Goal: Task Accomplishment & Management: Complete application form

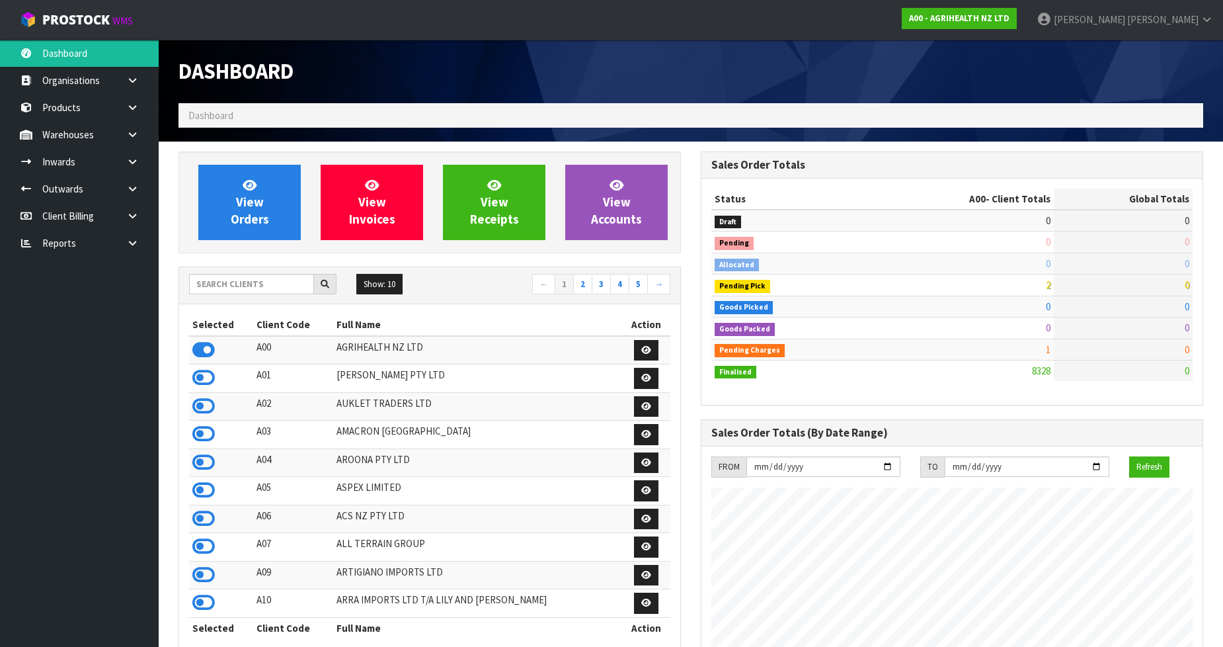
scroll to position [1002, 522]
click at [235, 278] on input "text" at bounding box center [251, 284] width 125 height 20
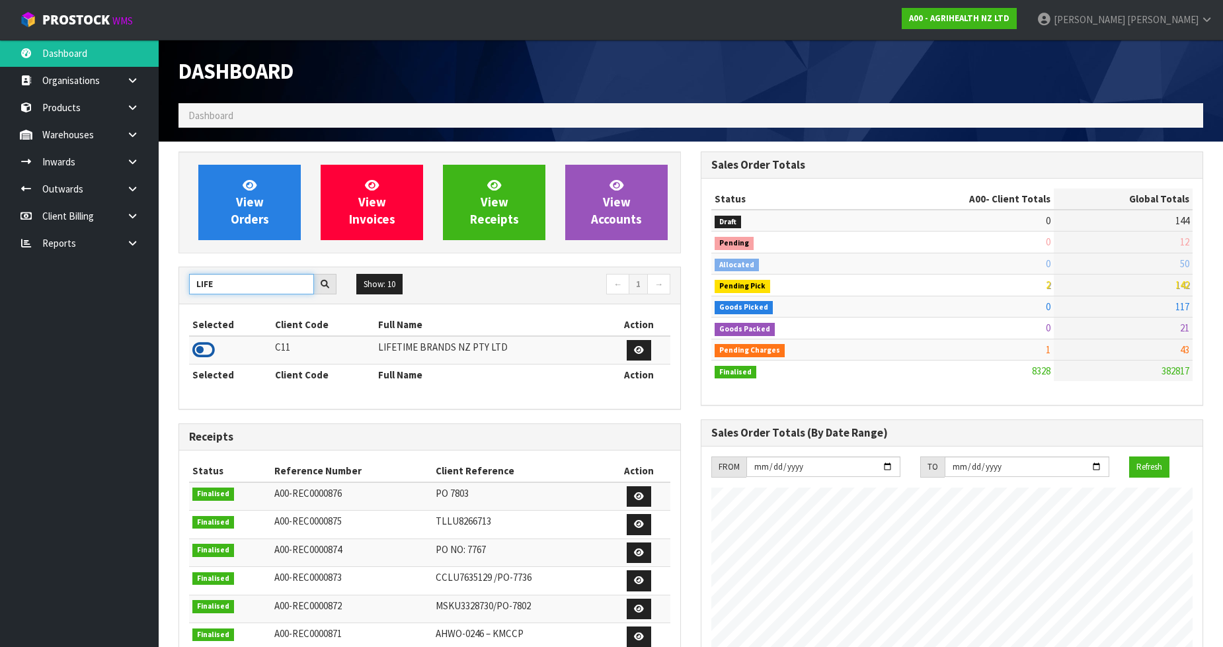
type input "LIFE"
click at [200, 356] on icon at bounding box center [203, 350] width 22 height 20
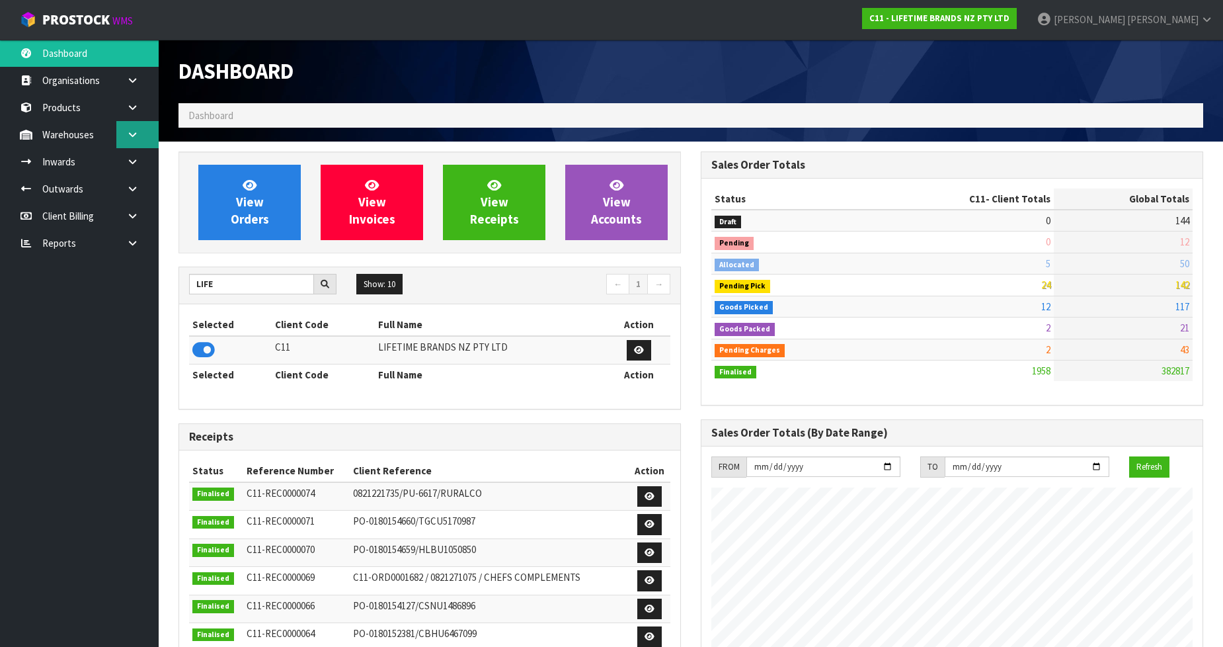
click at [139, 131] on link at bounding box center [137, 134] width 42 height 27
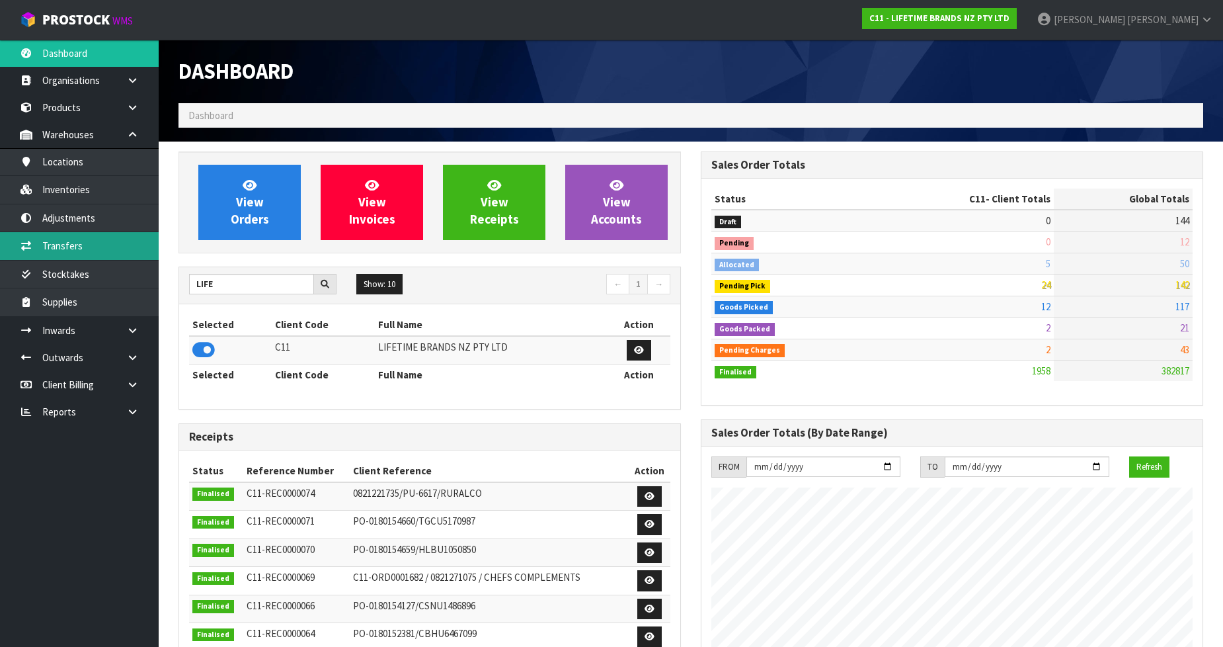
click at [97, 239] on link "Transfers" at bounding box center [79, 245] width 159 height 27
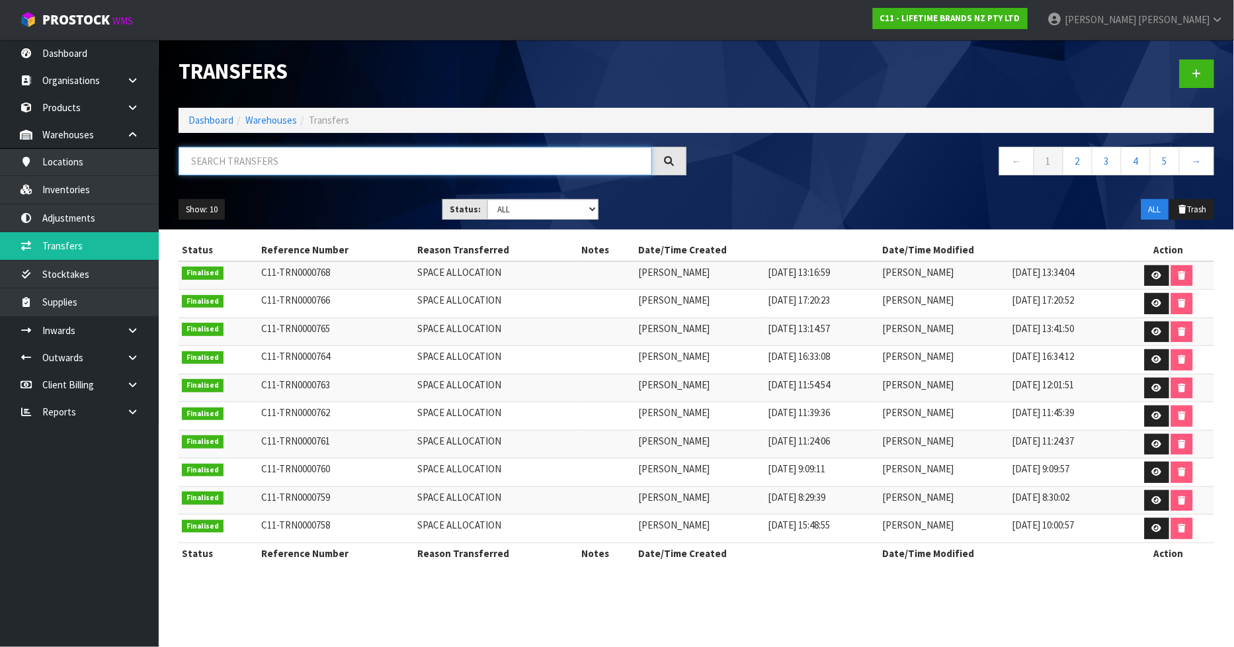
click at [235, 161] on input "text" at bounding box center [415, 161] width 473 height 28
click at [1203, 76] on link at bounding box center [1197, 74] width 34 height 28
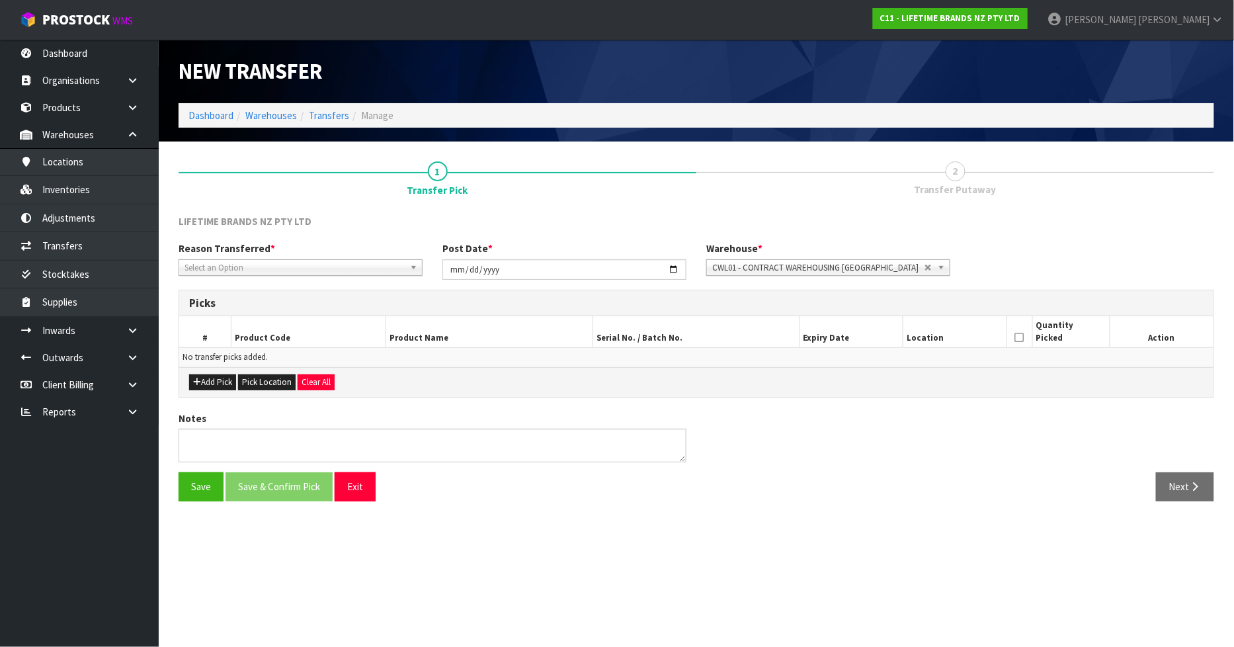
click at [347, 270] on span "Select an Option" at bounding box center [294, 268] width 220 height 16
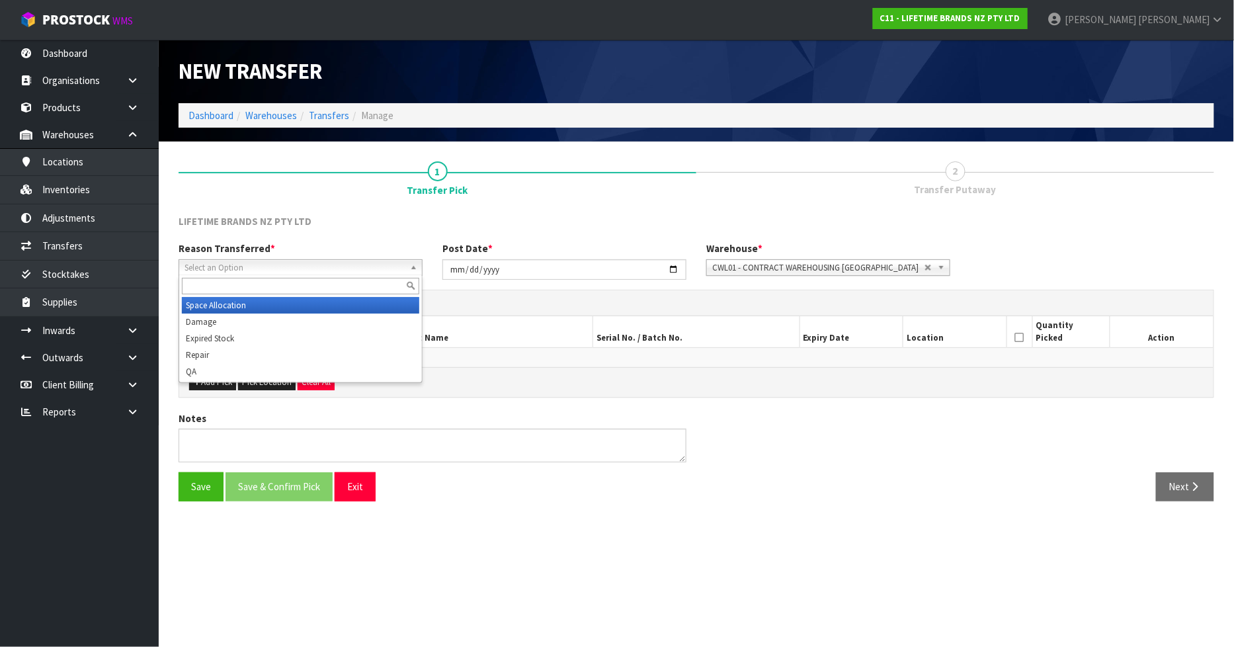
click at [206, 308] on li "Space Allocation" at bounding box center [300, 305] width 237 height 17
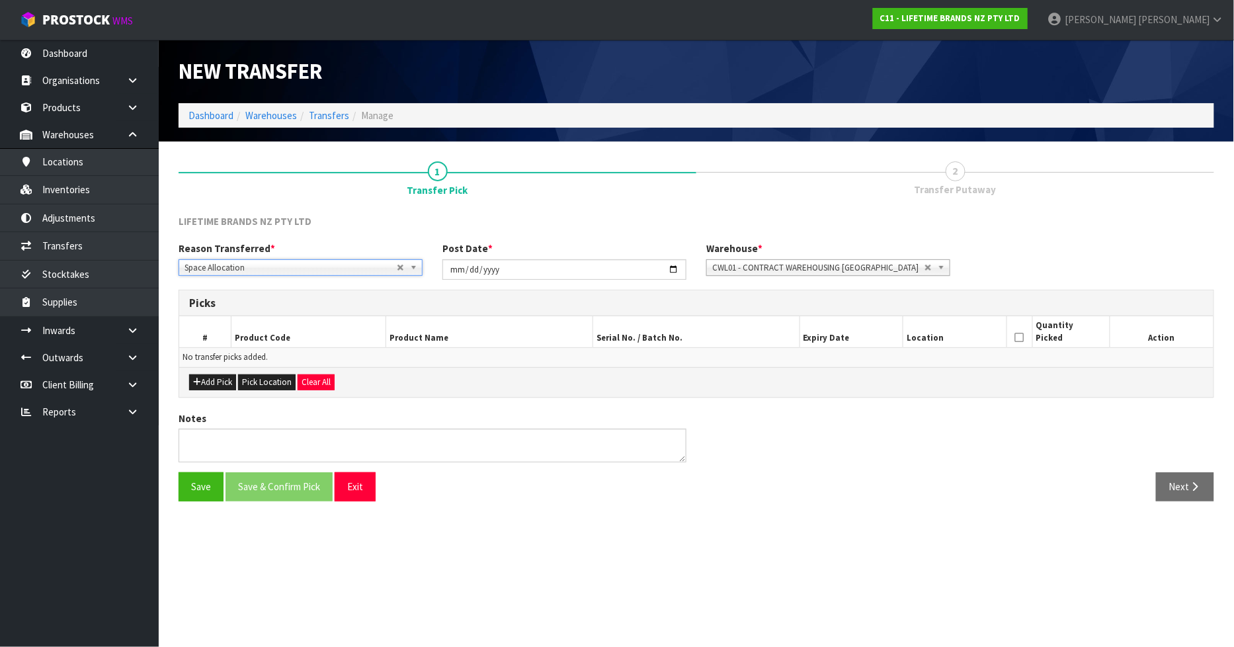
click at [283, 265] on span "Space Allocation" at bounding box center [290, 268] width 212 height 16
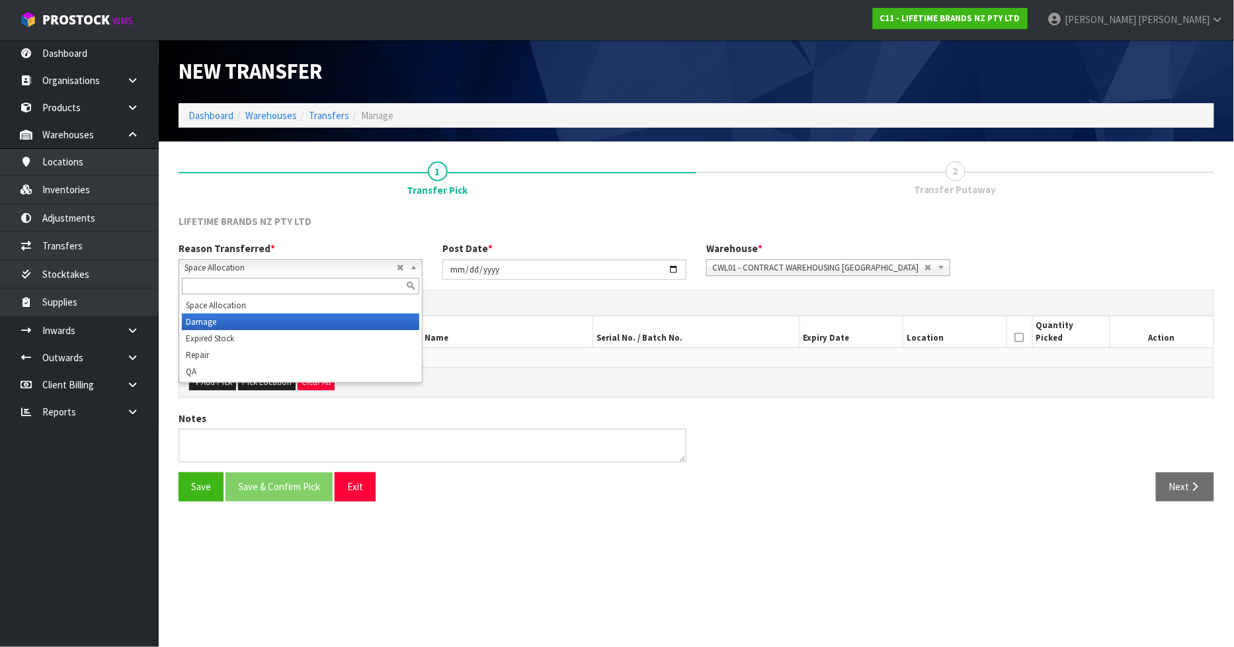
click at [235, 325] on li "Damage" at bounding box center [300, 321] width 237 height 17
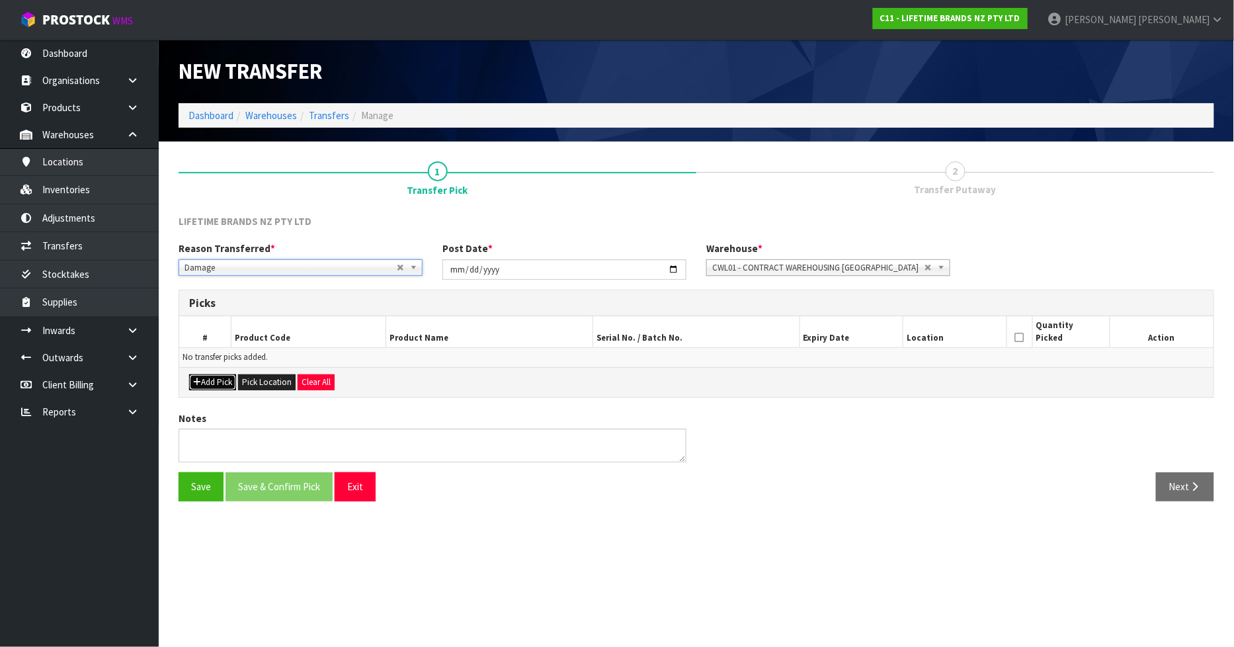
click at [218, 375] on button "Add Pick" at bounding box center [212, 382] width 47 height 16
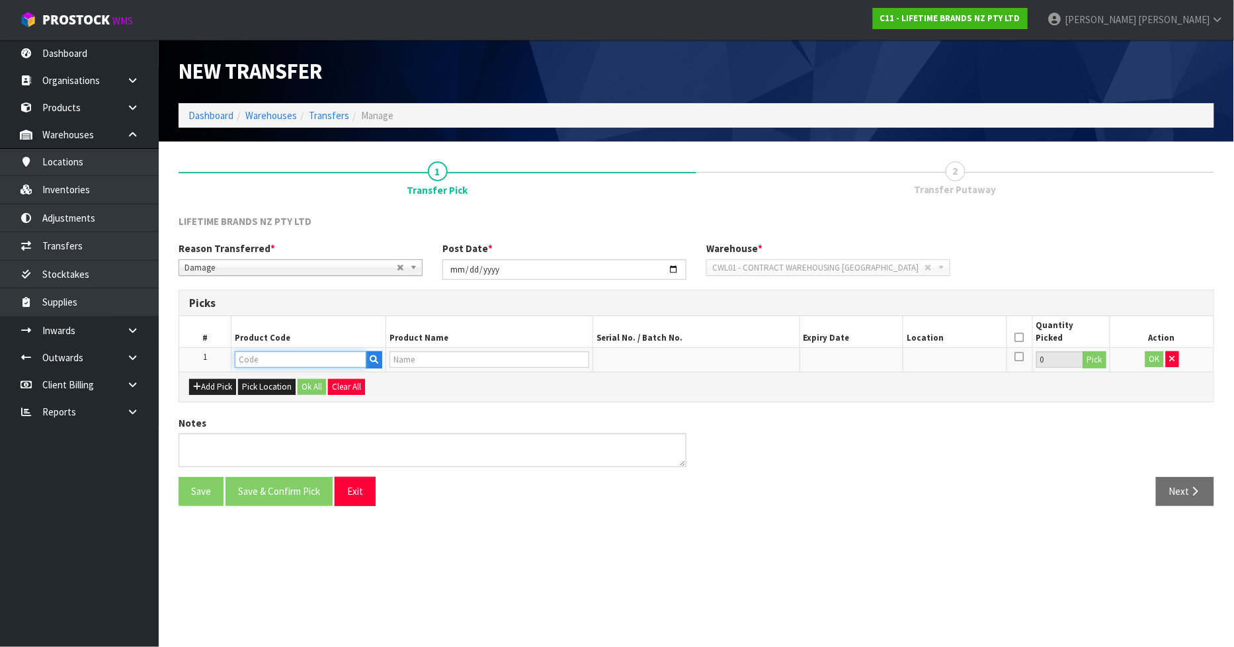
click at [285, 358] on input "text" at bounding box center [301, 359] width 132 height 17
type input "5200021"
type input "VA ALICE MINI CAKE STAND SET OF 2"
type input "5200021"
click at [1094, 362] on button "Pick" at bounding box center [1094, 359] width 23 height 17
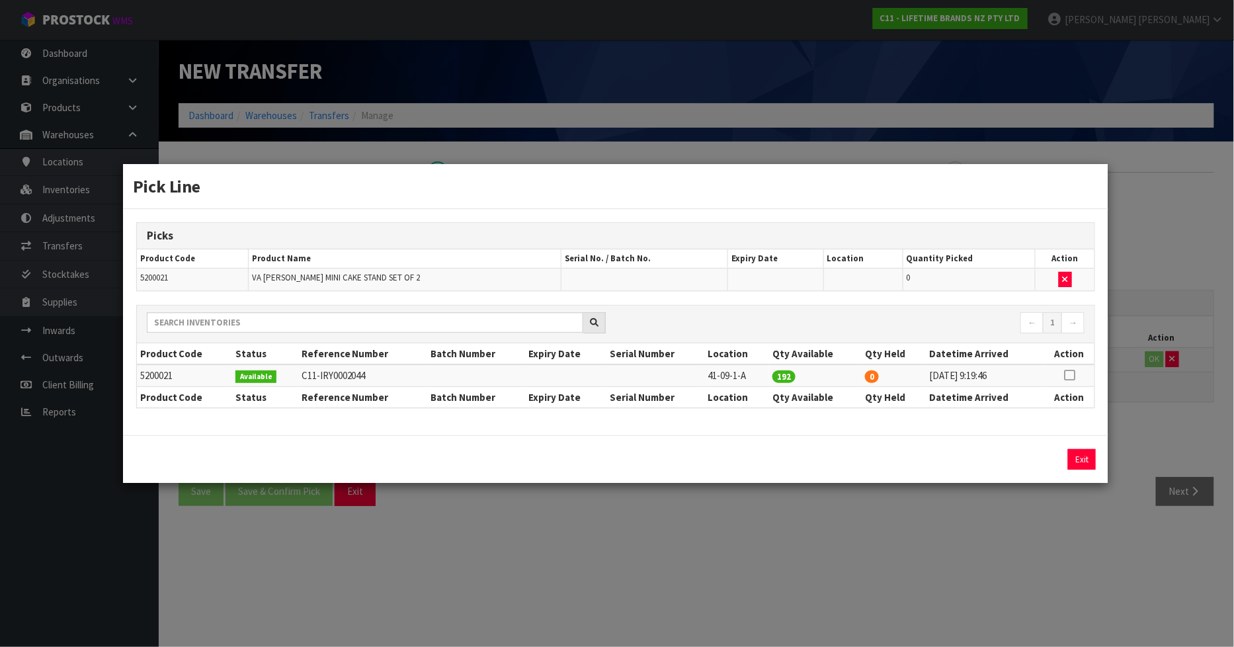
click at [1063, 378] on td at bounding box center [1070, 375] width 50 height 22
click at [1069, 376] on icon at bounding box center [1070, 375] width 11 height 1
drag, startPoint x: 927, startPoint y: 464, endPoint x: 840, endPoint y: 457, distance: 86.9
click at [840, 457] on div "192 Assign Pick Exit" at bounding box center [615, 459] width 979 height 20
type input "1"
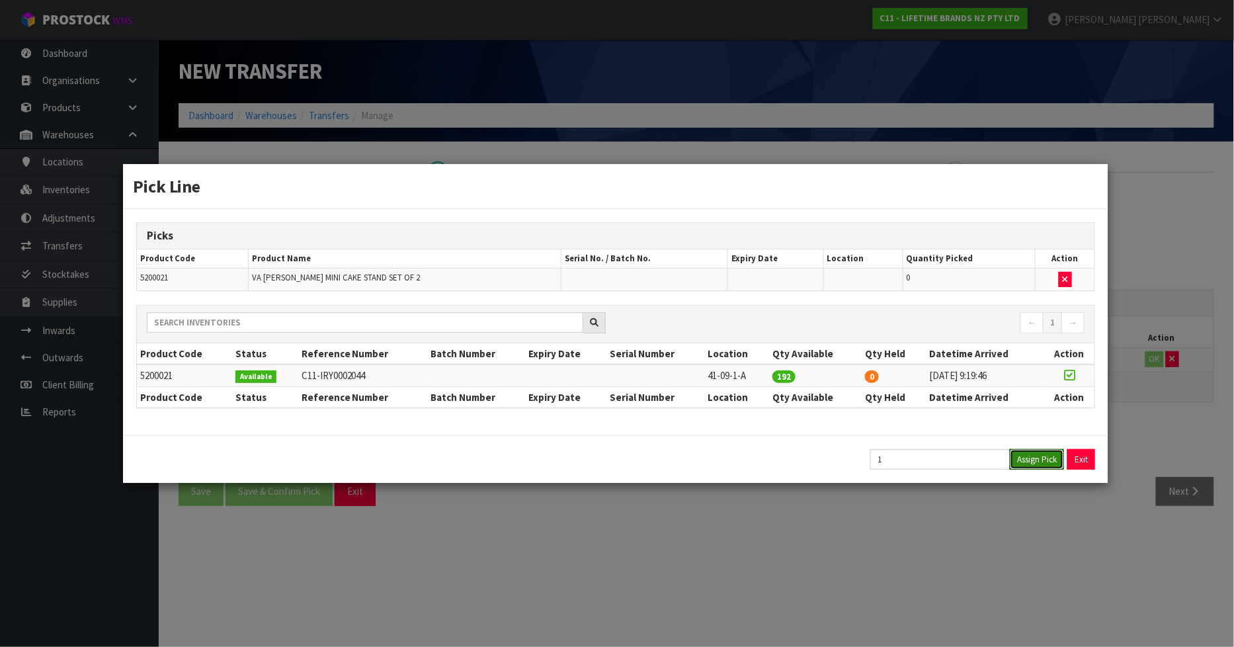
click at [1034, 456] on button "Assign Pick" at bounding box center [1037, 459] width 54 height 20
type input "1"
click at [1146, 348] on div "Pick Line Picks Product Code Product Name Serial No. / Batch No. Expiry Date Lo…" at bounding box center [617, 323] width 1234 height 647
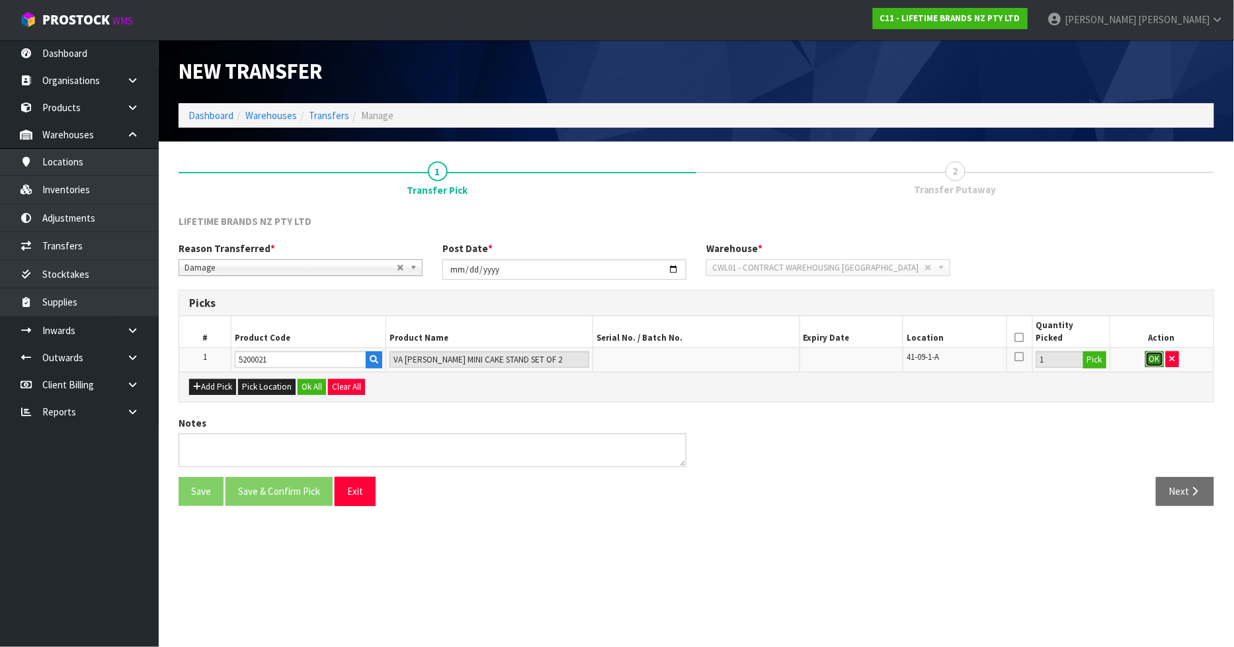
click at [1156, 355] on button "OK" at bounding box center [1154, 359] width 19 height 16
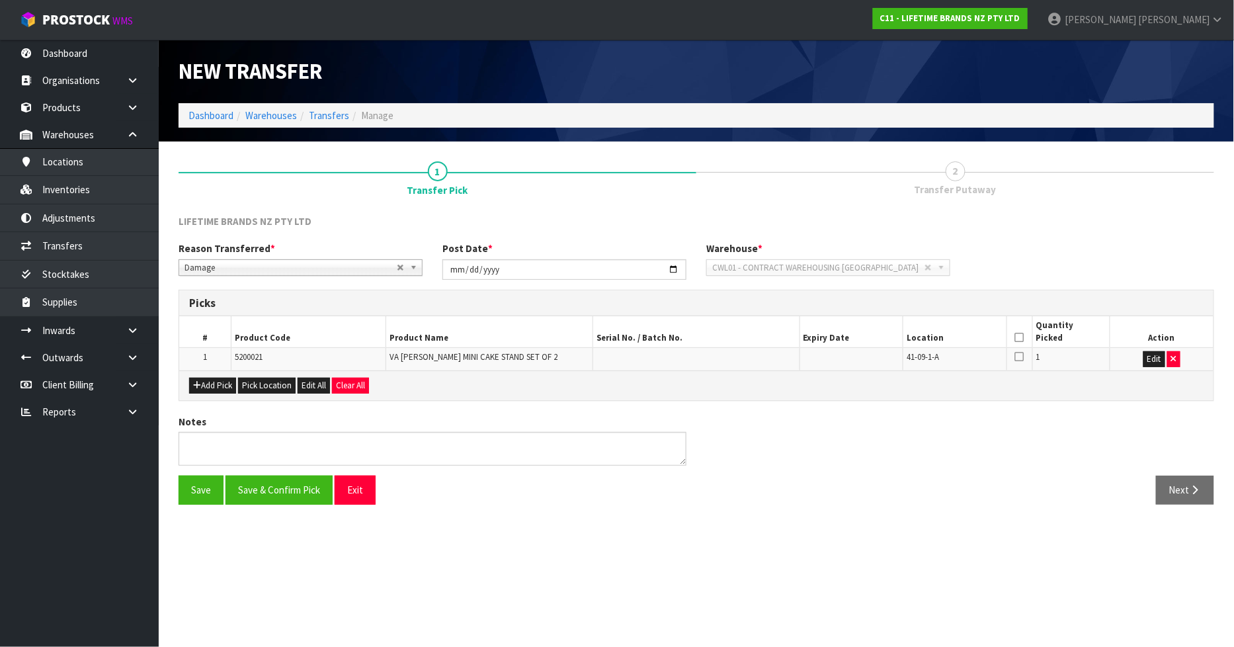
click at [1016, 337] on icon at bounding box center [1019, 337] width 9 height 1
click at [294, 485] on button "Save & Confirm Pick" at bounding box center [278, 489] width 107 height 28
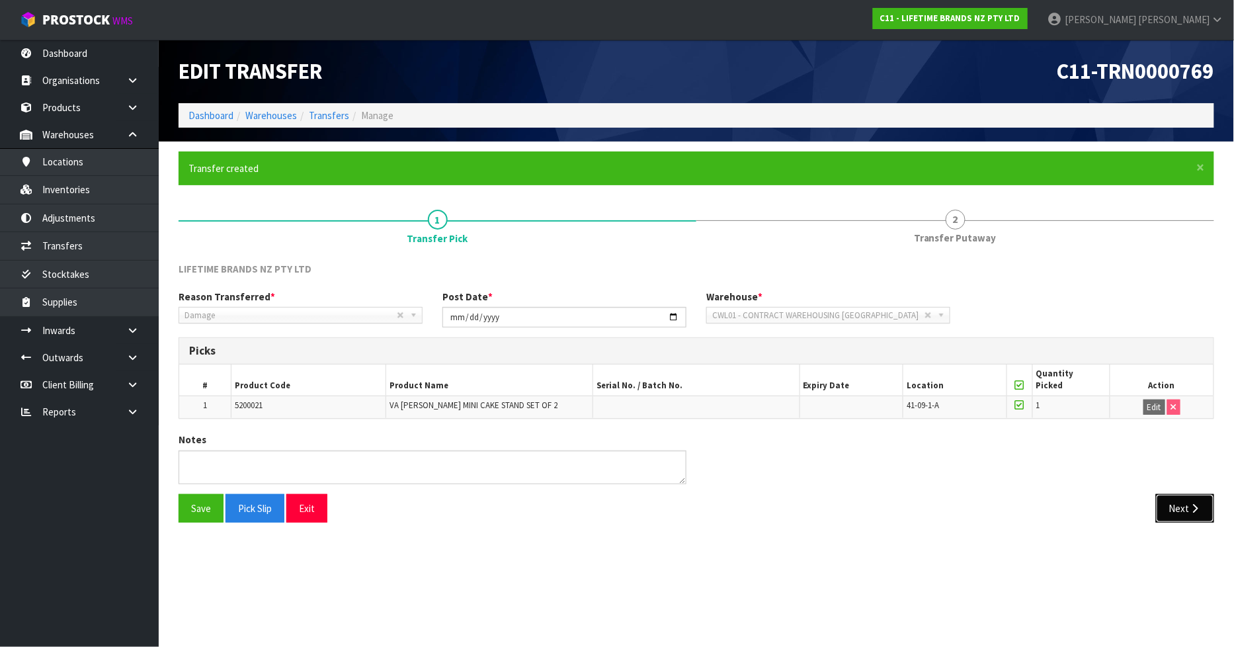
click at [1182, 503] on button "Next" at bounding box center [1185, 508] width 58 height 28
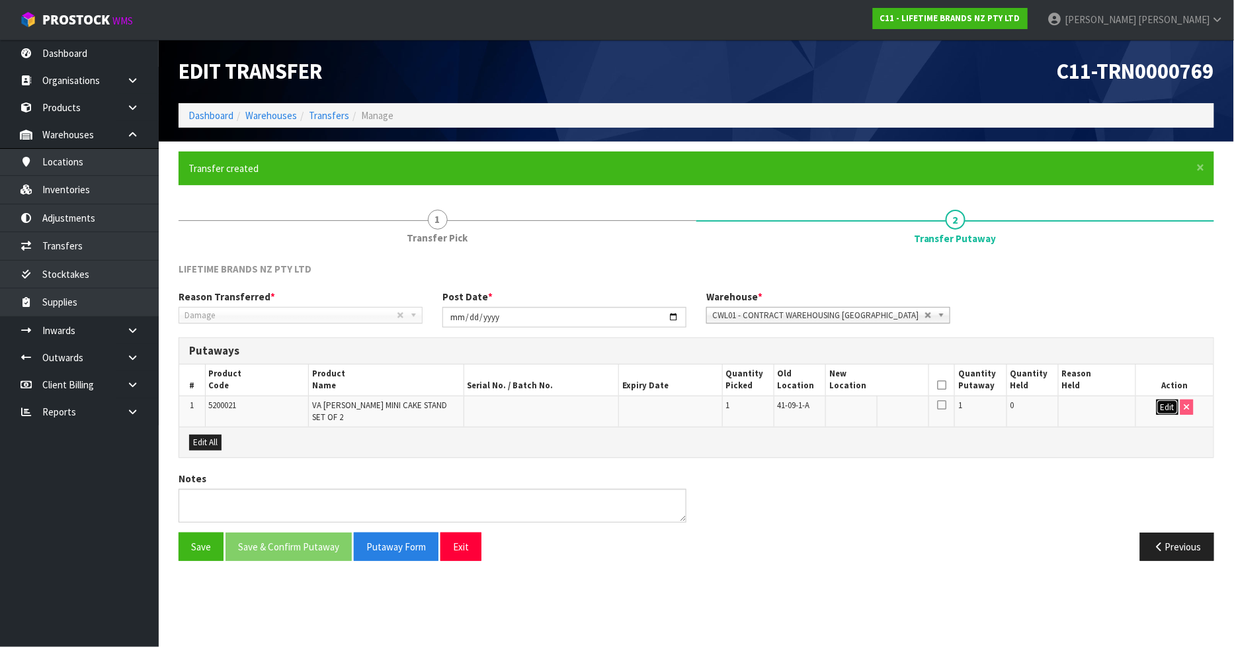
click at [1162, 408] on button "Edit" at bounding box center [1168, 407] width 22 height 16
click at [883, 407] on input "text" at bounding box center [869, 407] width 80 height 17
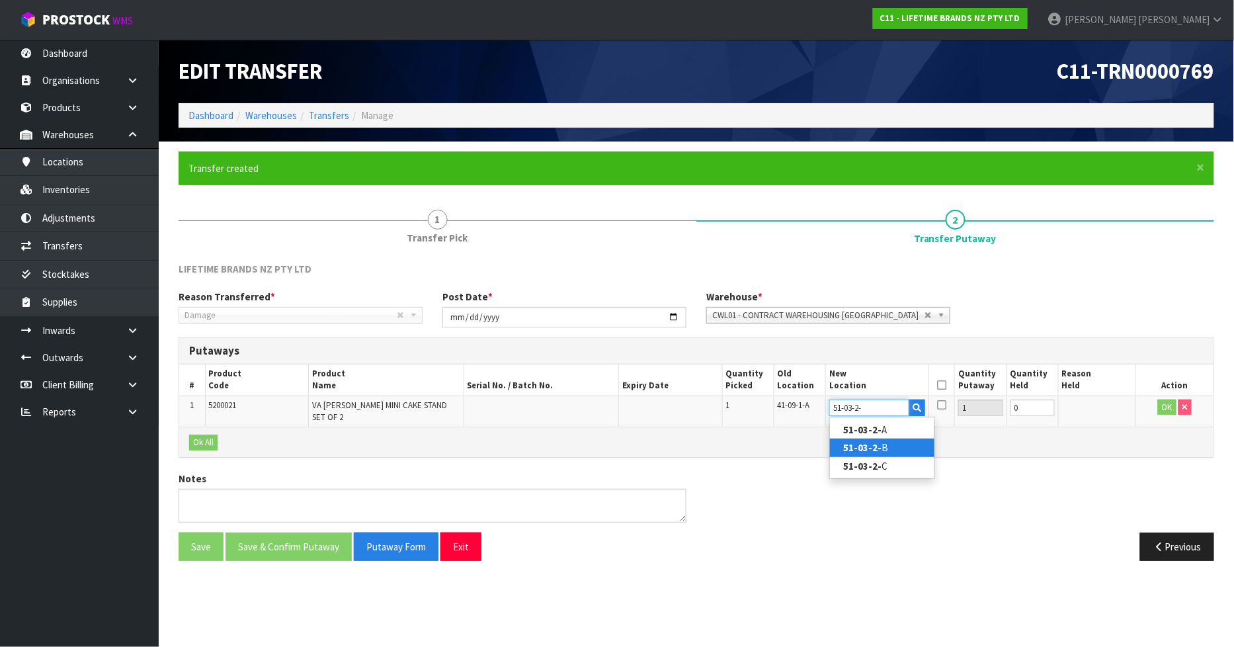
type input "51-03-2-"
click at [874, 444] on strong "51-03-2-" at bounding box center [862, 447] width 38 height 13
type input "51-03-2-B"
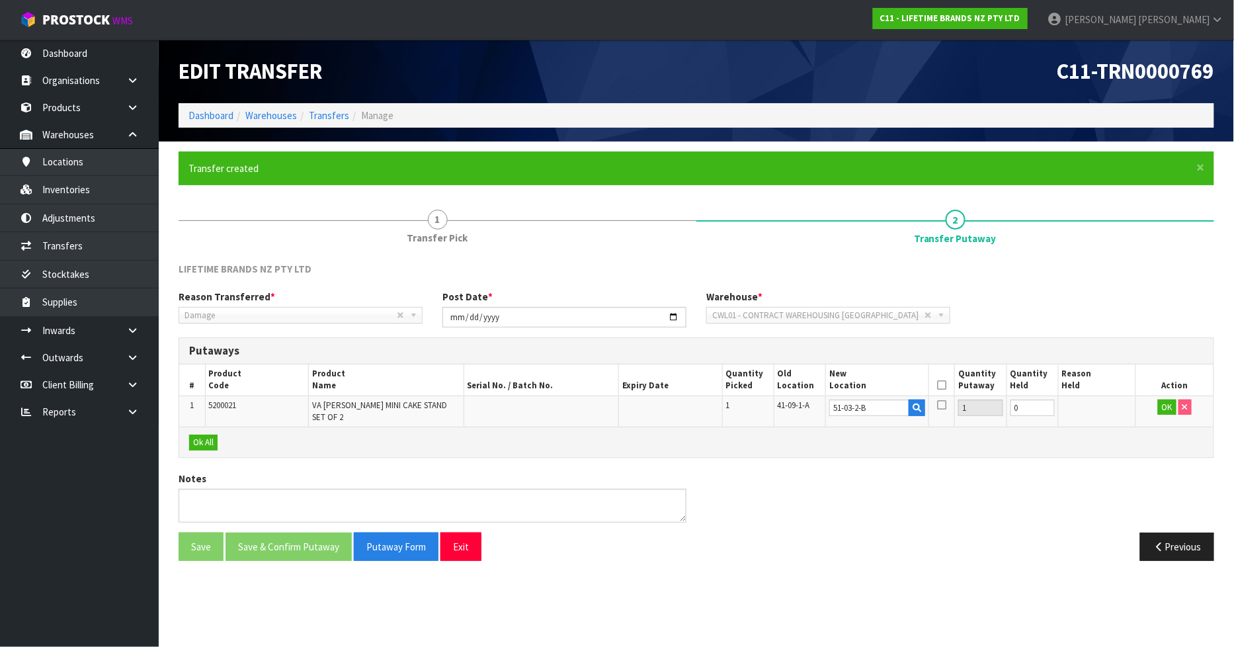
click at [940, 385] on icon at bounding box center [941, 385] width 9 height 1
click at [205, 440] on button "Ok All" at bounding box center [203, 442] width 28 height 16
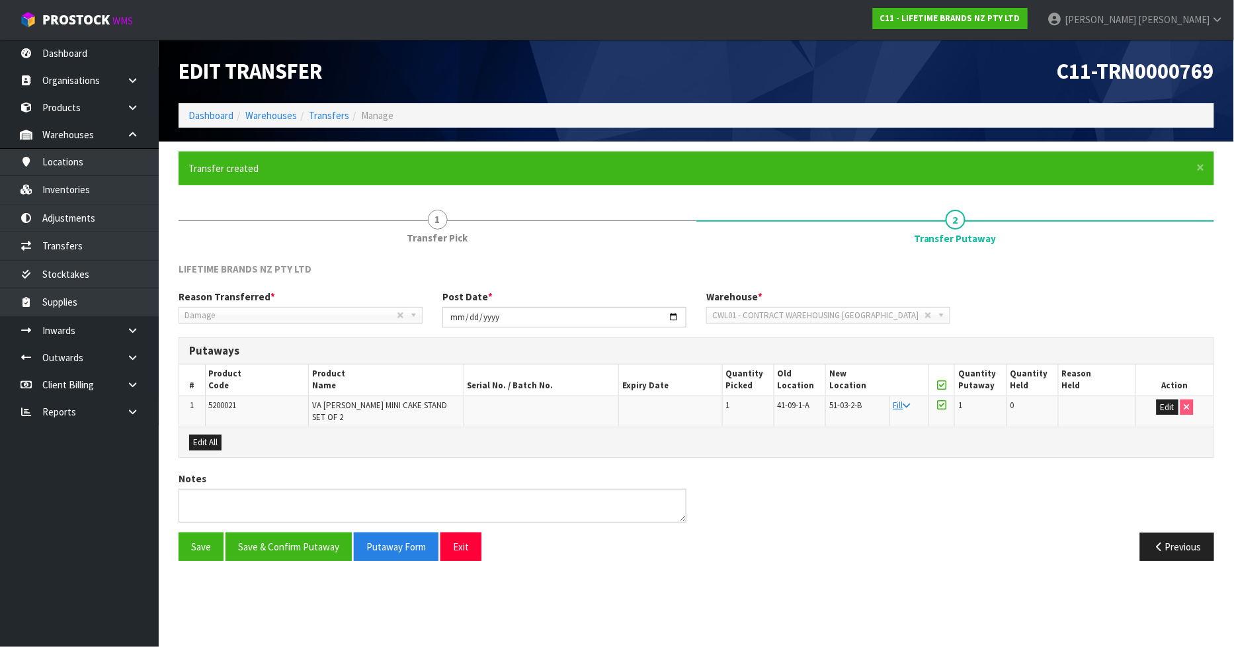
click at [848, 405] on span "51-03-2-B" at bounding box center [845, 404] width 32 height 11
copy tr "51-03-2-B"
click at [268, 532] on button "Save & Confirm Putaway" at bounding box center [288, 546] width 126 height 28
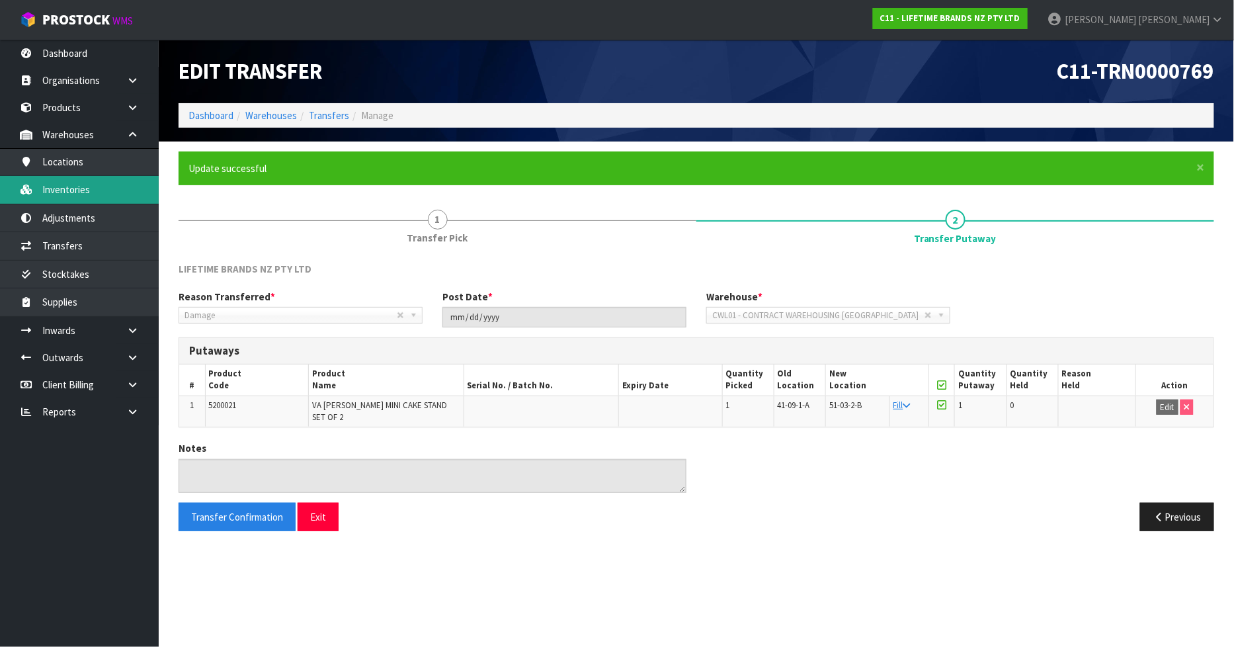
click at [126, 189] on link "Inventories" at bounding box center [79, 189] width 159 height 27
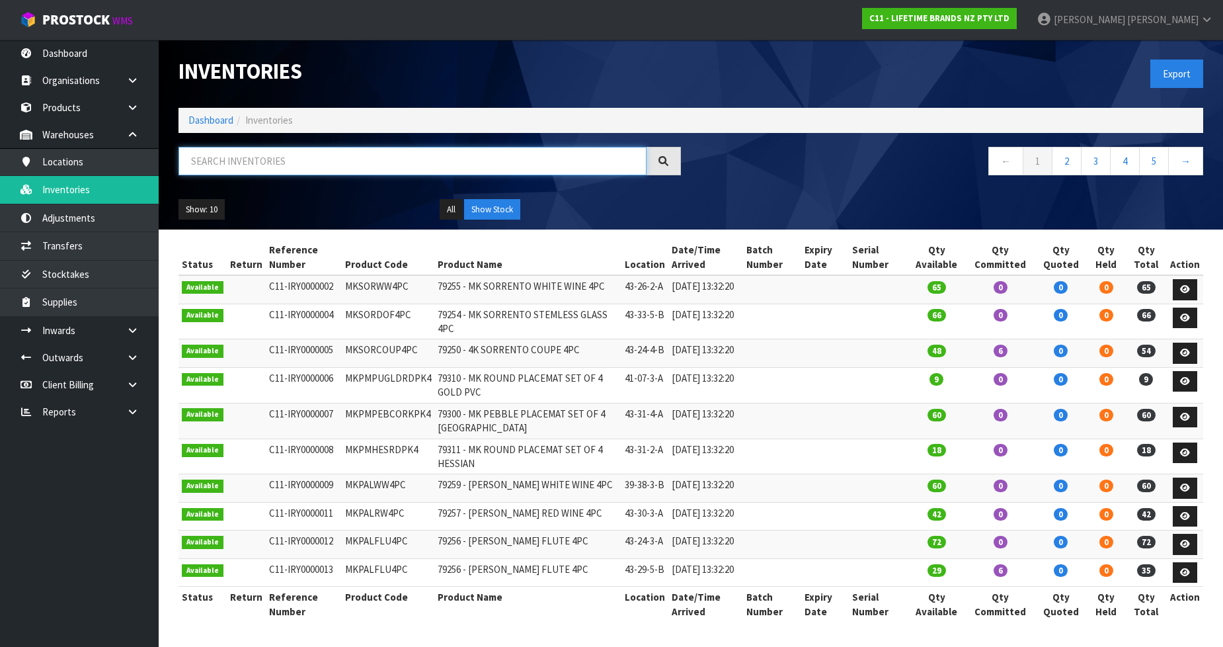
click at [364, 157] on input "text" at bounding box center [413, 161] width 468 height 28
paste input "51-03-2-B"
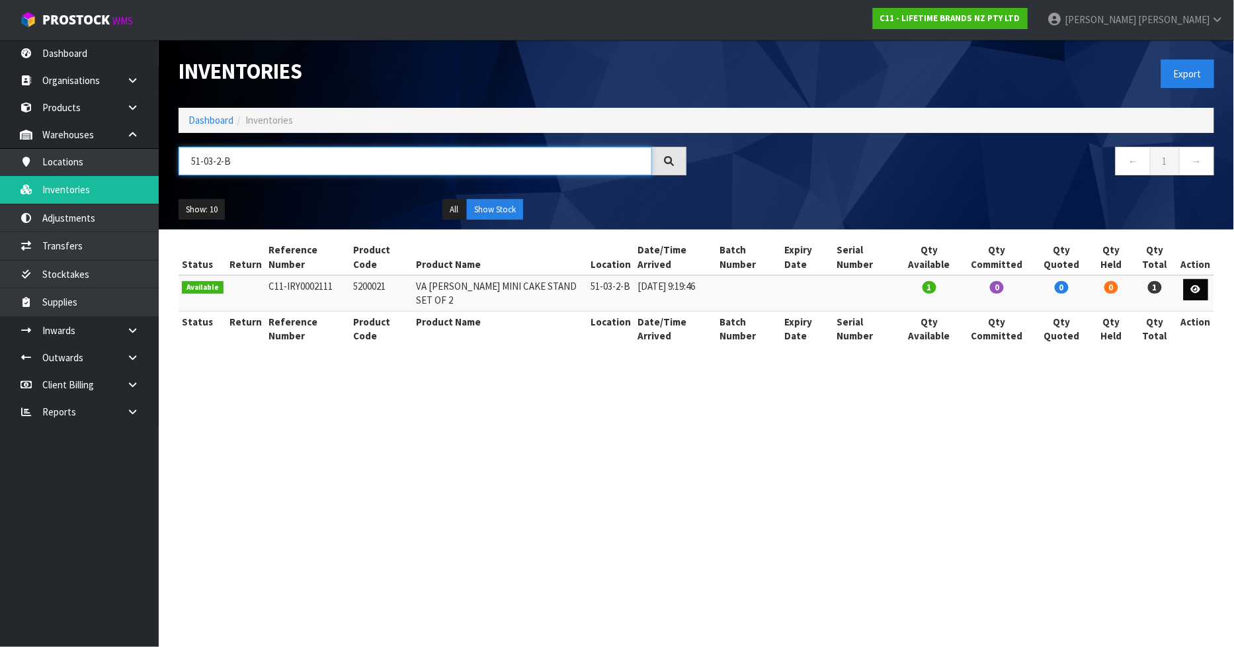
type input "51-03-2-B"
click at [1197, 293] on icon at bounding box center [1196, 289] width 10 height 9
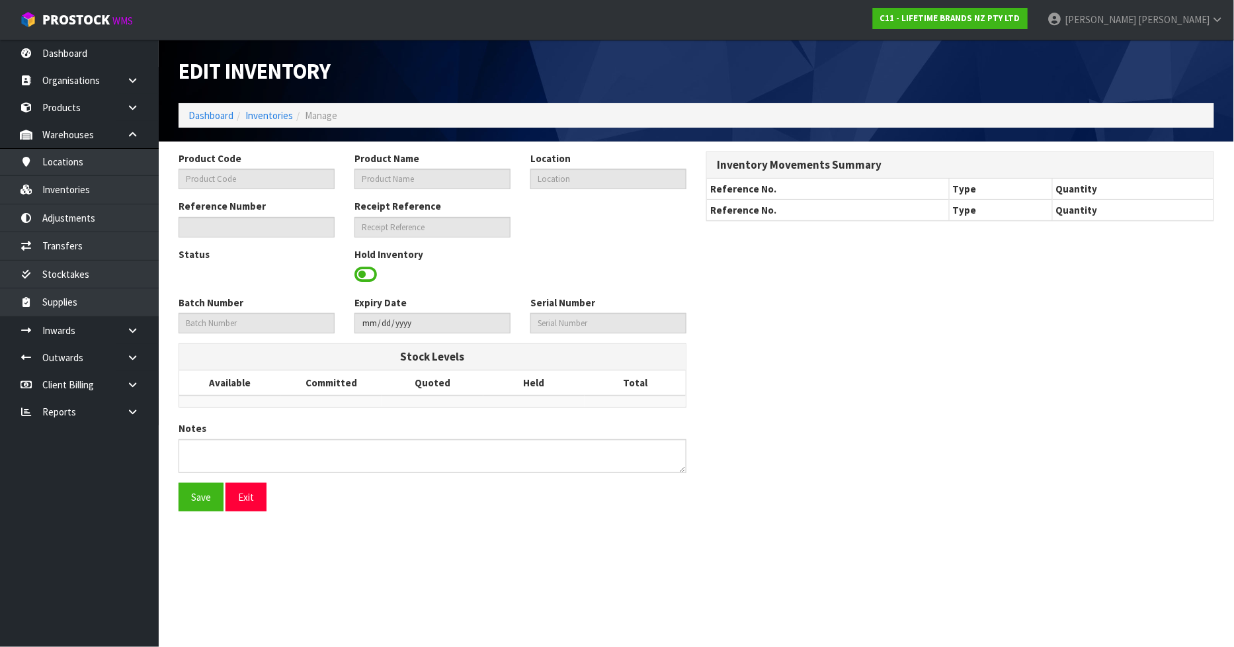
type input "5200021"
type input "VA ALICE MINI CAKE STAND SET OF 2"
type input "51-03-2-B"
type input "C11-IRY0002111"
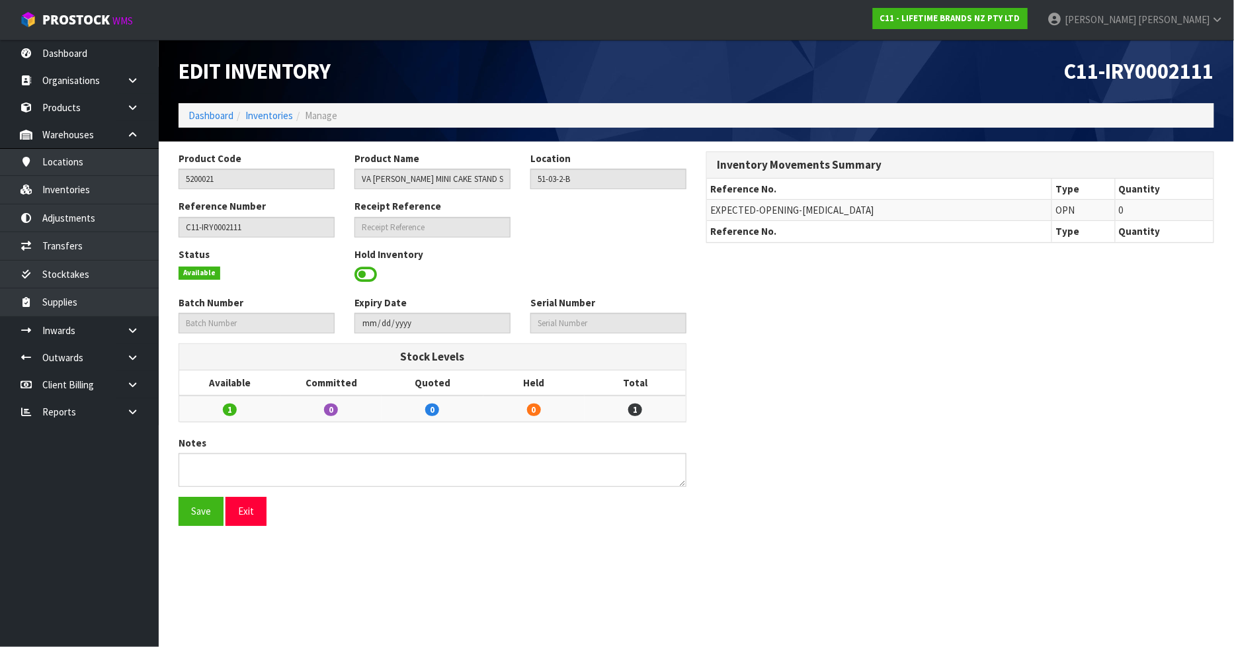
click at [366, 274] on span at bounding box center [365, 275] width 22 height 20
click at [544, 266] on span "Select an Option" at bounding box center [602, 273] width 132 height 16
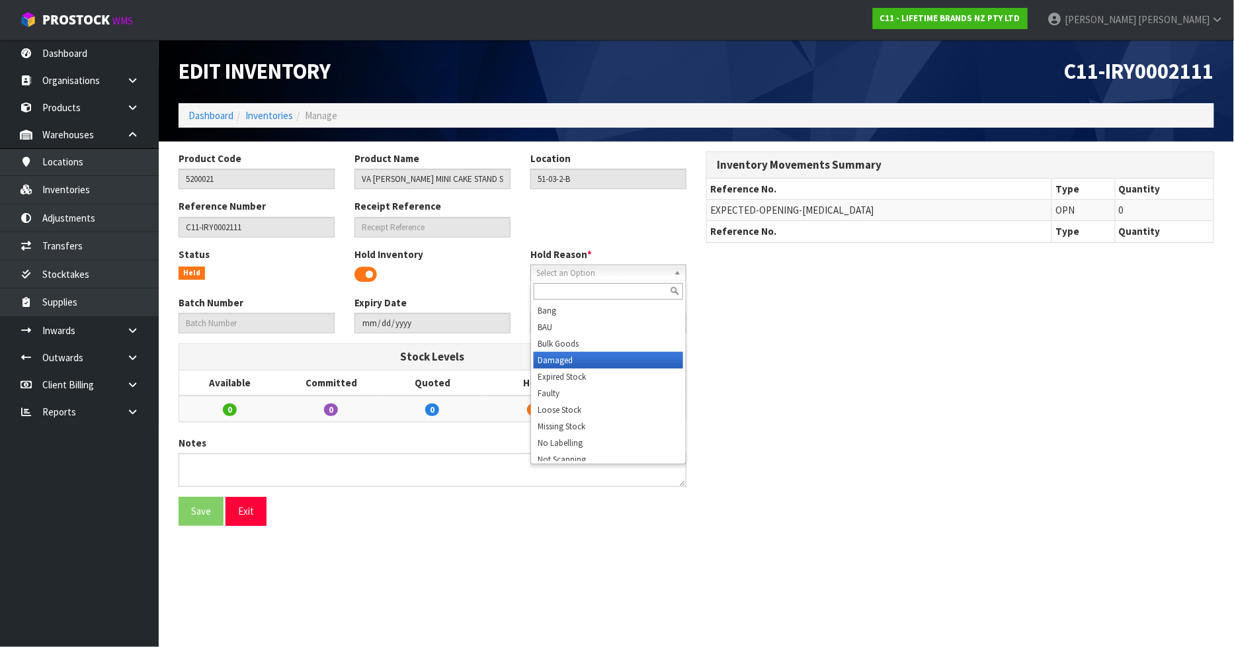
click at [562, 365] on li "Damaged" at bounding box center [608, 360] width 149 height 17
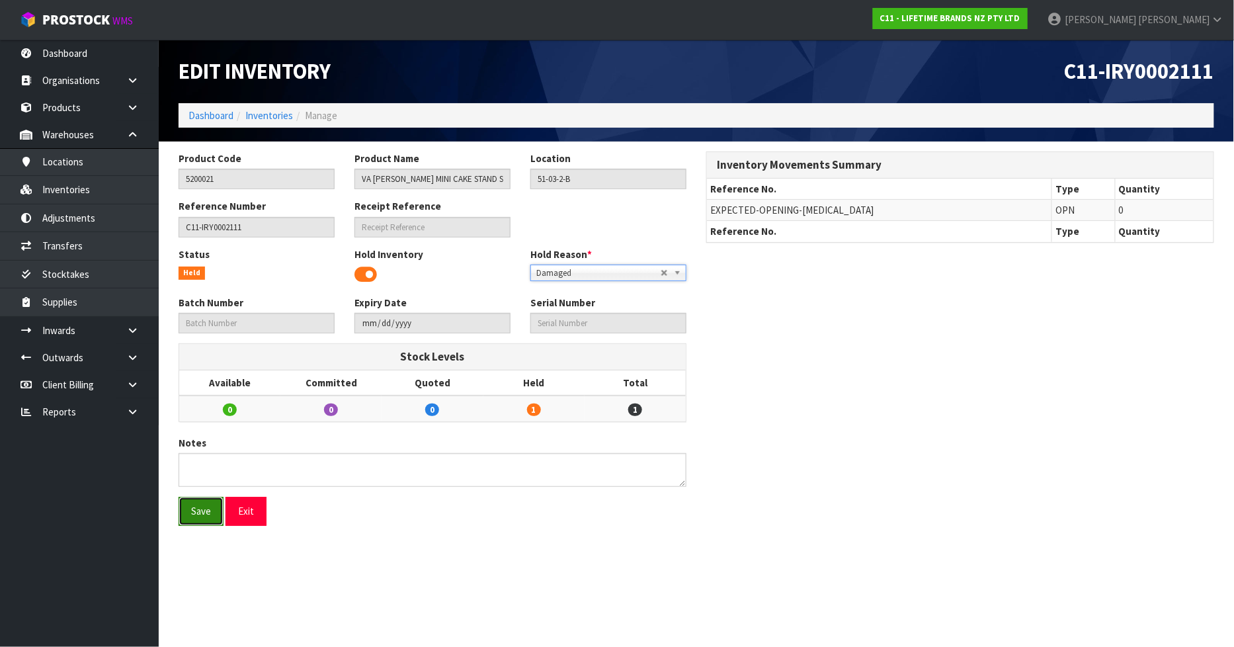
click at [196, 518] on button "Save" at bounding box center [201, 511] width 45 height 28
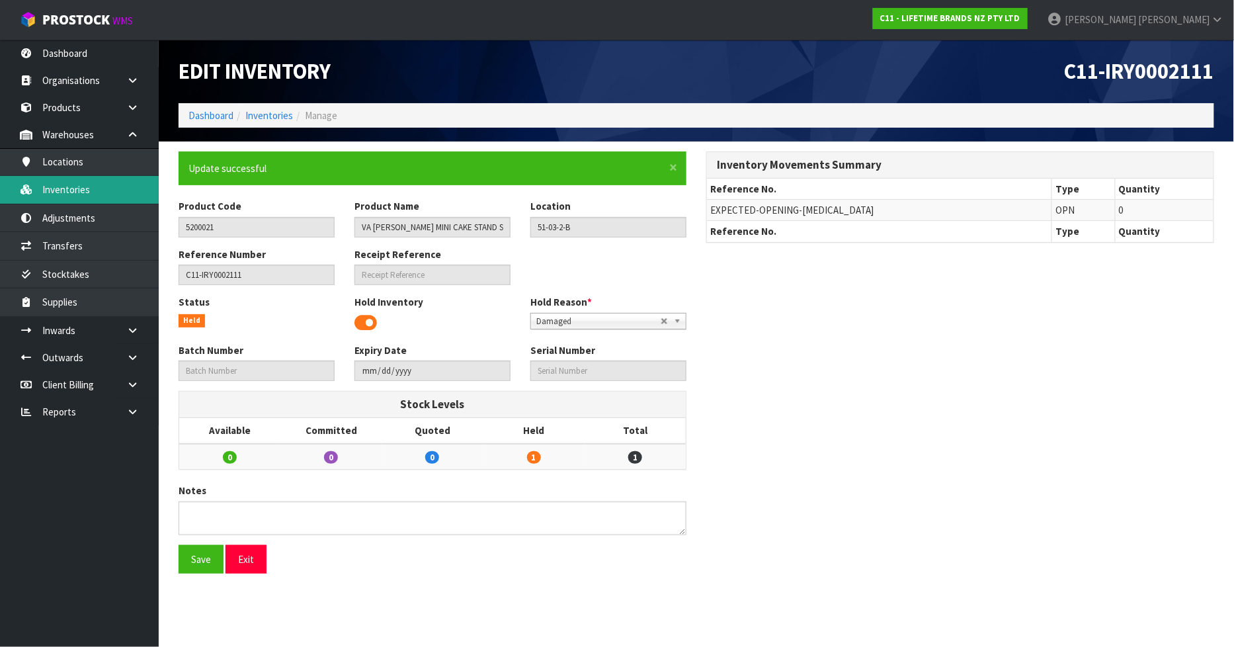
click at [61, 198] on link "Inventories" at bounding box center [79, 189] width 159 height 27
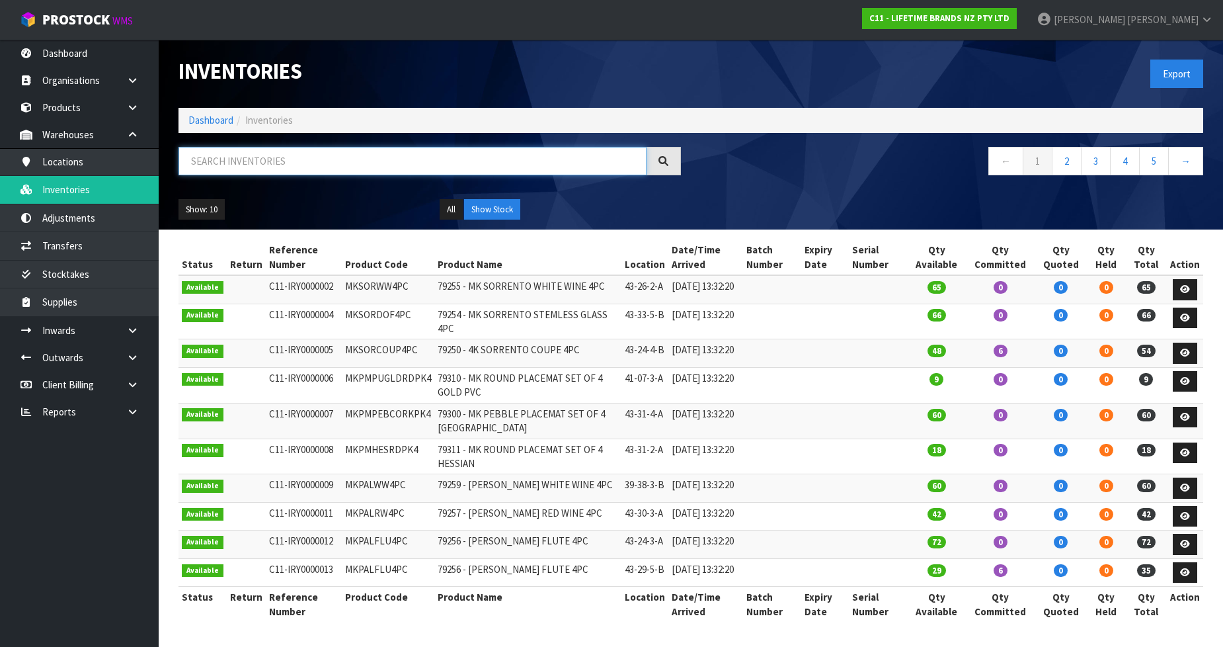
click at [218, 151] on input "text" at bounding box center [413, 161] width 468 height 28
paste input "51-03-2-B"
type input "51-03-2-B"
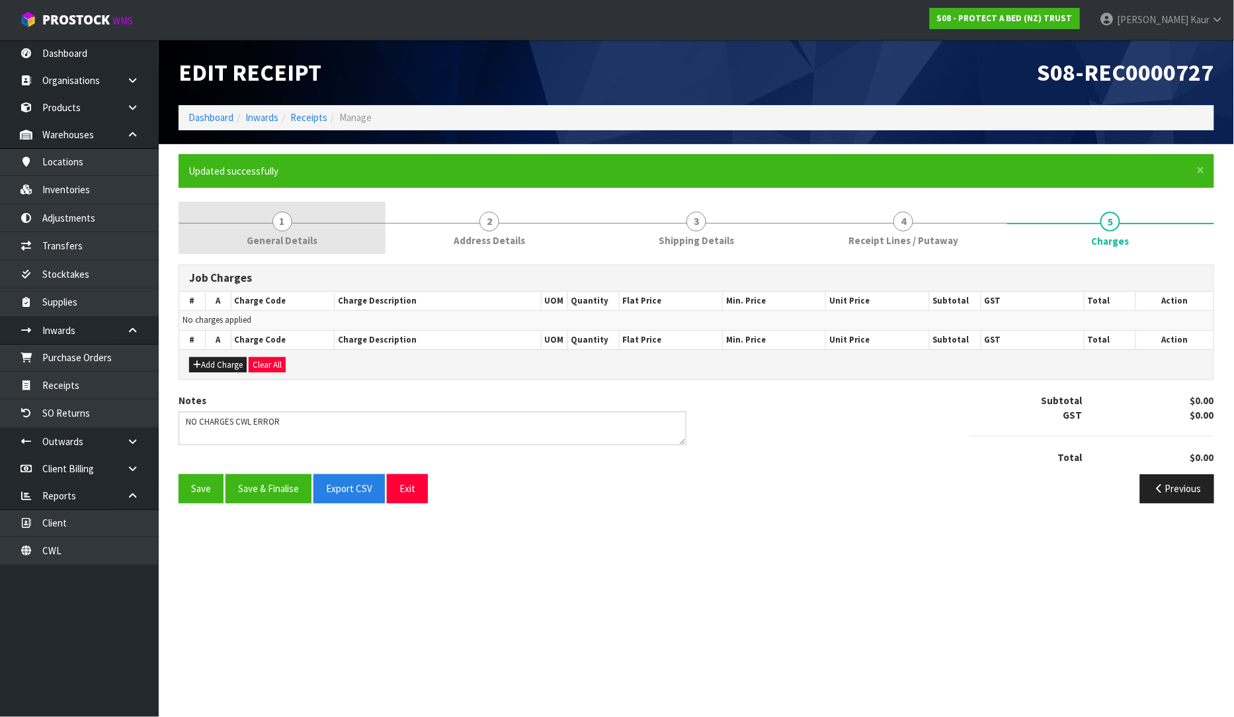
type textarea "NO CHARGES CWL ERROR"
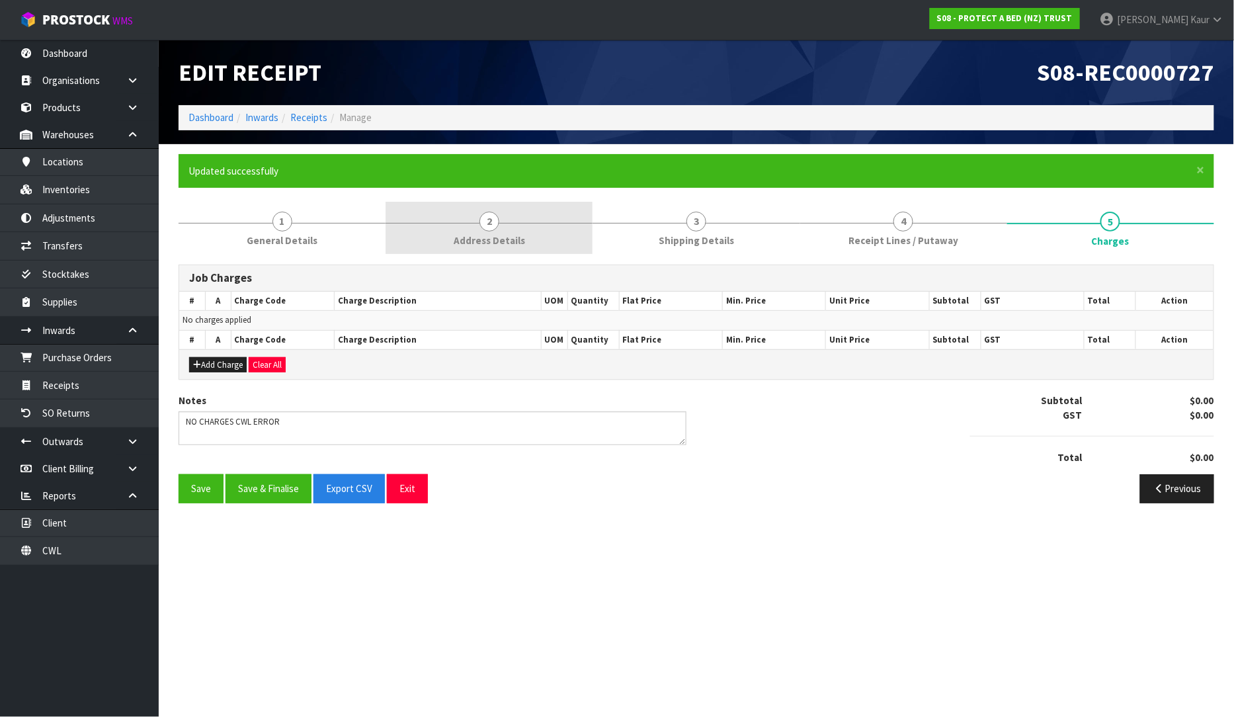
drag, startPoint x: 314, startPoint y: 245, endPoint x: 407, endPoint y: 241, distance: 92.7
click at [314, 243] on span "General Details" at bounding box center [282, 240] width 71 height 14
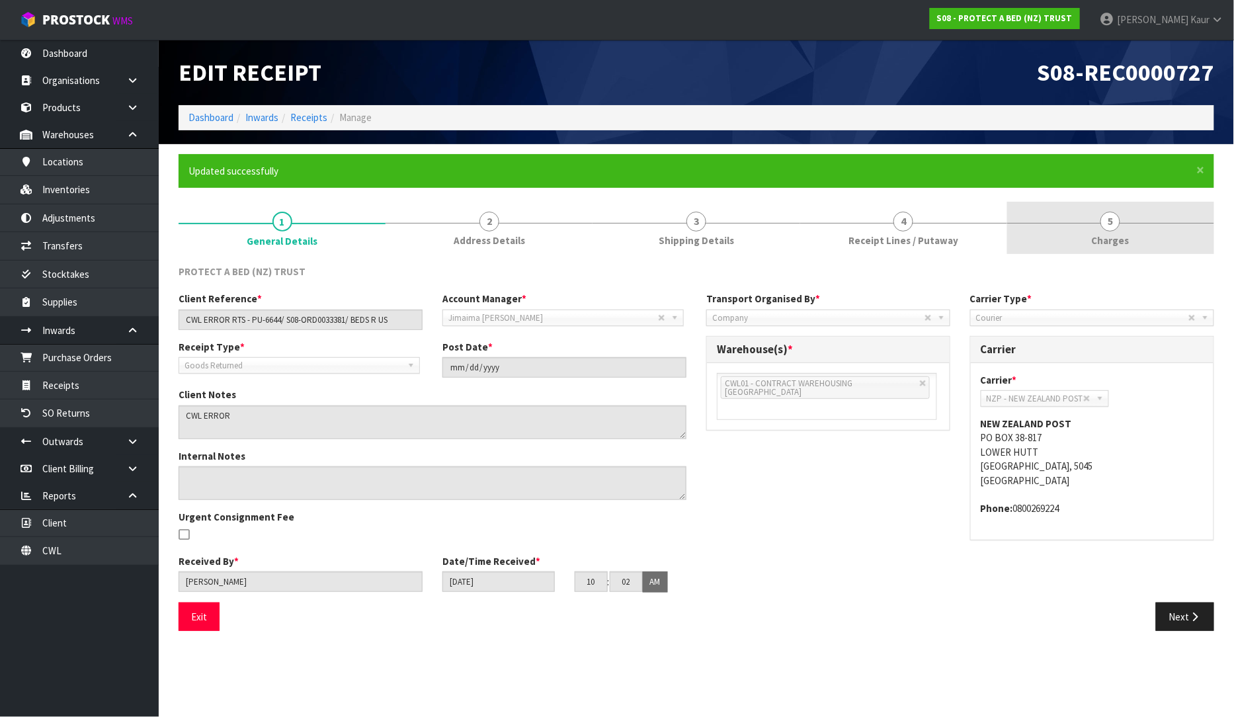
click at [1103, 232] on link "5 [GEOGRAPHIC_DATA]" at bounding box center [1110, 228] width 207 height 52
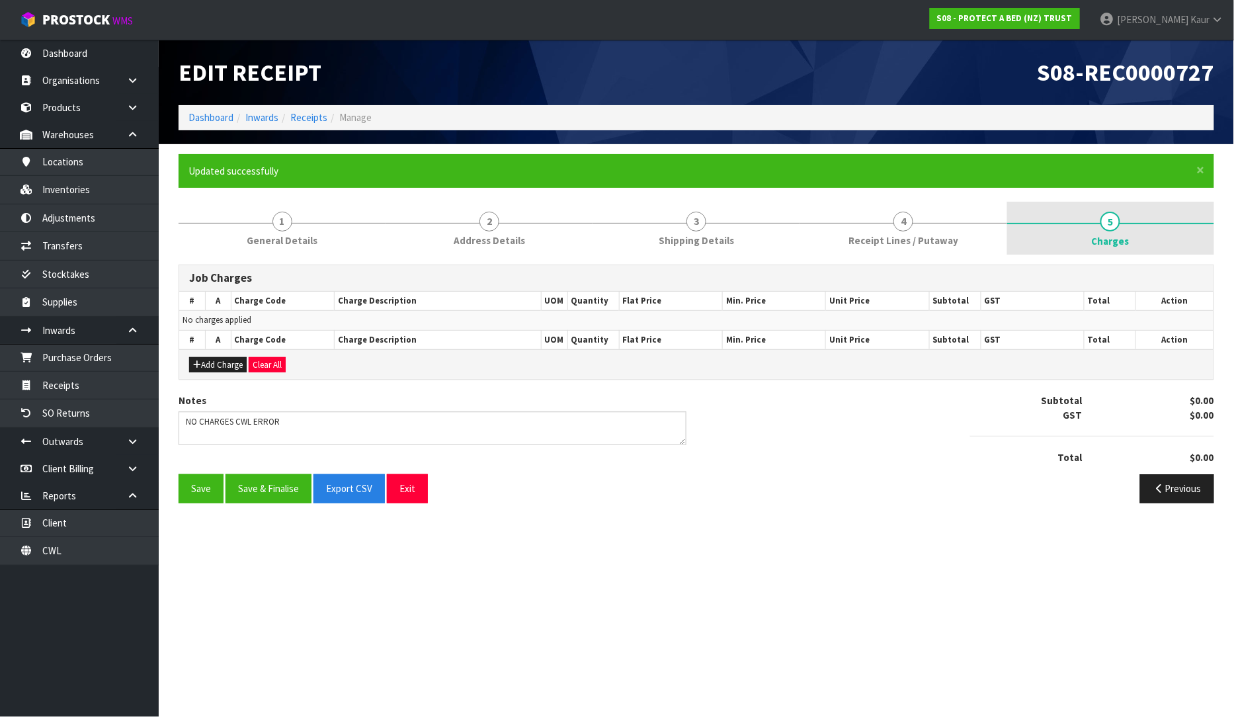
click at [1127, 227] on link "5 [GEOGRAPHIC_DATA]" at bounding box center [1110, 228] width 207 height 53
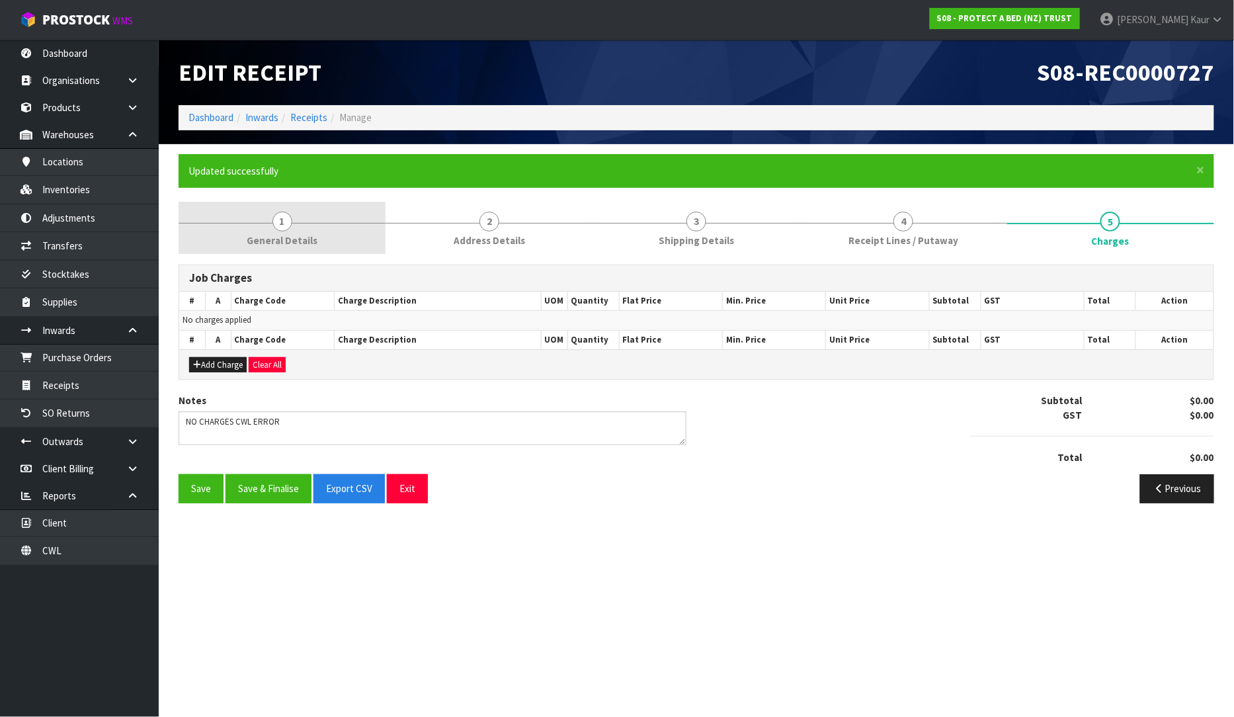
click at [292, 224] on span "1" at bounding box center [282, 222] width 20 height 20
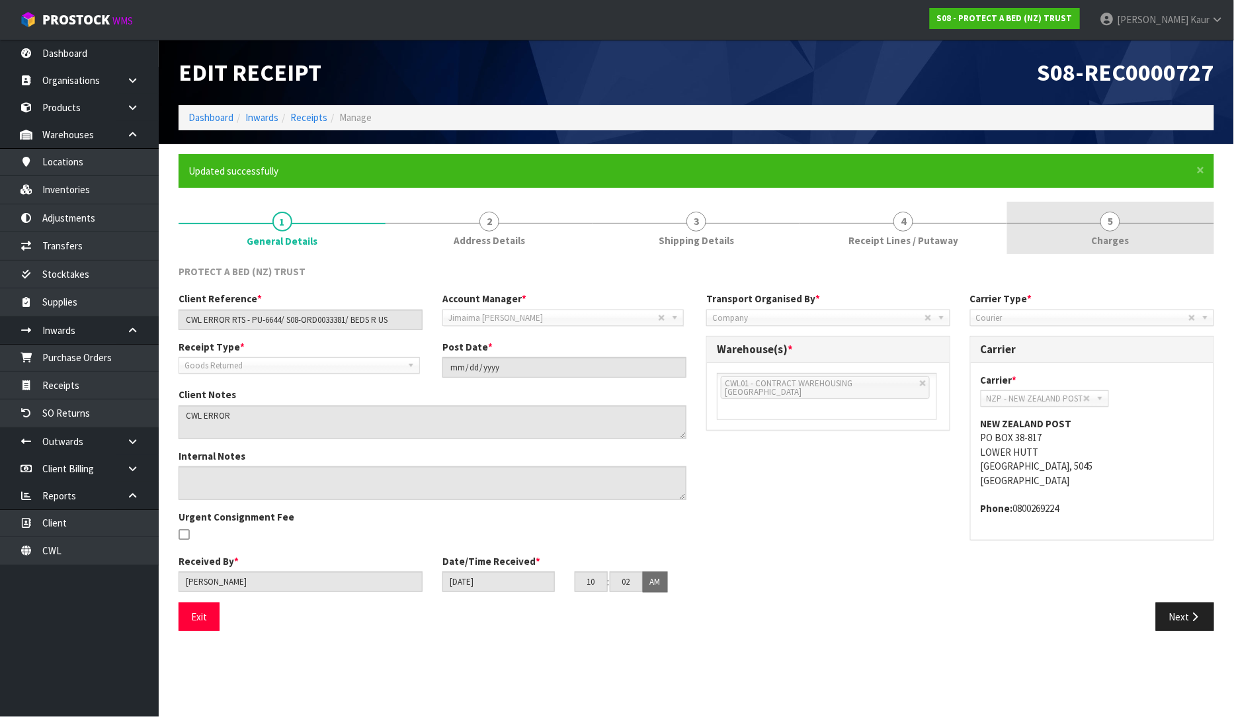
click at [1124, 233] on span "Charges" at bounding box center [1111, 240] width 38 height 14
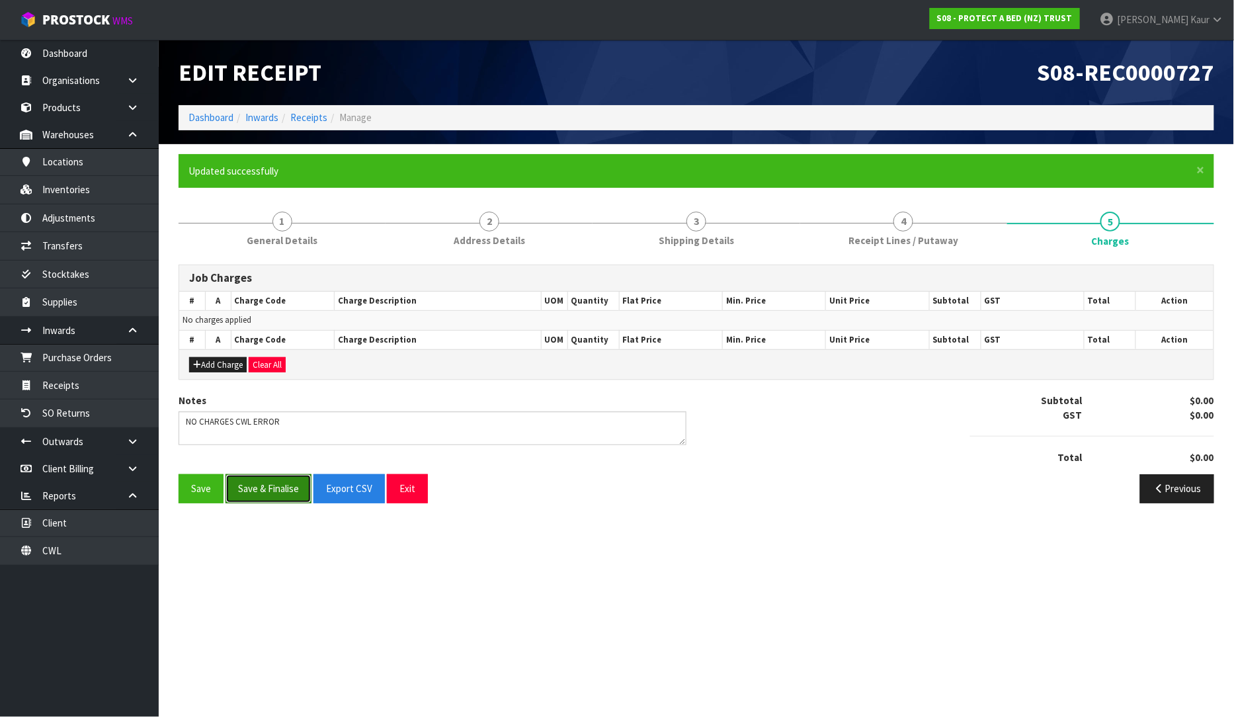
click at [268, 495] on button "Save & Finalise" at bounding box center [268, 488] width 86 height 28
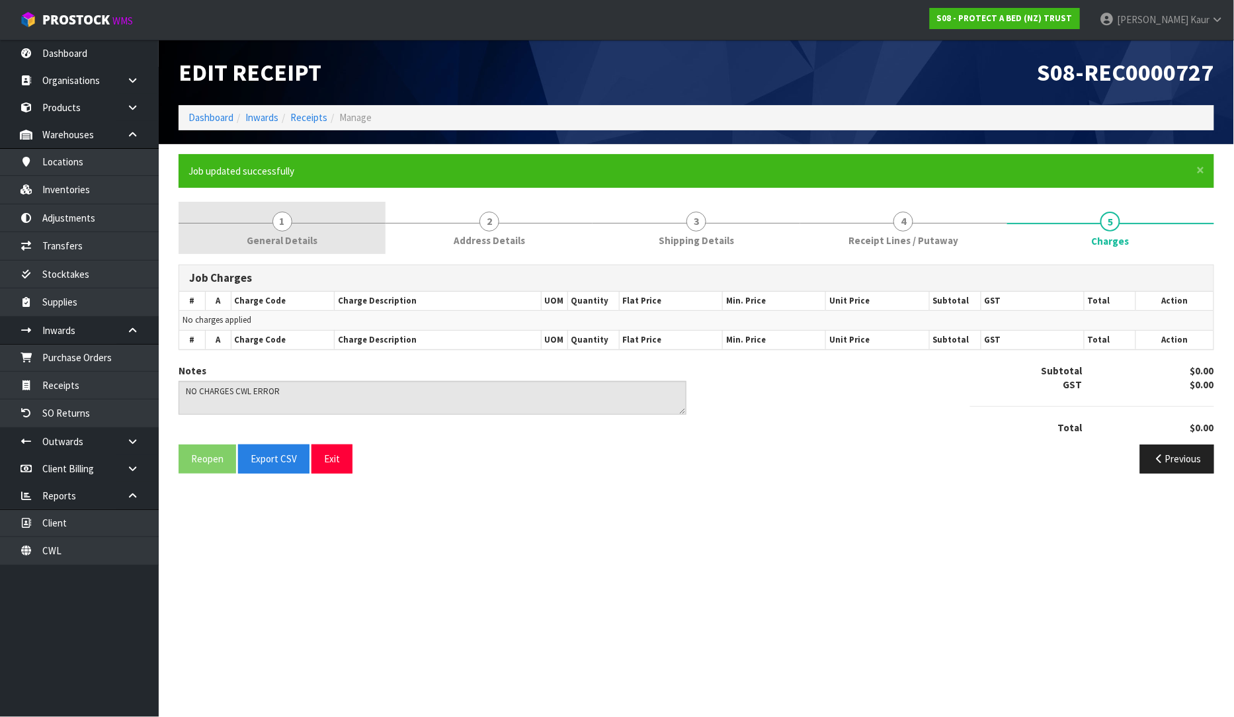
click at [241, 214] on link "1 General Details" at bounding box center [282, 228] width 207 height 52
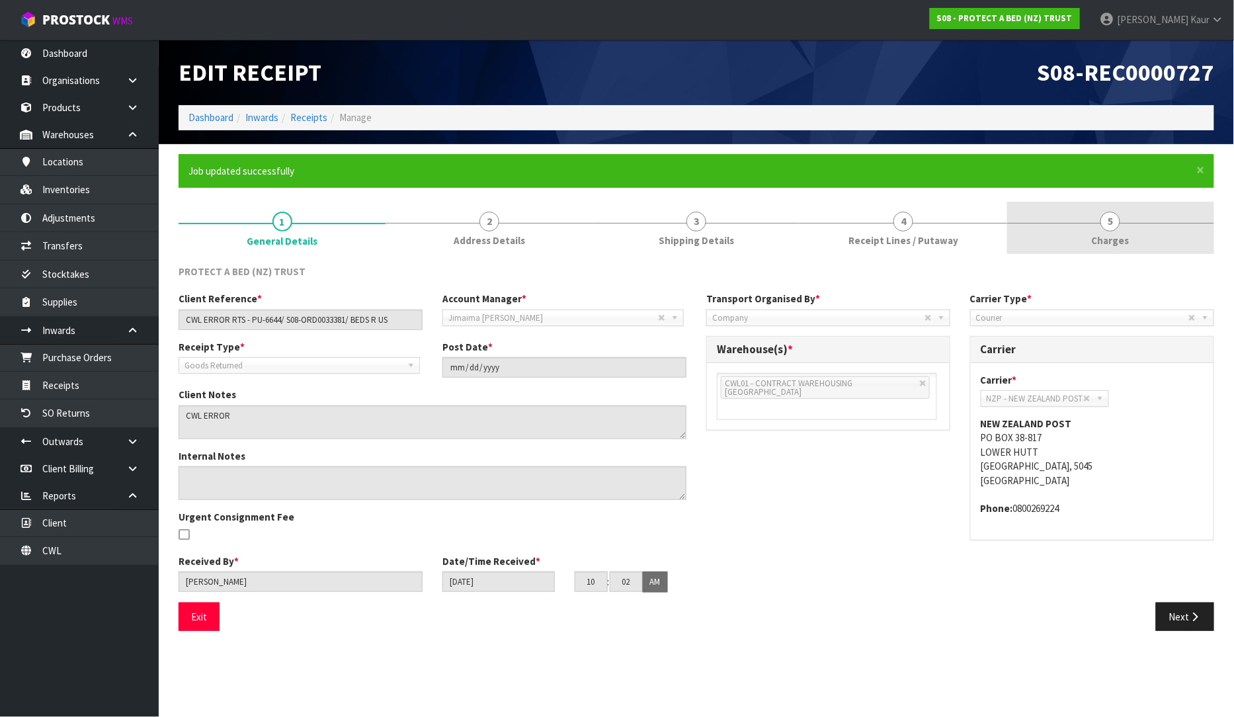
click at [1139, 245] on link "5 [GEOGRAPHIC_DATA]" at bounding box center [1110, 228] width 207 height 52
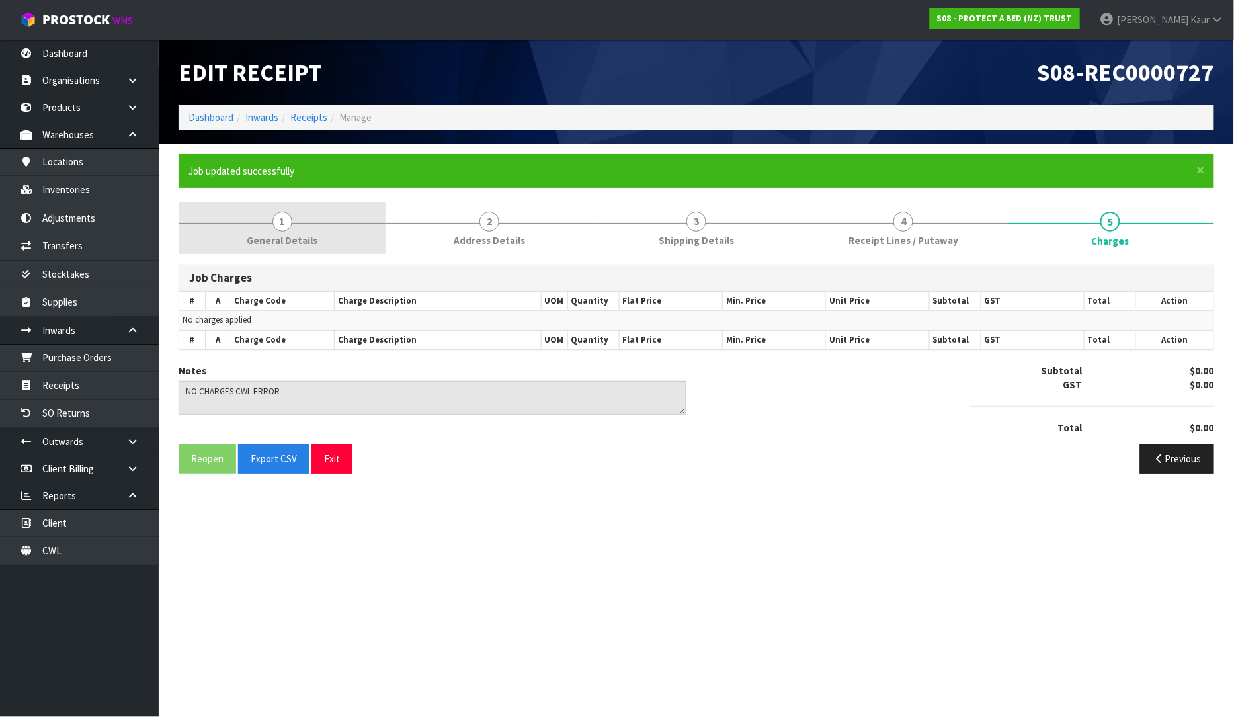
click at [307, 229] on link "1 General Details" at bounding box center [282, 228] width 207 height 52
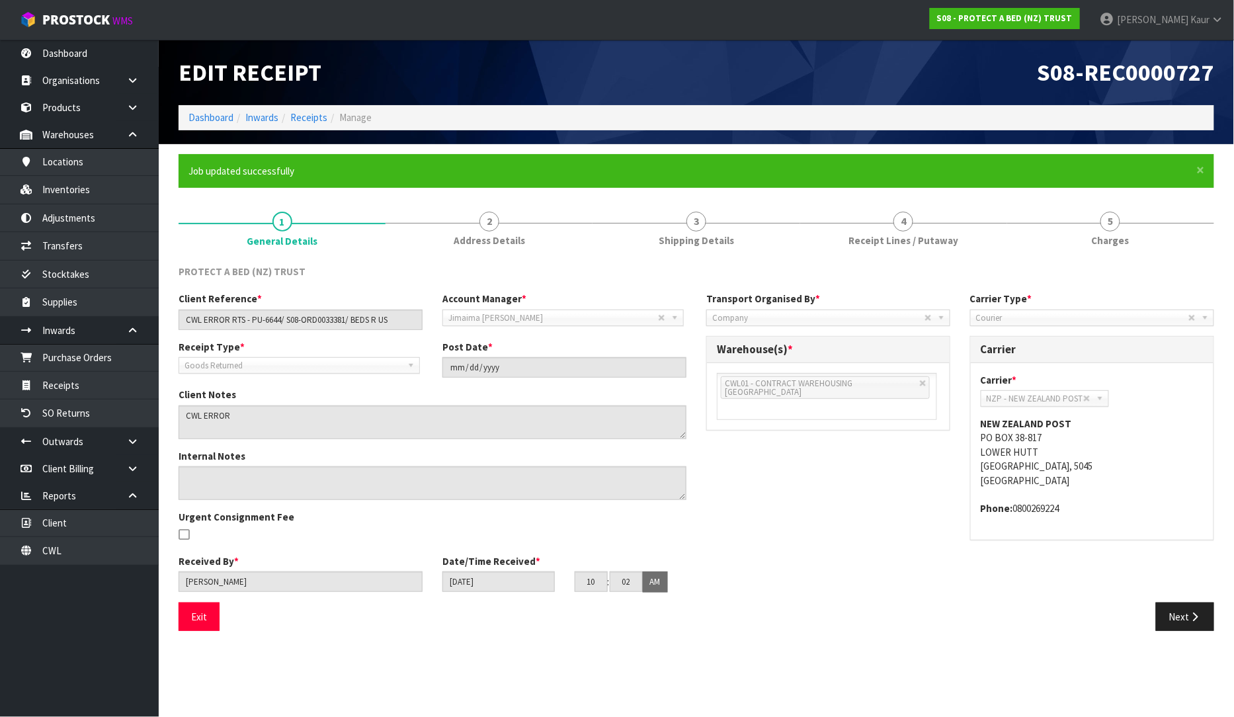
click at [181, 321] on div "Client Reference * CWL ERROR RTS - PU-6644/ S08-ORD0033381/ BEDS R US" at bounding box center [301, 311] width 264 height 38
drag, startPoint x: 181, startPoint y: 321, endPoint x: 424, endPoint y: 321, distance: 242.7
click at [424, 321] on div "Client Reference * CWL ERROR RTS - PU-6644/ S08-ORD0033381/ BEDS R US" at bounding box center [301, 311] width 264 height 38
click at [848, 241] on link "4 Receipt Lines / Putaway" at bounding box center [903, 228] width 207 height 52
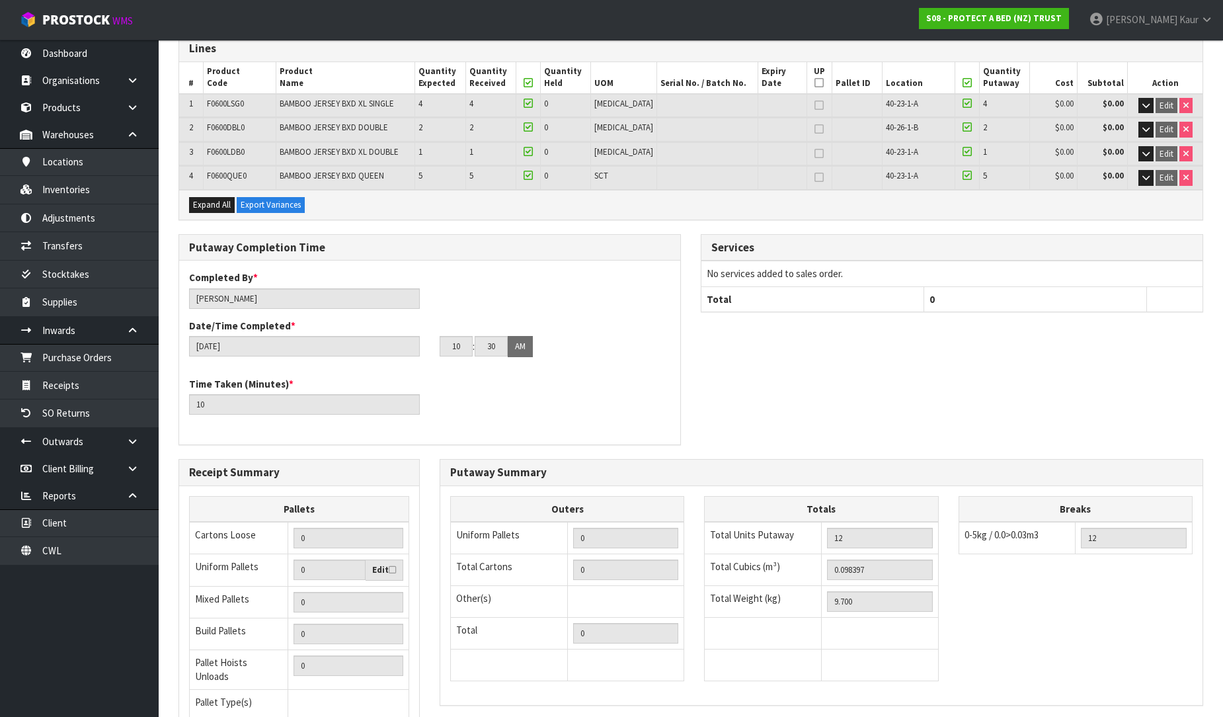
scroll to position [341, 0]
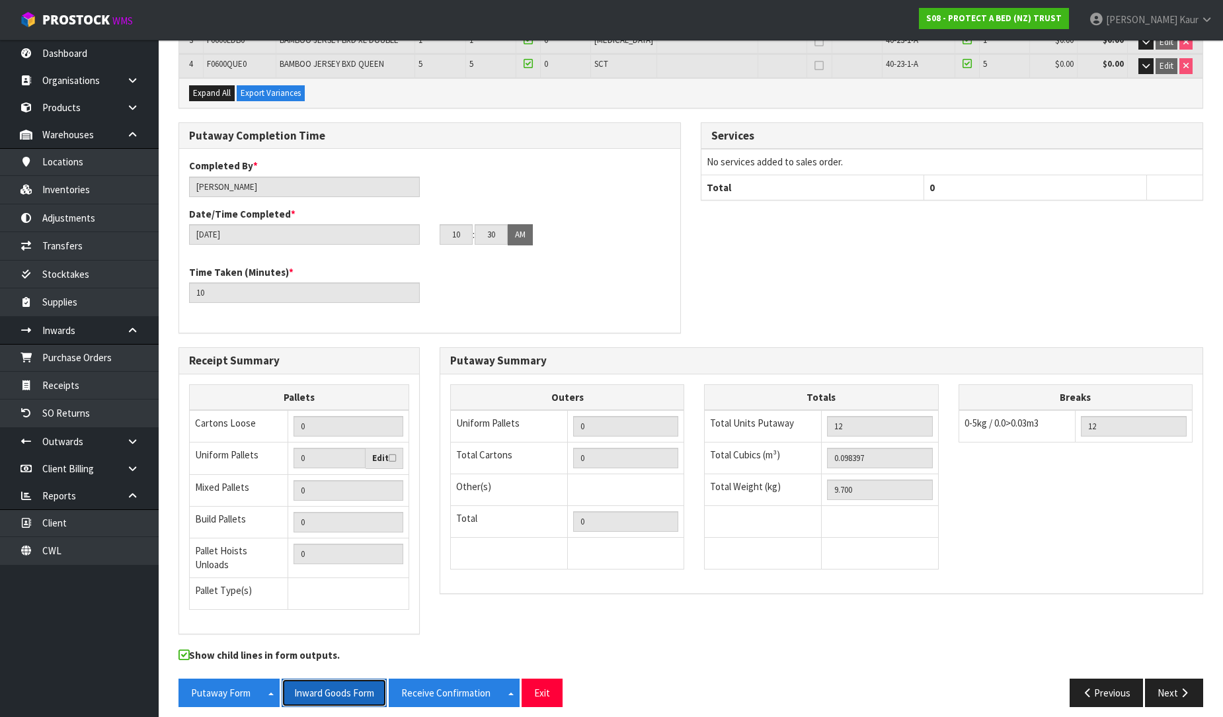
click at [335, 680] on button "Inward Goods Form" at bounding box center [334, 692] width 105 height 28
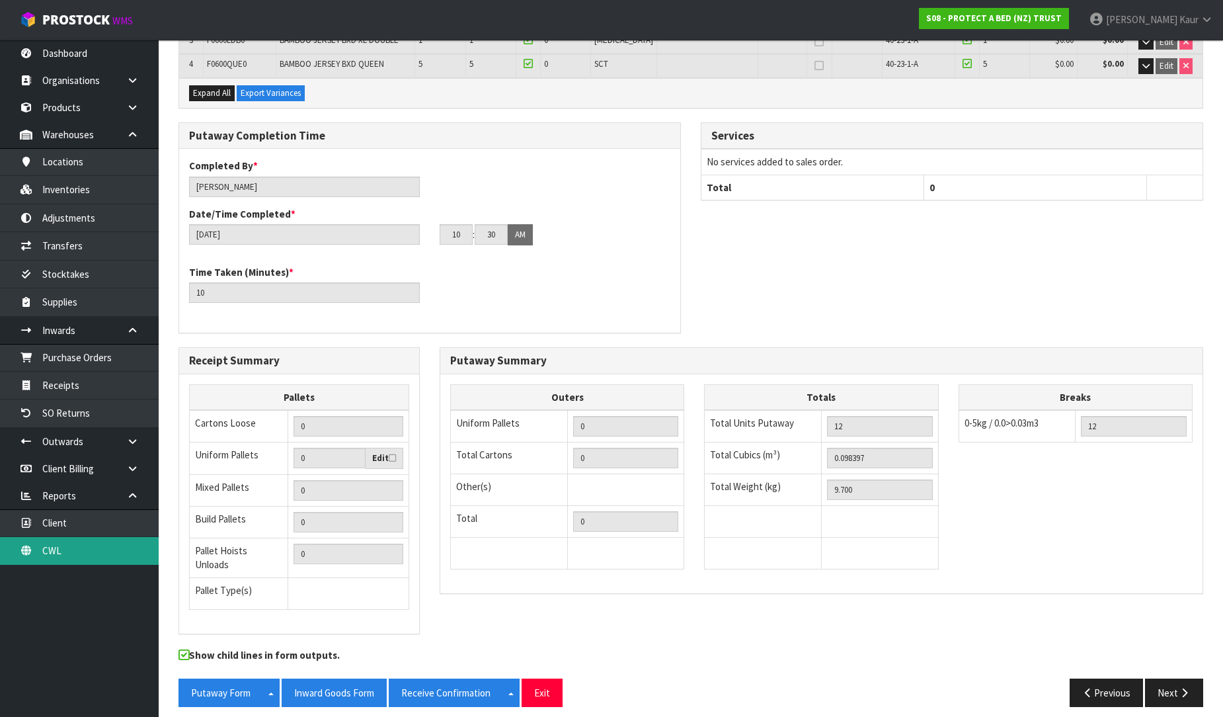
drag, startPoint x: 123, startPoint y: 551, endPoint x: 168, endPoint y: 469, distance: 92.9
click at [123, 550] on link "CWL" at bounding box center [79, 550] width 159 height 27
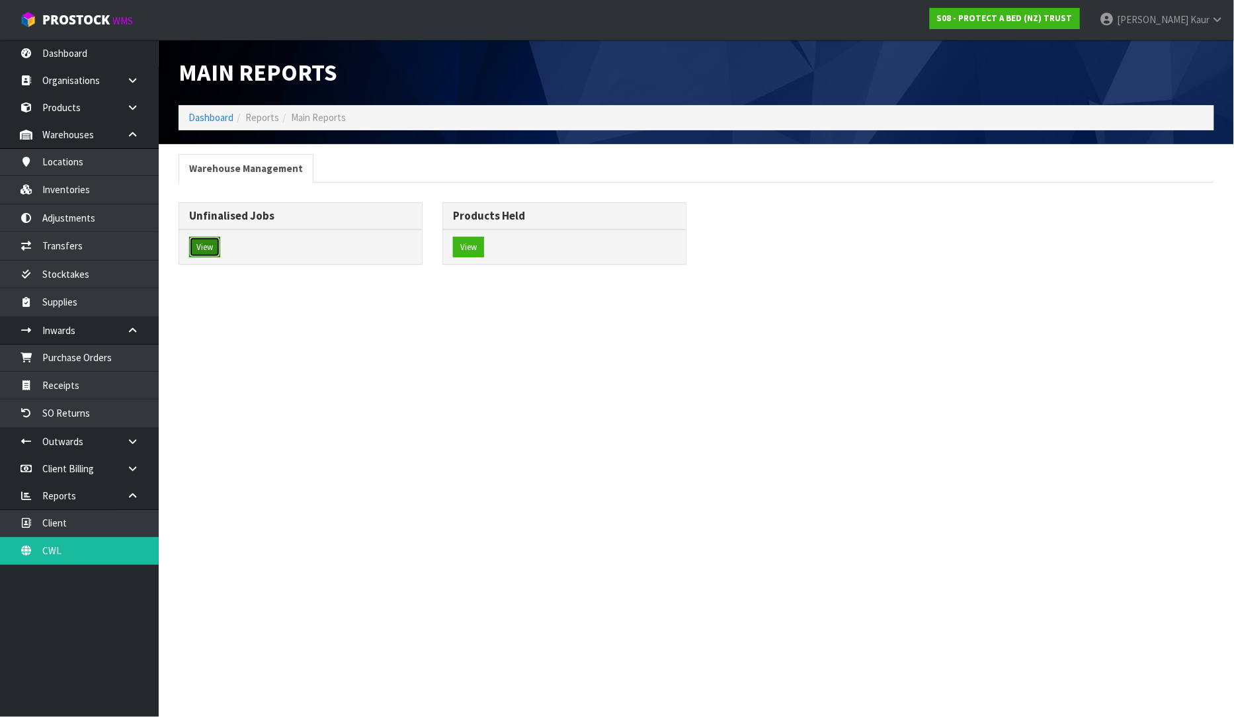
click at [196, 258] on button "View" at bounding box center [204, 247] width 31 height 21
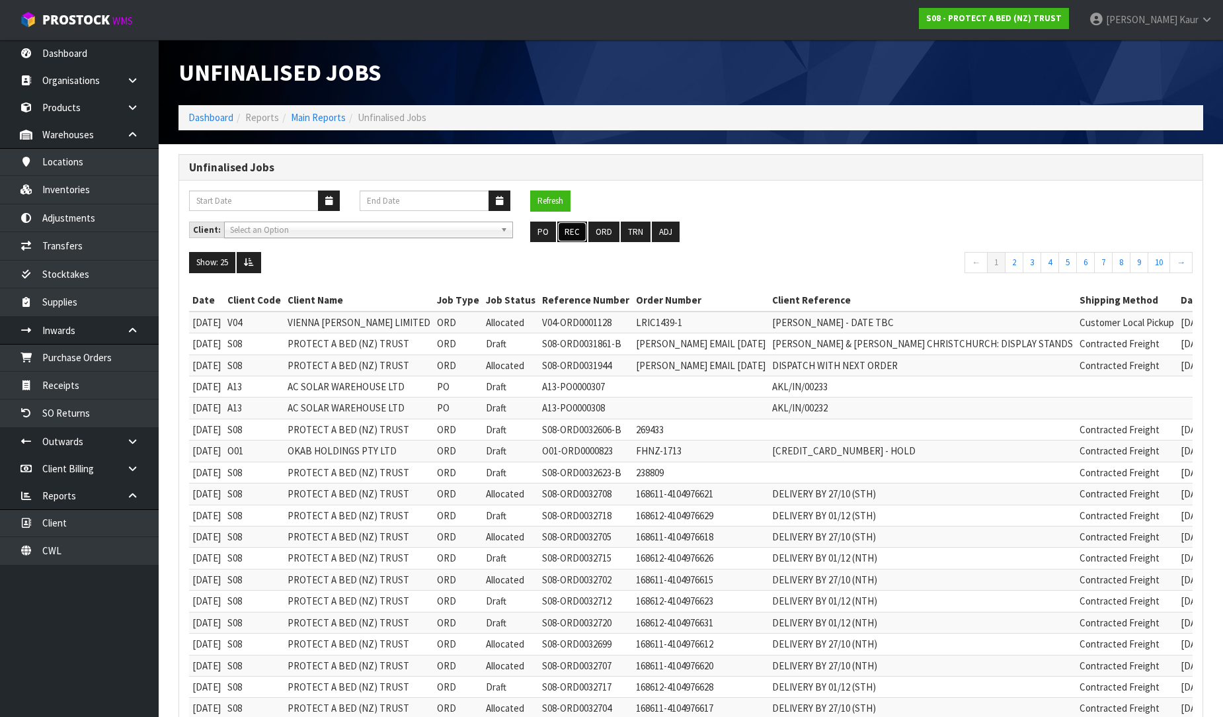
click at [573, 229] on button "REC" at bounding box center [572, 232] width 30 height 21
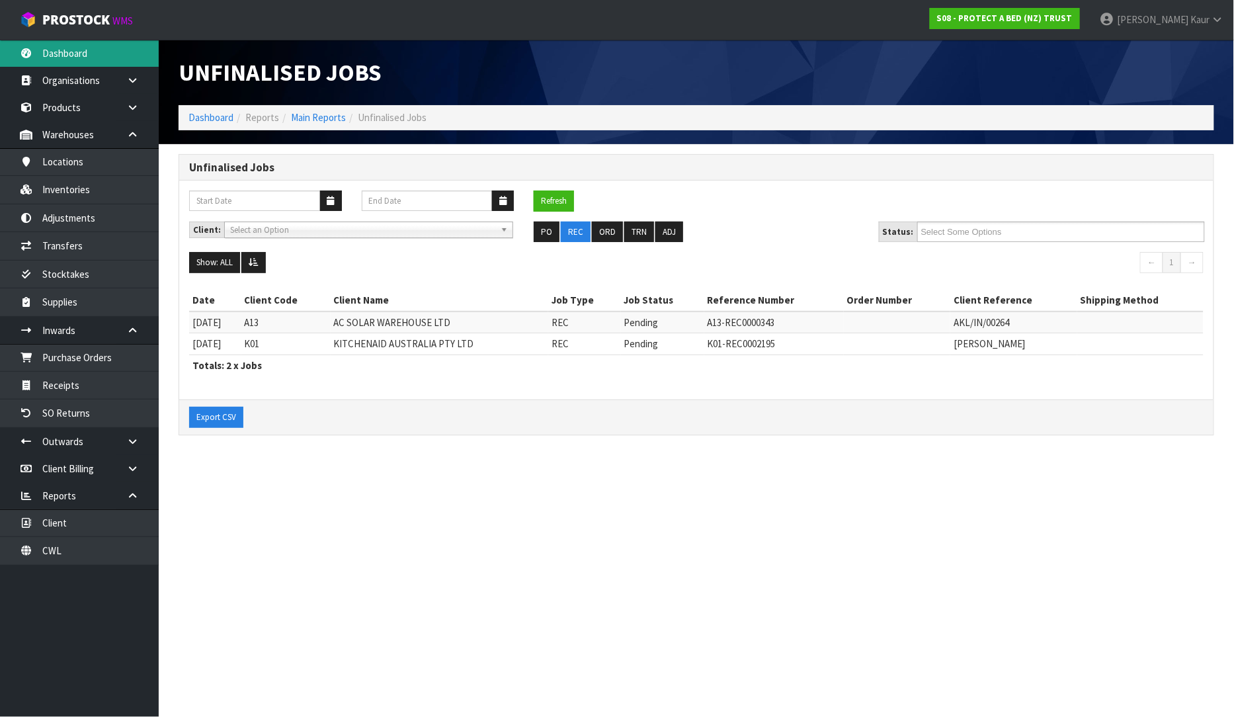
click at [63, 50] on link "Dashboard" at bounding box center [79, 53] width 159 height 27
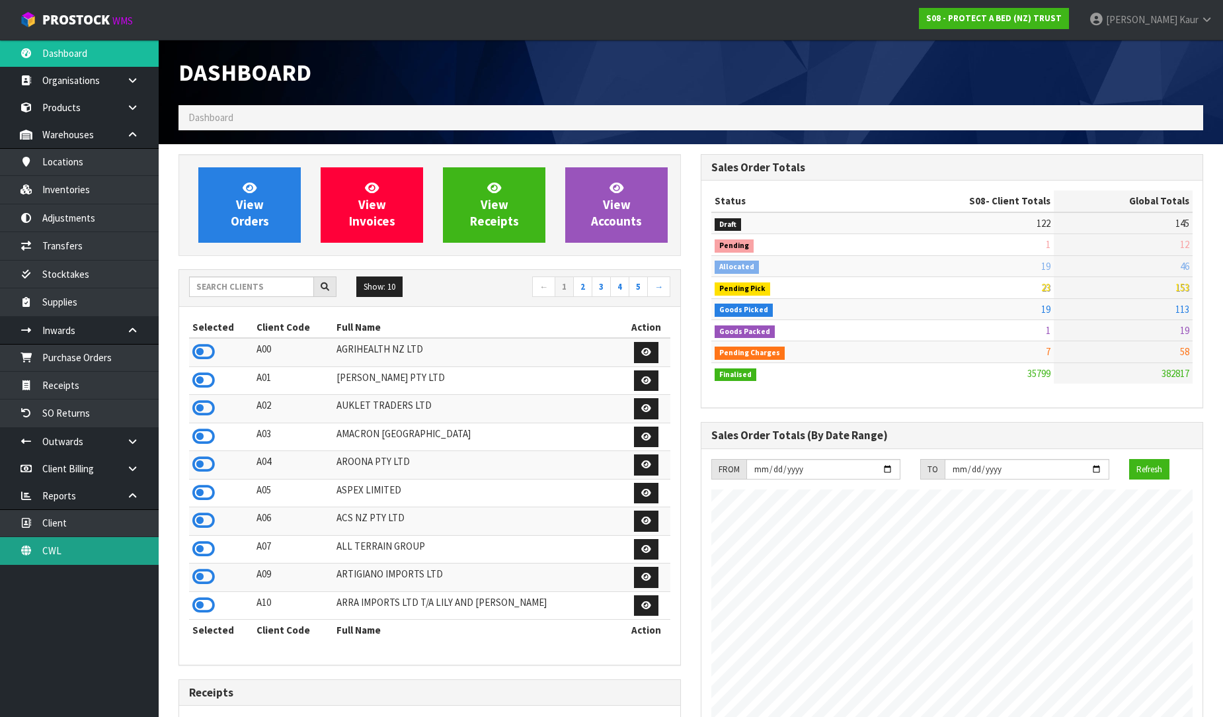
click at [99, 555] on link "CWL" at bounding box center [79, 550] width 159 height 27
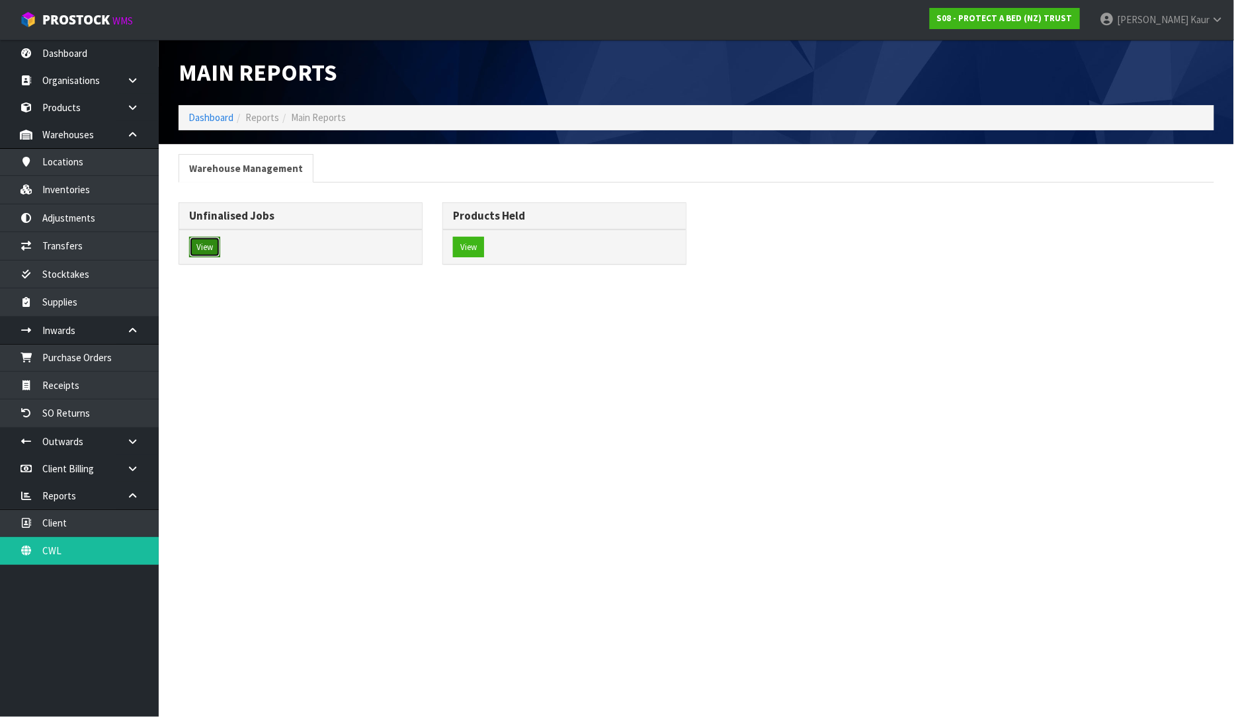
click at [199, 251] on button "View" at bounding box center [204, 247] width 31 height 21
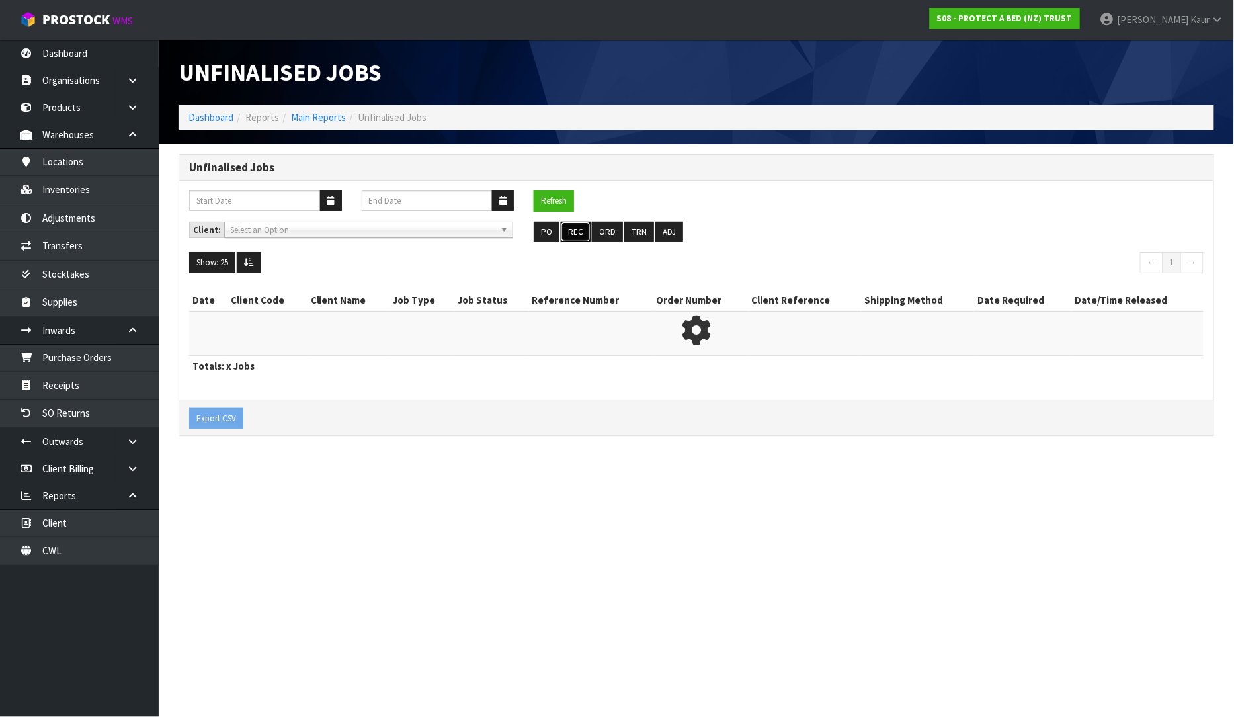
click at [583, 230] on button "REC" at bounding box center [576, 232] width 30 height 21
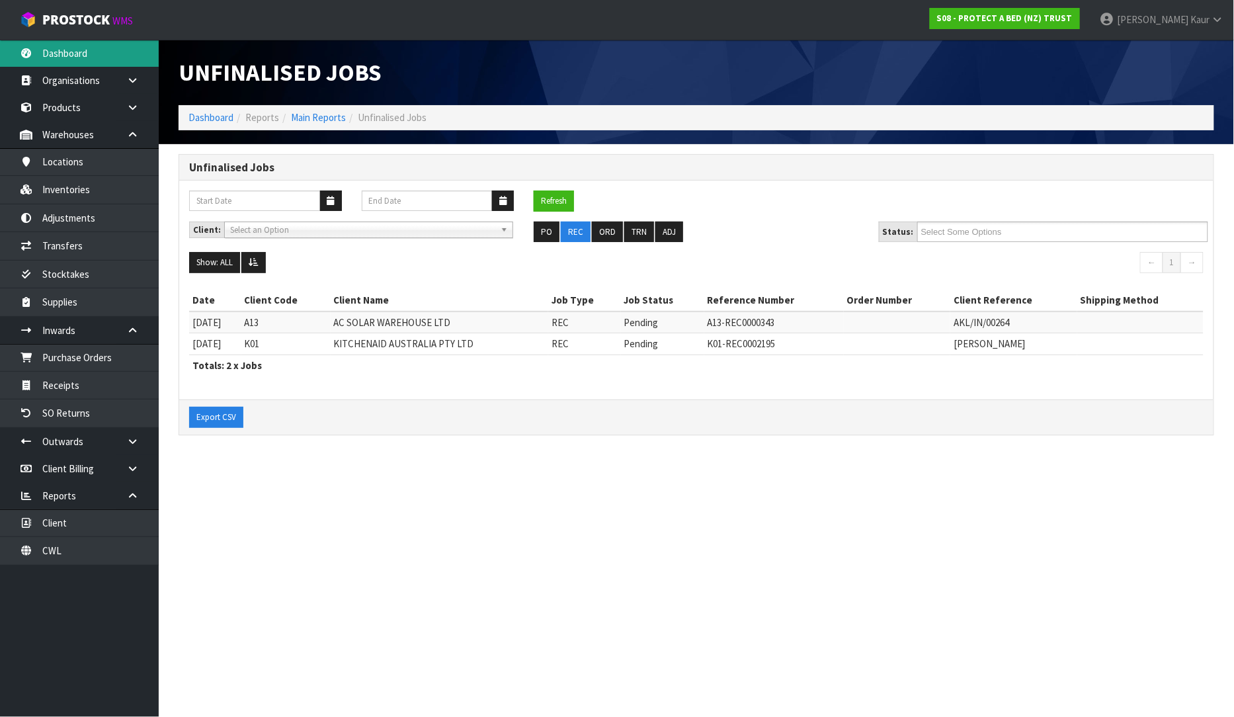
click at [56, 48] on link "Dashboard" at bounding box center [79, 53] width 159 height 27
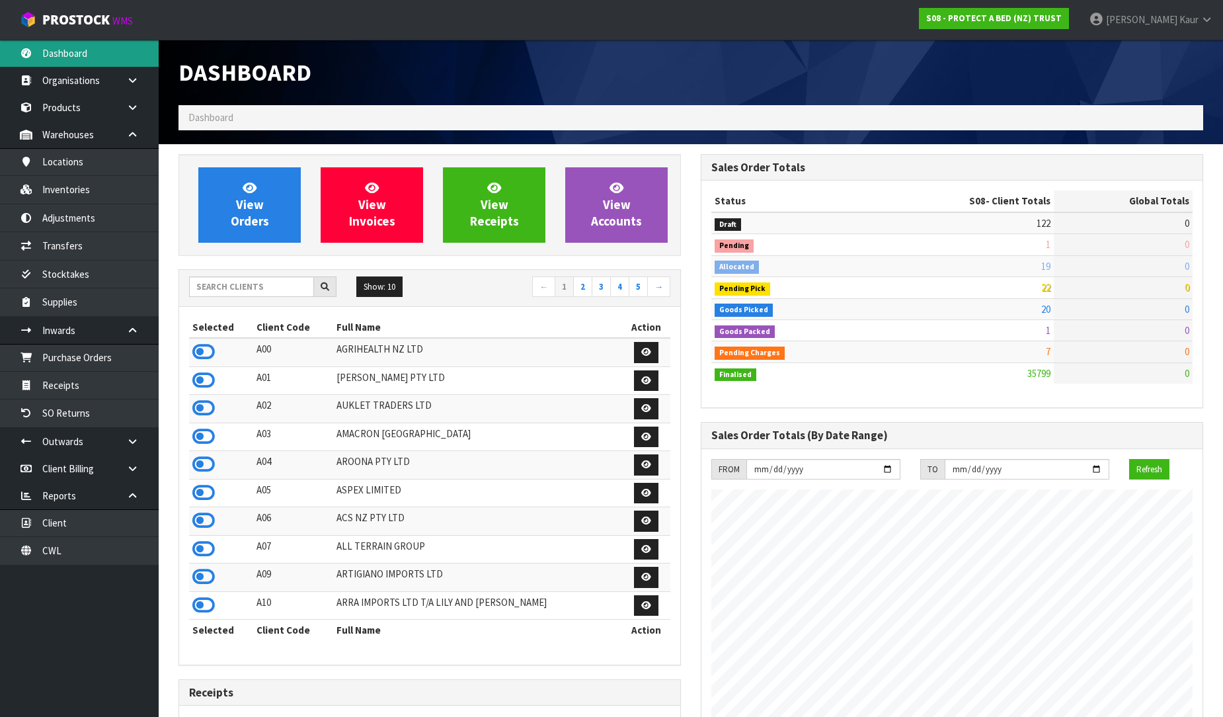
scroll to position [1002, 522]
click at [227, 288] on input "text" at bounding box center [251, 286] width 125 height 20
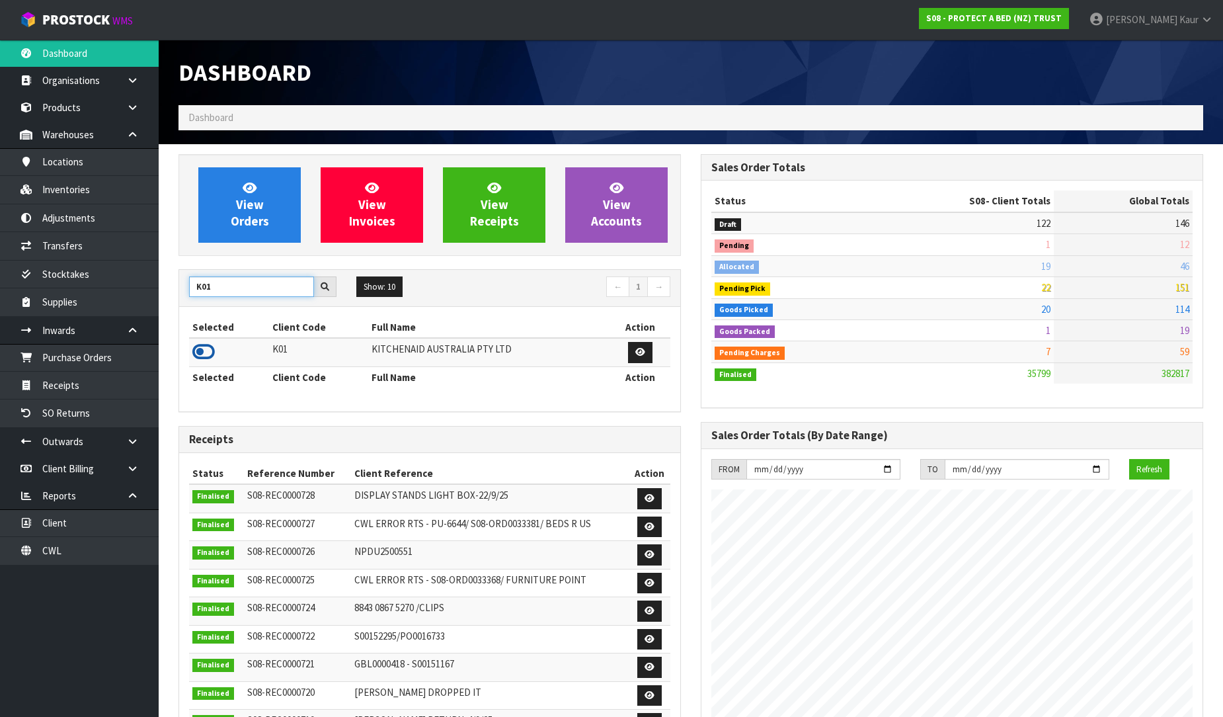
type input "K01"
click at [201, 348] on icon at bounding box center [203, 352] width 22 height 20
drag, startPoint x: 223, startPoint y: 290, endPoint x: 162, endPoint y: 286, distance: 60.9
click at [162, 286] on section "View Orders View Invoices View Receipts View Accounts K01 Show: 10 5 10 25 50 ←…" at bounding box center [691, 655] width 1065 height 1022
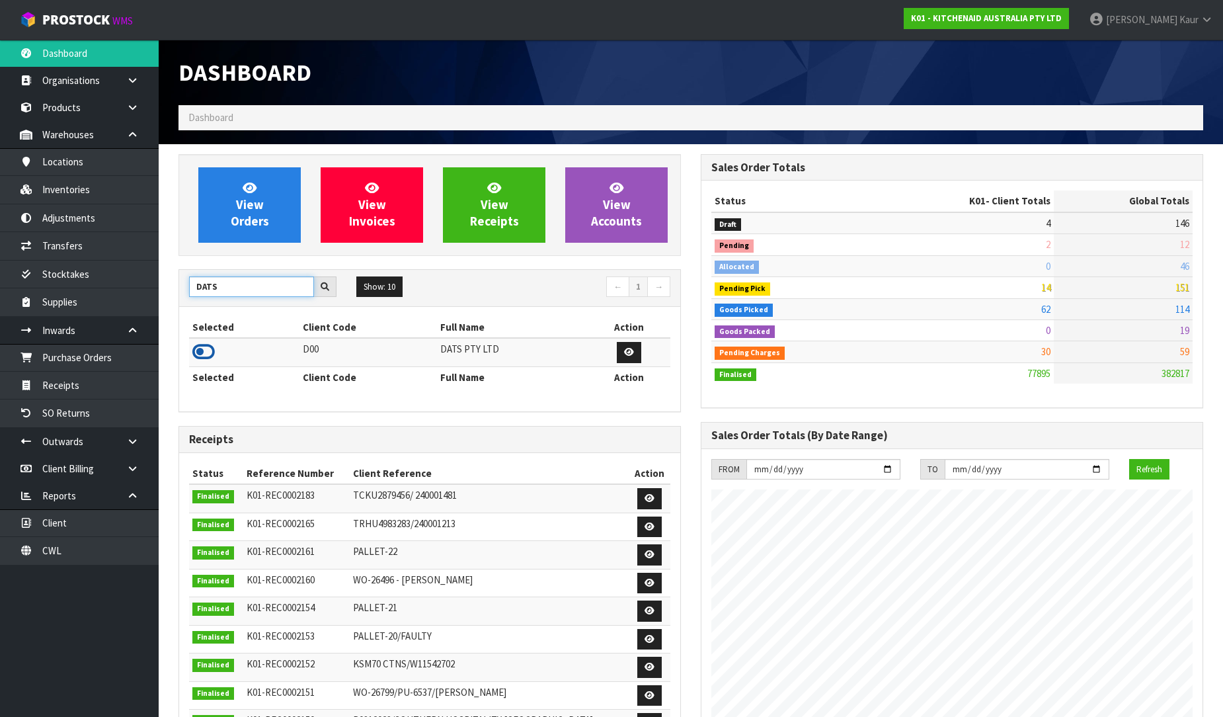
type input "DATS"
click at [198, 358] on icon at bounding box center [203, 352] width 22 height 20
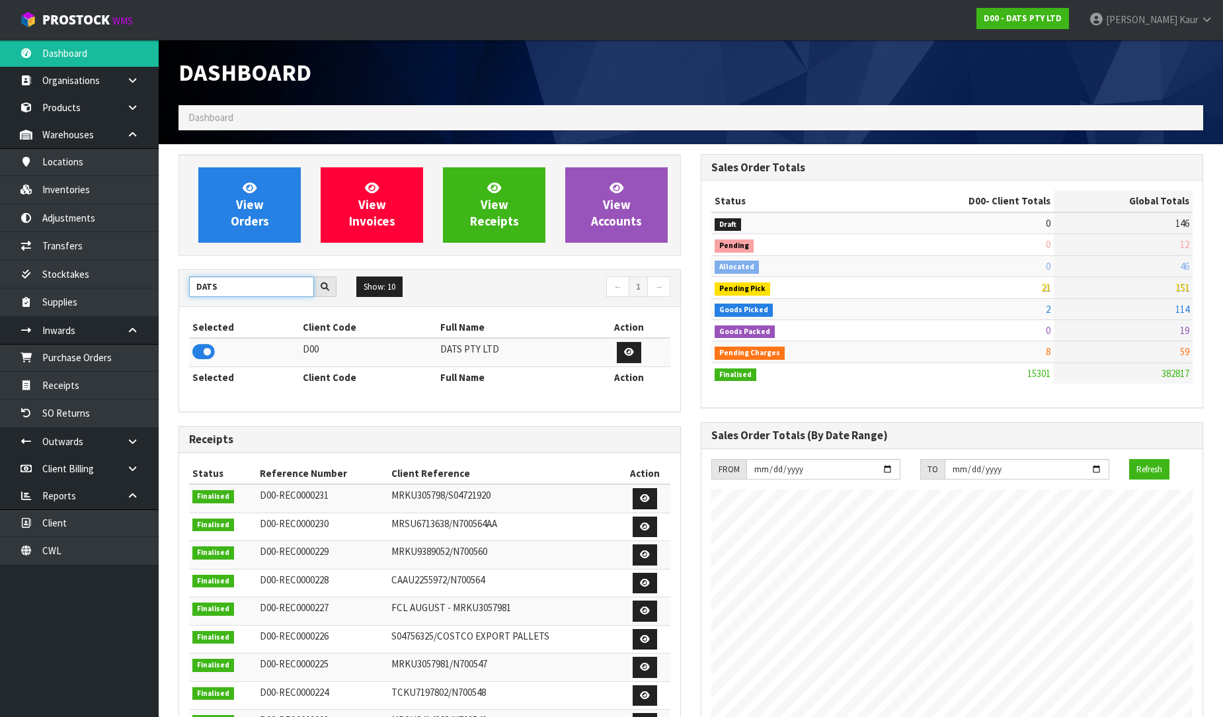
drag, startPoint x: 236, startPoint y: 292, endPoint x: 181, endPoint y: 288, distance: 55.6
click at [181, 288] on div "DATS" at bounding box center [262, 286] width 167 height 21
type input "C11"
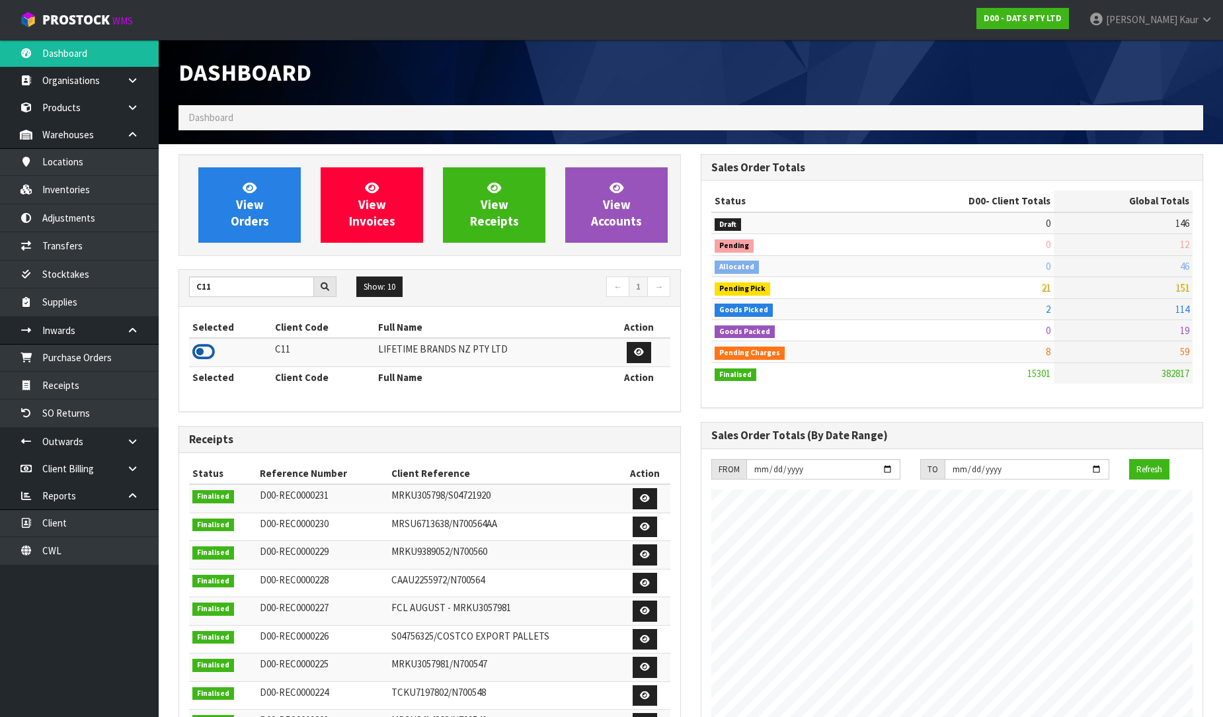
click at [198, 352] on icon at bounding box center [203, 352] width 22 height 20
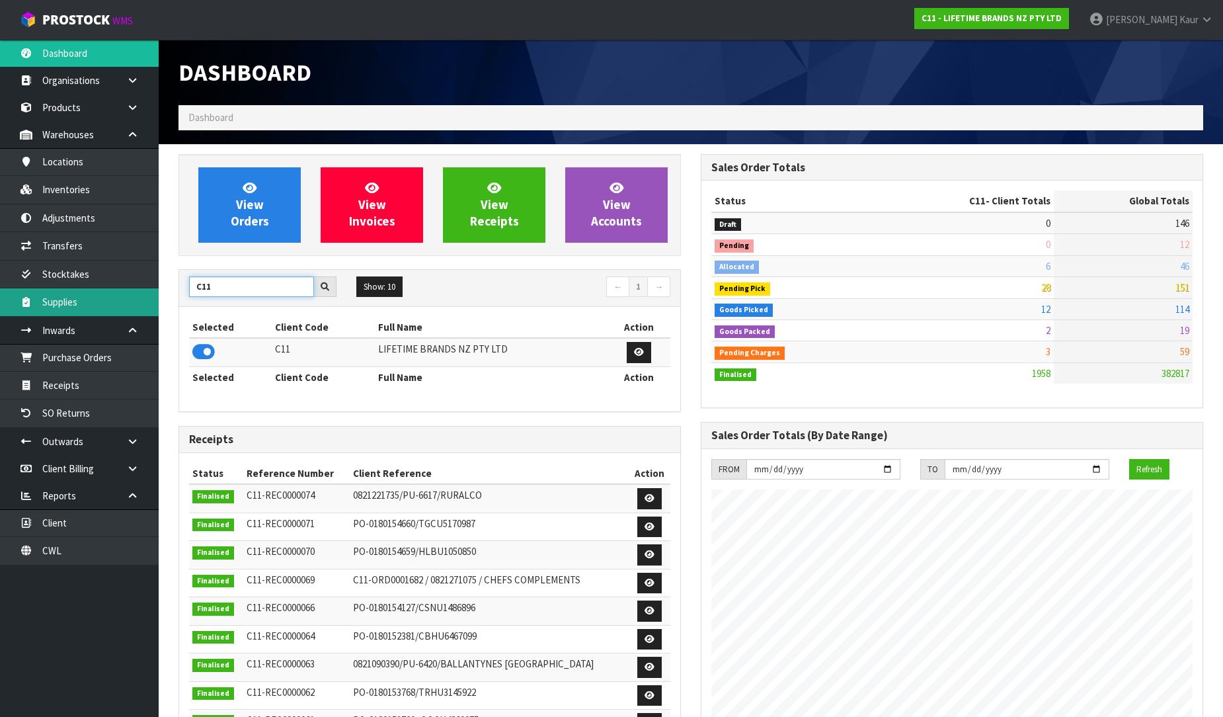
drag, startPoint x: 238, startPoint y: 288, endPoint x: 156, endPoint y: 302, distance: 83.1
click at [156, 302] on body "Toggle navigation ProStock WMS C11 - LIFETIME BRANDS NZ PTY LTD [PERSON_NAME] L…" at bounding box center [611, 358] width 1223 height 717
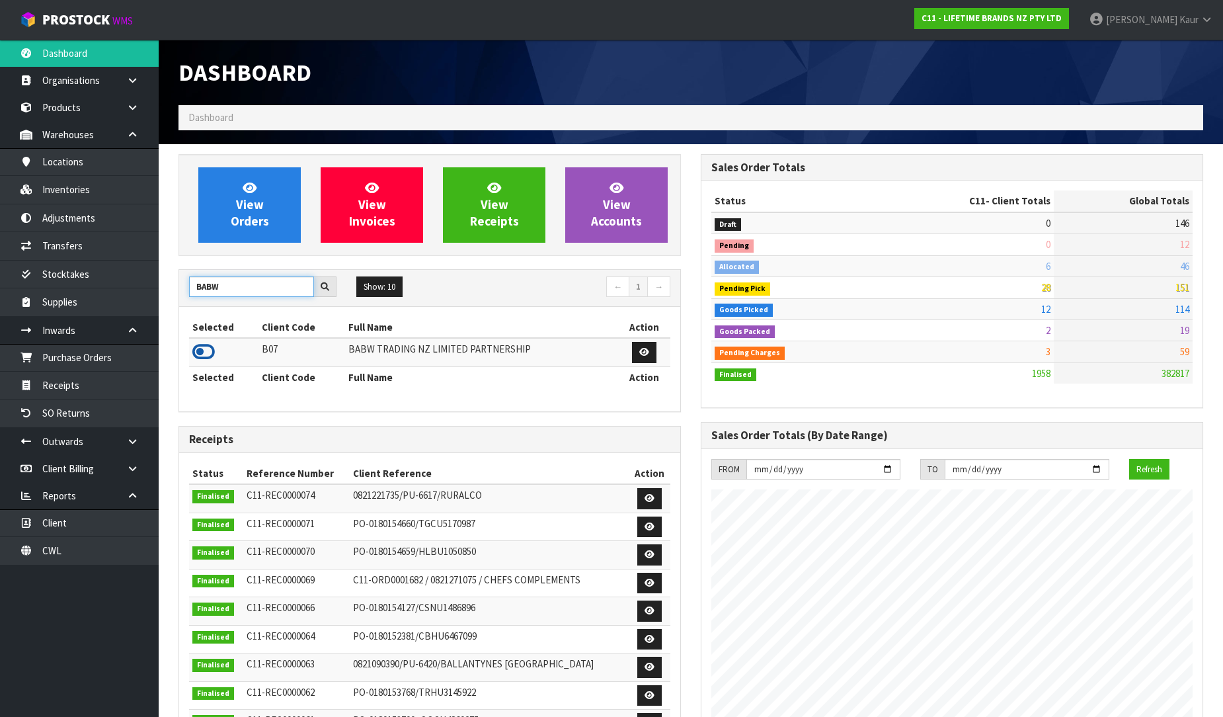
type input "BABW"
click at [208, 358] on icon at bounding box center [203, 352] width 22 height 20
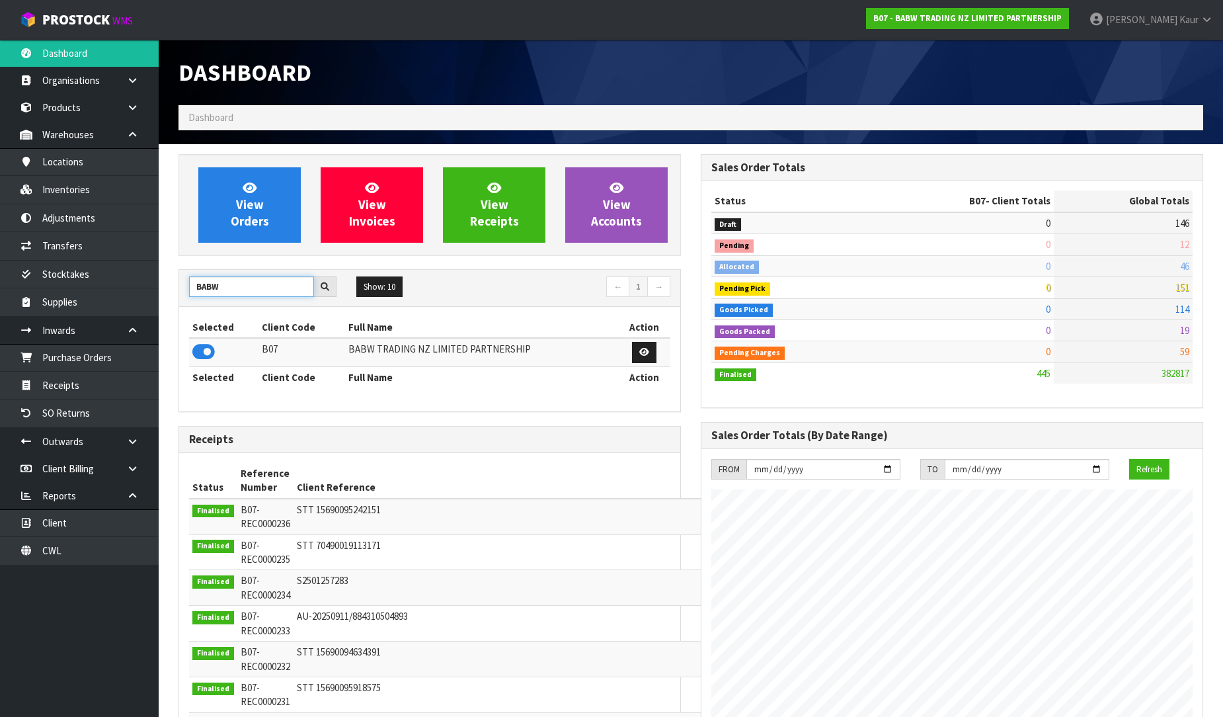
drag, startPoint x: 247, startPoint y: 285, endPoint x: 190, endPoint y: 293, distance: 56.8
click at [190, 293] on input "BABW" at bounding box center [251, 286] width 125 height 20
type input "NERO"
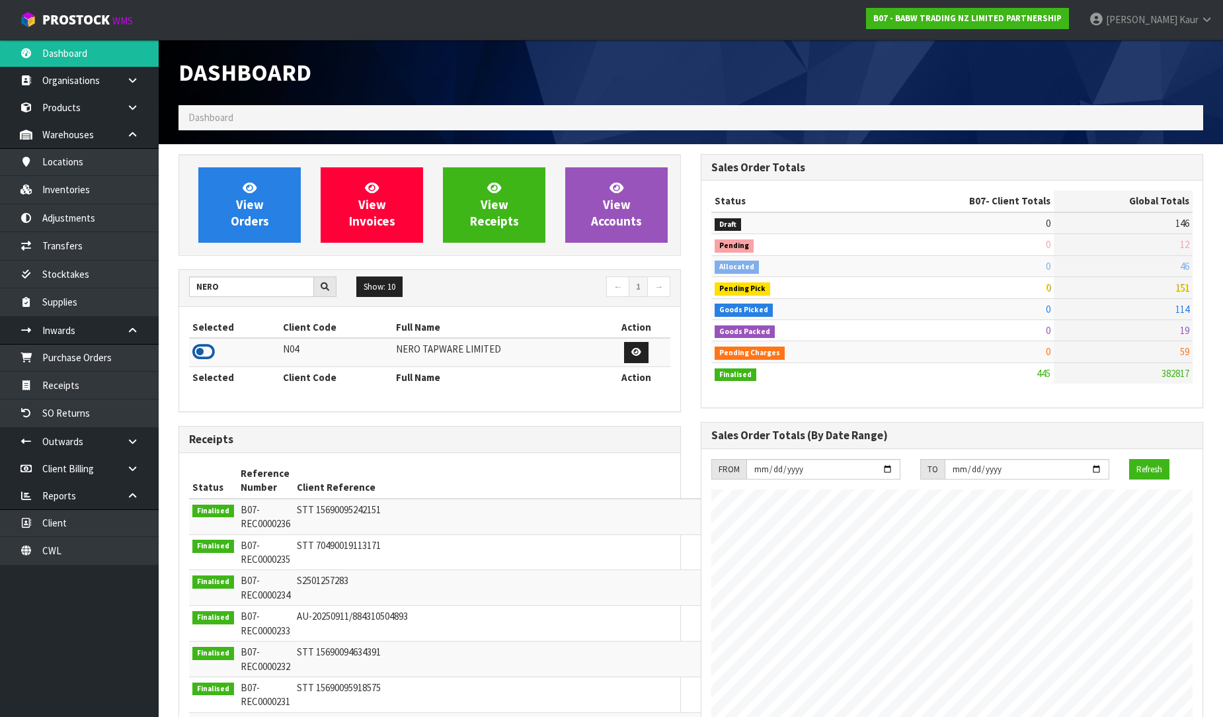
click at [212, 355] on icon at bounding box center [203, 352] width 22 height 20
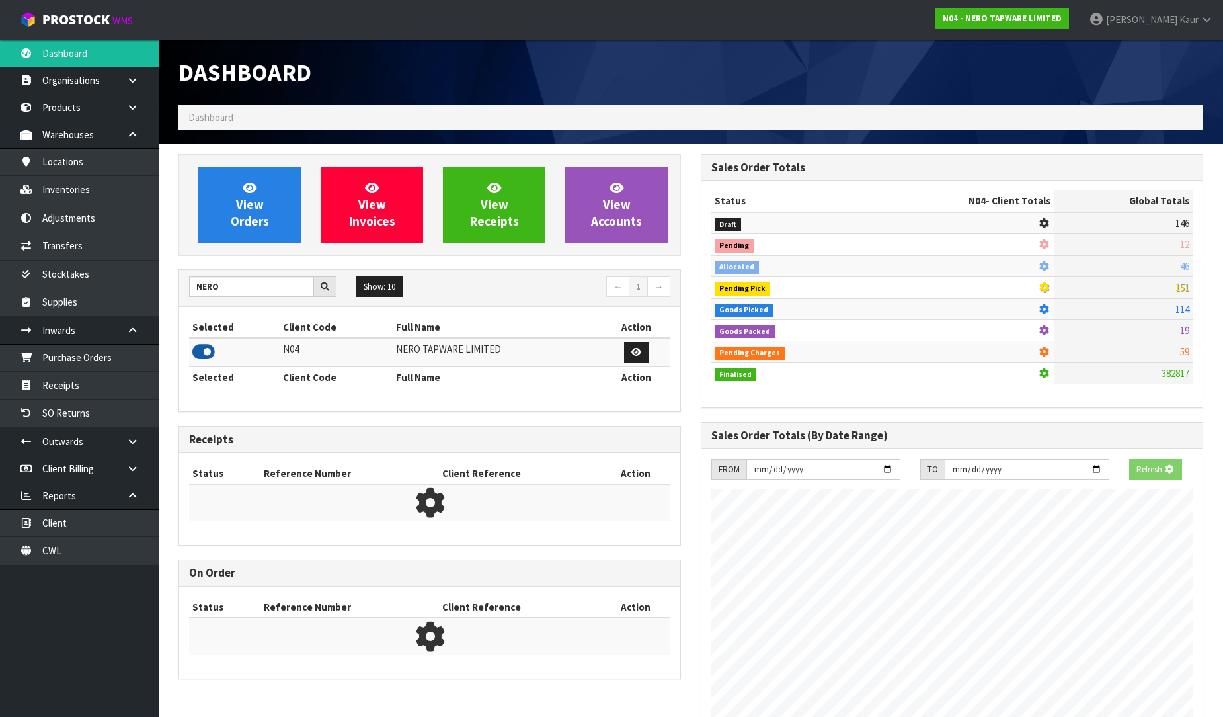
scroll to position [1030, 522]
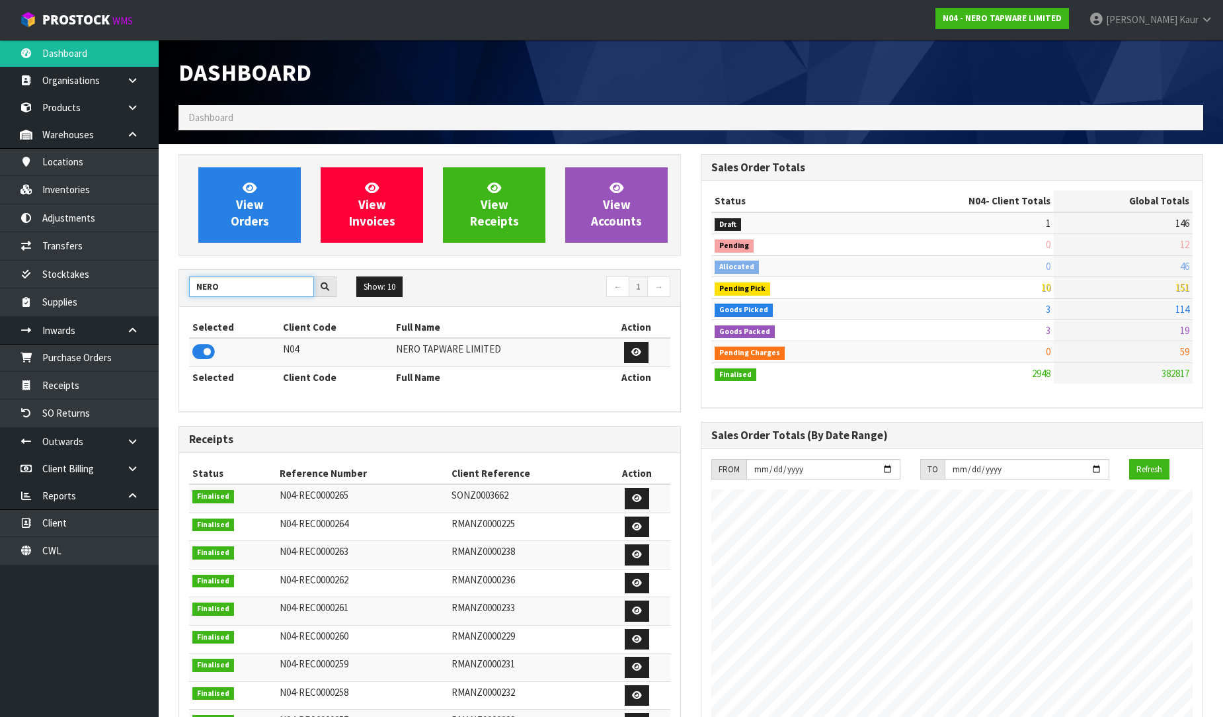
drag, startPoint x: 241, startPoint y: 288, endPoint x: 171, endPoint y: 288, distance: 70.1
click at [171, 288] on div "View Orders View Invoices View Receipts View Accounts NERO Show: 10 5 10 25 50 ←" at bounding box center [430, 538] width 522 height 768
type input "NEOGEN"
click at [208, 355] on icon at bounding box center [203, 352] width 22 height 20
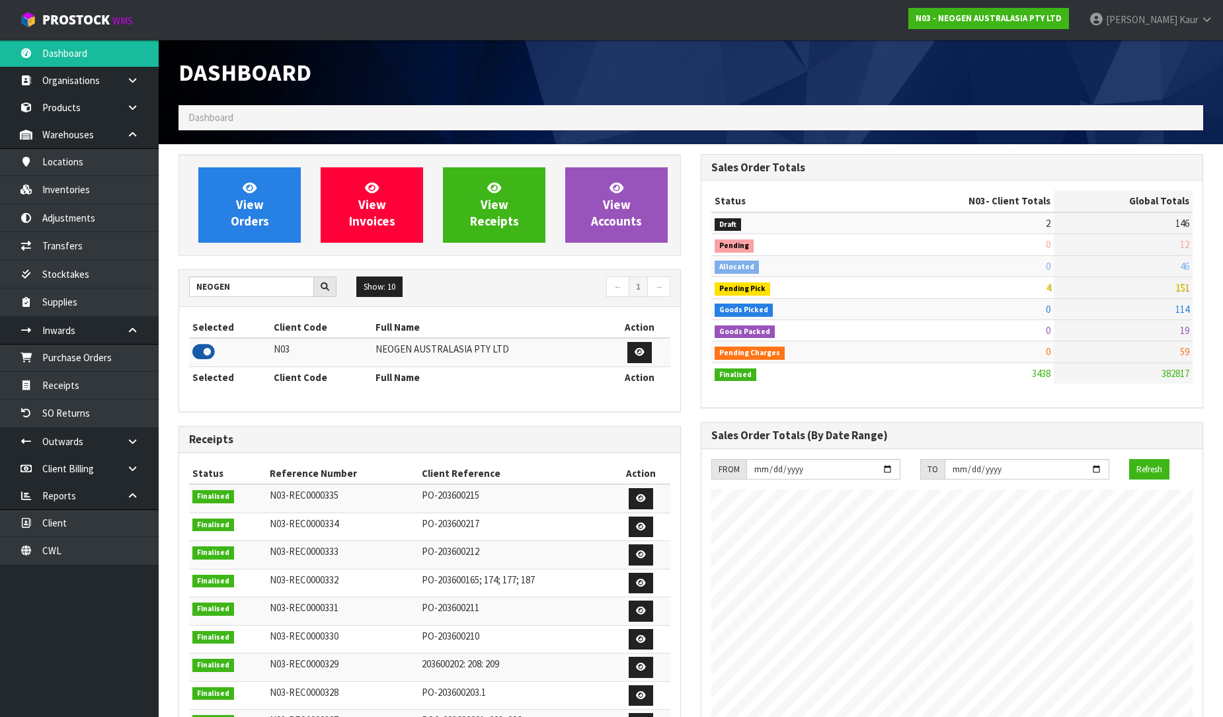
scroll to position [1002, 522]
click at [44, 557] on link "CWL" at bounding box center [79, 550] width 159 height 27
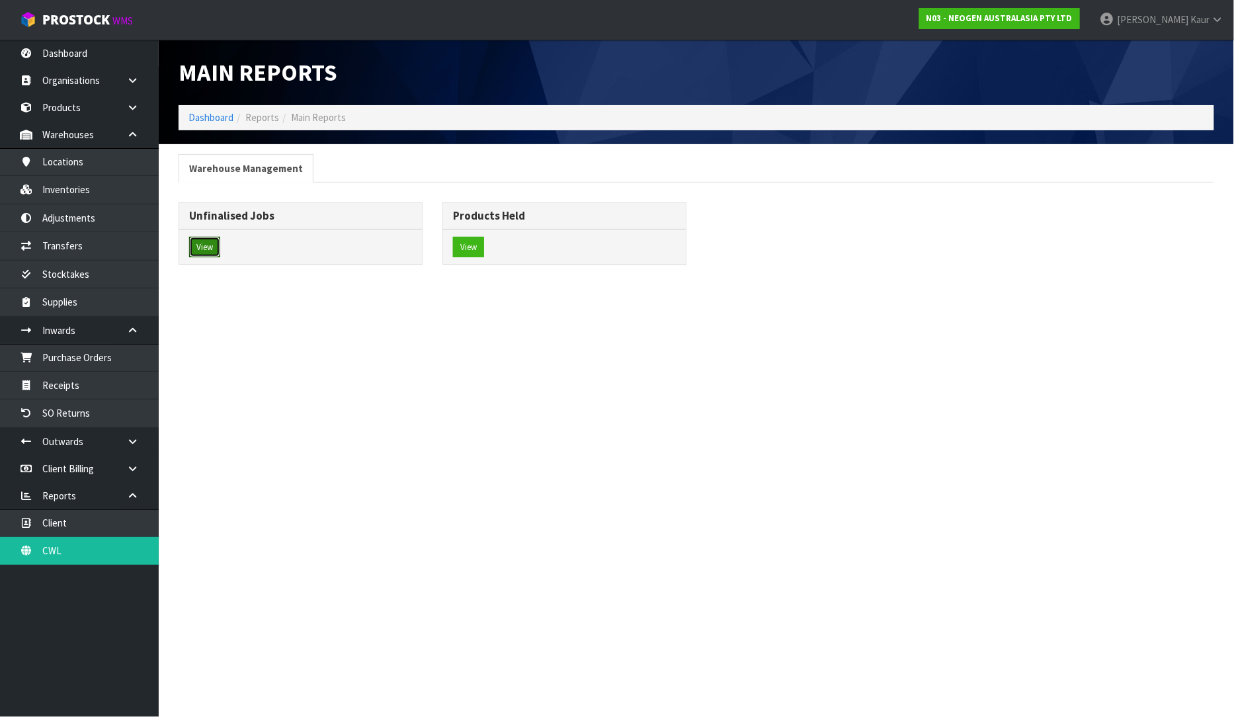
drag, startPoint x: 208, startPoint y: 245, endPoint x: 296, endPoint y: 249, distance: 88.0
click at [208, 246] on button "View" at bounding box center [204, 247] width 31 height 21
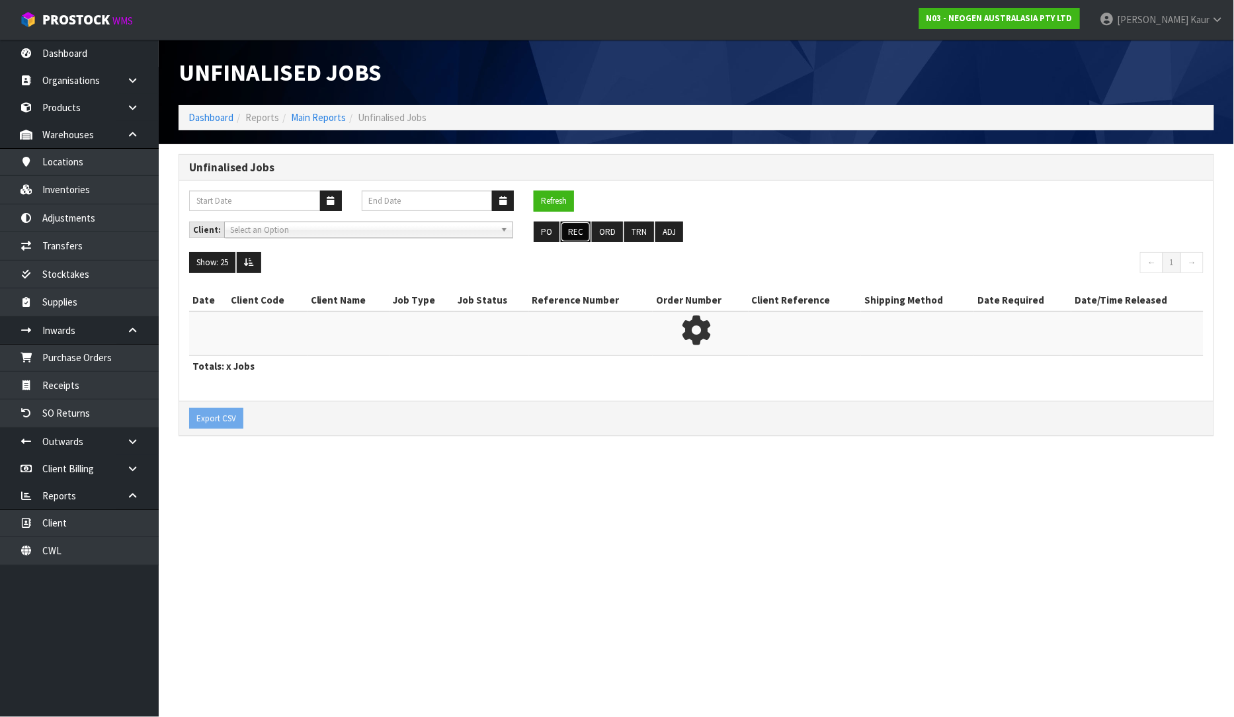
click at [570, 235] on button "REC" at bounding box center [576, 232] width 30 height 21
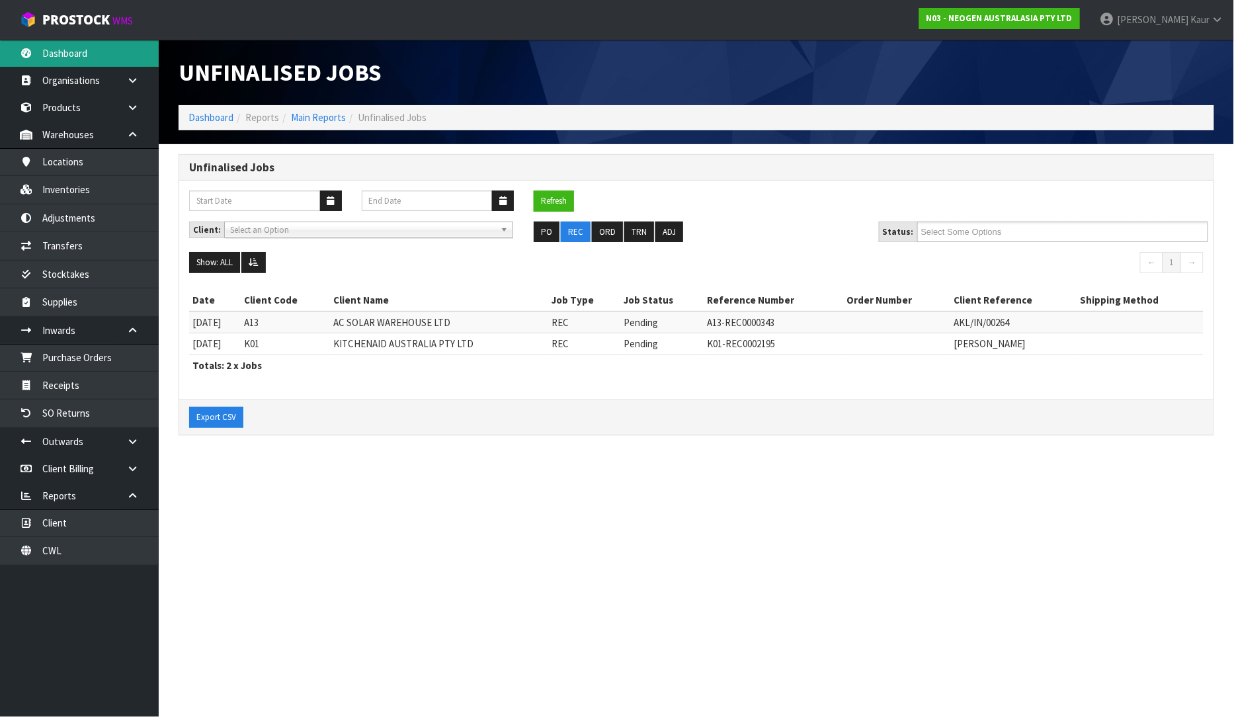
click at [67, 57] on link "Dashboard" at bounding box center [79, 53] width 159 height 27
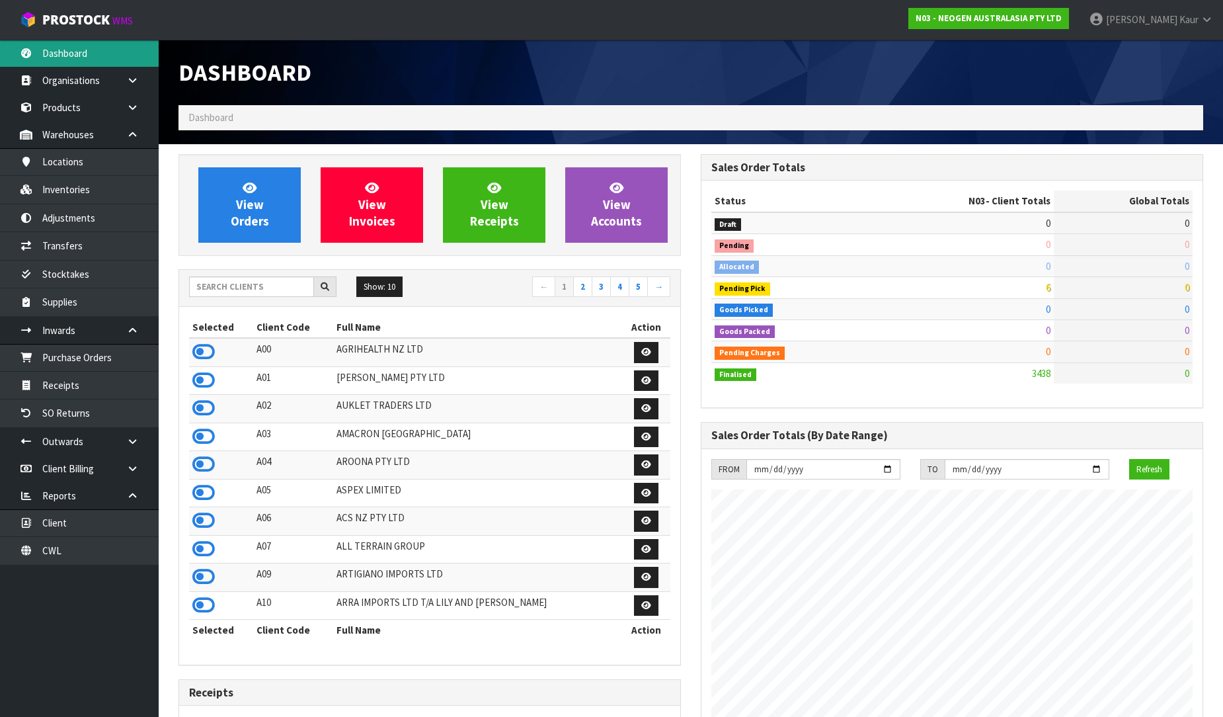
scroll to position [1002, 522]
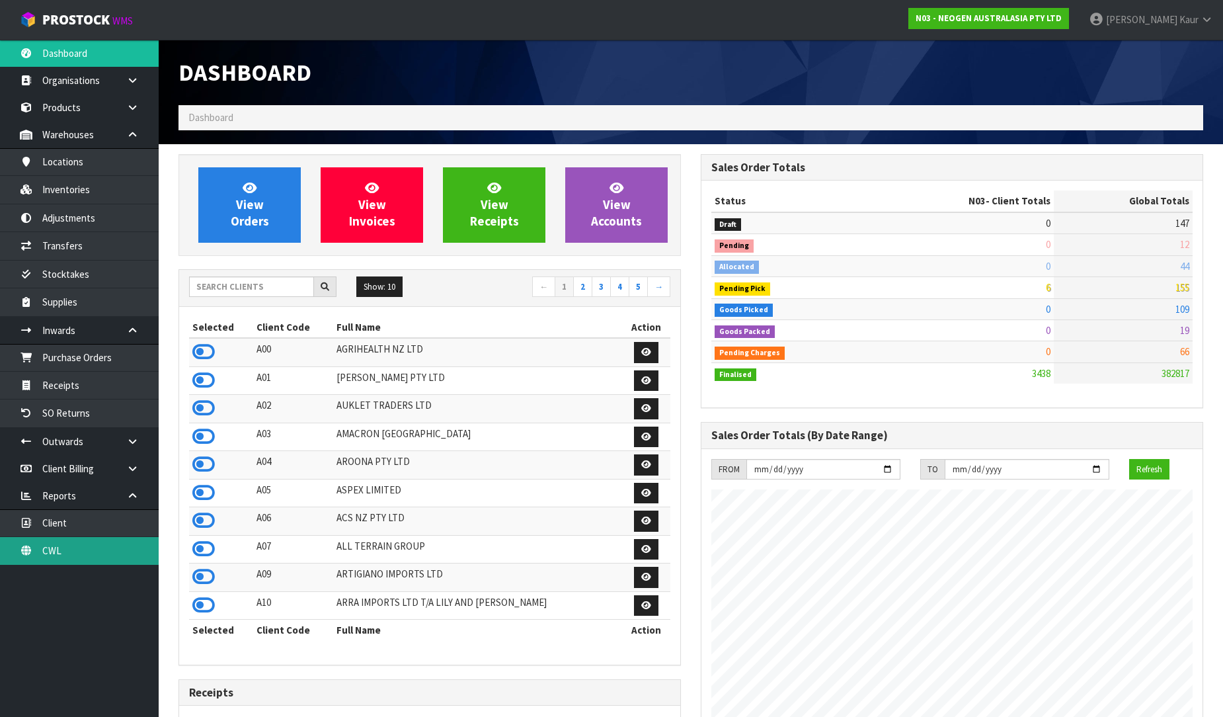
click at [90, 560] on link "CWL" at bounding box center [79, 550] width 159 height 27
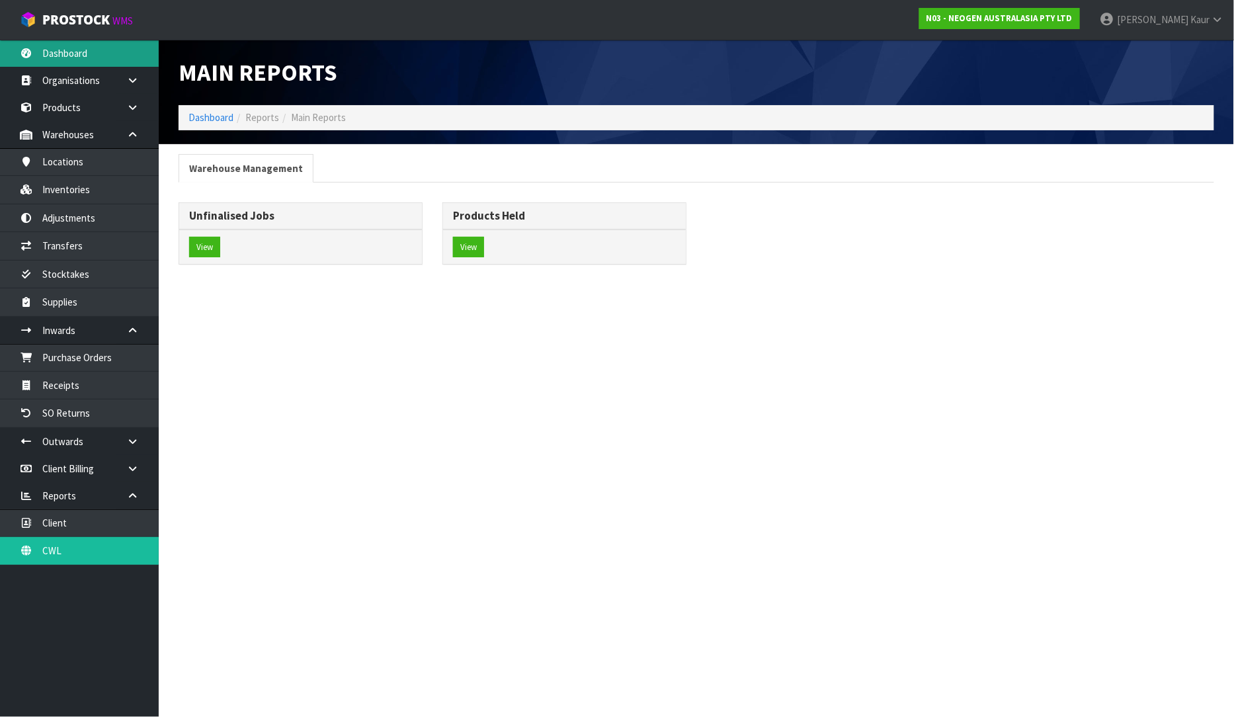
click at [44, 54] on link "Dashboard" at bounding box center [79, 53] width 159 height 27
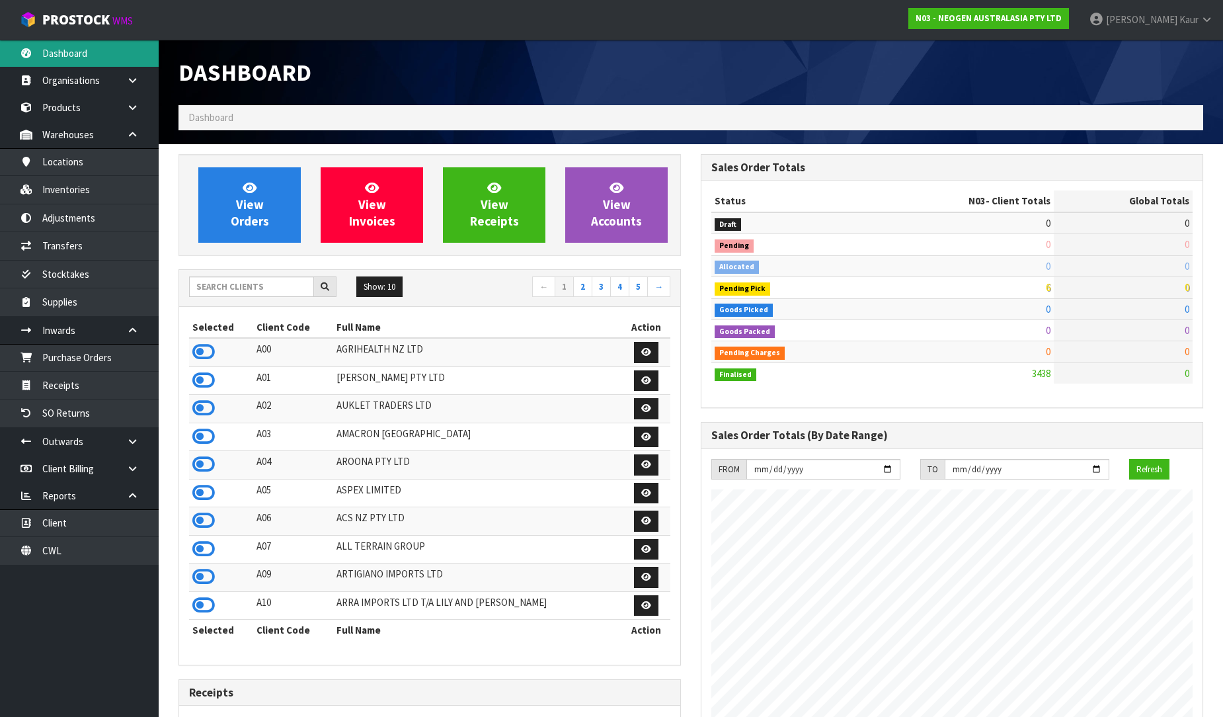
scroll to position [1002, 522]
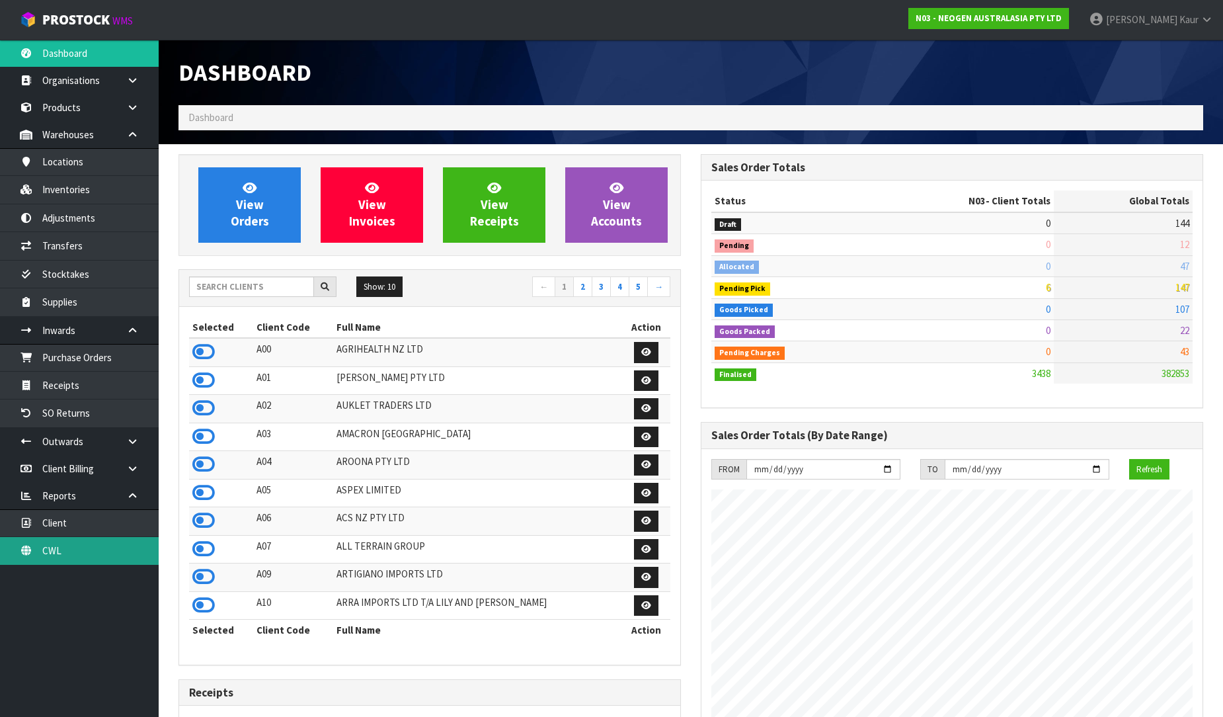
click at [91, 550] on link "CWL" at bounding box center [79, 550] width 159 height 27
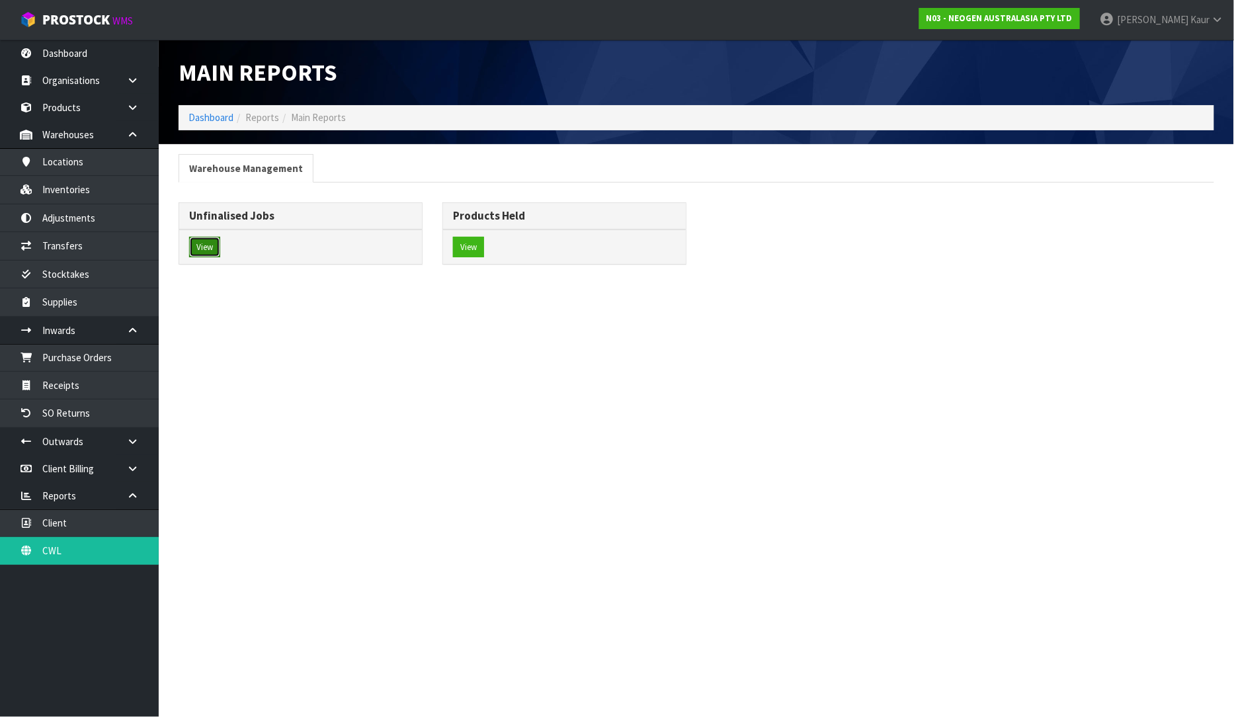
click at [190, 242] on button "View" at bounding box center [204, 247] width 31 height 21
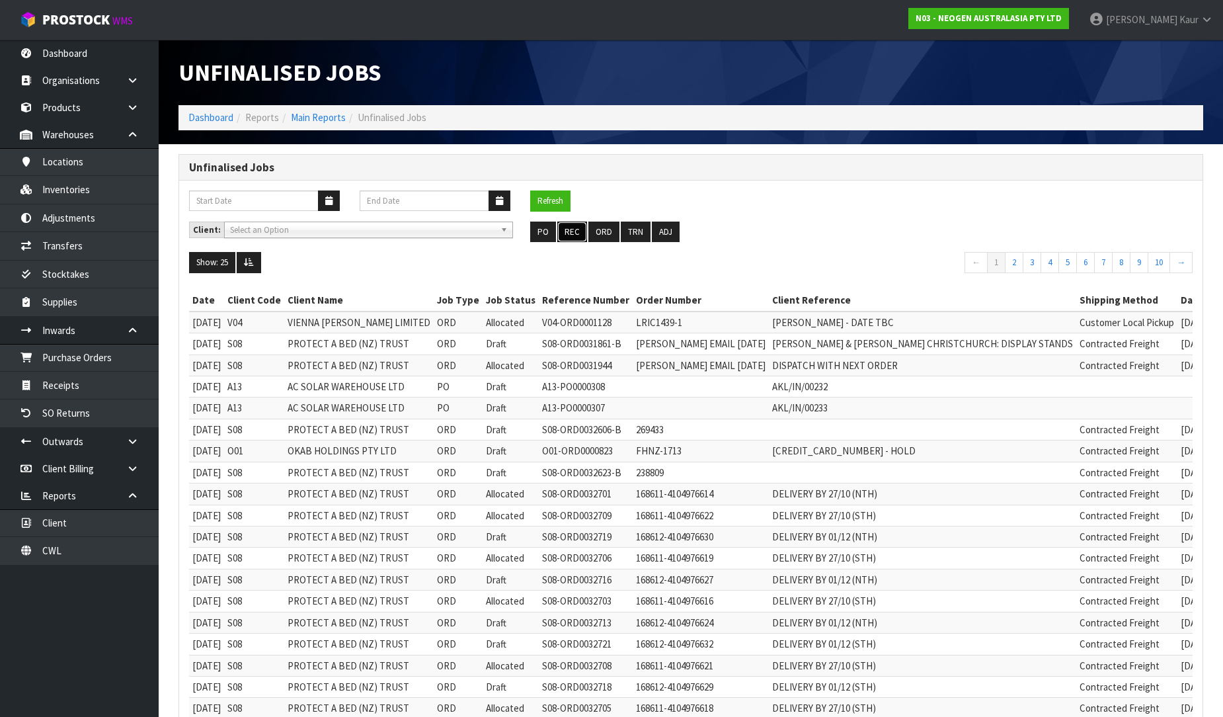
click at [572, 235] on button "REC" at bounding box center [572, 232] width 30 height 21
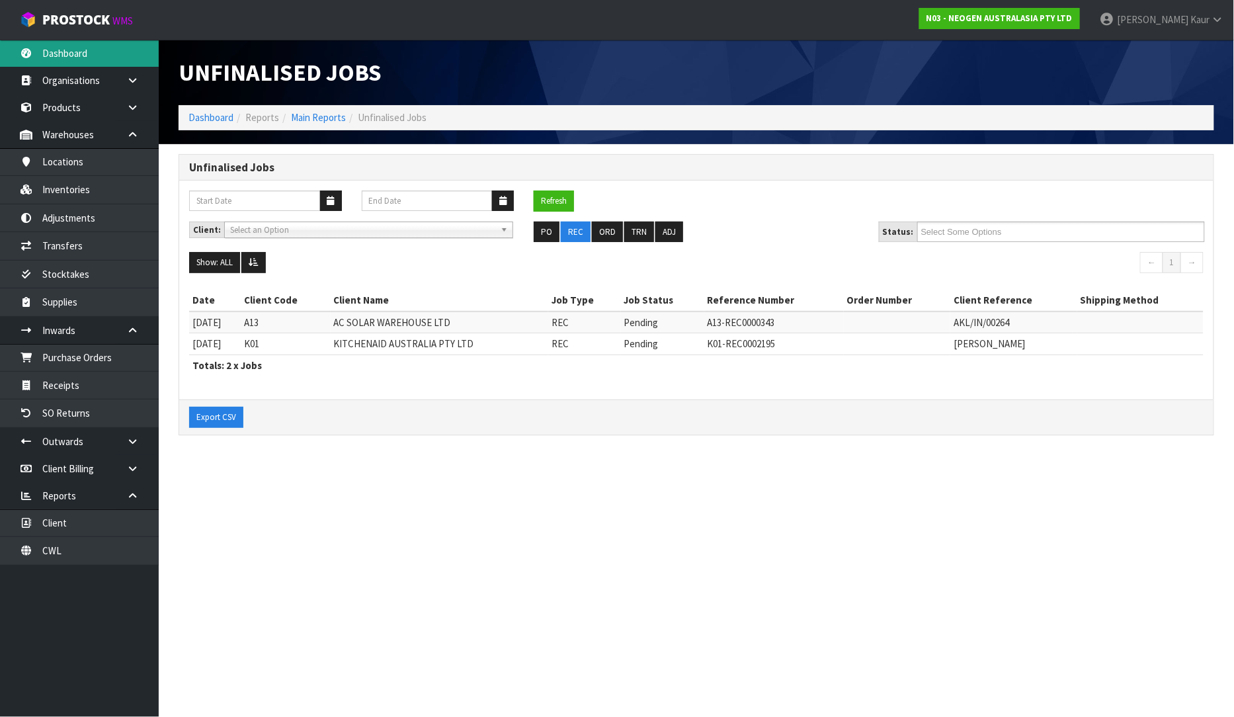
click at [95, 64] on link "Dashboard" at bounding box center [79, 53] width 159 height 27
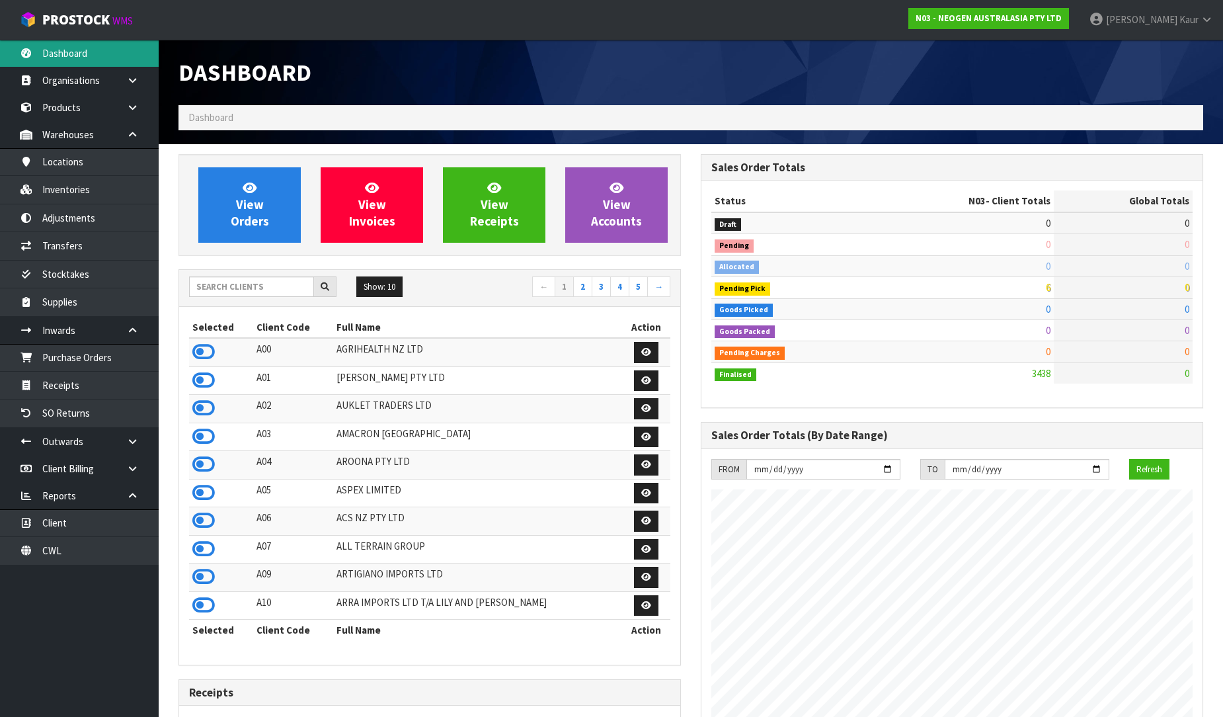
scroll to position [1002, 522]
click at [207, 289] on input "text" at bounding box center [251, 286] width 125 height 20
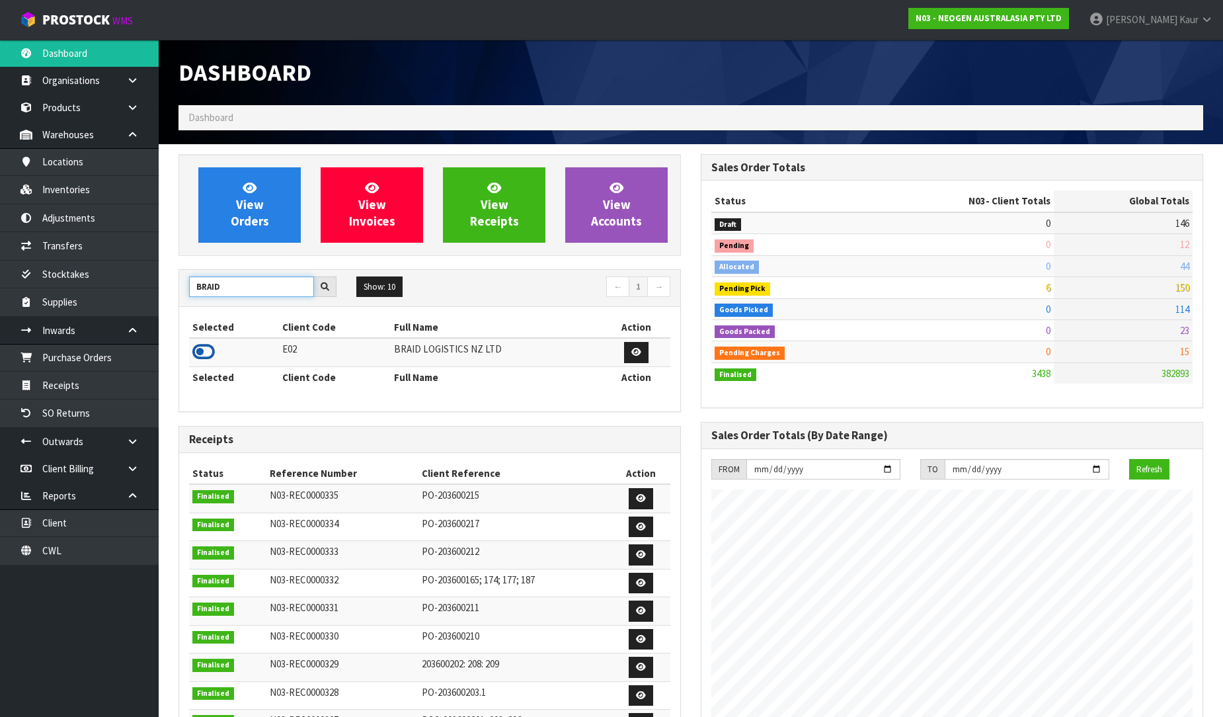
type input "BRAID"
click at [205, 356] on icon at bounding box center [203, 352] width 22 height 20
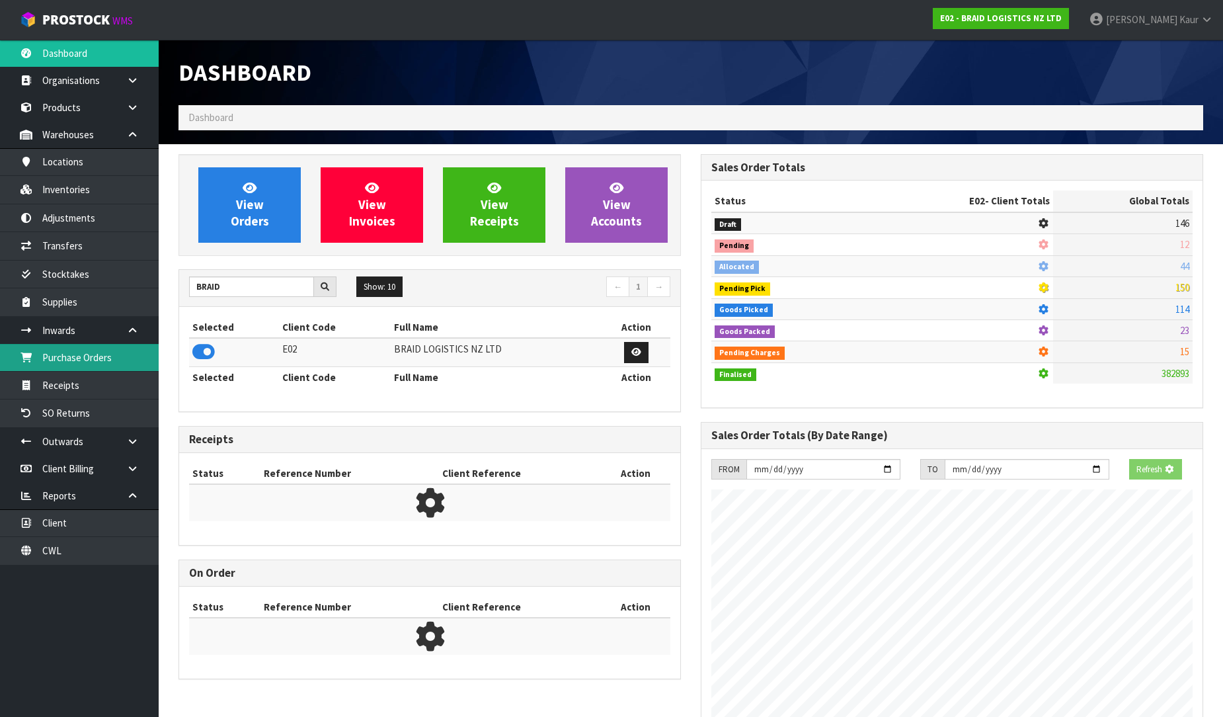
scroll to position [825, 522]
click at [108, 353] on link "Purchase Orders" at bounding box center [79, 357] width 159 height 27
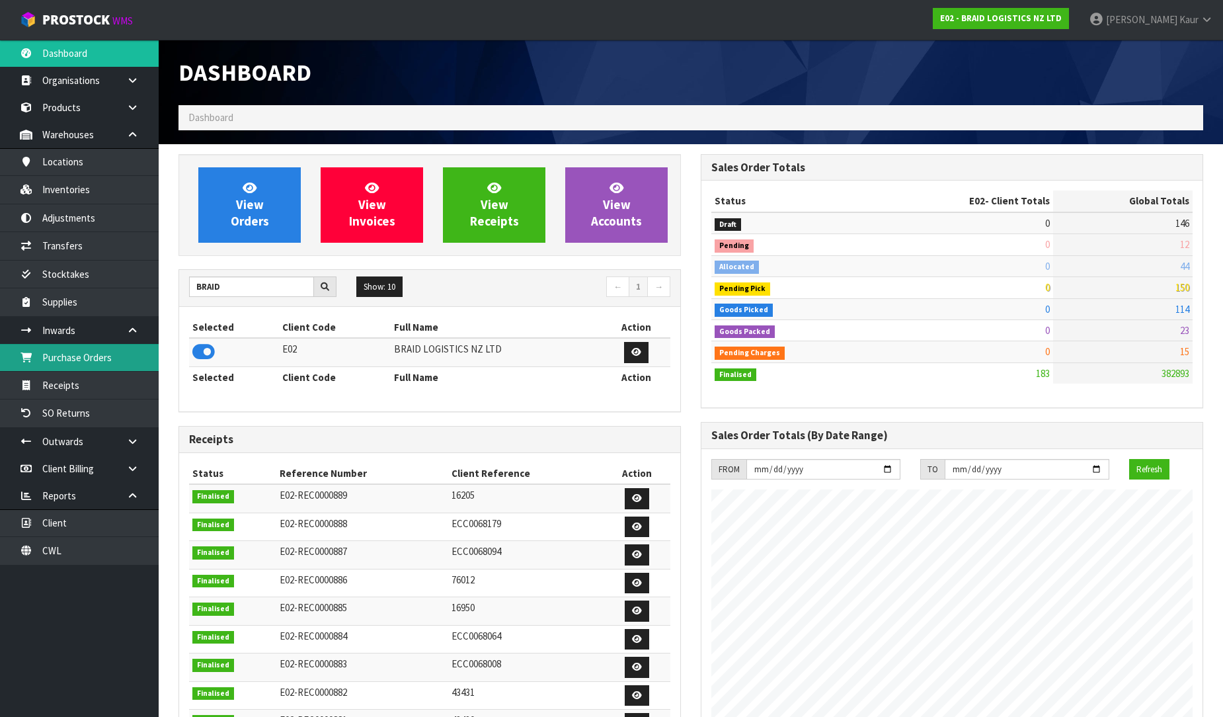
scroll to position [851, 522]
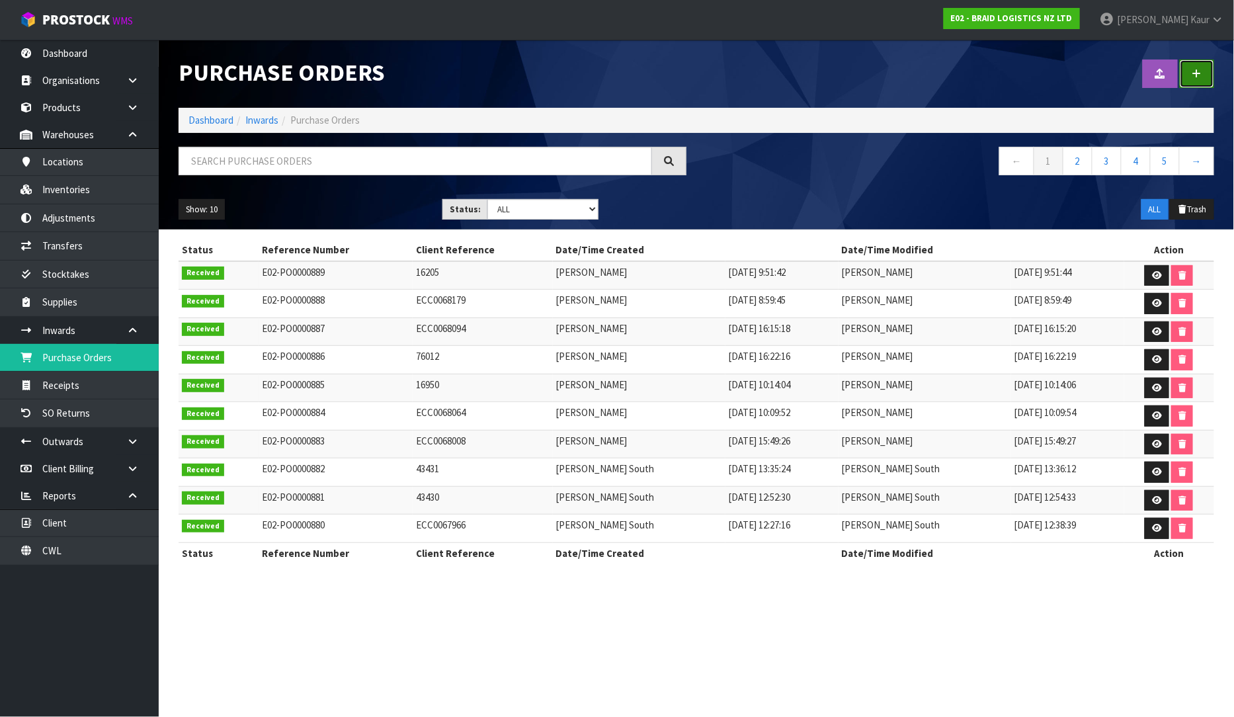
click at [1193, 73] on icon at bounding box center [1196, 74] width 9 height 10
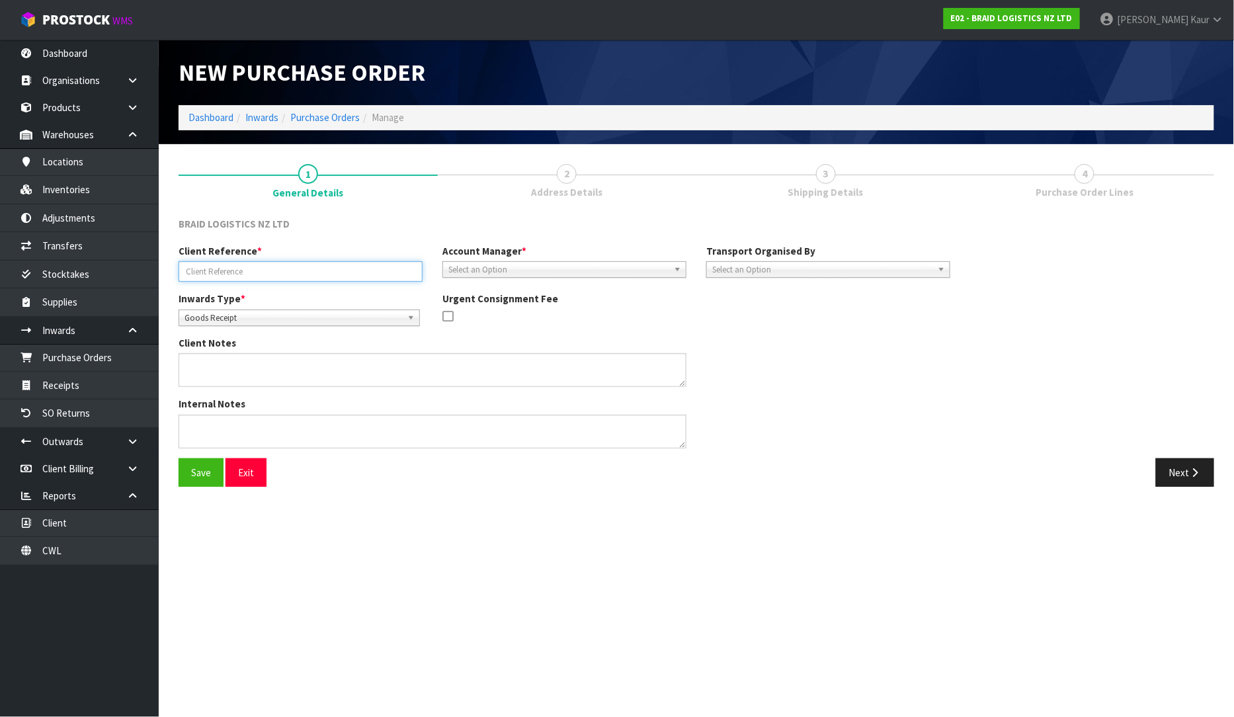
click at [313, 268] on input "text" at bounding box center [301, 271] width 244 height 20
type input "76201"
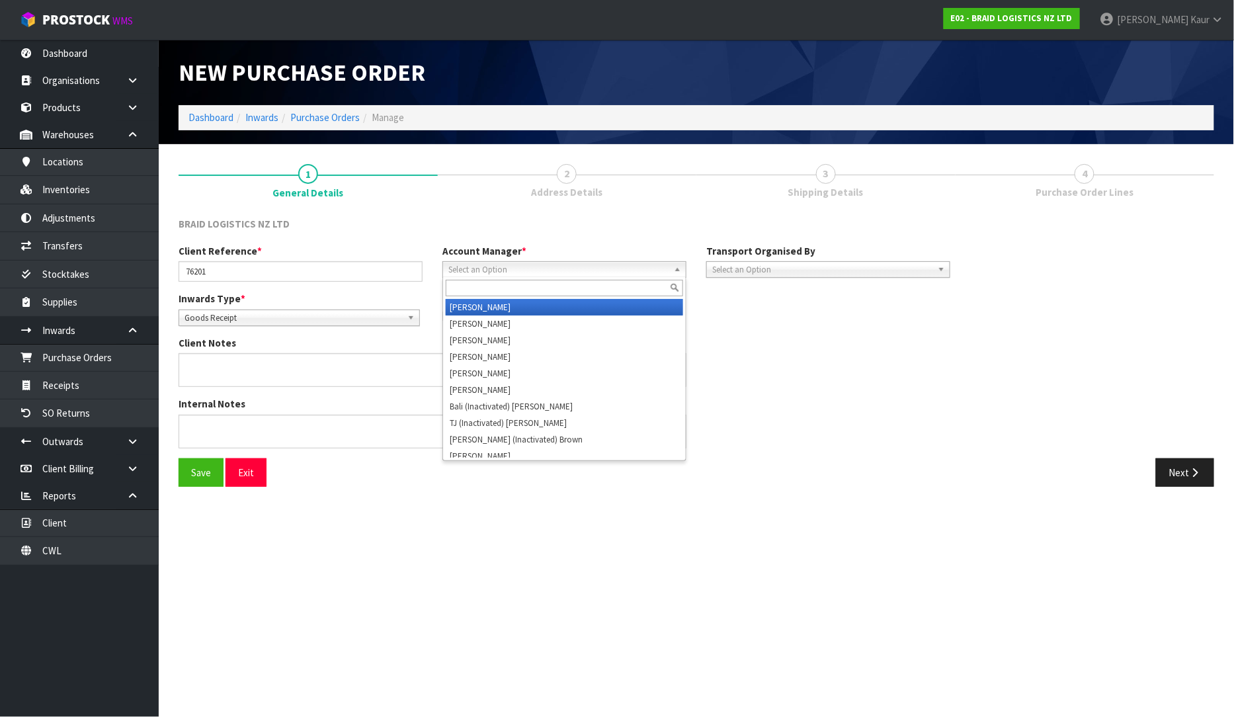
click at [499, 266] on span "Select an Option" at bounding box center [558, 270] width 220 height 16
type input "D"
drag, startPoint x: 495, startPoint y: 306, endPoint x: 673, endPoint y: 269, distance: 181.6
click at [495, 306] on li "D [PERSON_NAME]" at bounding box center [564, 307] width 237 height 17
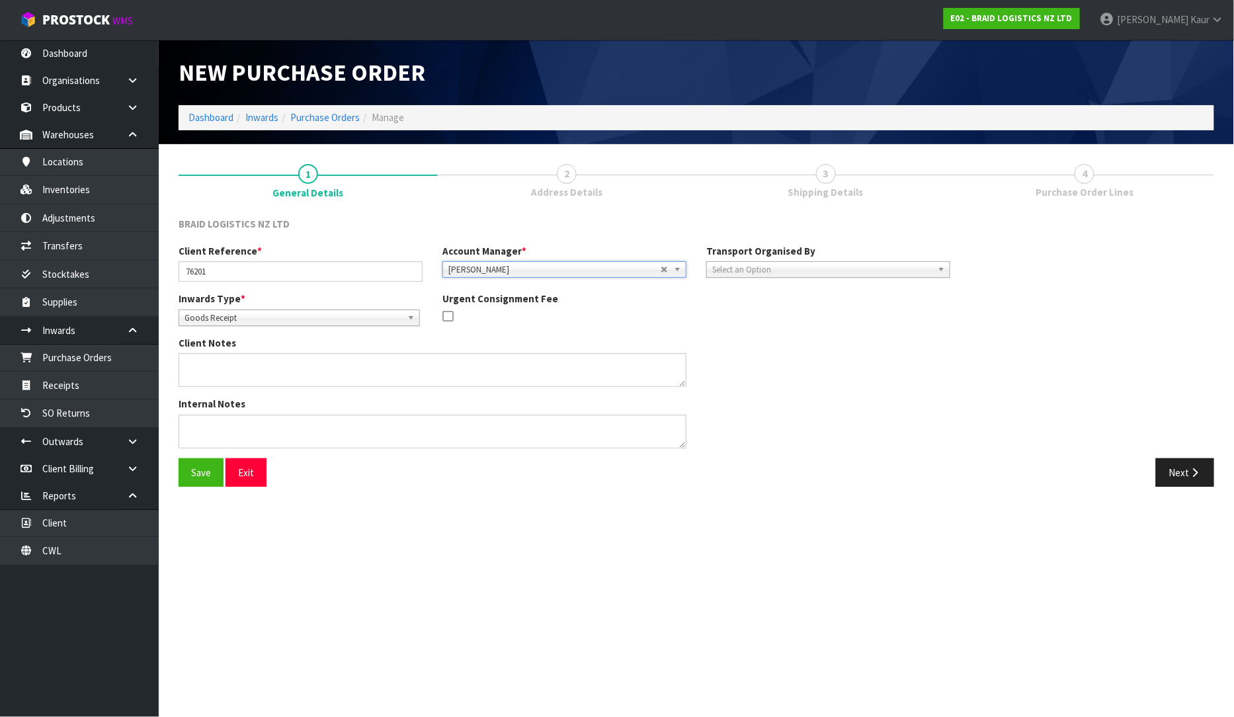
click at [739, 265] on span "Select an Option" at bounding box center [822, 270] width 220 height 16
drag, startPoint x: 732, startPoint y: 339, endPoint x: 878, endPoint y: 315, distance: 148.1
click at [732, 340] on li "Client" at bounding box center [828, 340] width 237 height 17
click at [1012, 303] on span "Select an Option" at bounding box center [1067, 307] width 161 height 16
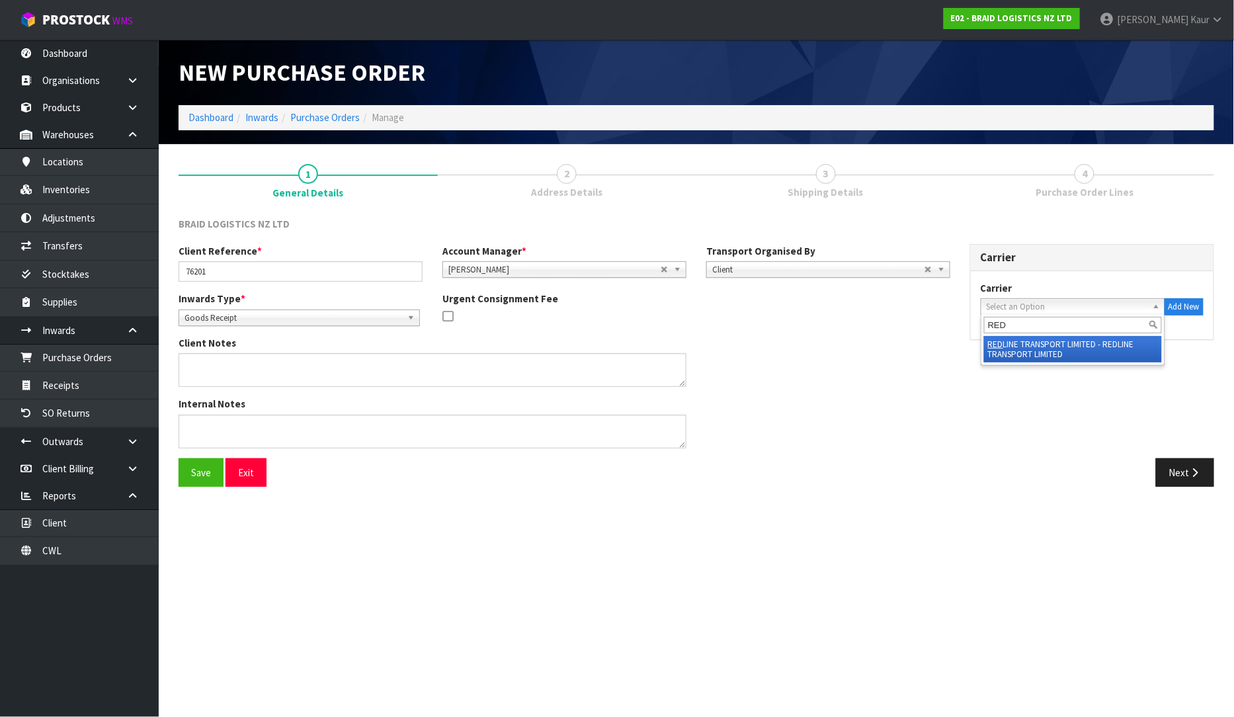
type input "RED"
click at [1019, 343] on li "RED LINE TRANSPORT LIMITED - REDLINE TRANSPORT LIMITED" at bounding box center [1073, 349] width 178 height 26
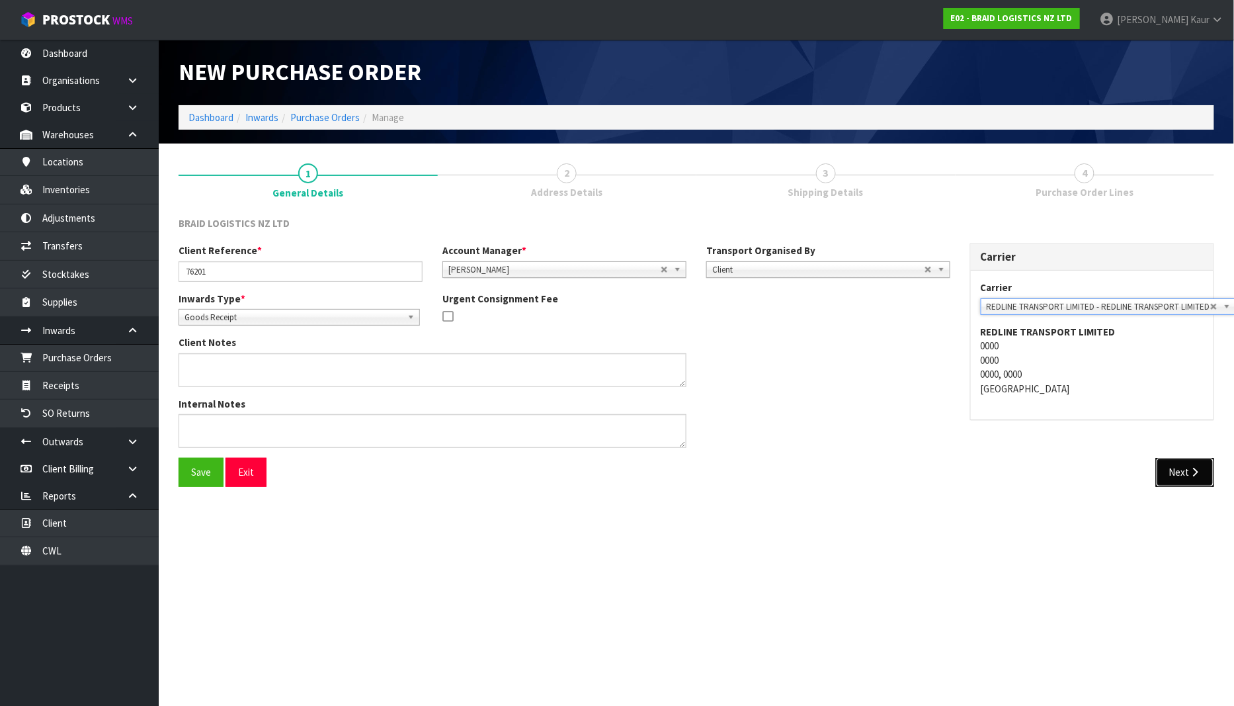
click at [1187, 460] on button "Next" at bounding box center [1185, 472] width 58 height 28
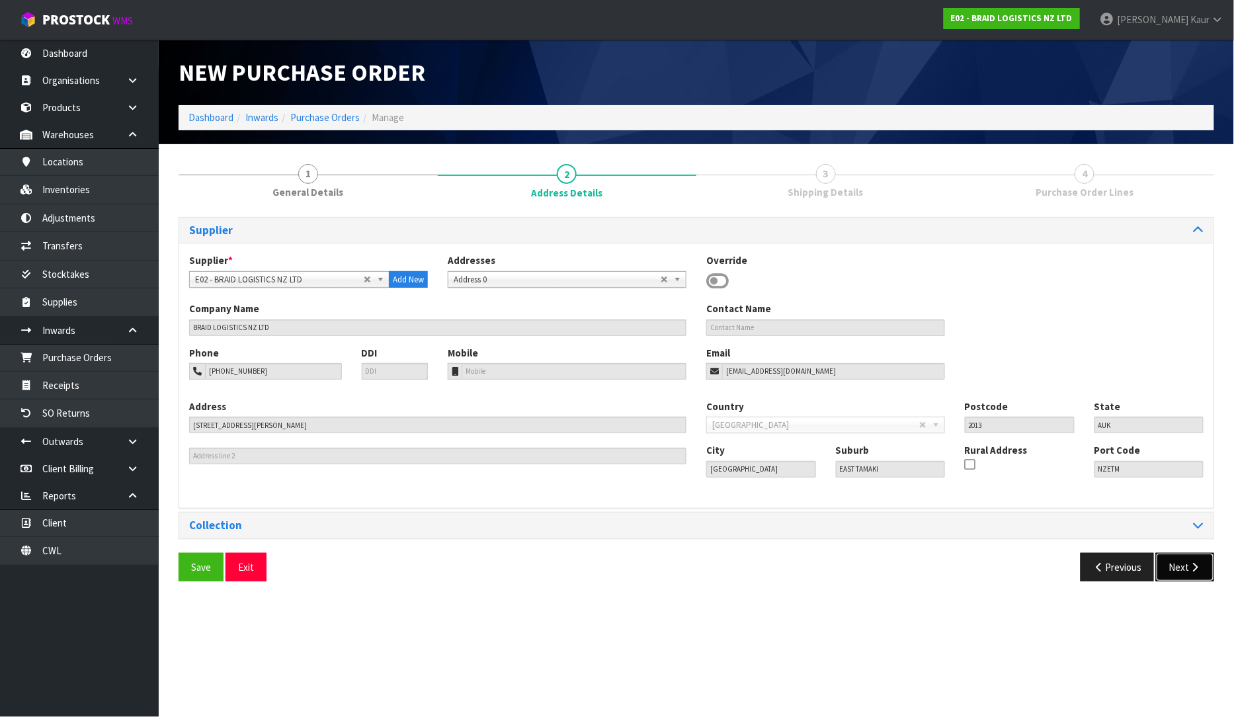
click at [1182, 557] on button "Next" at bounding box center [1185, 567] width 58 height 28
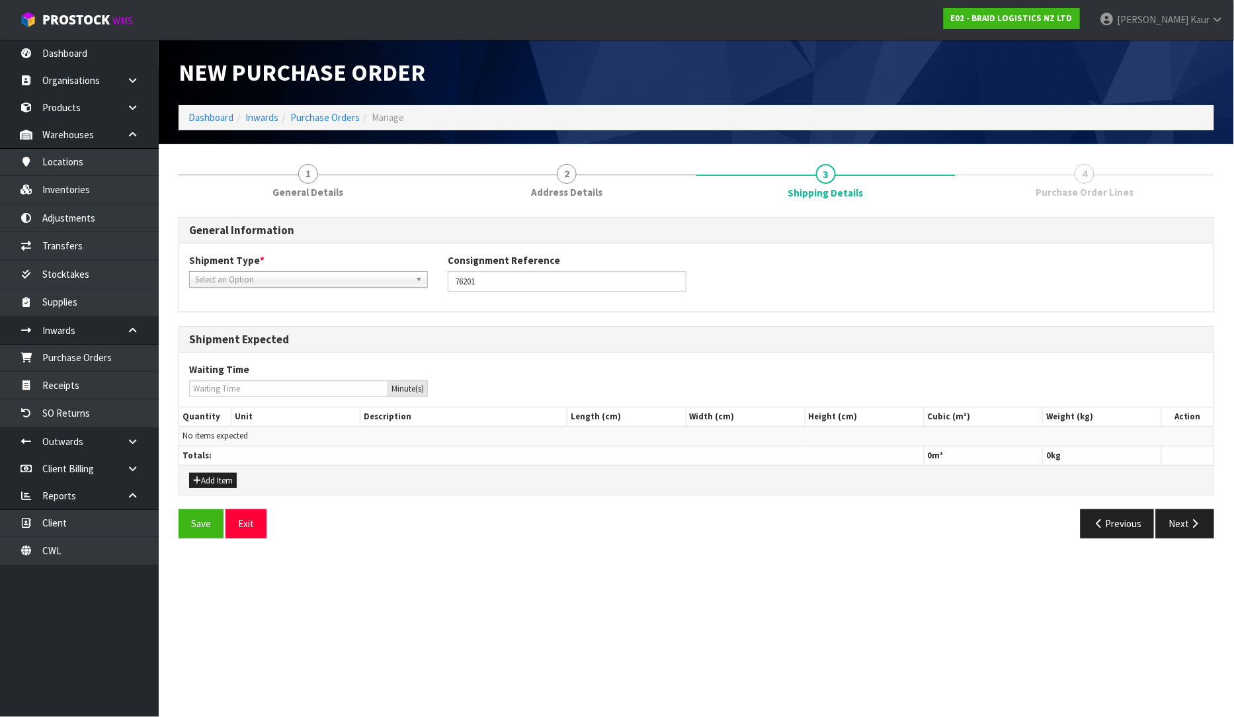
click at [341, 272] on span "Select an Option" at bounding box center [302, 280] width 215 height 16
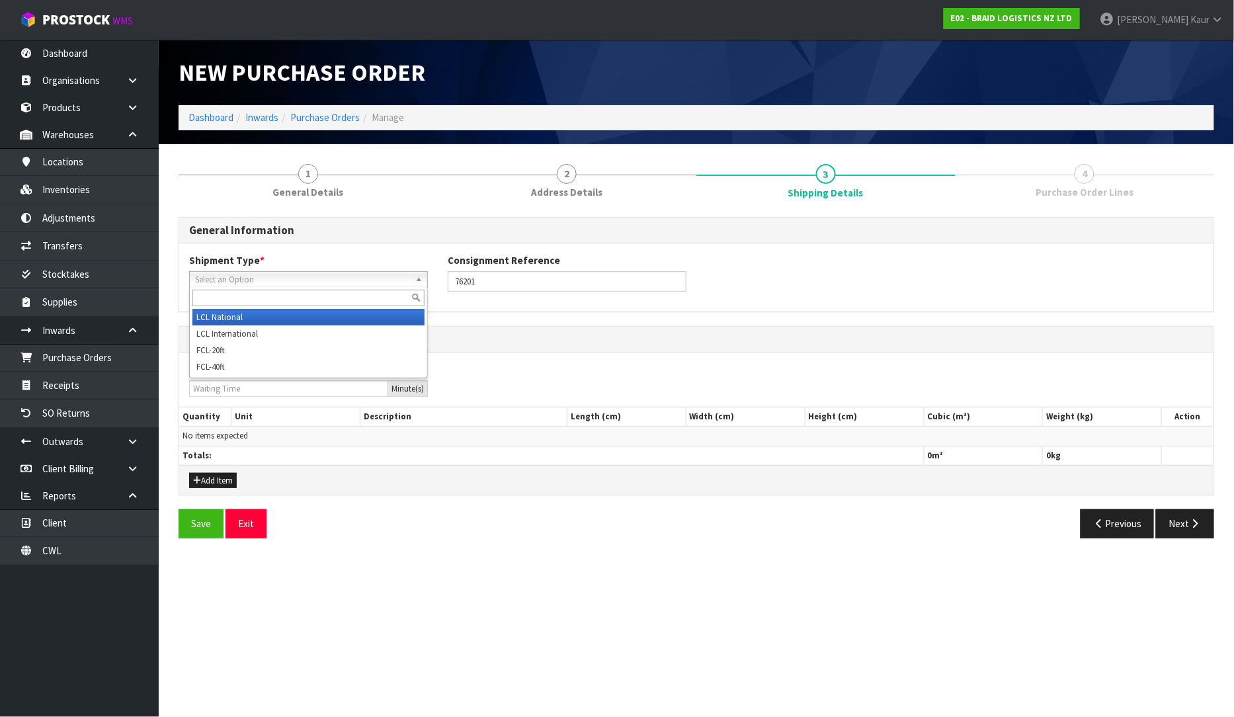
click at [321, 315] on li "LCL National" at bounding box center [308, 317] width 232 height 17
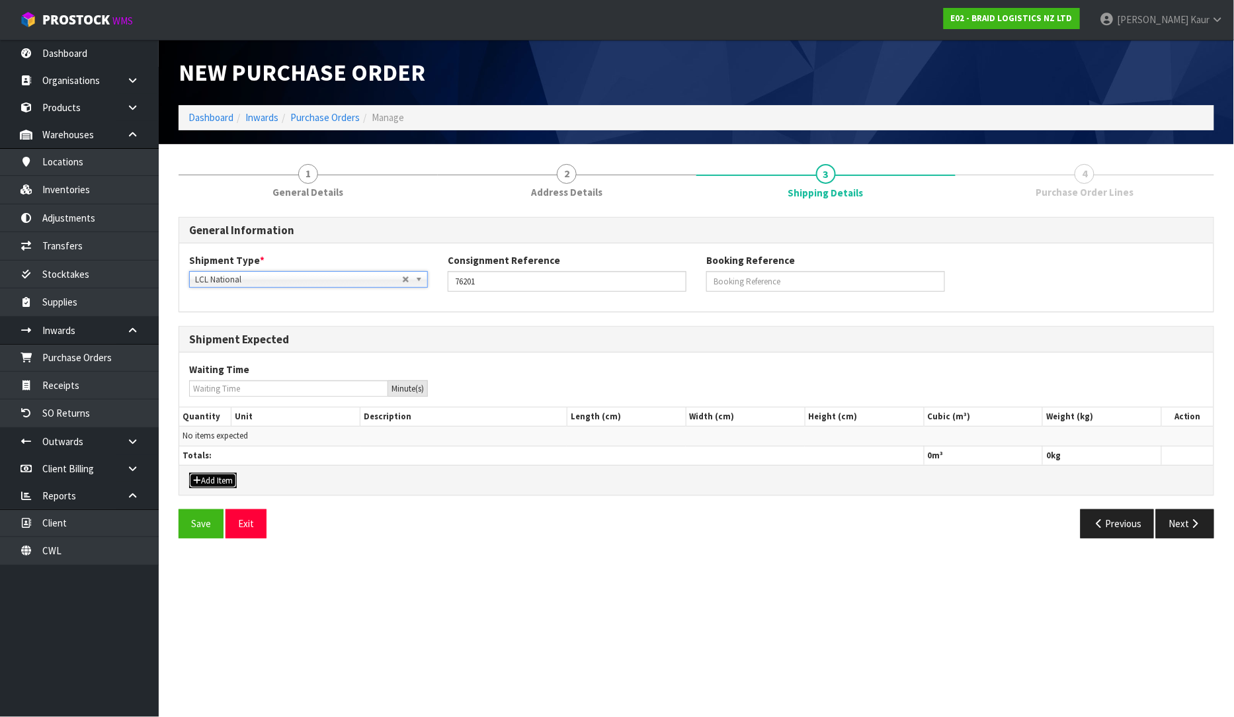
click at [210, 479] on button "Add Item" at bounding box center [213, 481] width 48 height 16
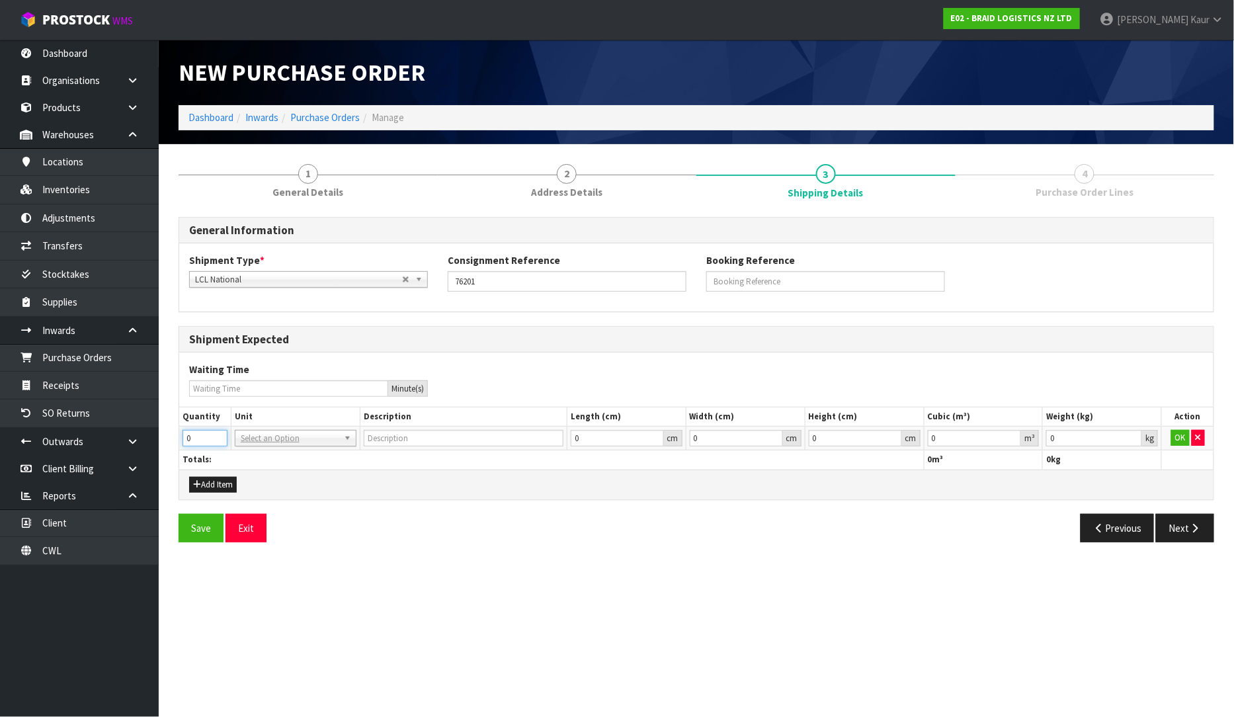
click at [205, 442] on input "0" at bounding box center [205, 438] width 45 height 17
type input "7"
click at [270, 453] on input "text" at bounding box center [295, 456] width 115 height 17
type input "BAG"
type input "0.000001"
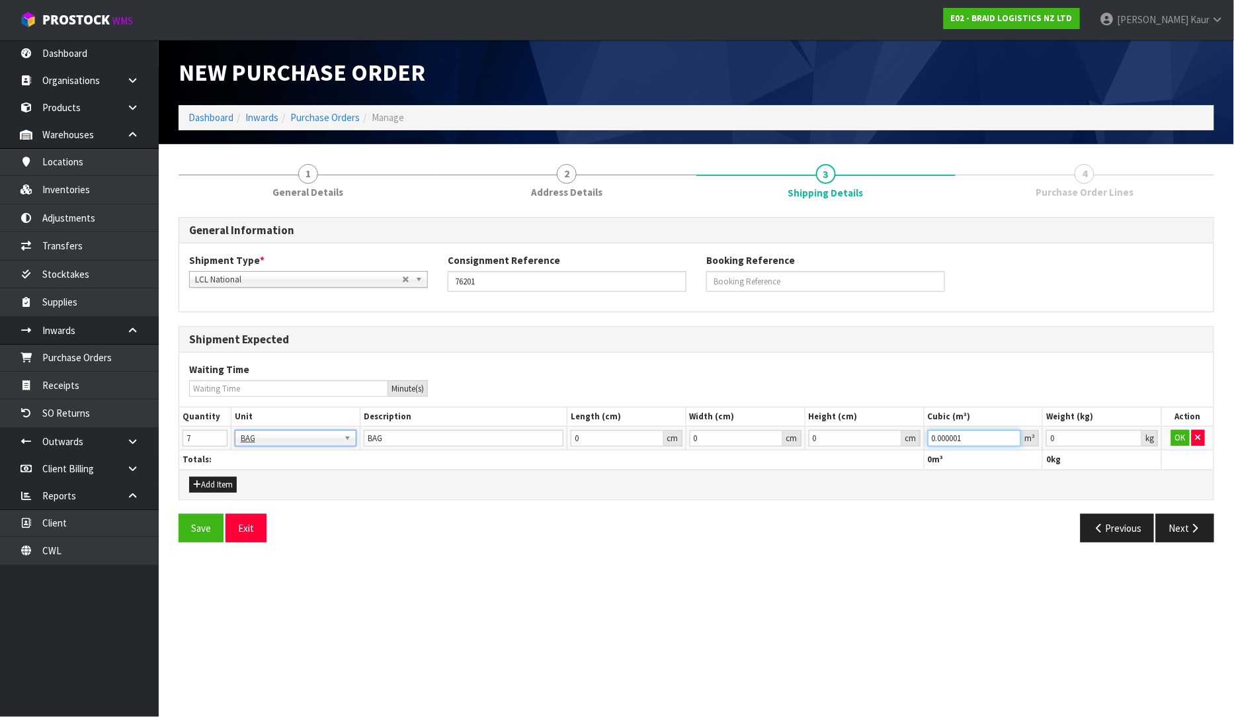
click at [1010, 434] on input "0.000001" at bounding box center [975, 438] width 94 height 17
type input "0.001"
click at [1134, 432] on input "0.001" at bounding box center [1094, 438] width 96 height 17
click at [1172, 431] on button "OK" at bounding box center [1180, 438] width 19 height 16
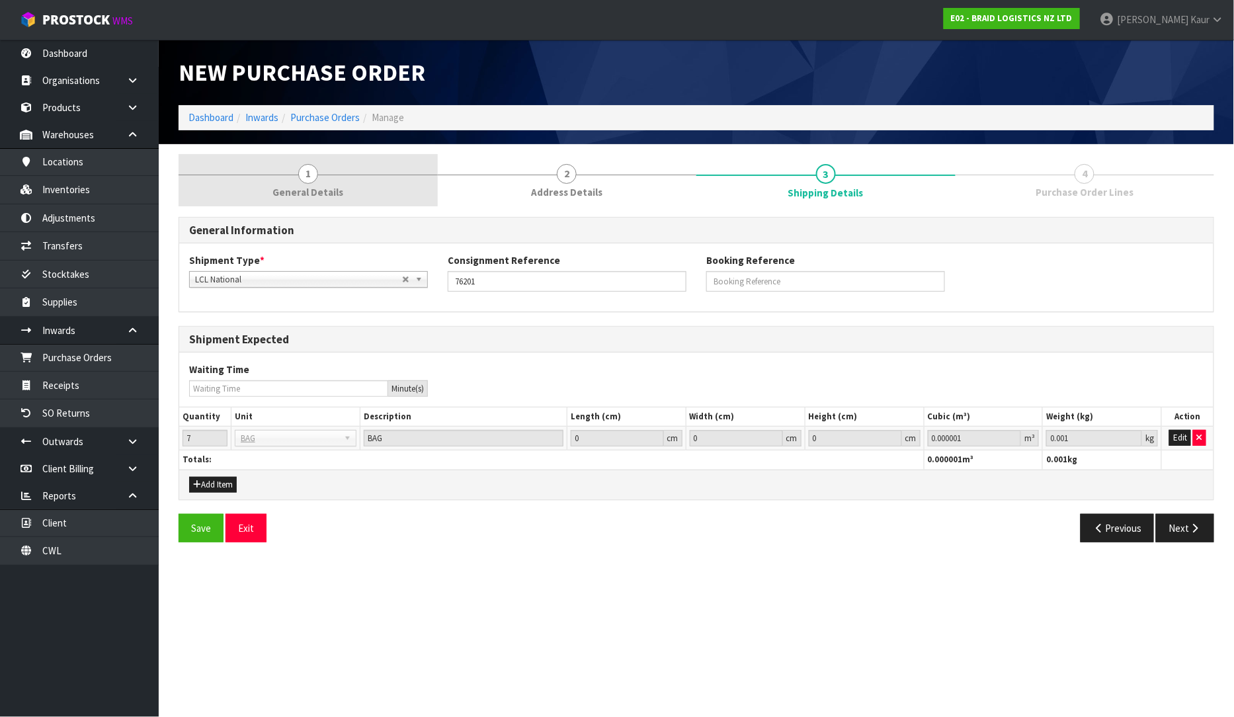
click at [351, 186] on link "1 General Details" at bounding box center [308, 180] width 259 height 52
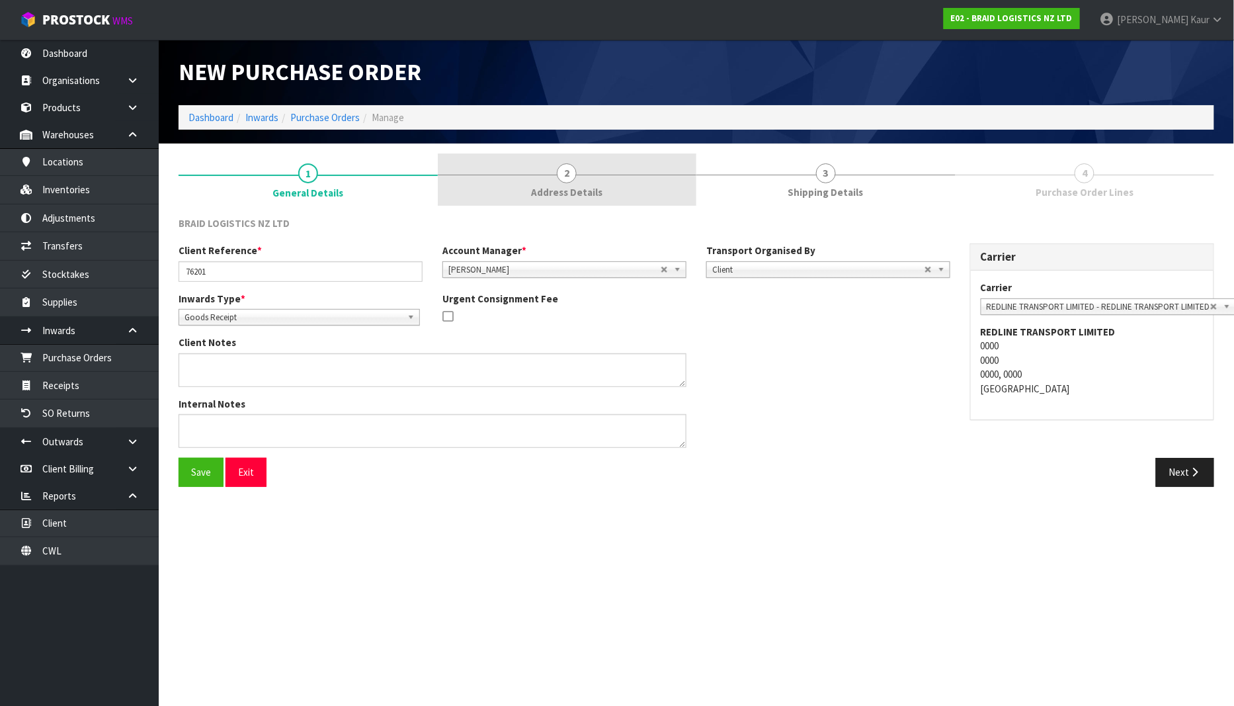
click at [587, 203] on link "2 Address Details" at bounding box center [567, 179] width 259 height 52
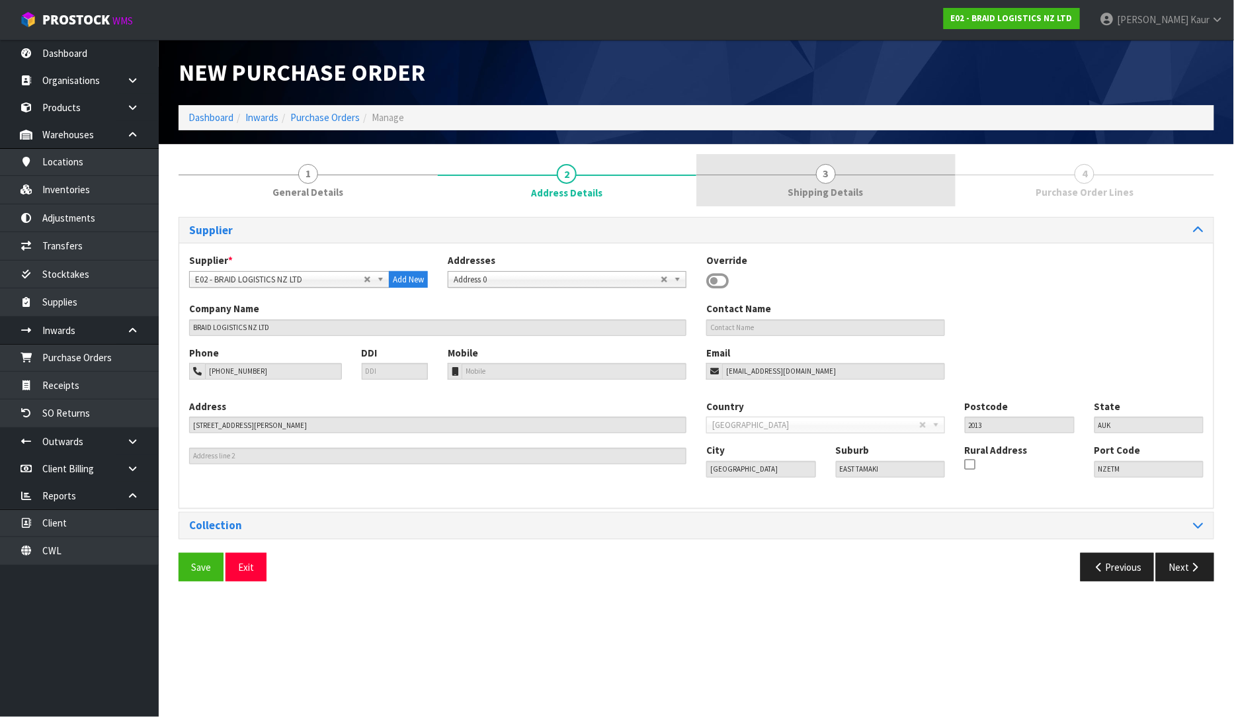
click at [824, 184] on link "3 Shipping Details" at bounding box center [825, 180] width 259 height 52
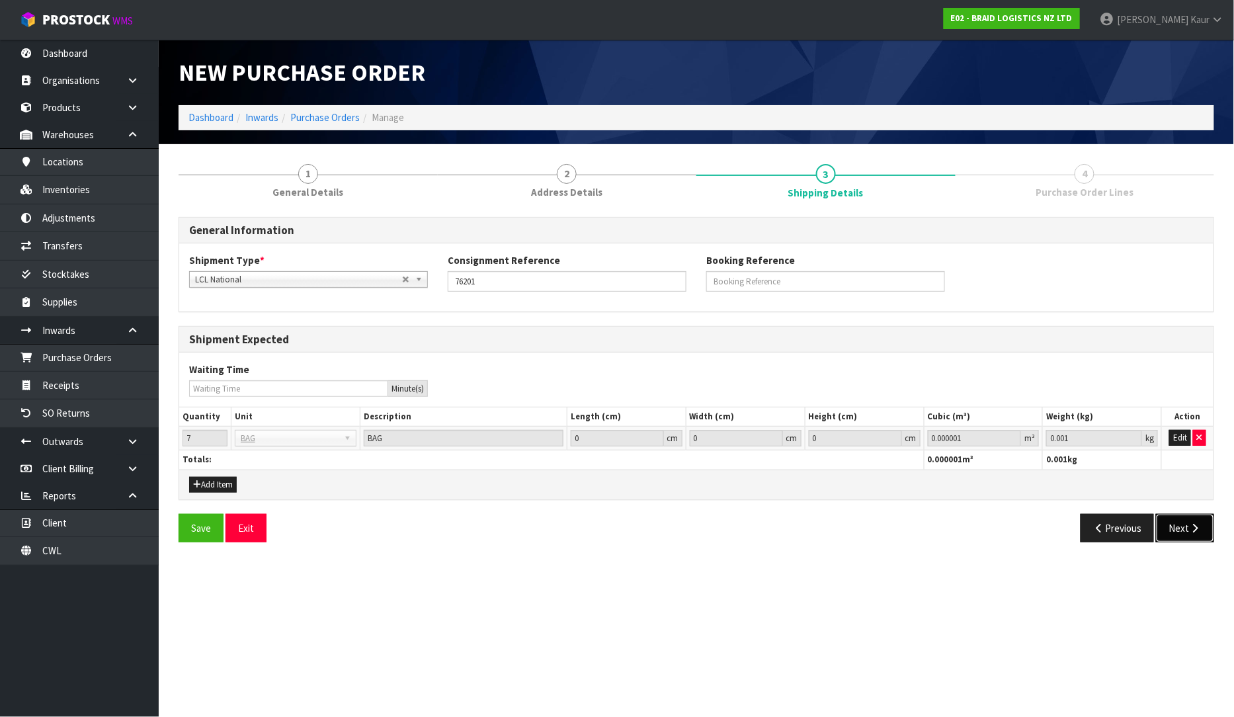
click at [1185, 531] on button "Next" at bounding box center [1185, 528] width 58 height 28
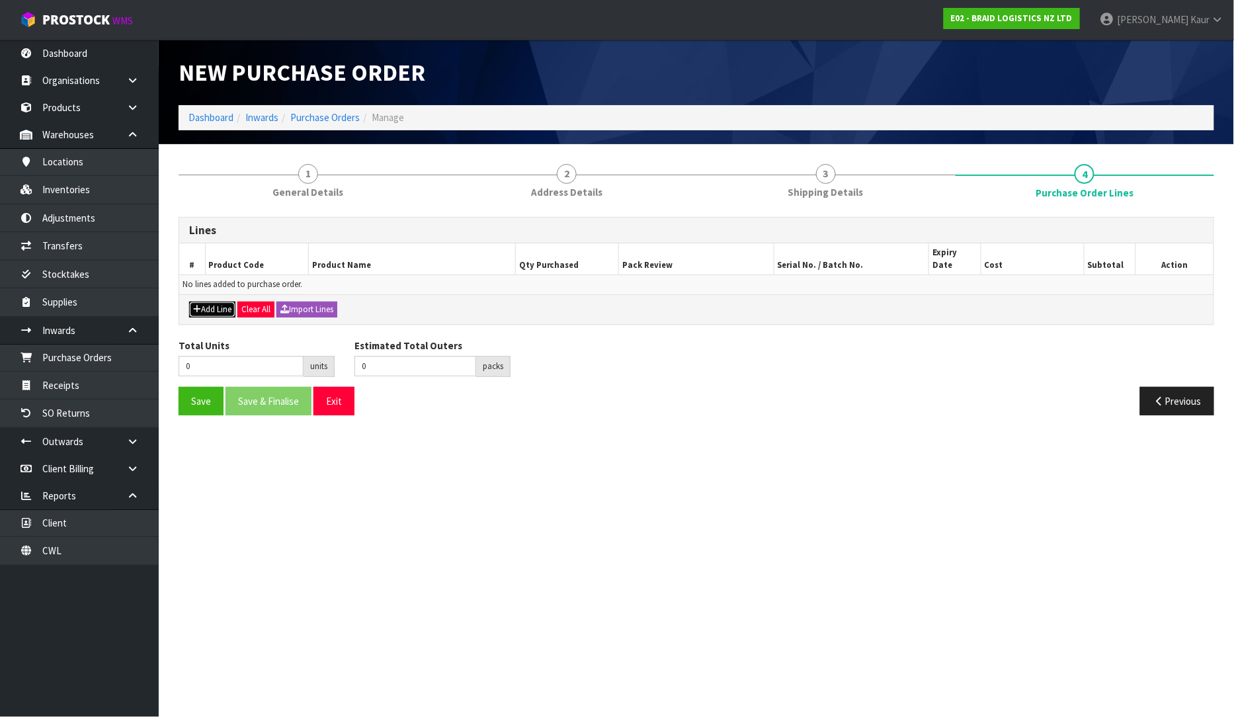
click at [219, 302] on button "Add Line" at bounding box center [212, 310] width 46 height 16
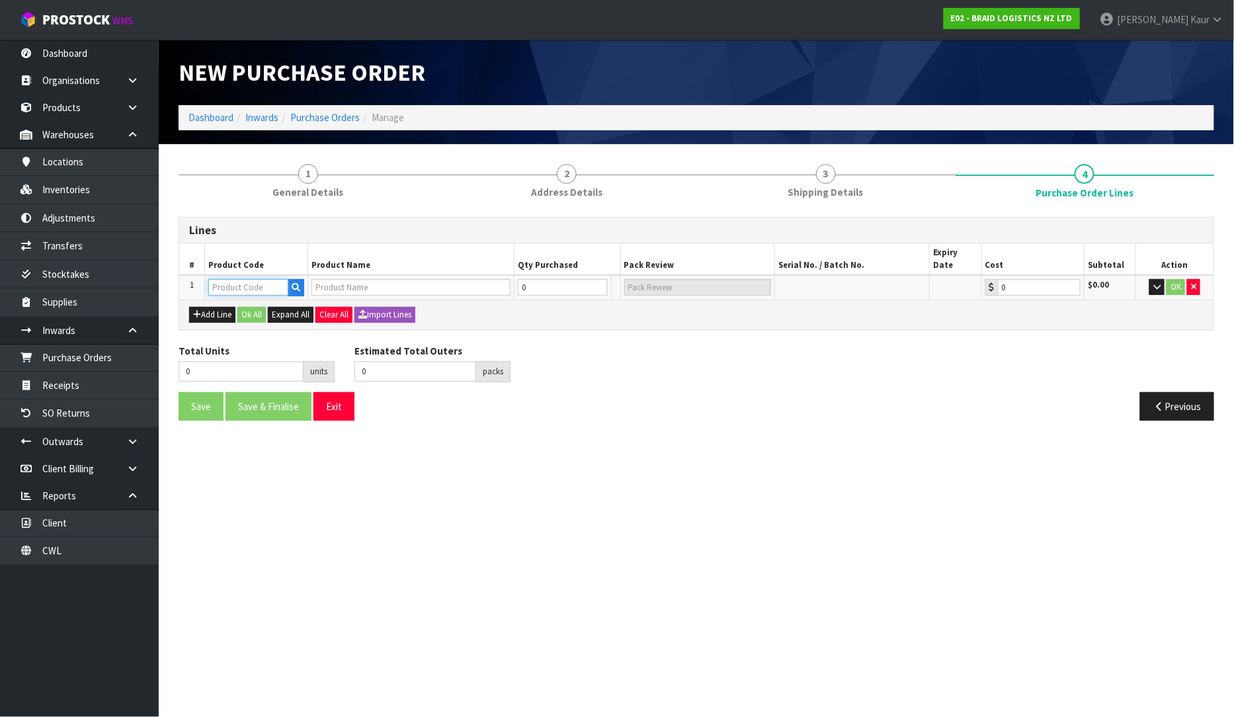
click at [243, 279] on input "text" at bounding box center [248, 287] width 80 height 17
type input "C"
click at [251, 296] on link "C ART-ET-BG" at bounding box center [262, 297] width 104 height 18
type input "CART-ET-BG"
type input "CARTERS ET-BAG RUBBER CHIP"
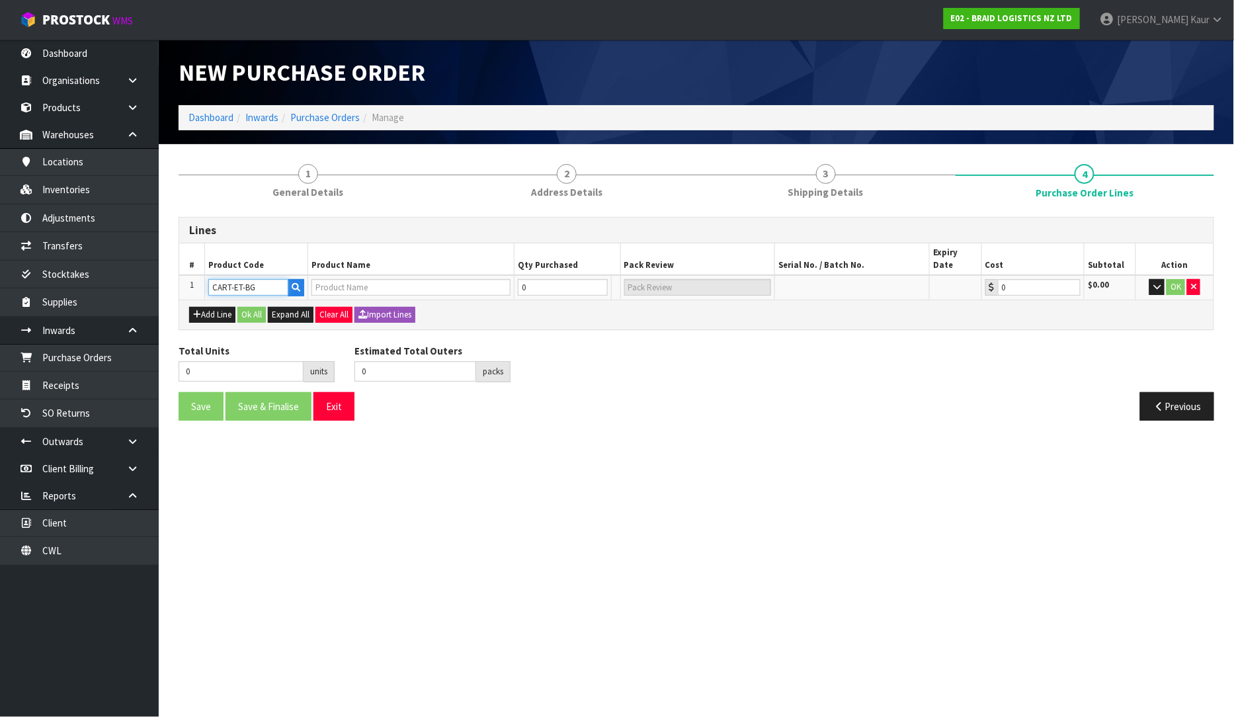
type input "0.00"
click at [550, 279] on input "0" at bounding box center [556, 287] width 80 height 17
type input "7"
type input "7 PLT"
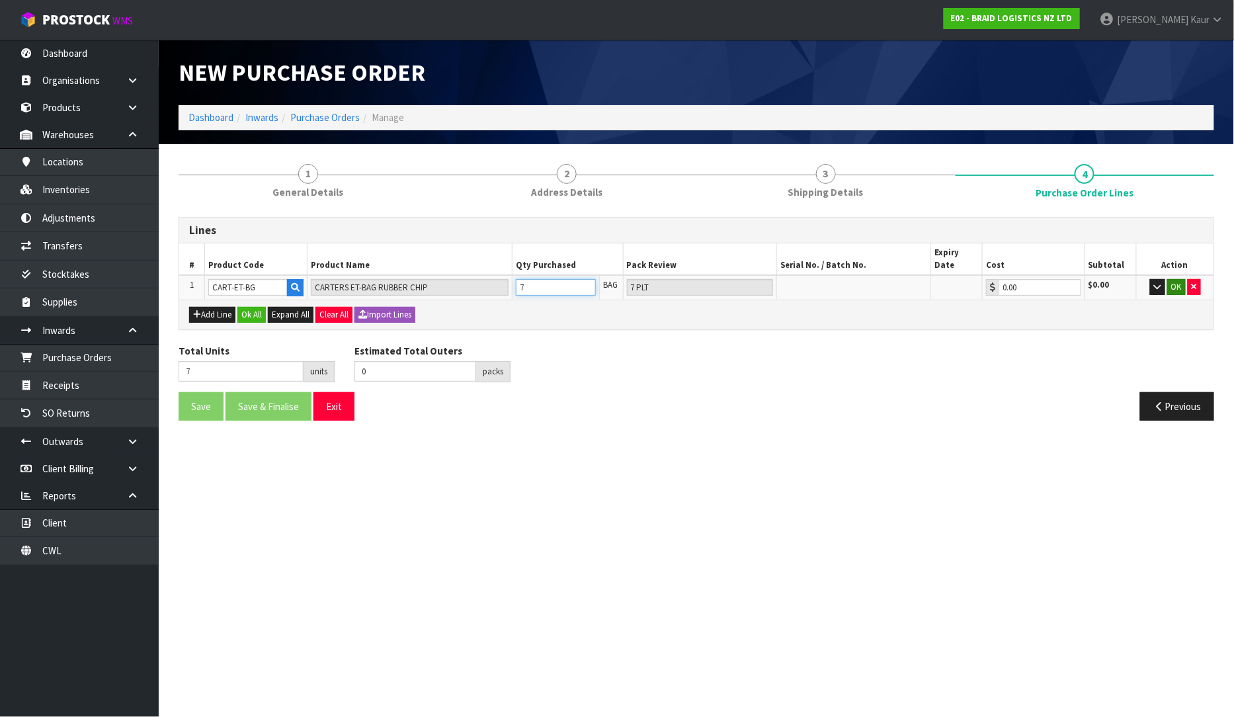
type input "7"
click at [1177, 279] on button "OK" at bounding box center [1176, 287] width 19 height 16
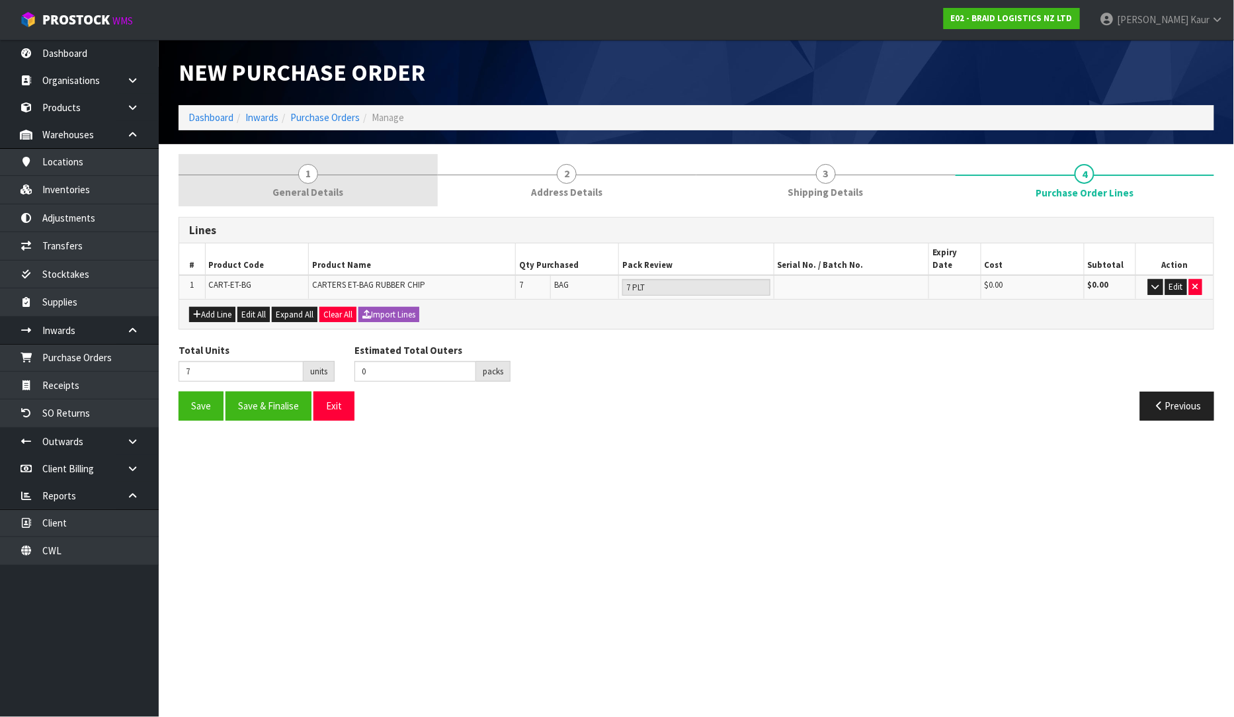
drag, startPoint x: 320, startPoint y: 194, endPoint x: 774, endPoint y: 190, distance: 453.6
click at [321, 194] on span "General Details" at bounding box center [307, 192] width 71 height 14
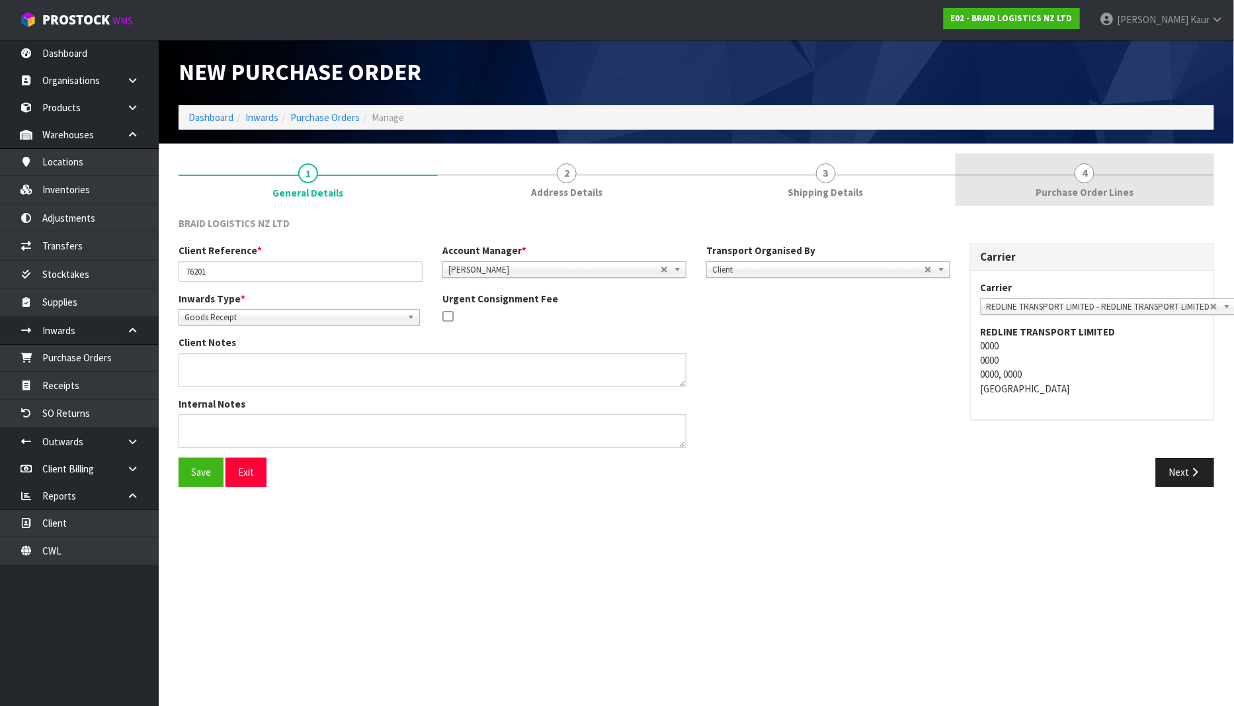
click at [1040, 186] on span "Purchase Order Lines" at bounding box center [1085, 192] width 98 height 14
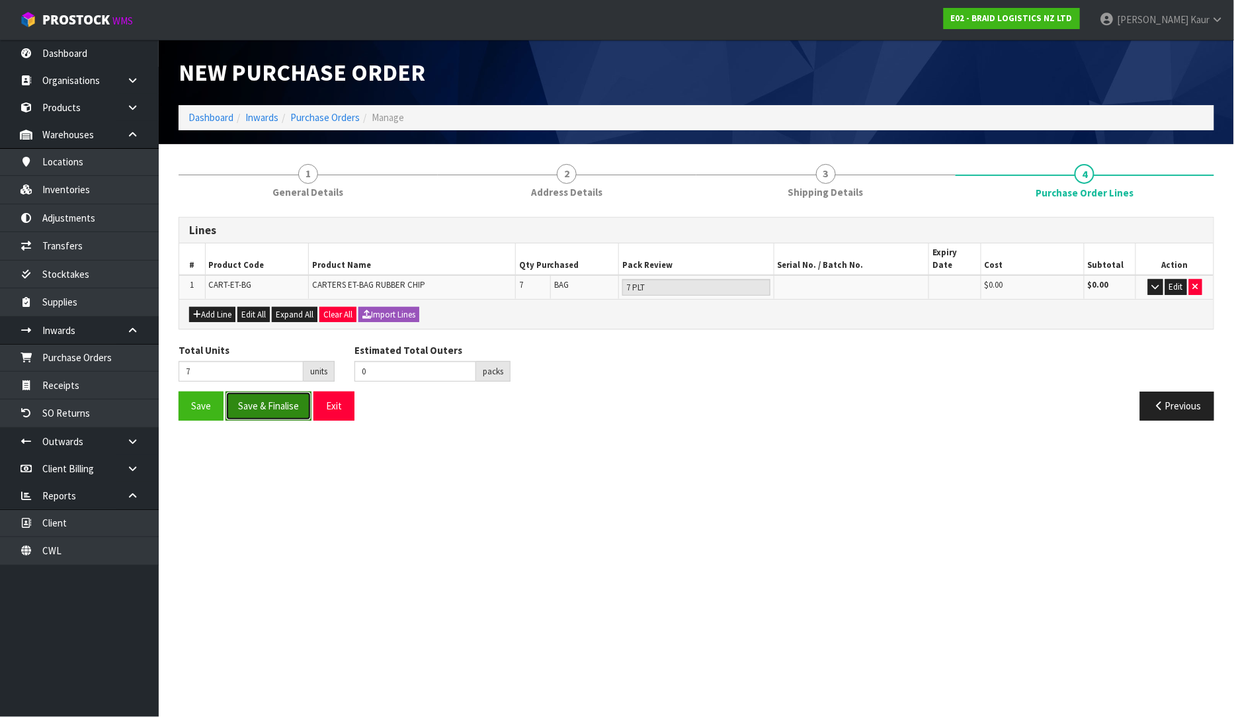
click at [252, 391] on button "Save & Finalise" at bounding box center [268, 405] width 86 height 28
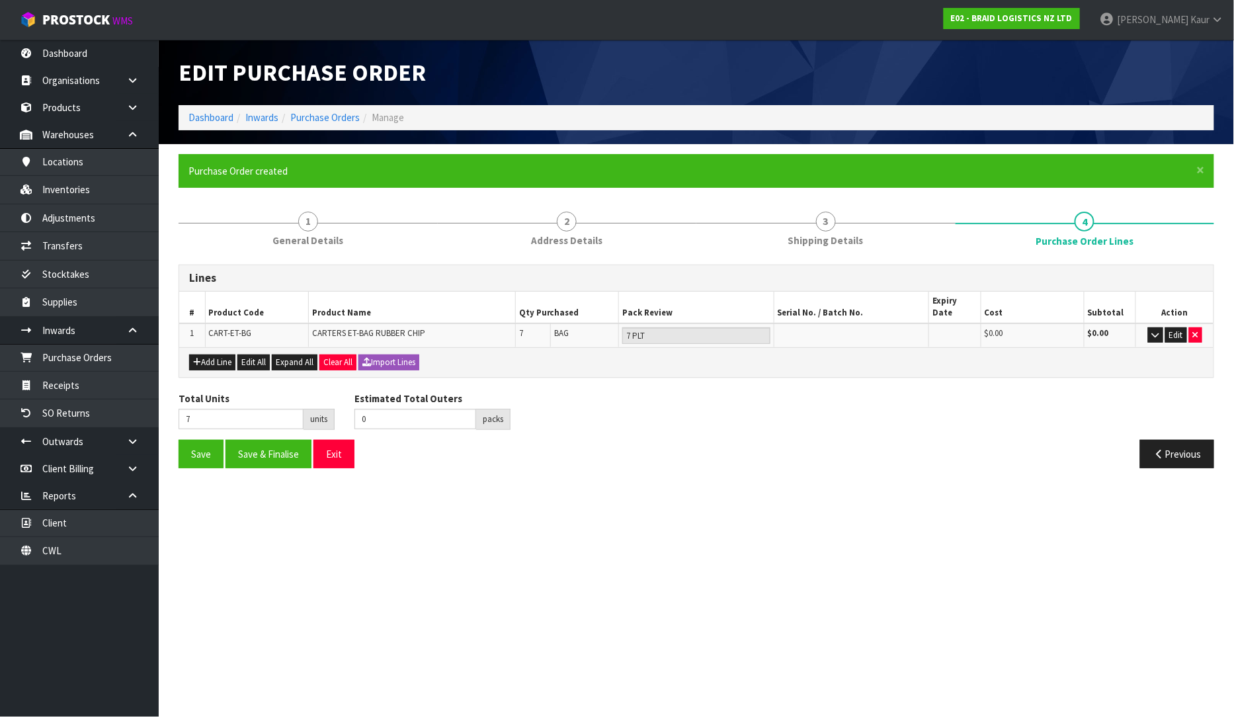
type input "0"
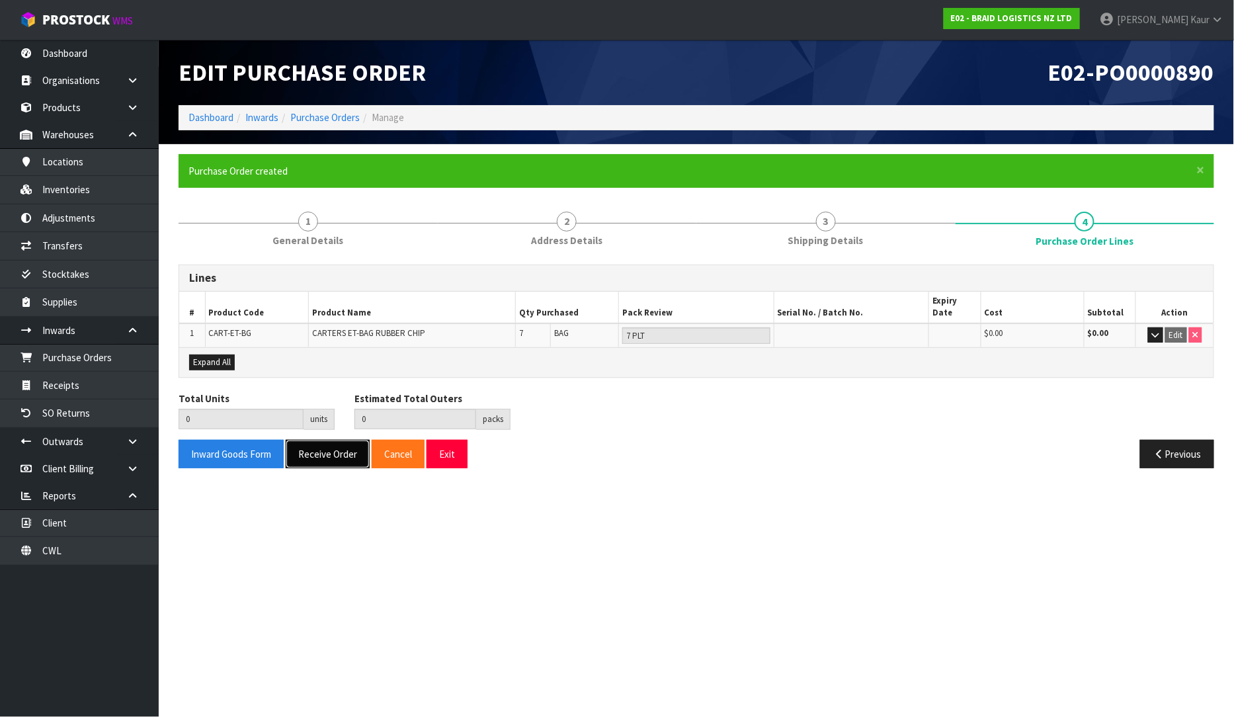
click at [300, 440] on button "Receive Order" at bounding box center [328, 454] width 84 height 28
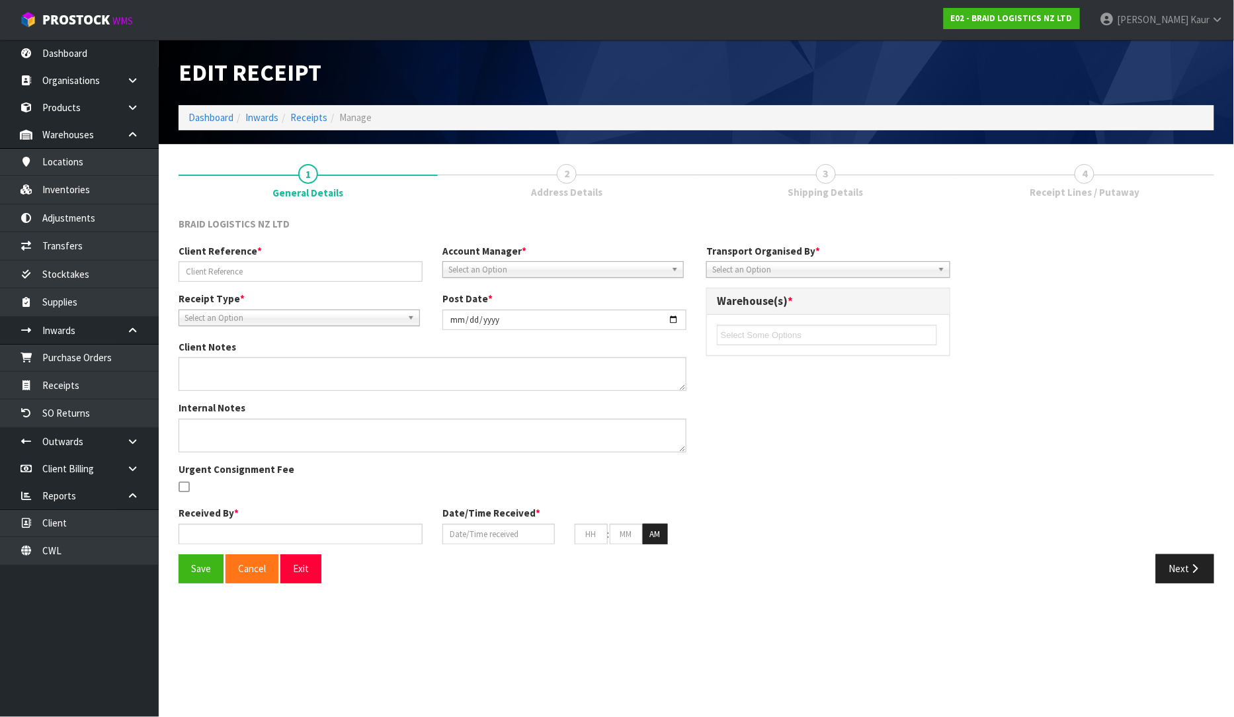
type input "76201"
type input "[DATE]"
type input "[PERSON_NAME]"
type input "[DATE]"
type input "12"
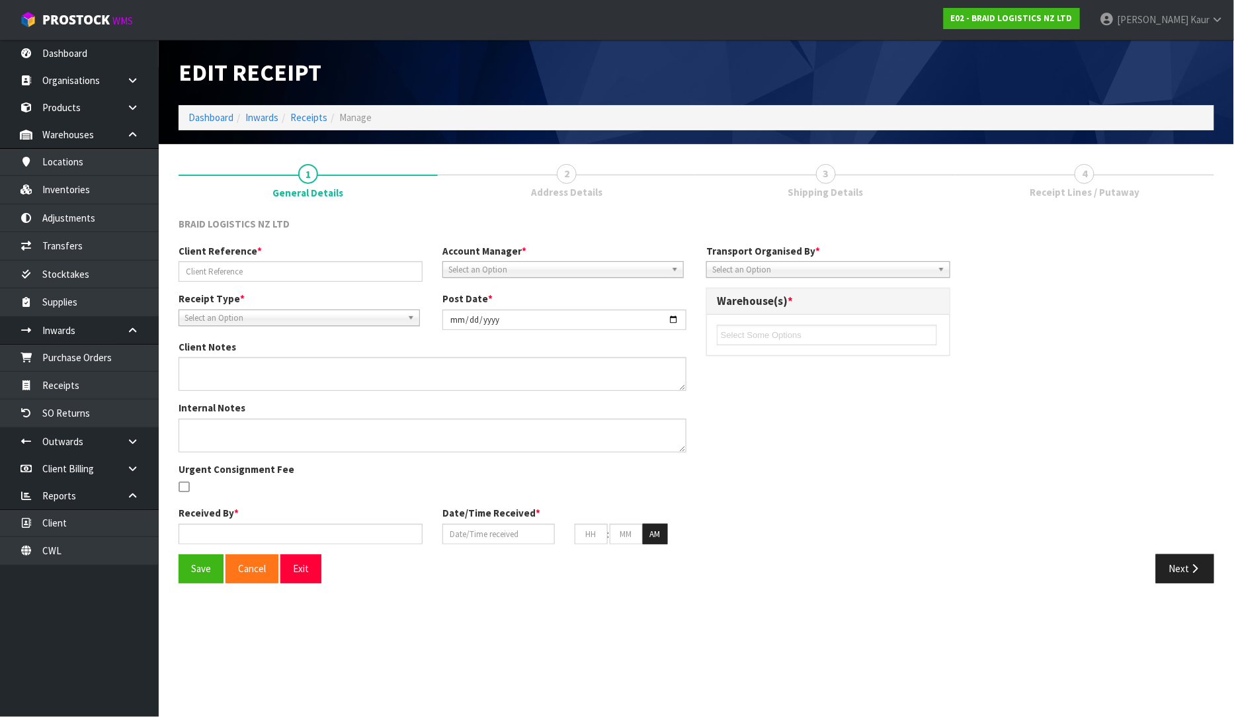
type input "34"
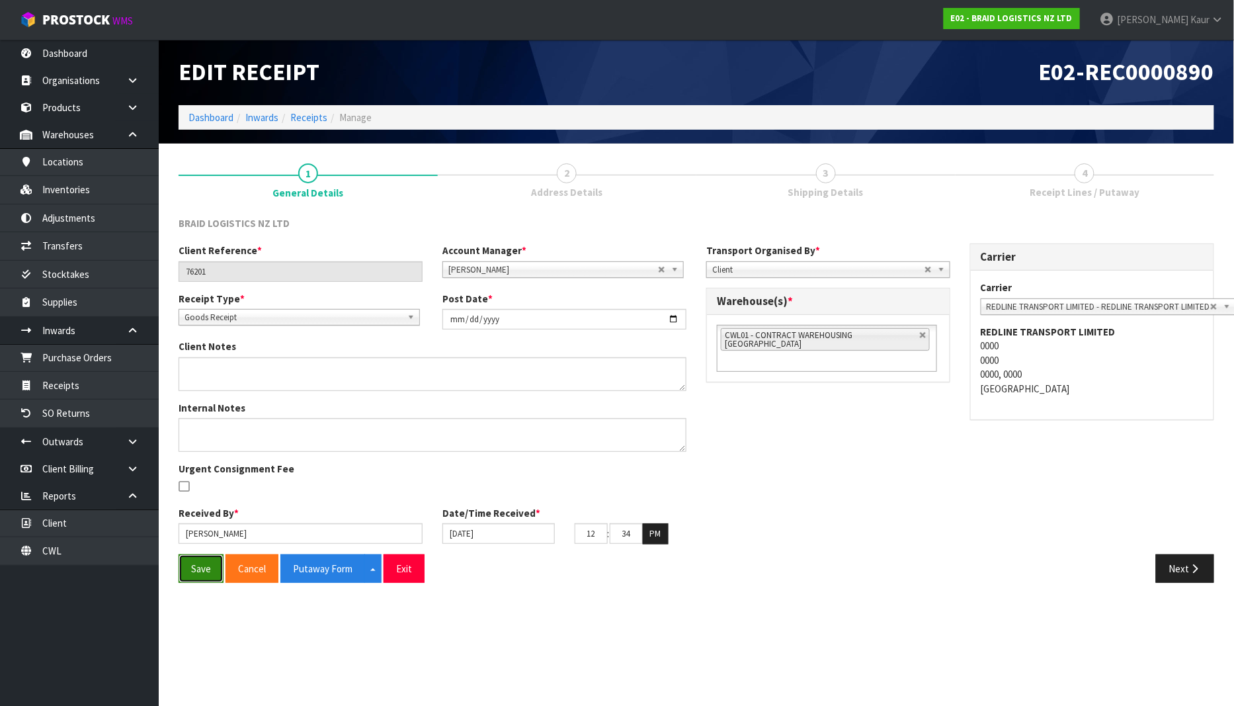
click at [212, 570] on button "Save" at bounding box center [201, 568] width 45 height 28
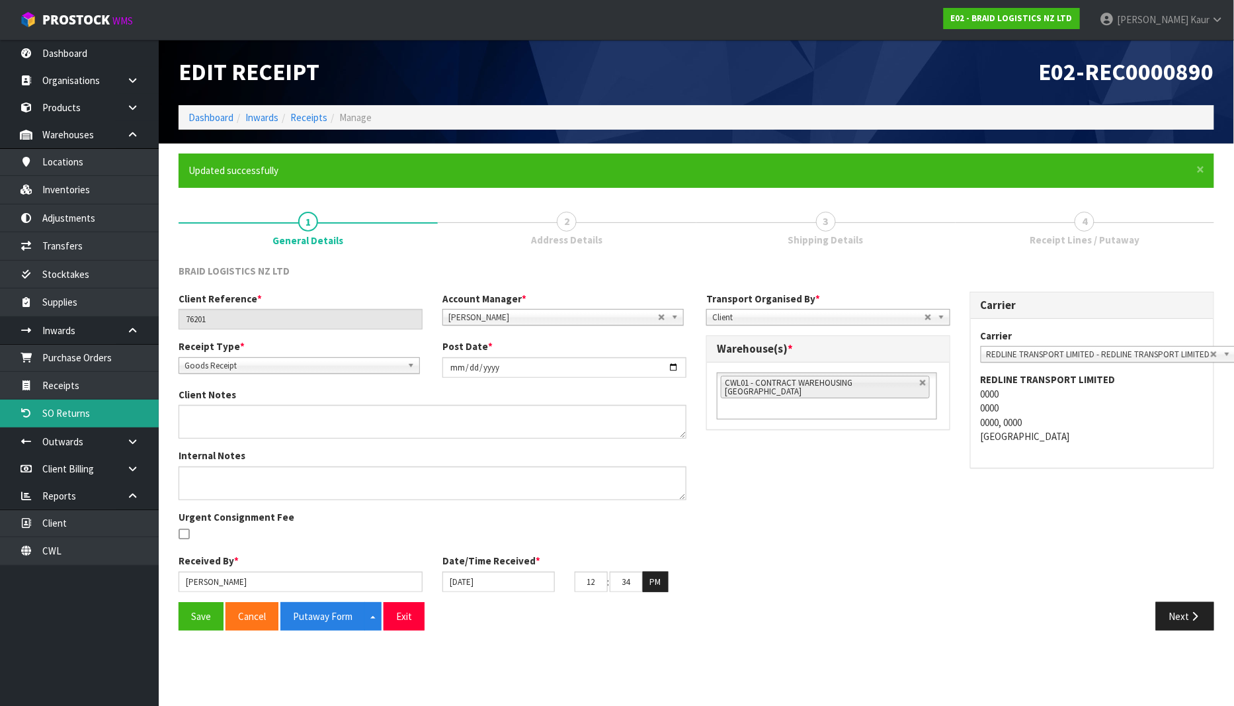
click at [88, 401] on link "SO Returns" at bounding box center [79, 412] width 159 height 27
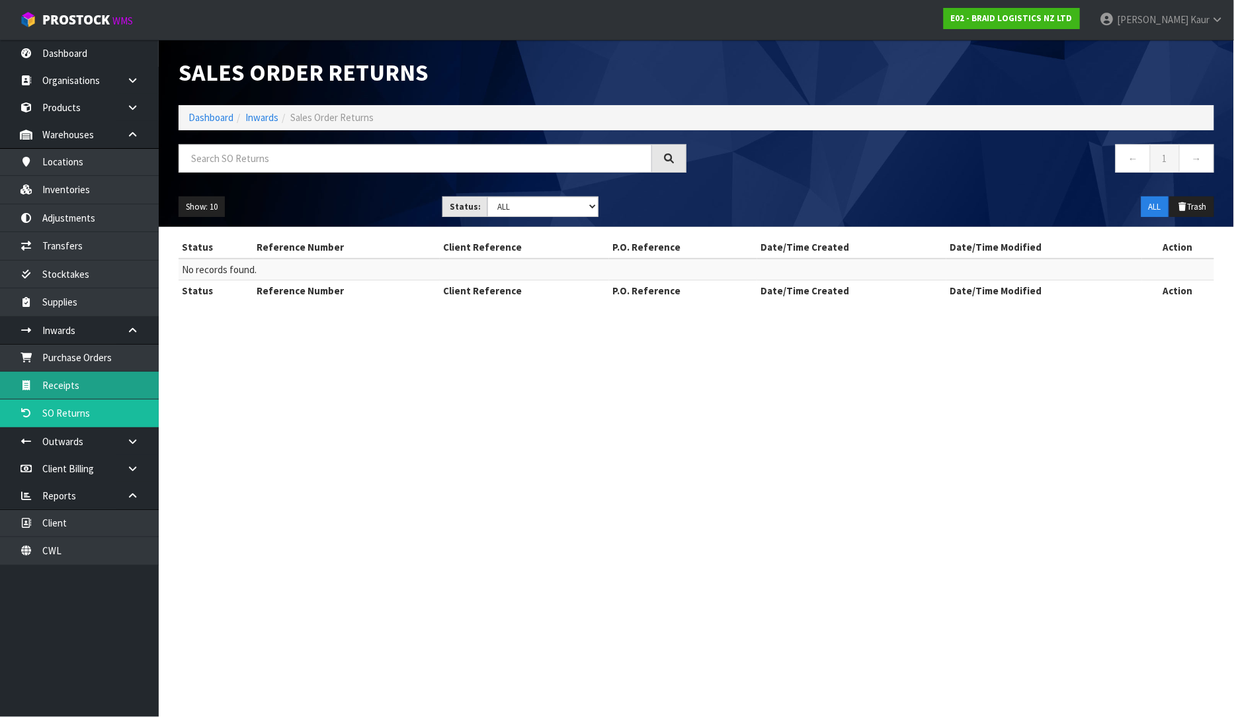
drag, startPoint x: 70, startPoint y: 381, endPoint x: 1041, endPoint y: 336, distance: 971.8
click at [71, 382] on link "Receipts" at bounding box center [79, 385] width 159 height 27
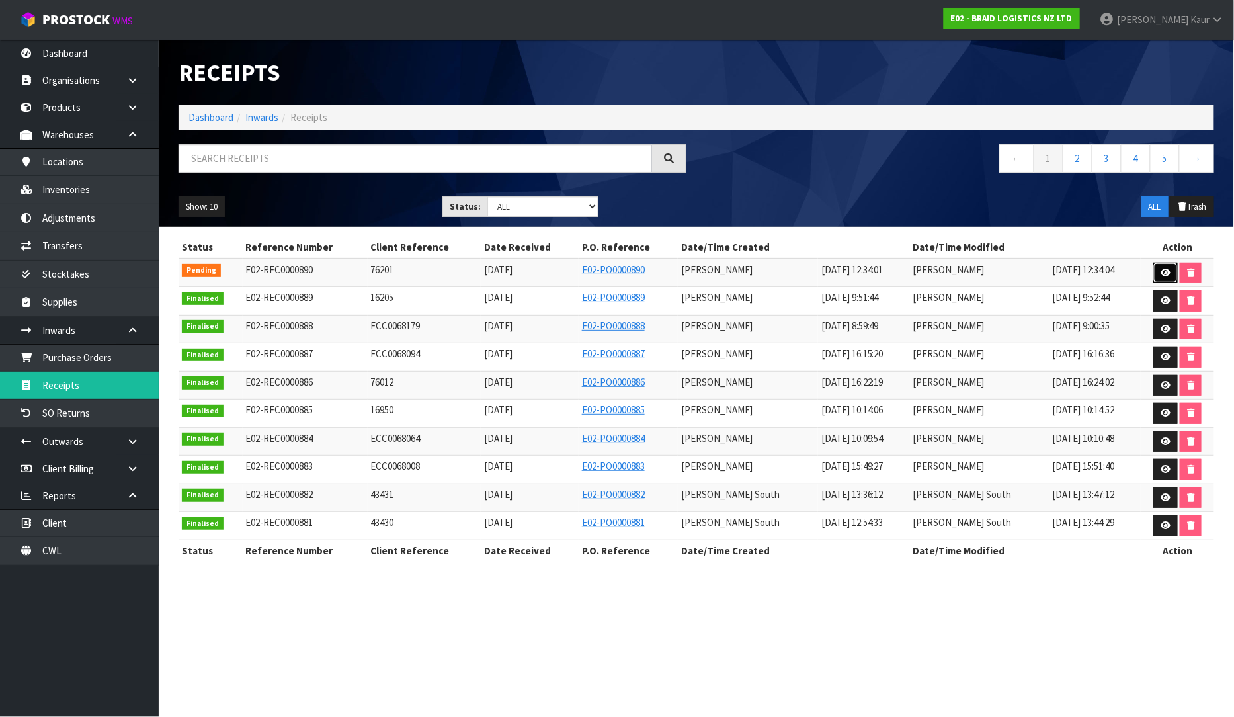
click at [1161, 272] on icon at bounding box center [1166, 272] width 10 height 9
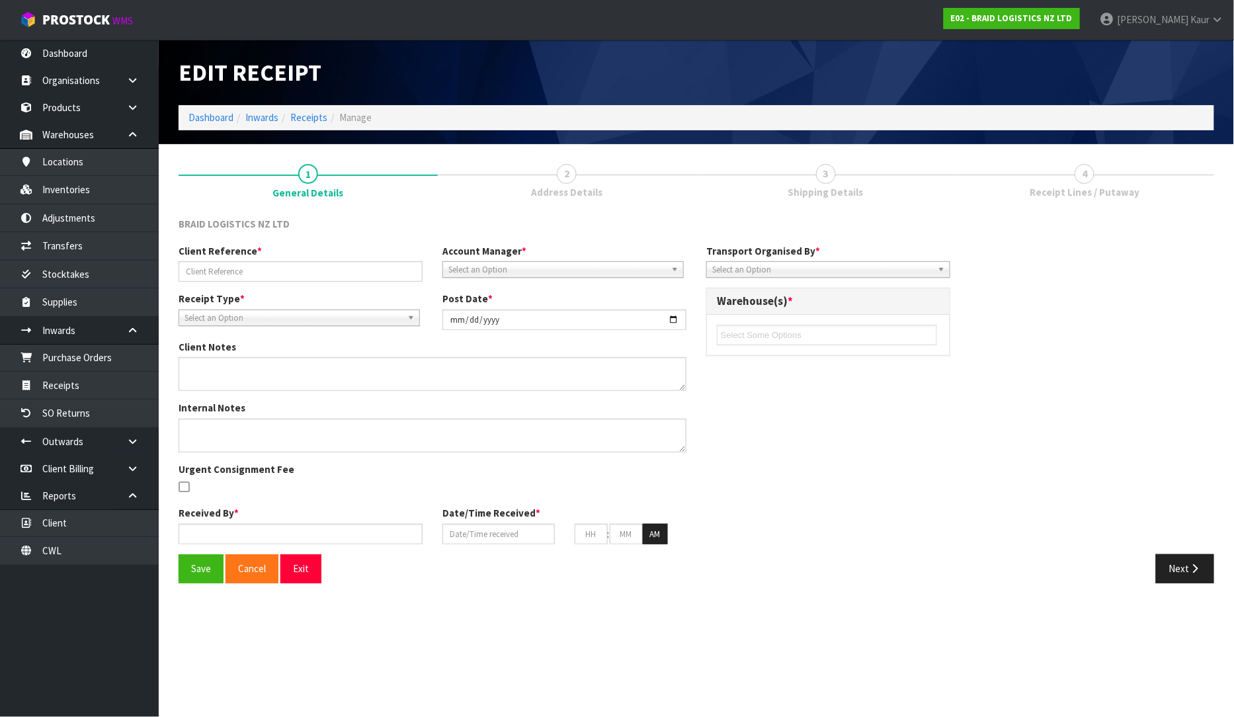
type input "76201"
type input "[DATE]"
type input "[PERSON_NAME]"
type input "[DATE]"
type input "12"
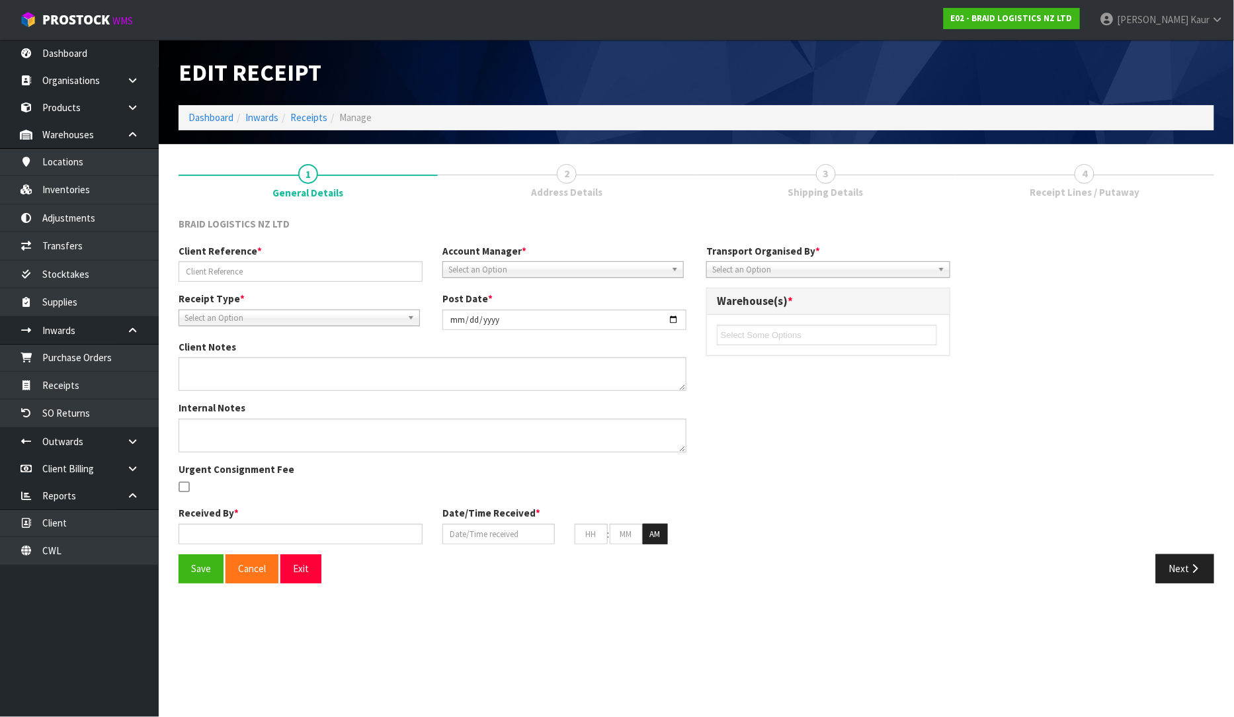
type input "34"
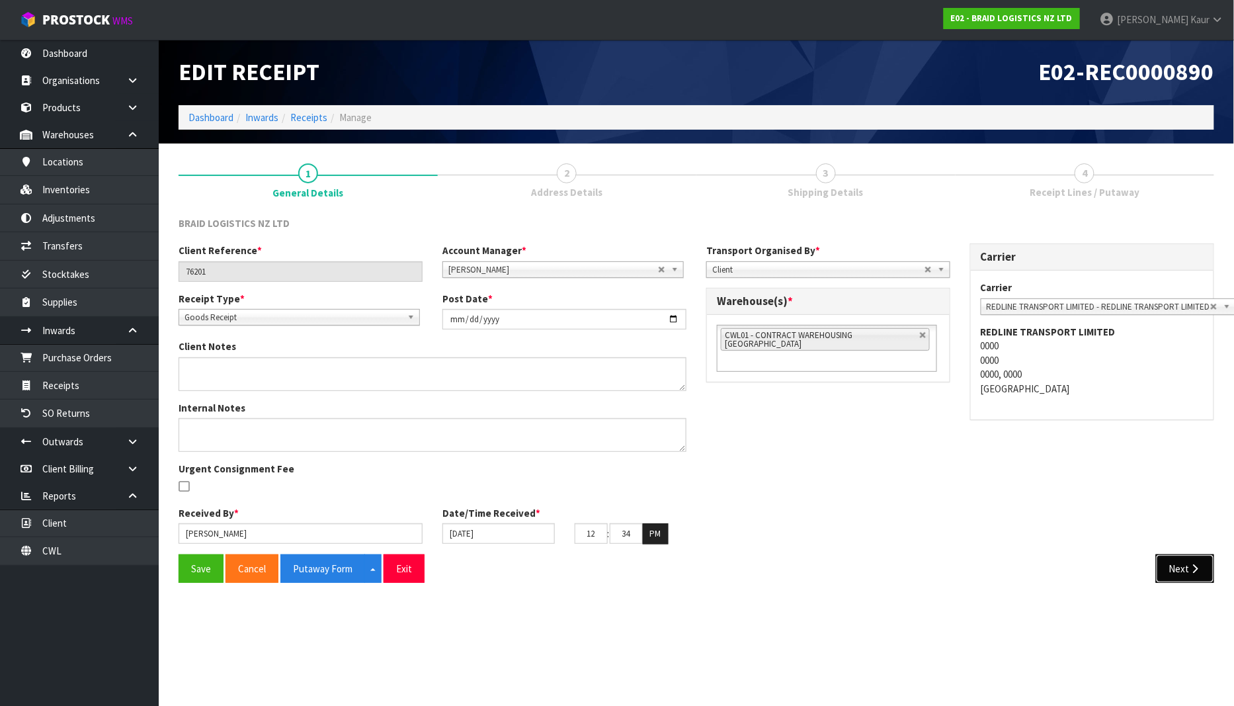
click at [1187, 575] on button "Next" at bounding box center [1185, 568] width 58 height 28
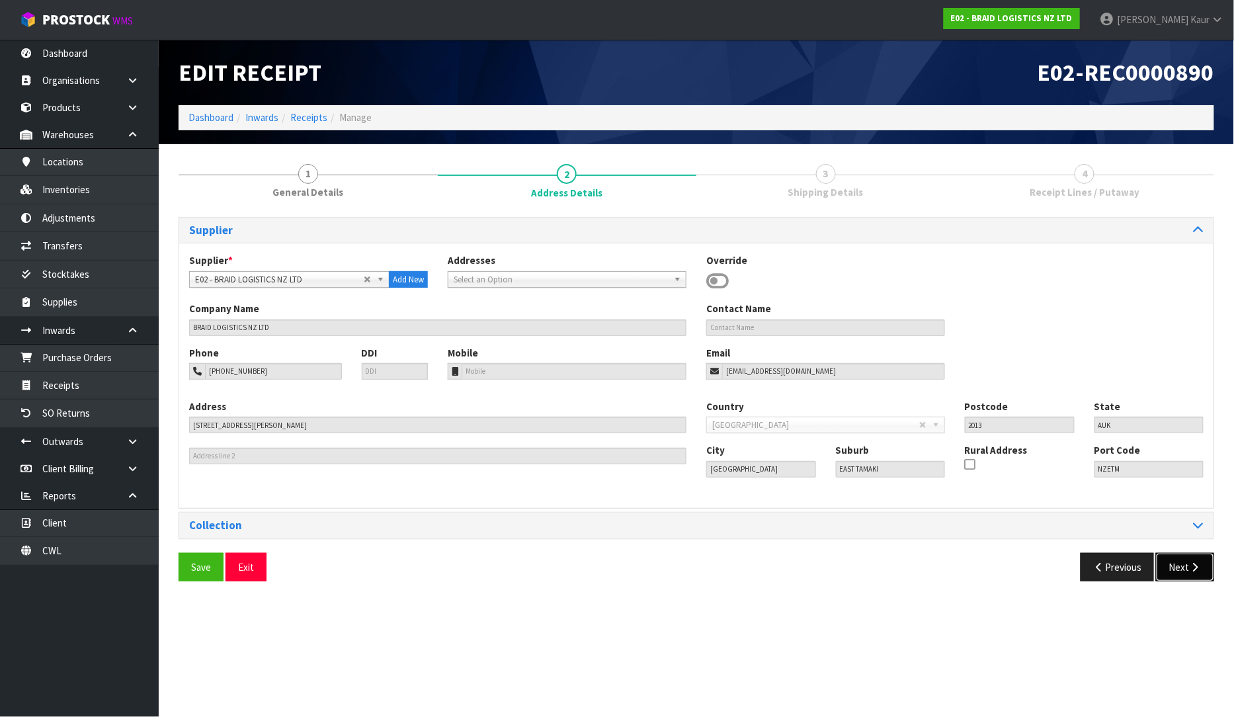
click at [1202, 558] on button "Next" at bounding box center [1185, 567] width 58 height 28
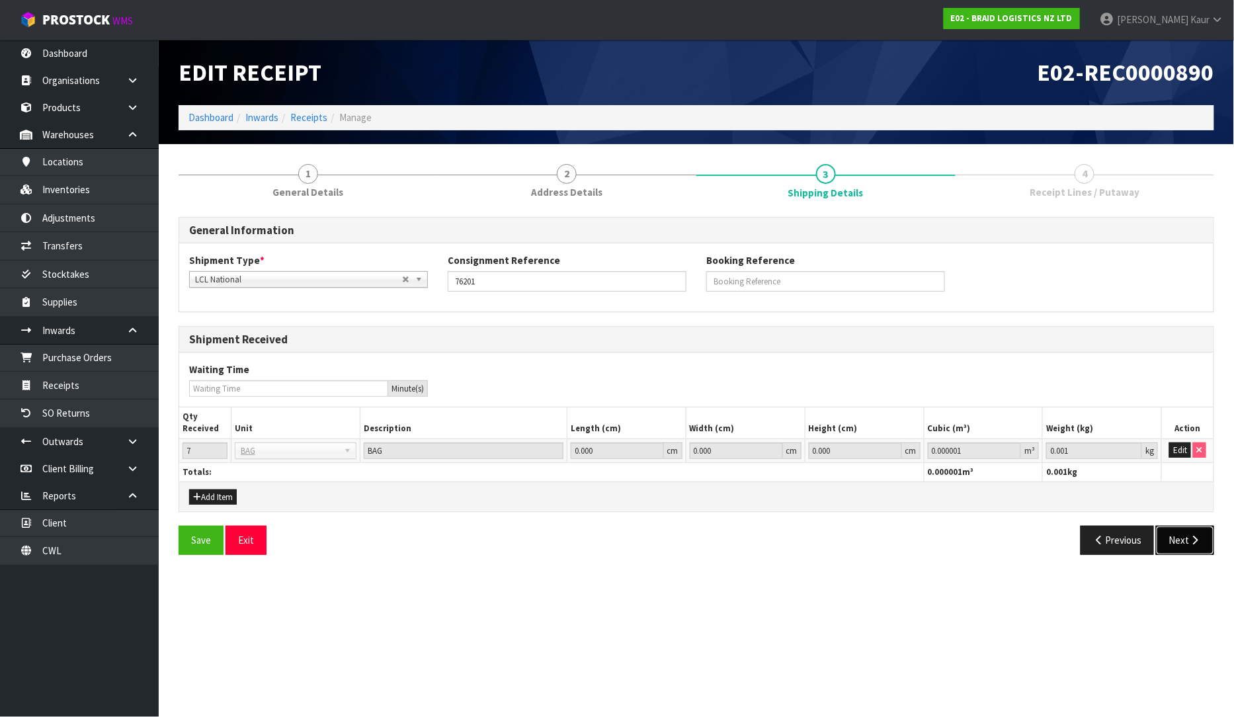
click at [1193, 534] on button "Next" at bounding box center [1185, 540] width 58 height 28
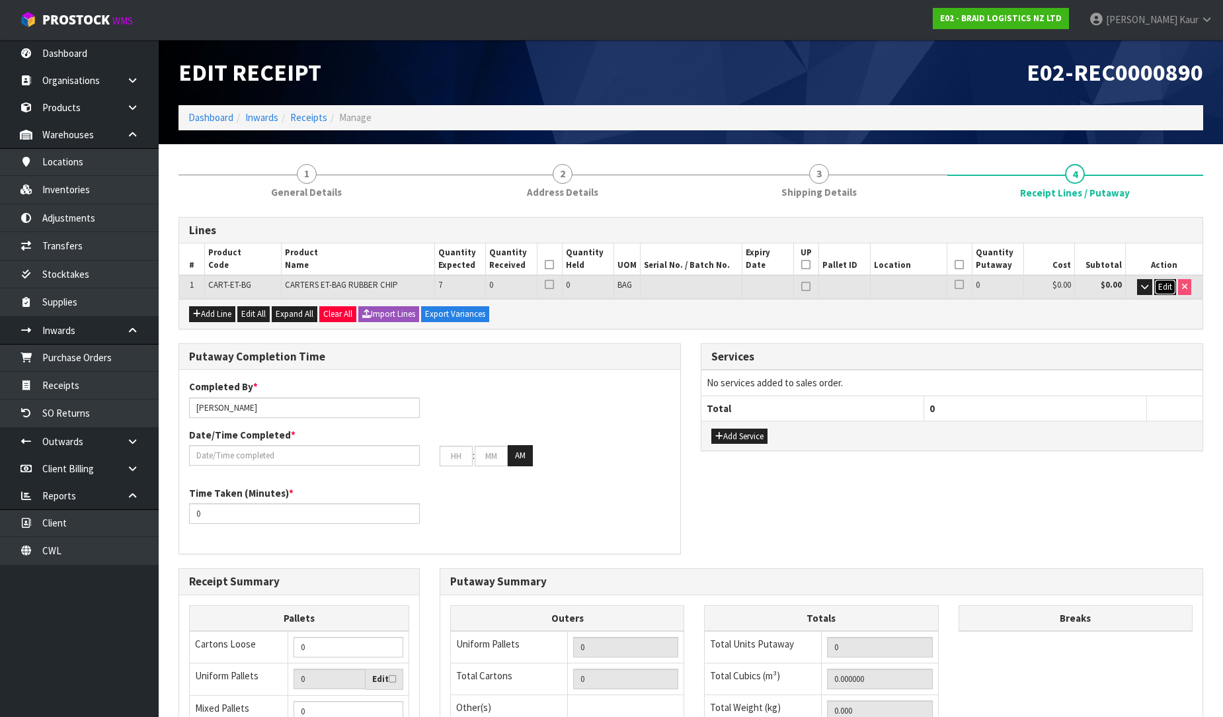
click at [1161, 284] on span "Edit" at bounding box center [1166, 286] width 14 height 11
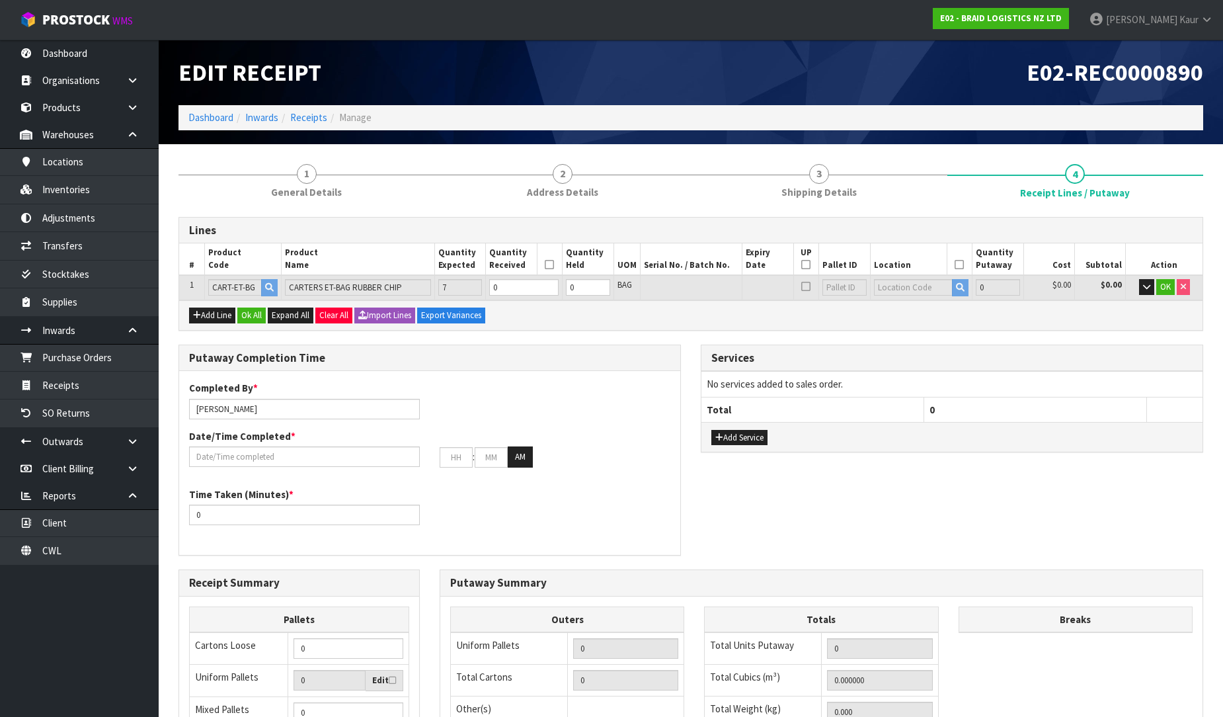
click at [512, 295] on td "0" at bounding box center [524, 287] width 77 height 24
click at [512, 288] on input "0" at bounding box center [523, 287] width 69 height 17
type input "7"
type input "700"
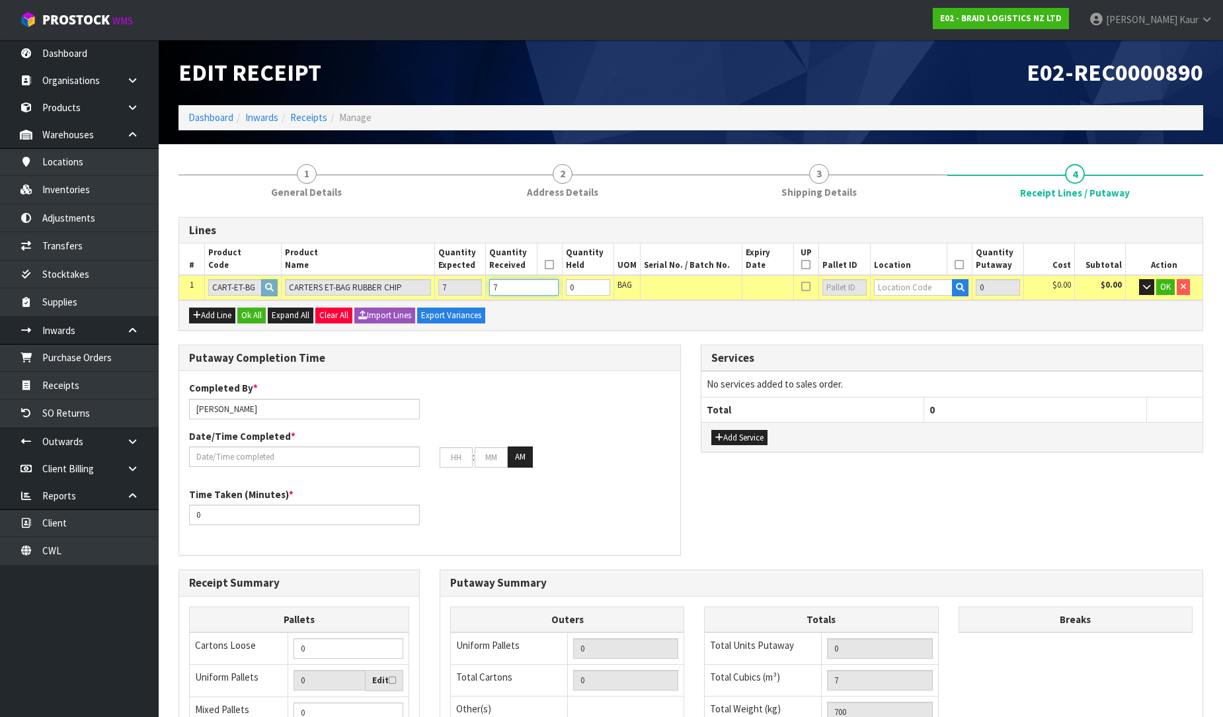
type input "7"
click at [882, 289] on input "text" at bounding box center [913, 287] width 79 height 17
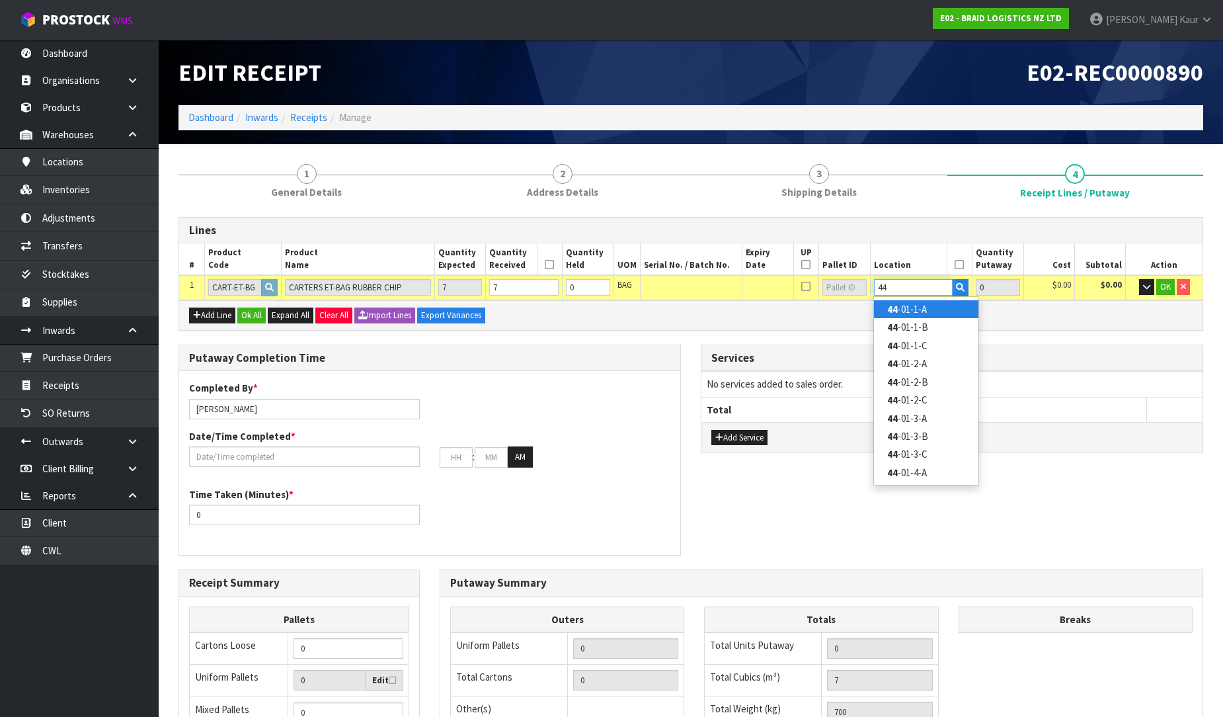
type input "44"
click at [897, 305] on link "44 -01-1-A" at bounding box center [926, 309] width 104 height 18
type input "7"
type input "44-01-1-A"
type input "7"
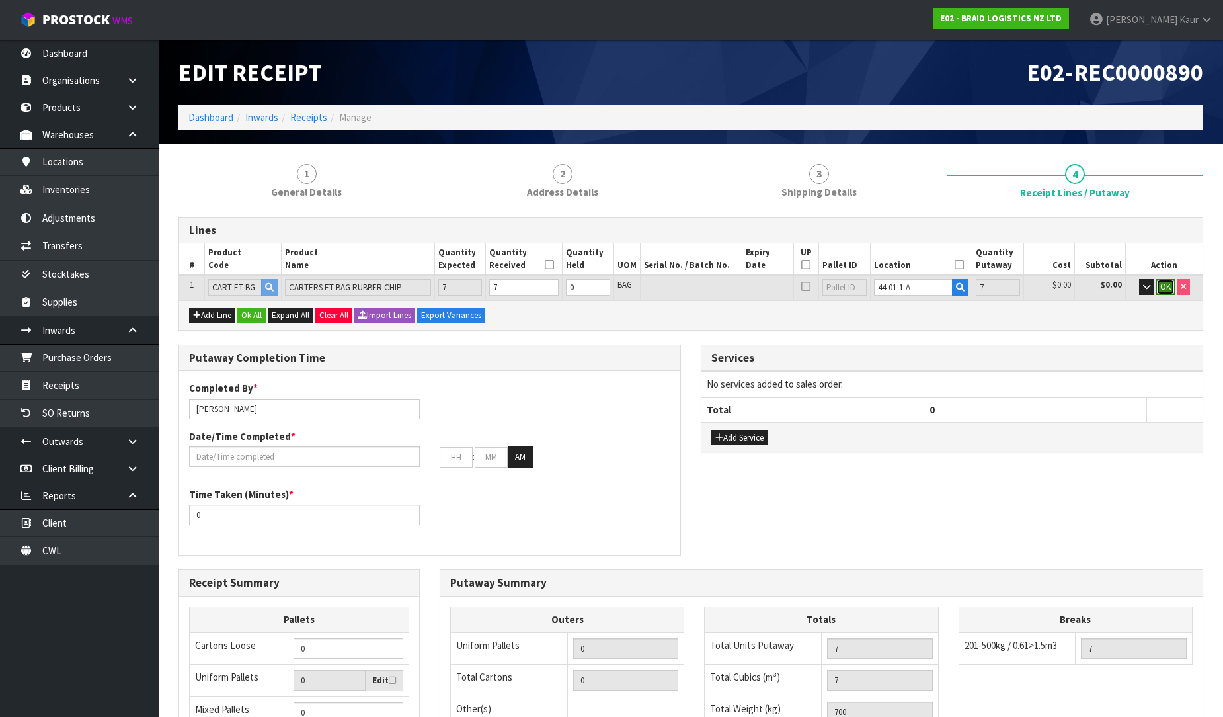
click at [1169, 284] on span "OK" at bounding box center [1166, 286] width 11 height 11
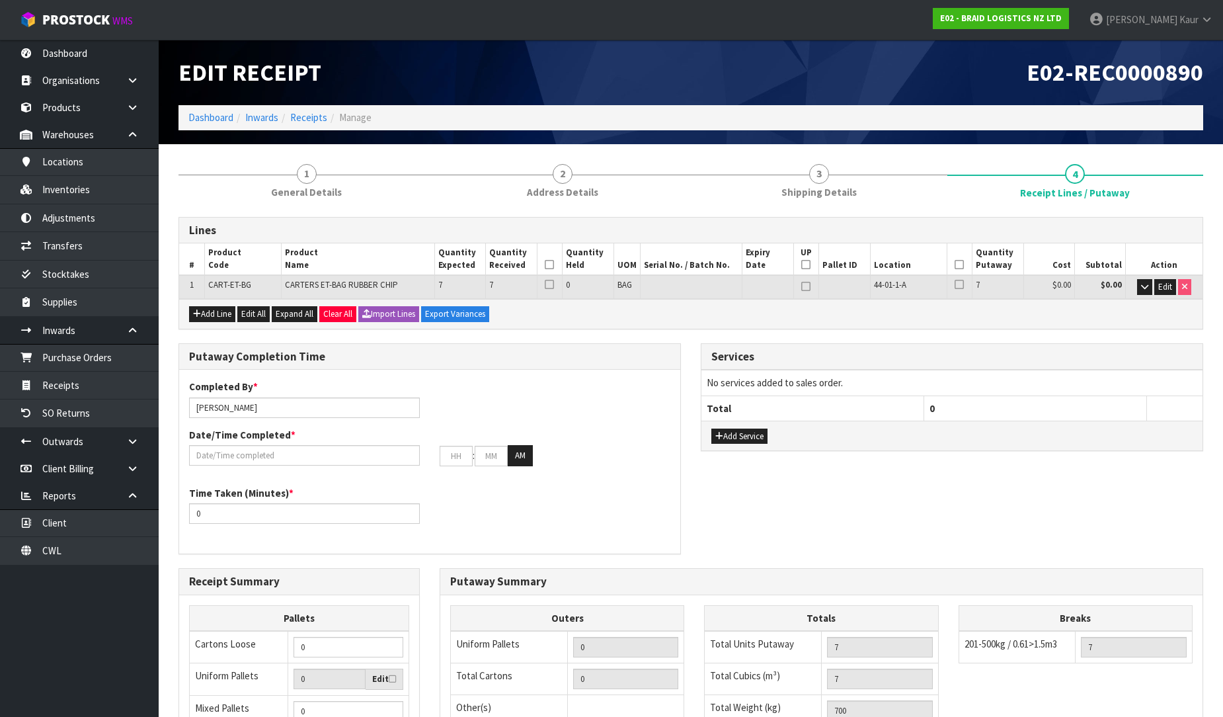
click at [551, 265] on icon at bounding box center [549, 265] width 9 height 1
click at [956, 265] on icon at bounding box center [959, 265] width 9 height 1
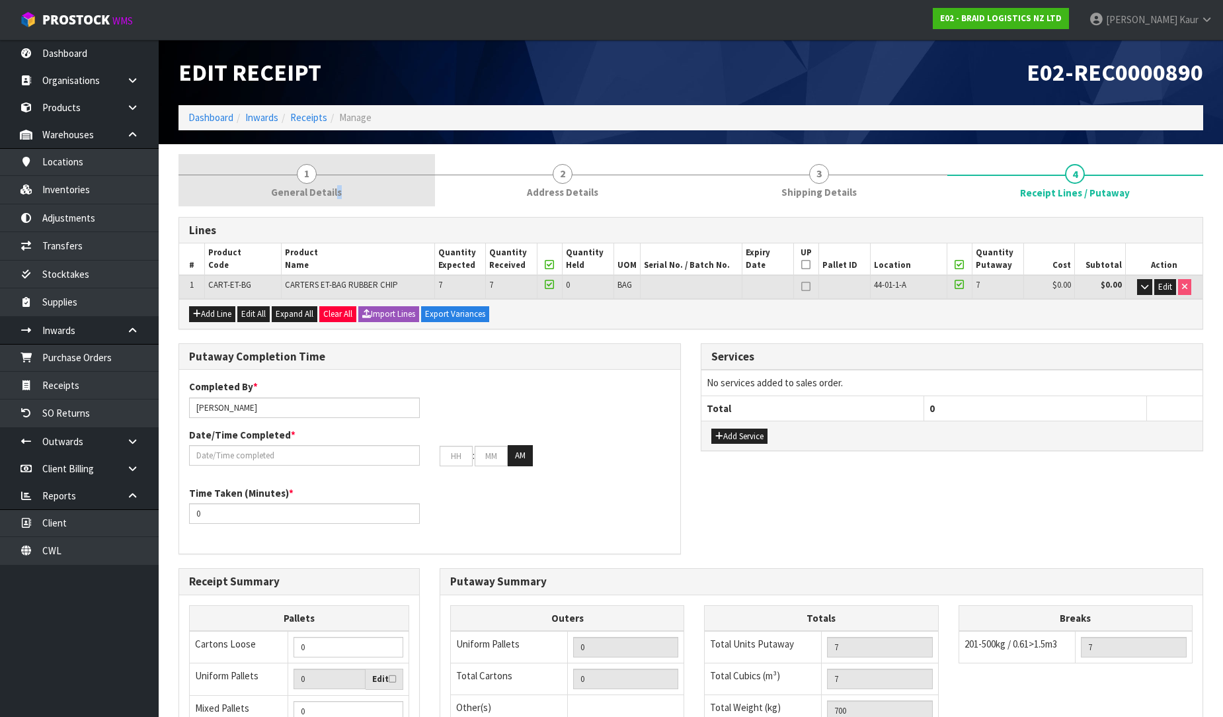
drag, startPoint x: 338, startPoint y: 190, endPoint x: 391, endPoint y: 190, distance: 53.6
click at [337, 190] on span "General Details" at bounding box center [306, 192] width 71 height 14
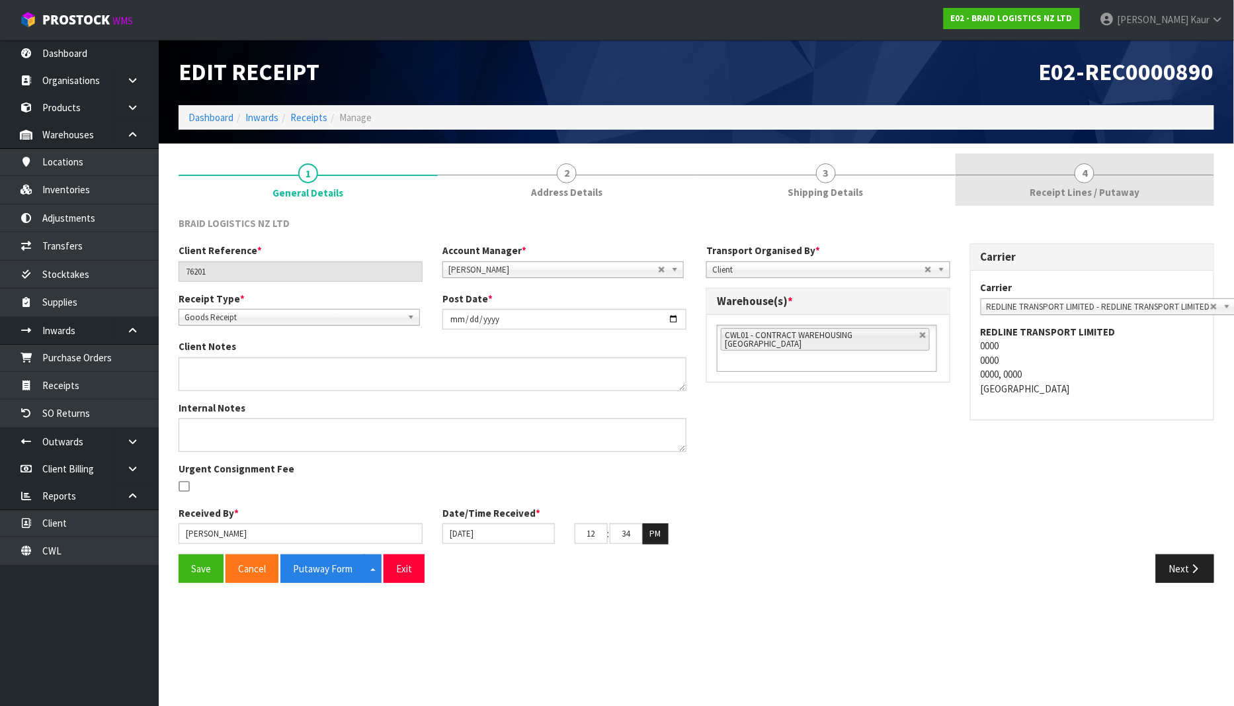
click at [1082, 197] on span "Receipt Lines / Putaway" at bounding box center [1085, 192] width 110 height 14
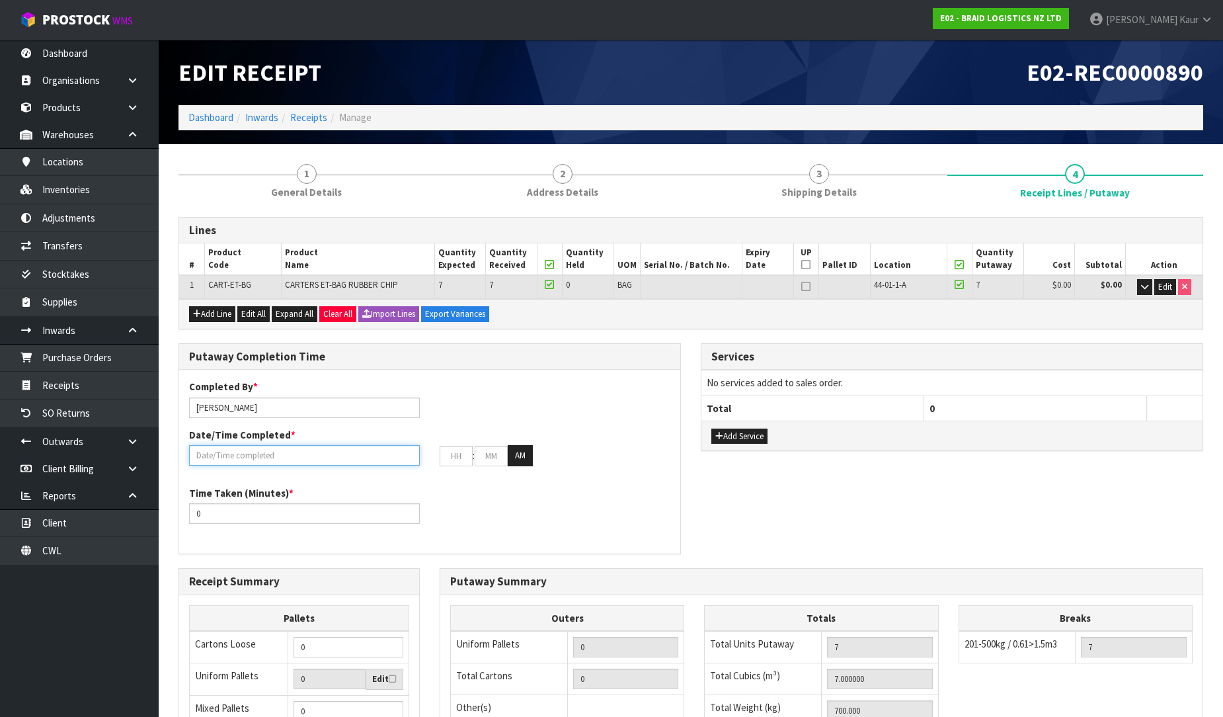
click at [247, 454] on input "text" at bounding box center [304, 455] width 231 height 20
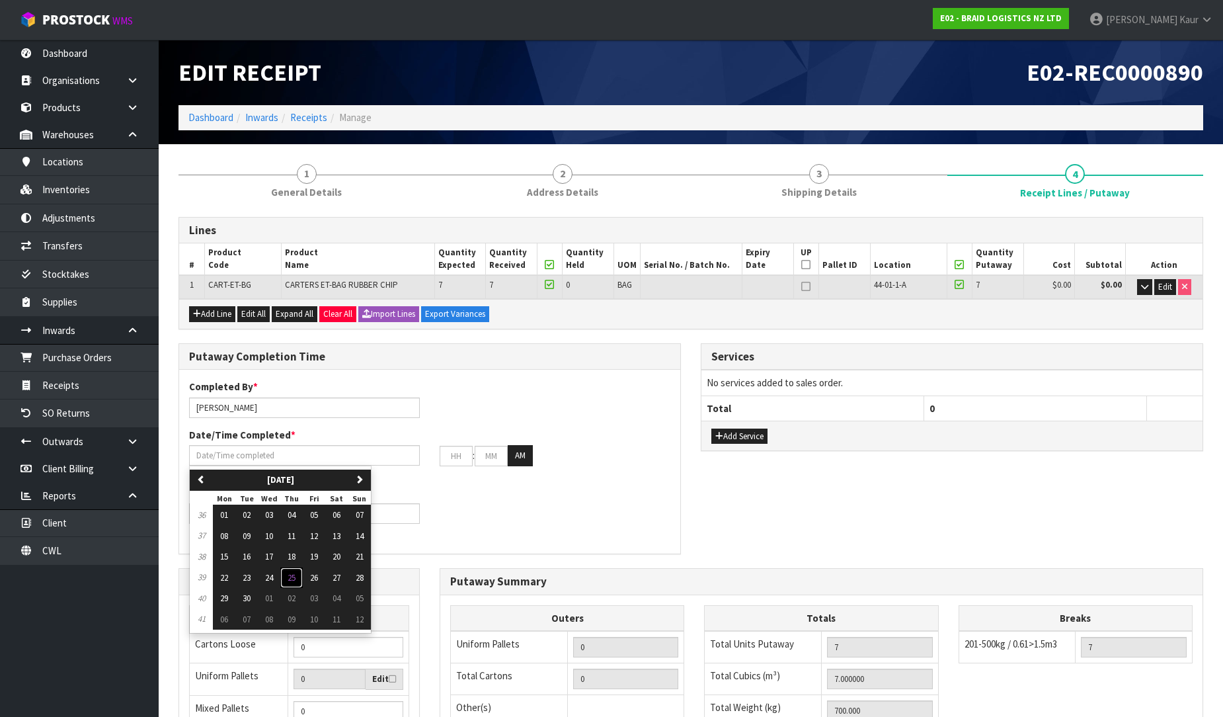
drag, startPoint x: 298, startPoint y: 577, endPoint x: 236, endPoint y: 537, distance: 73.7
click at [296, 576] on span "25" at bounding box center [292, 577] width 8 height 11
type input "[DATE]"
type input "12"
type input "00"
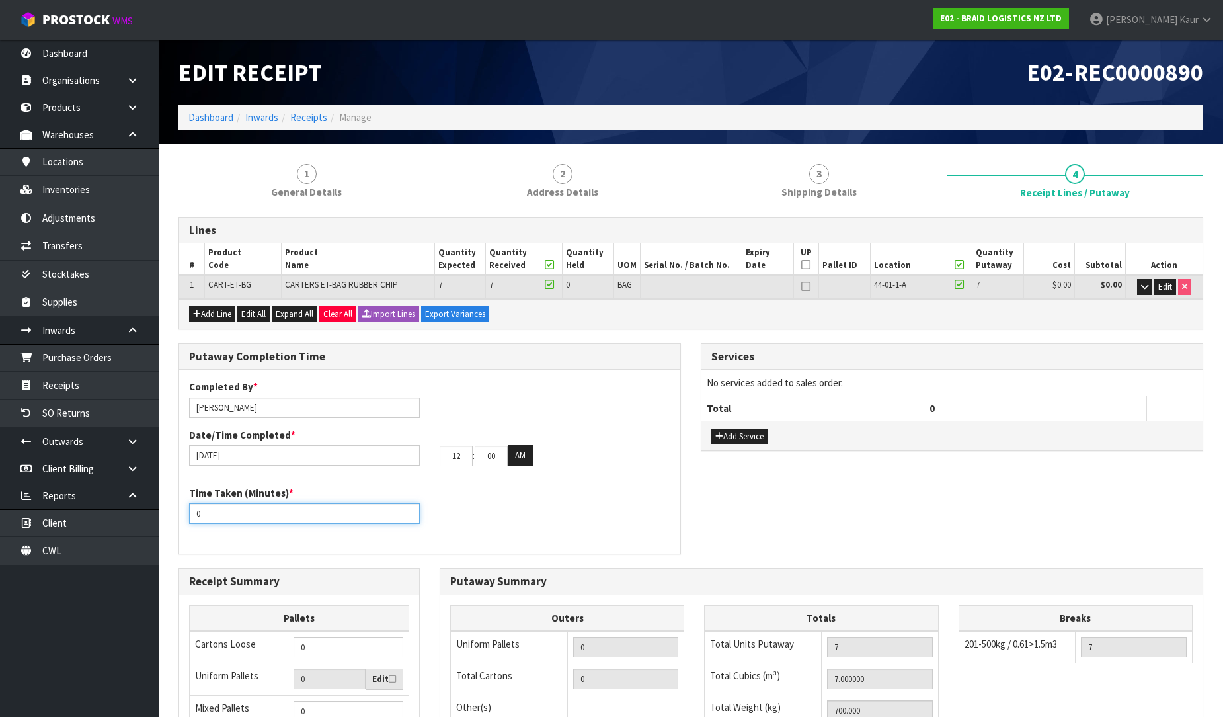
drag, startPoint x: 208, startPoint y: 518, endPoint x: 176, endPoint y: 512, distance: 32.9
click at [179, 514] on div "Time Taken (Minutes) * 0" at bounding box center [304, 505] width 251 height 38
type input "10"
drag, startPoint x: 503, startPoint y: 452, endPoint x: 483, endPoint y: 454, distance: 20.0
click at [483, 454] on input "00" at bounding box center [491, 456] width 33 height 20
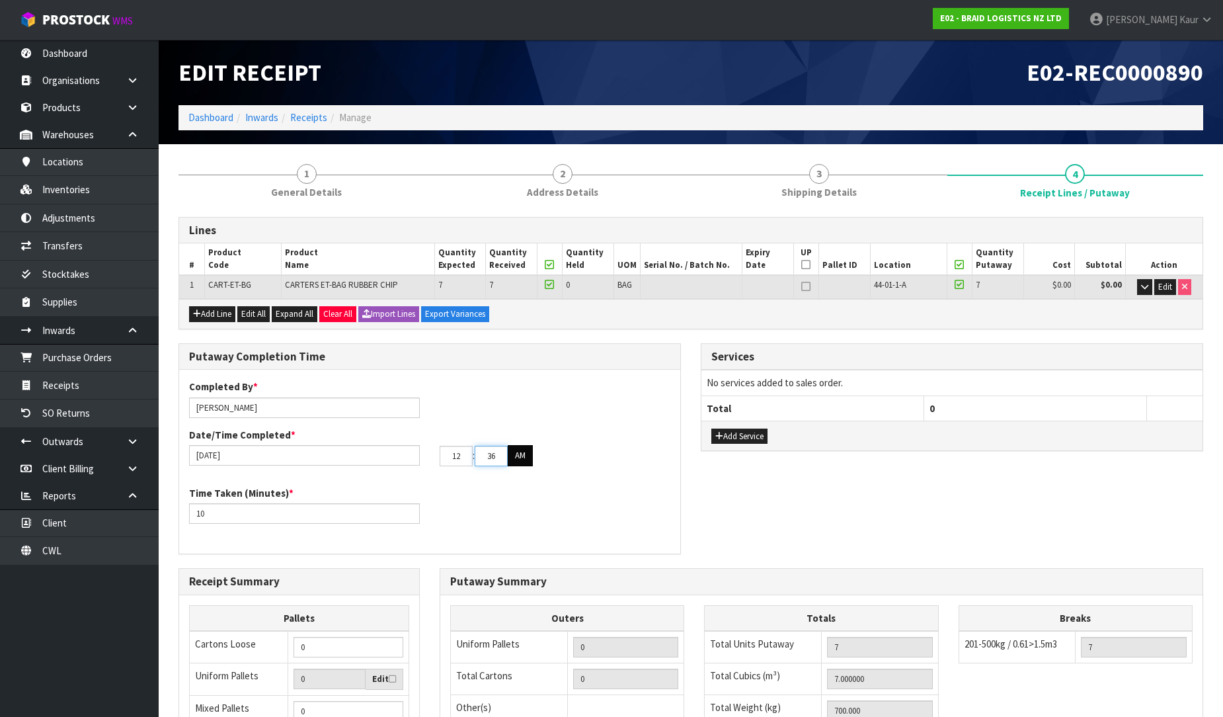
type input "36"
click at [527, 458] on button "AM" at bounding box center [520, 455] width 25 height 21
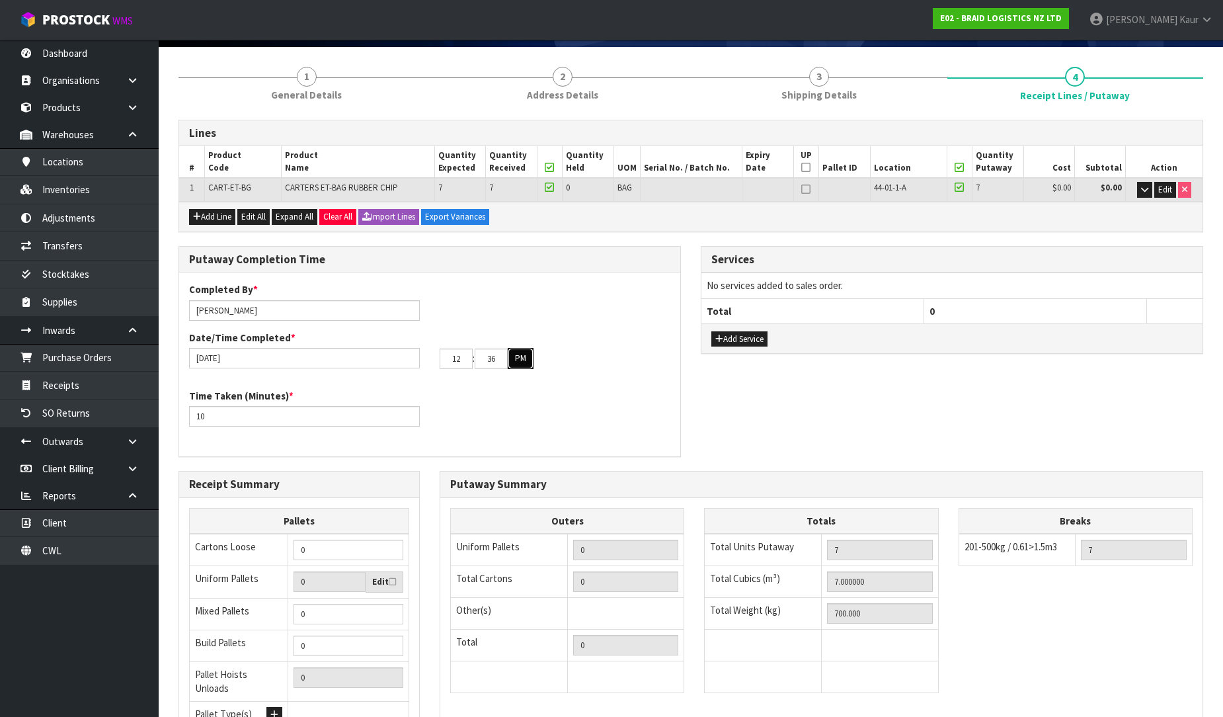
scroll to position [222, 0]
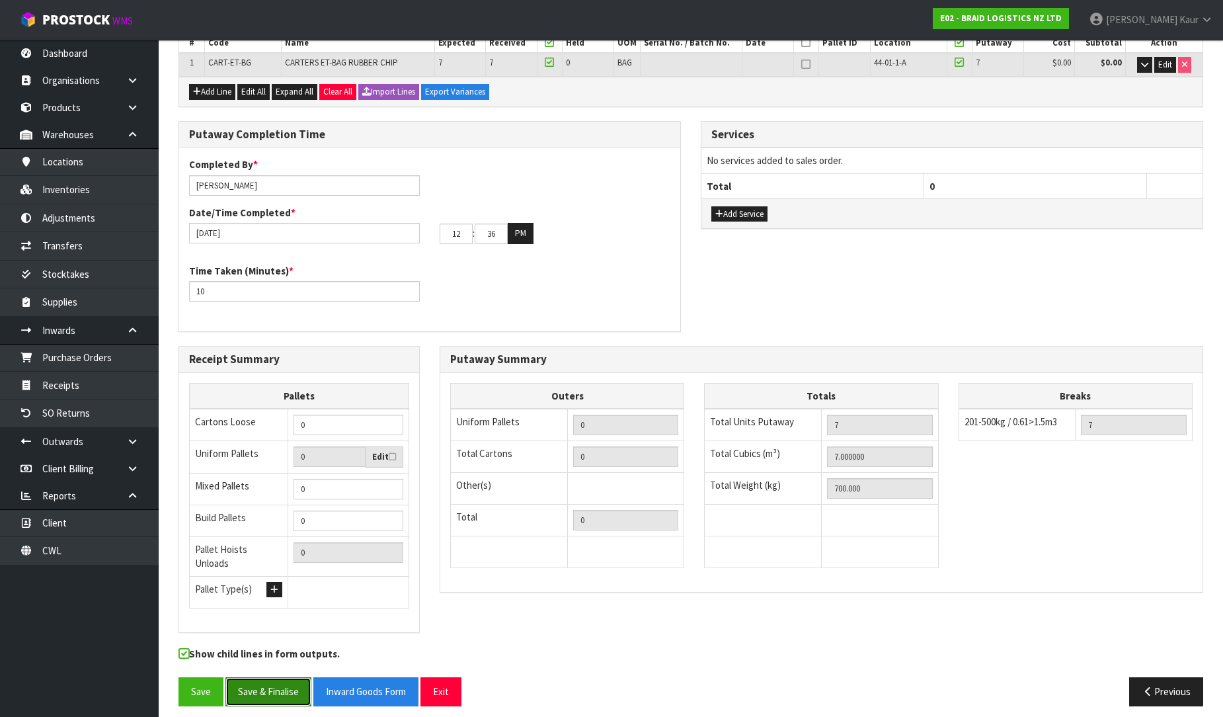
click at [262, 686] on button "Save & Finalise" at bounding box center [268, 691] width 86 height 28
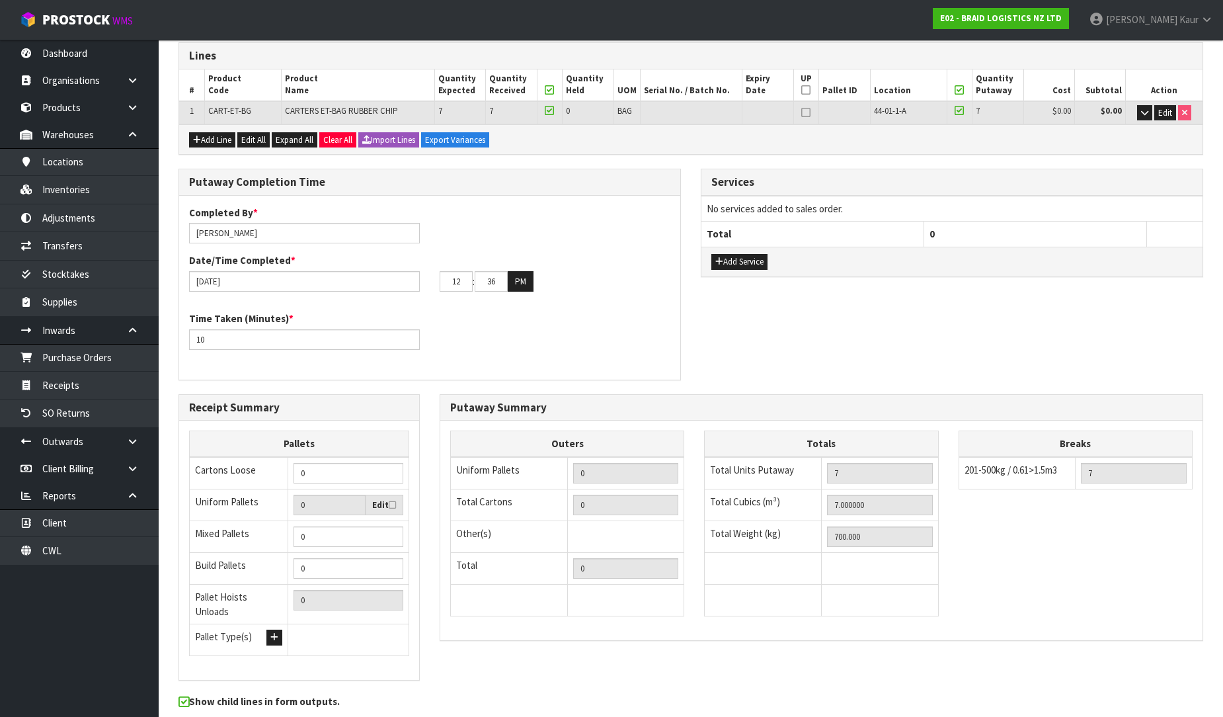
scroll to position [0, 0]
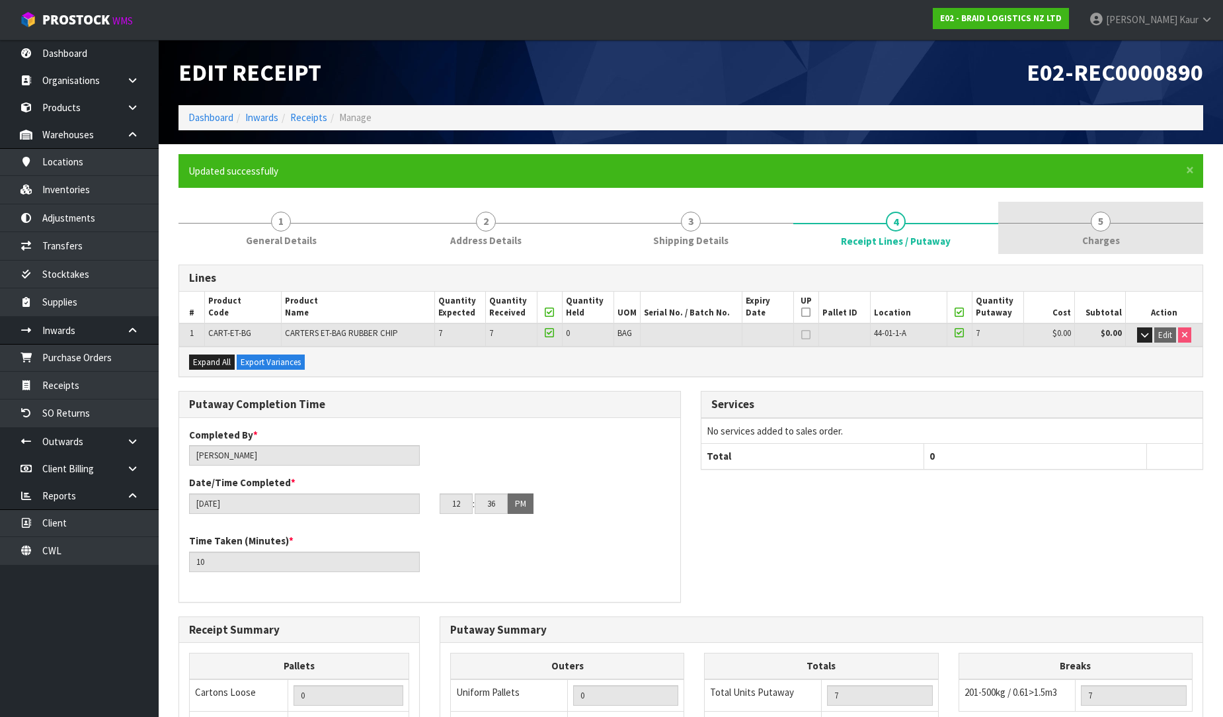
click at [1108, 223] on span "5" at bounding box center [1101, 222] width 20 height 20
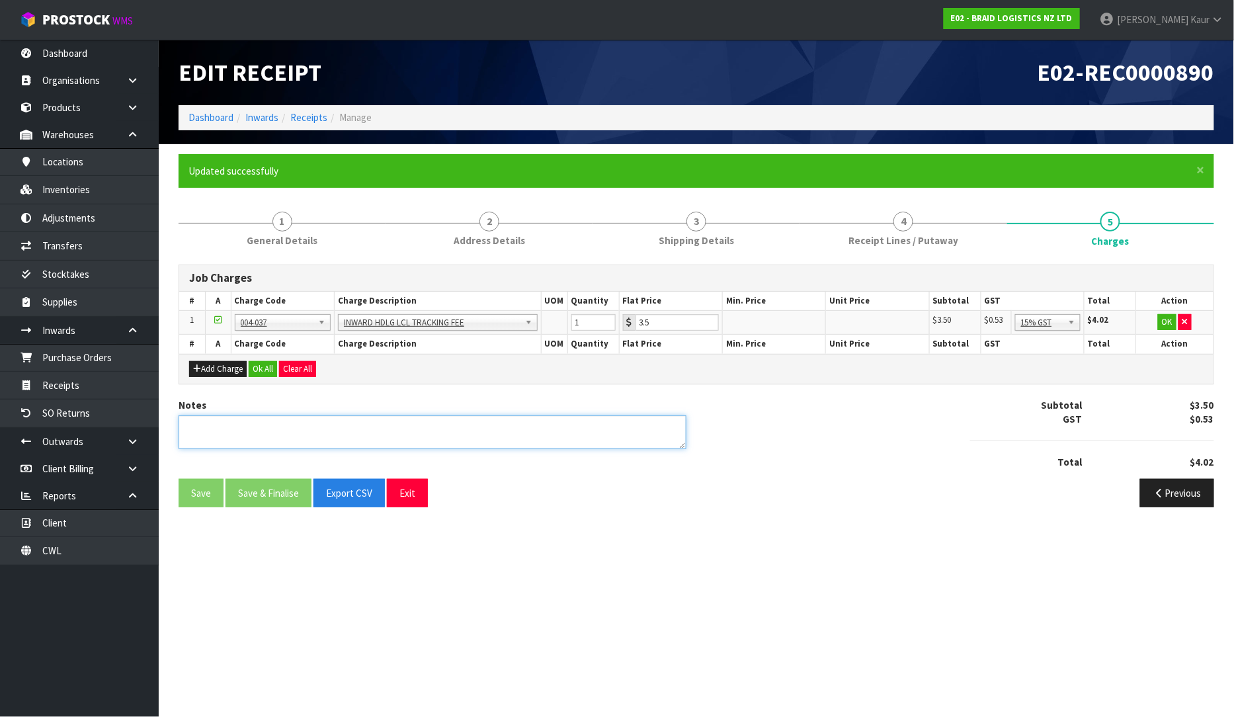
click at [288, 430] on textarea at bounding box center [433, 432] width 508 height 34
type textarea "NO CHARGES"
click at [293, 377] on div "Add Charge Ok All Clear All" at bounding box center [696, 369] width 1034 height 30
click at [315, 370] on button "Clear All" at bounding box center [297, 369] width 37 height 16
click at [315, 370] on button "Confirm Clear All" at bounding box center [312, 369] width 66 height 16
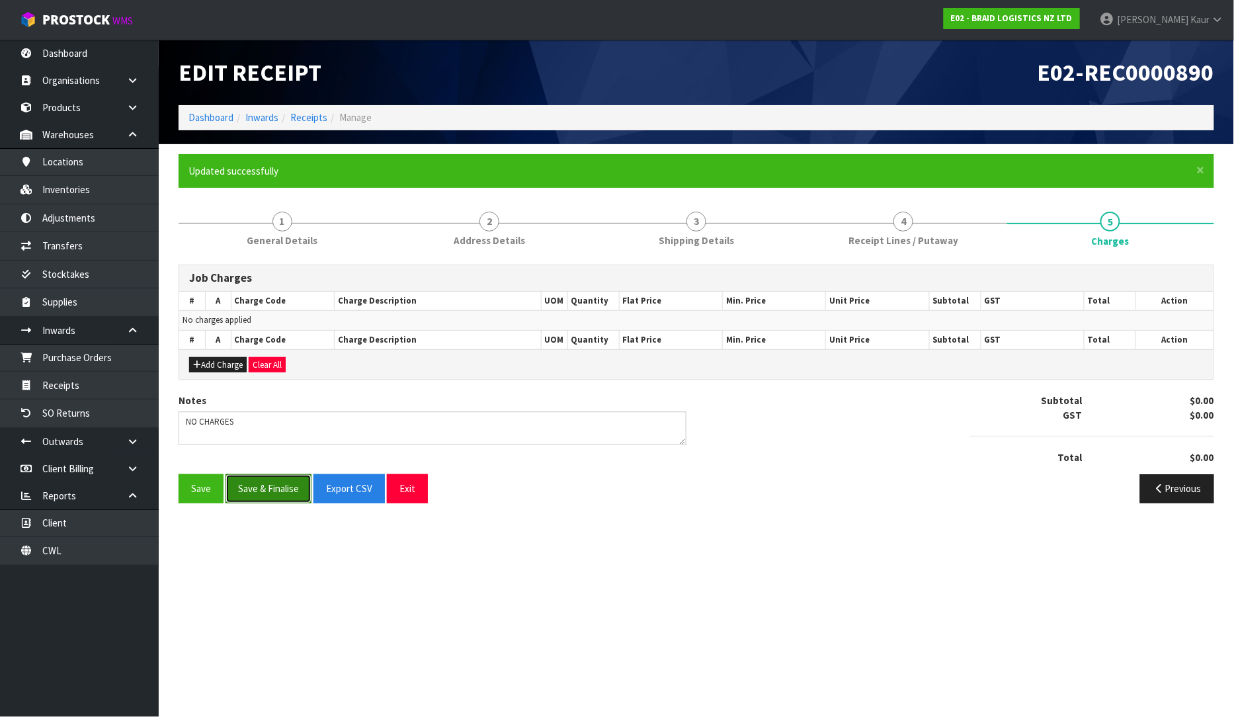
click at [262, 493] on button "Save & Finalise" at bounding box center [268, 488] width 86 height 28
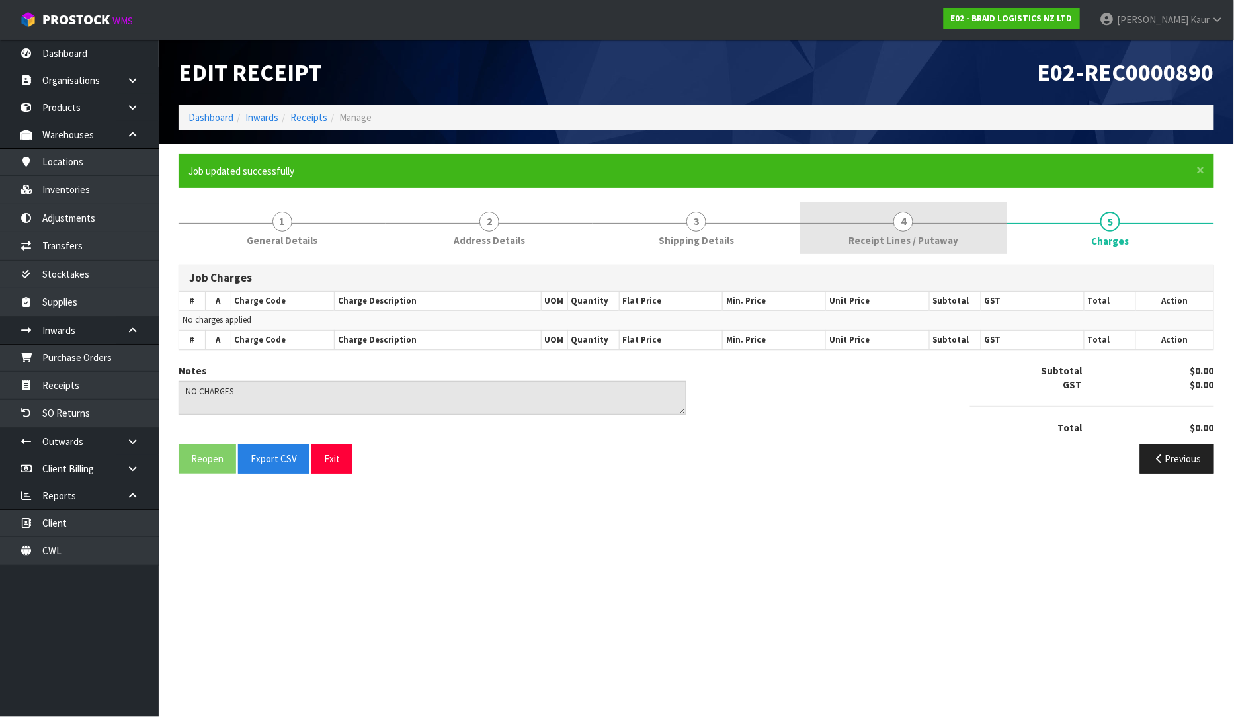
click at [825, 239] on link "4 Receipt Lines / Putaway" at bounding box center [903, 228] width 207 height 52
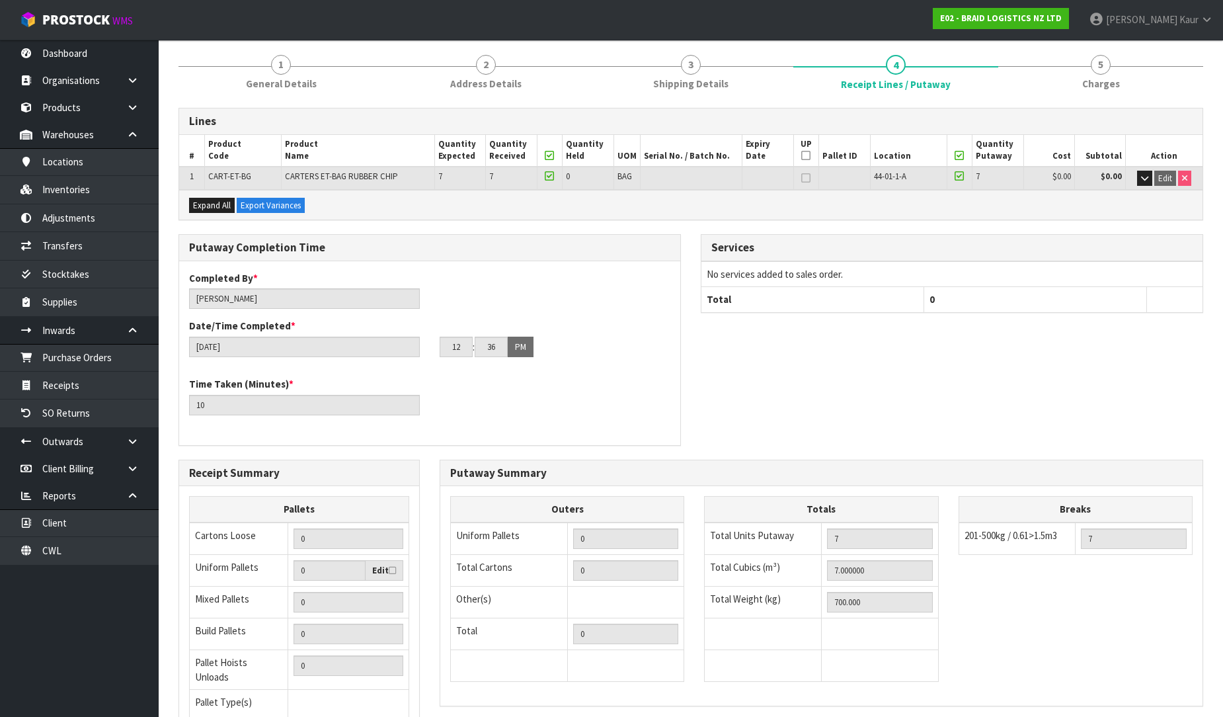
scroll to position [270, 0]
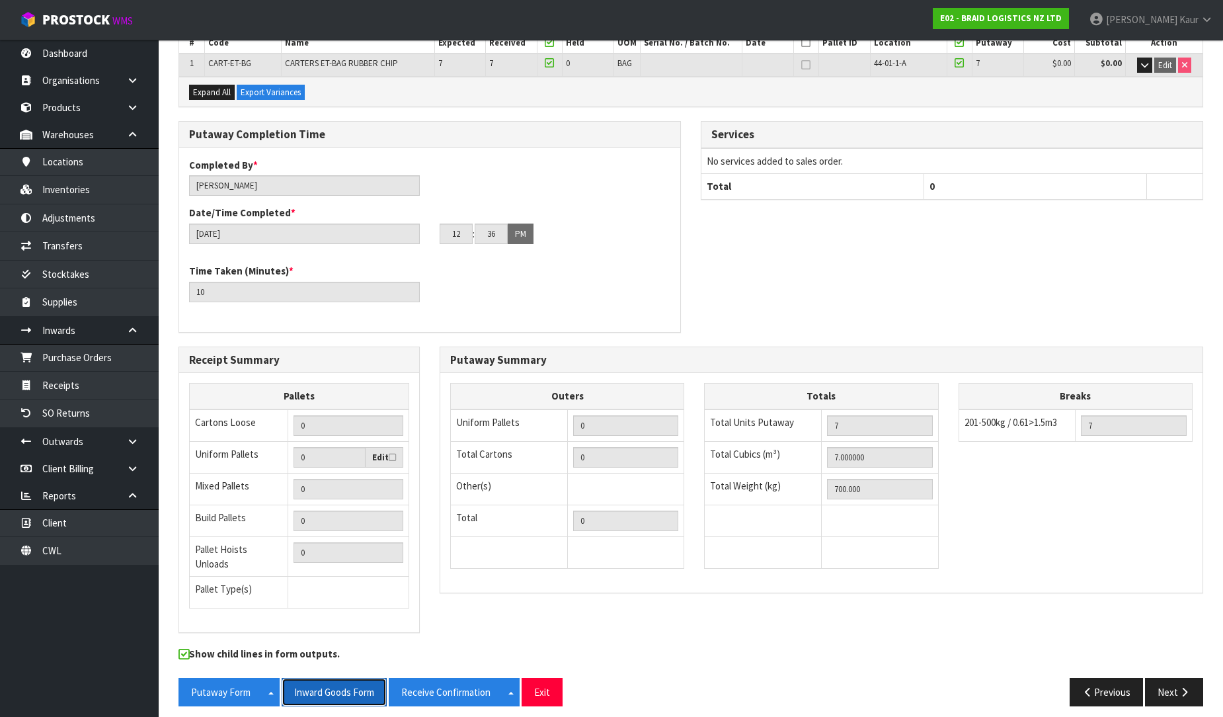
click at [315, 678] on button "Inward Goods Form" at bounding box center [334, 692] width 105 height 28
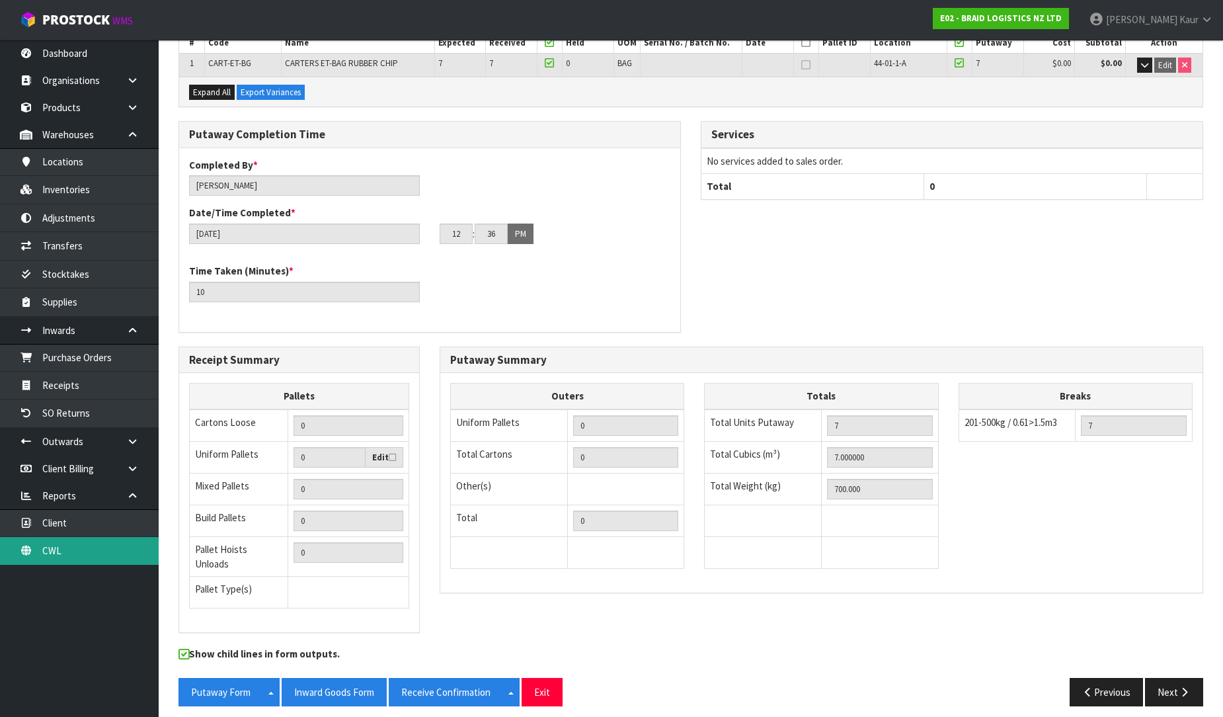
click at [73, 544] on link "CWL" at bounding box center [79, 550] width 159 height 27
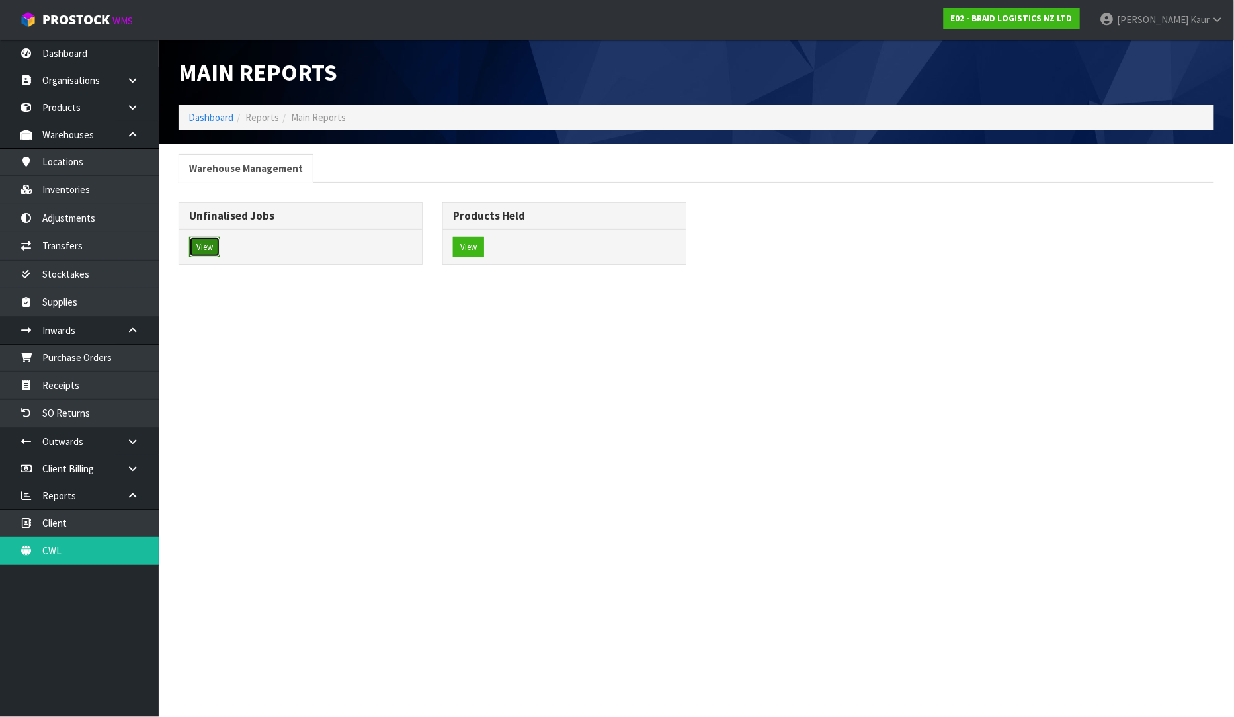
click at [200, 251] on button "View" at bounding box center [204, 247] width 31 height 21
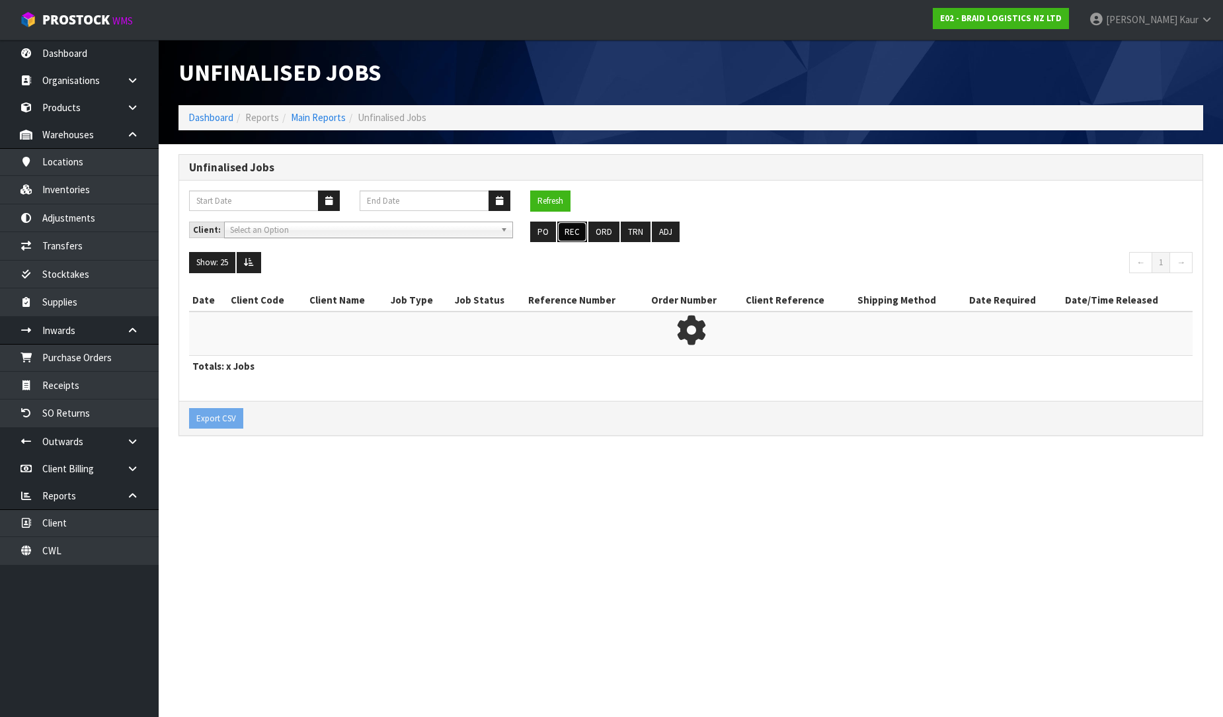
click at [569, 225] on button "REC" at bounding box center [572, 232] width 30 height 21
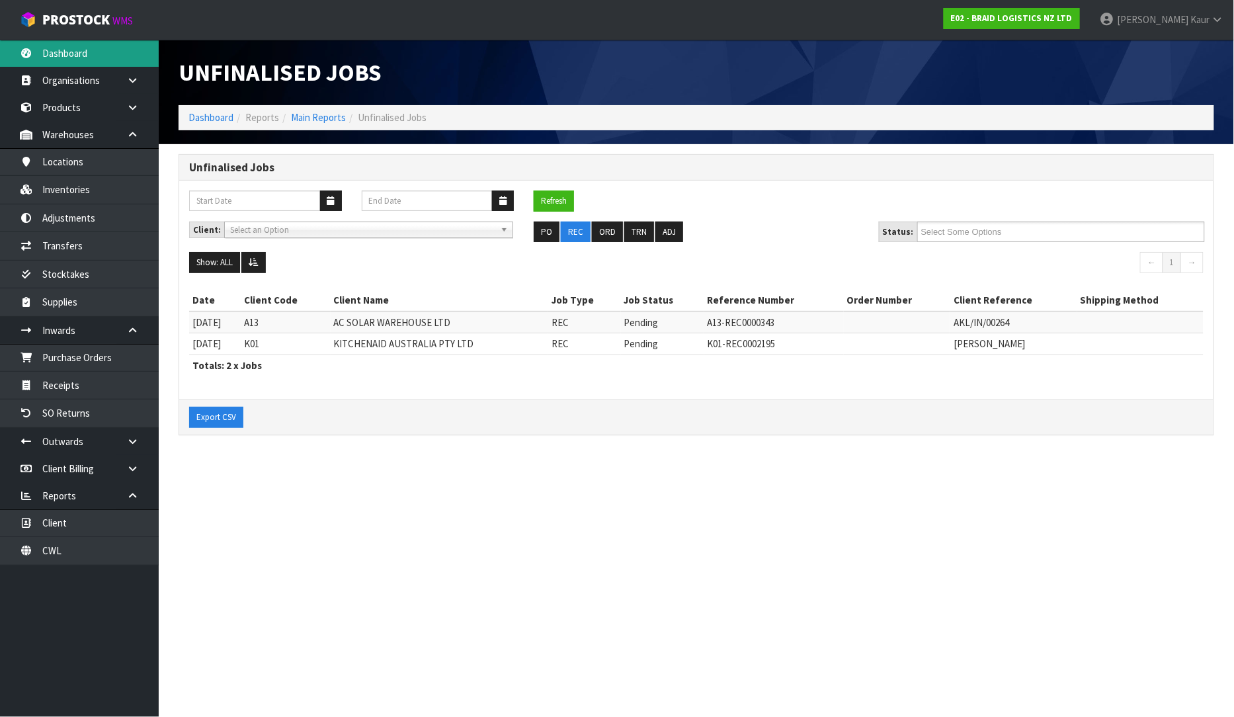
click at [76, 61] on link "Dashboard" at bounding box center [79, 53] width 159 height 27
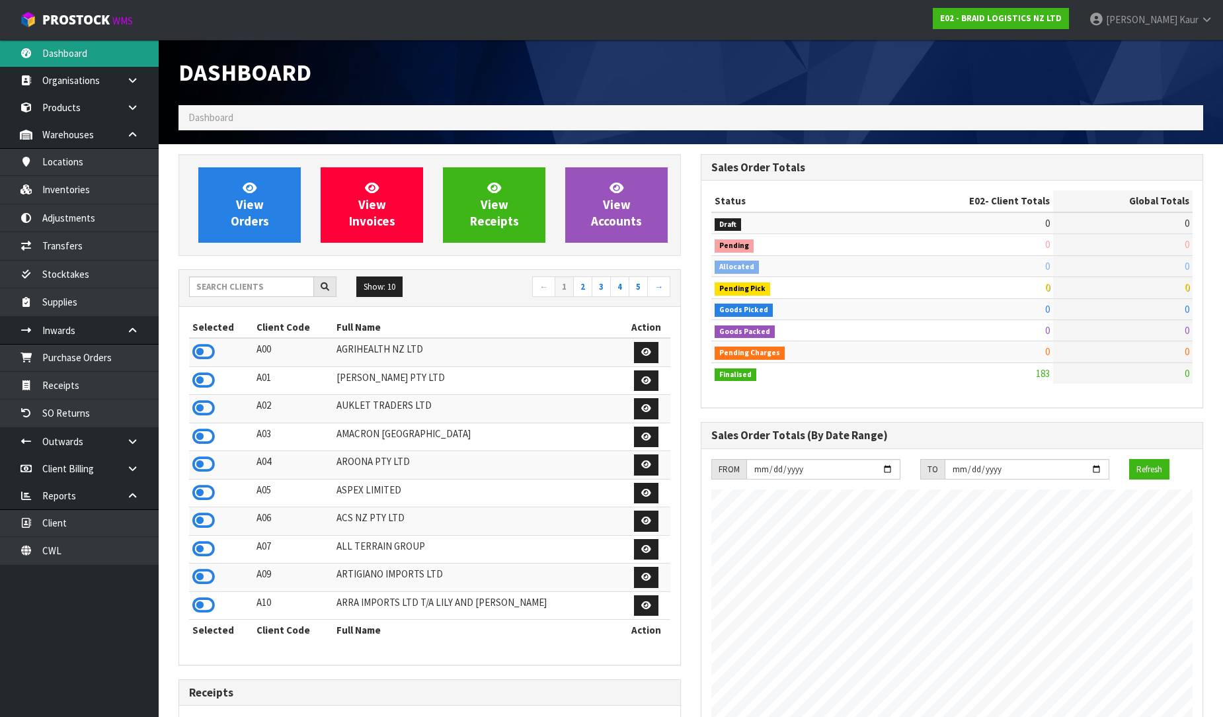
scroll to position [851, 522]
click at [222, 295] on input "text" at bounding box center [251, 286] width 125 height 20
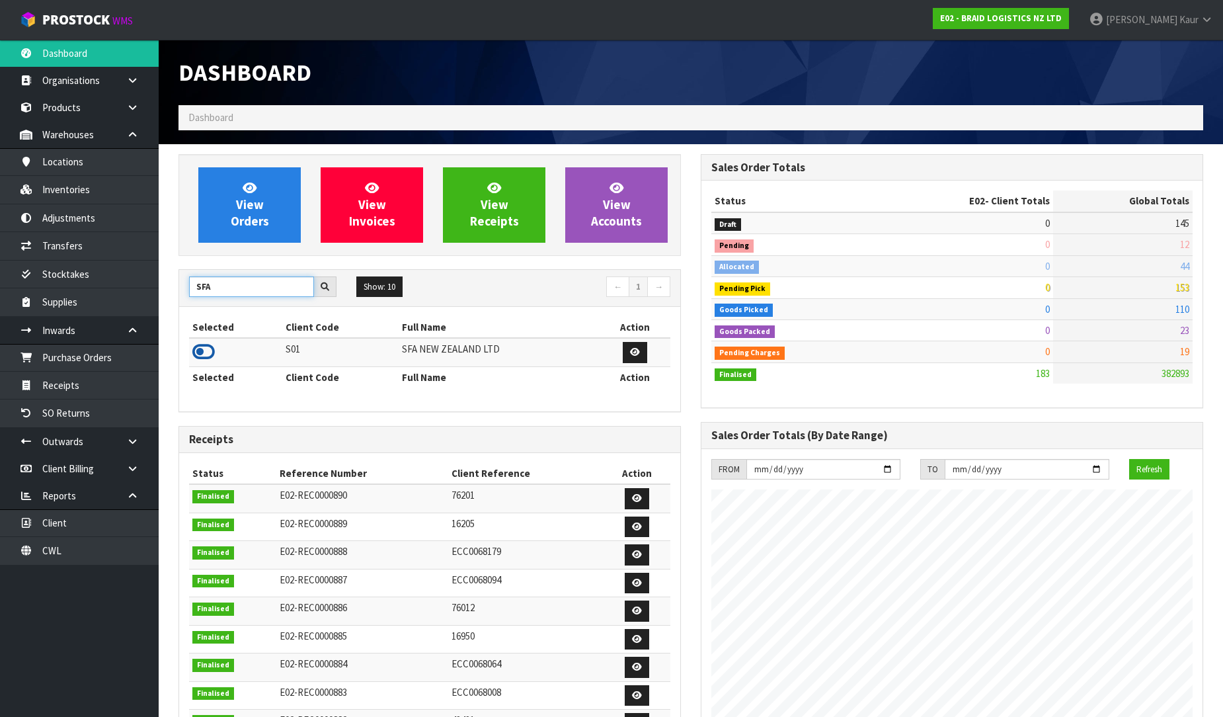
type input "SFA"
click at [210, 350] on icon at bounding box center [203, 352] width 22 height 20
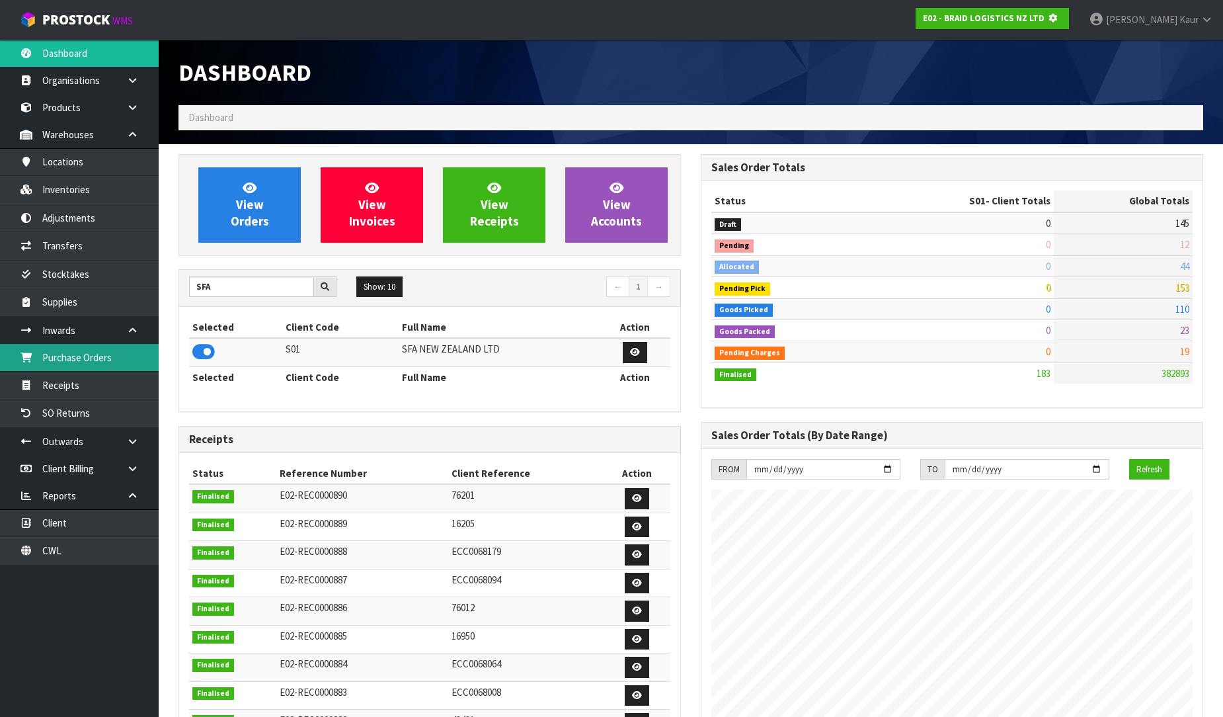
click at [69, 354] on link "Purchase Orders" at bounding box center [79, 357] width 159 height 27
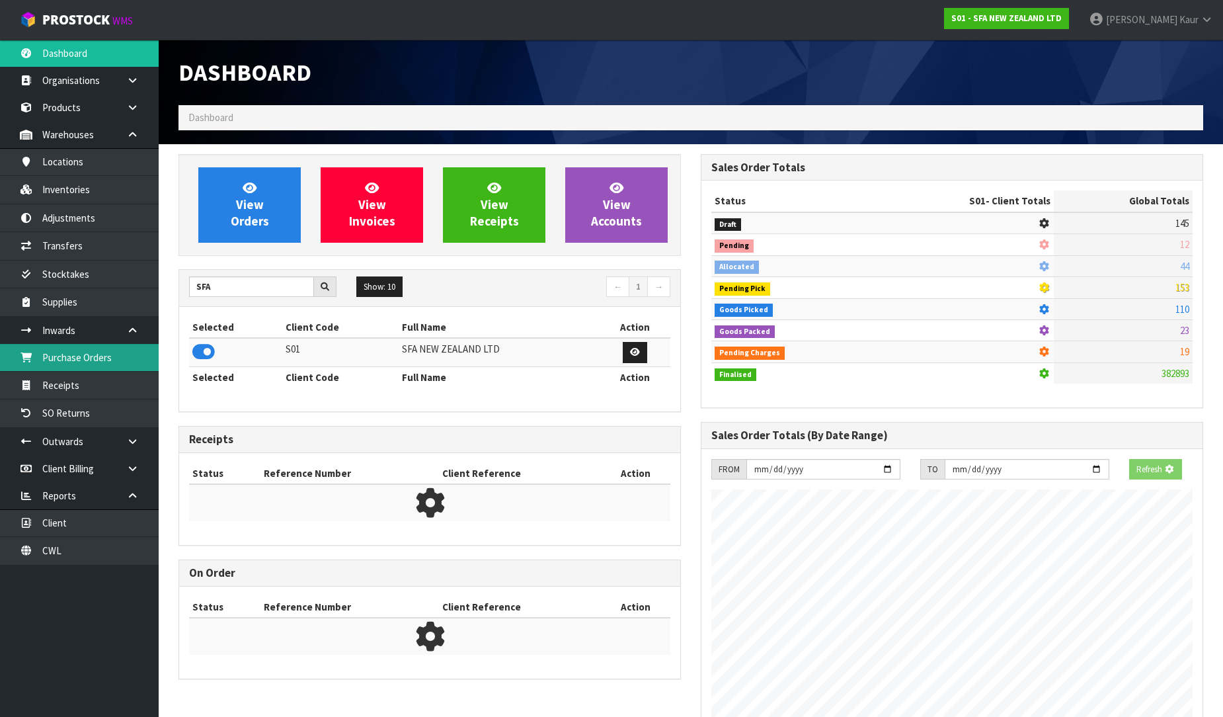
scroll to position [660438, 660740]
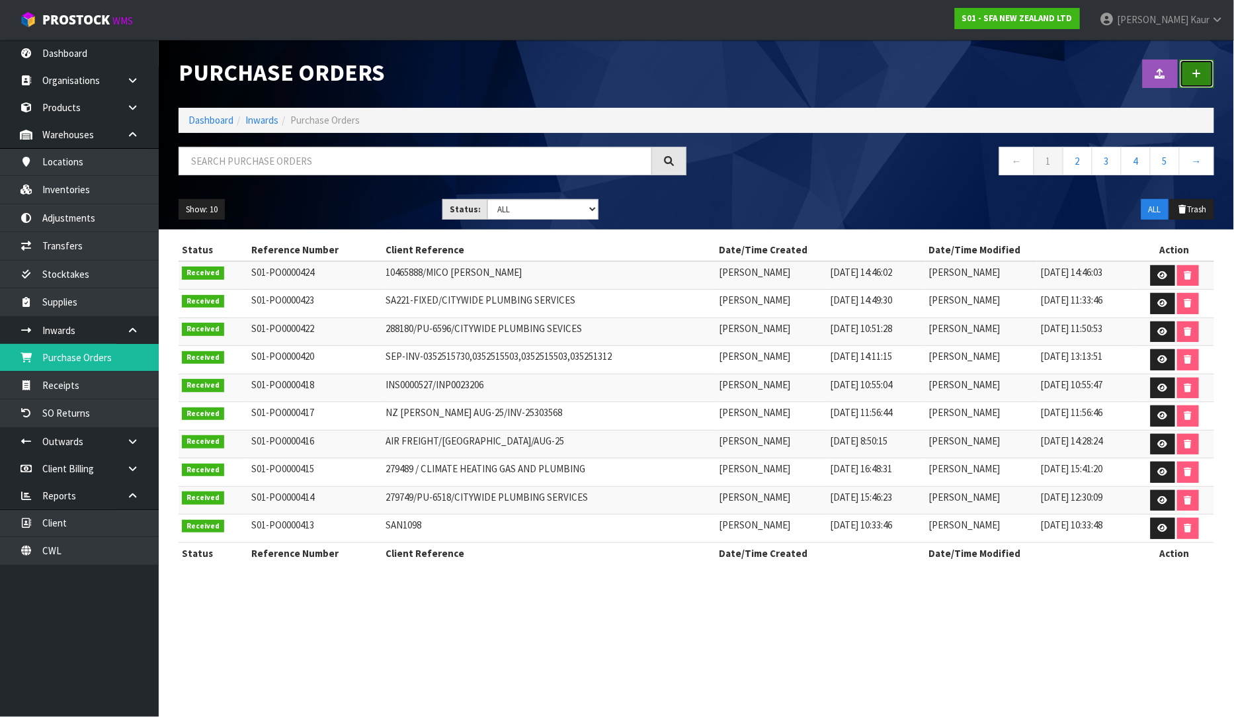
click at [1194, 73] on icon at bounding box center [1196, 74] width 9 height 10
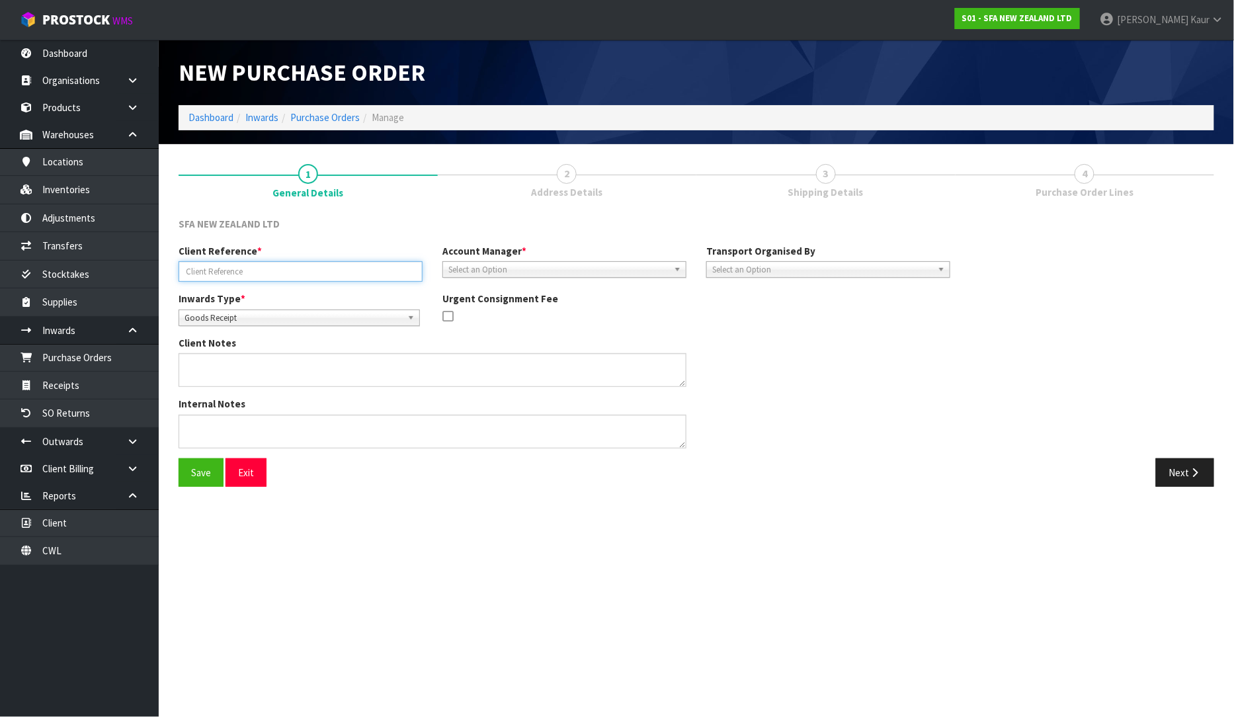
click at [229, 266] on input "text" at bounding box center [301, 271] width 244 height 20
type input "OCT-25/INV-0352517940"
click at [507, 271] on span "Select an Option" at bounding box center [558, 270] width 220 height 16
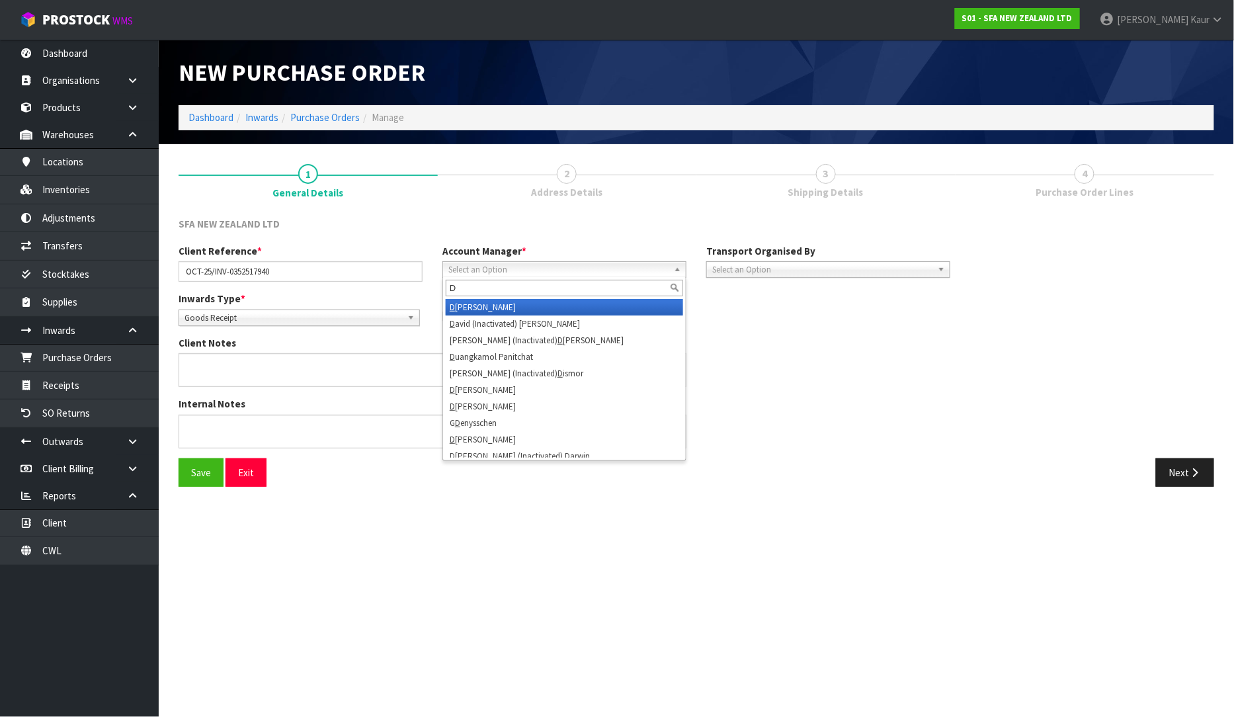
type input "D"
click at [498, 309] on li "D [PERSON_NAME]" at bounding box center [564, 307] width 237 height 17
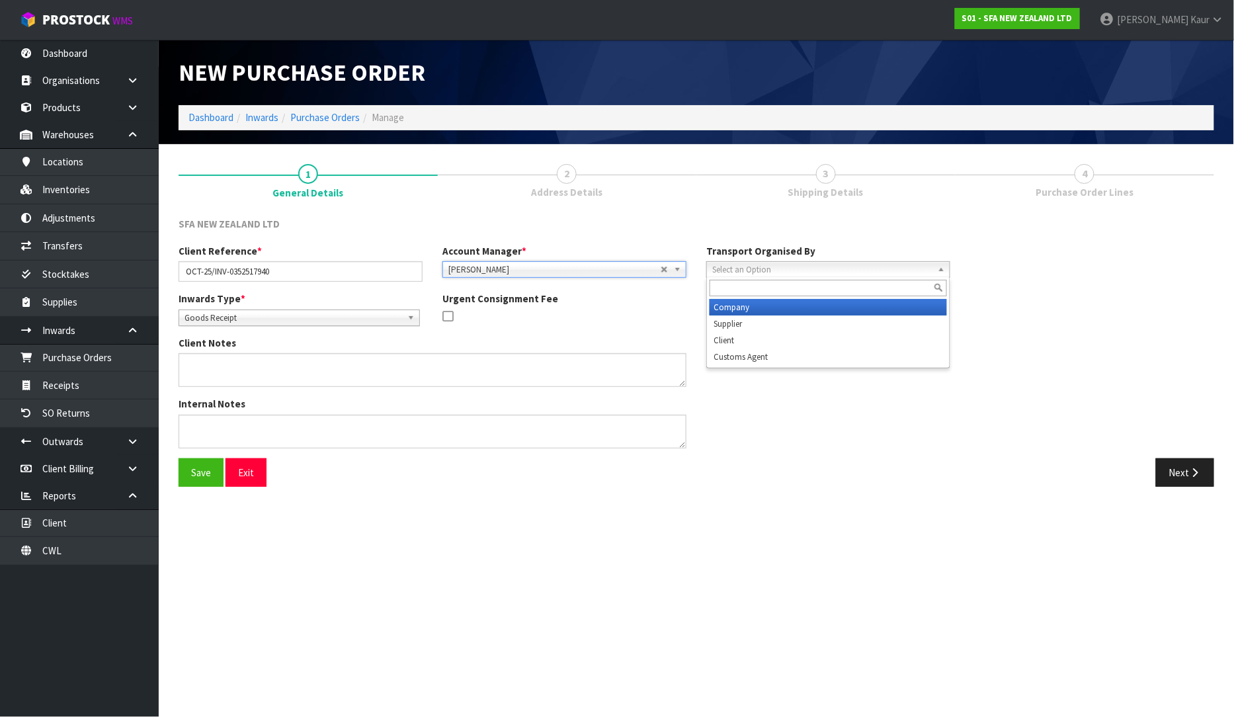
click at [751, 273] on span "Select an Option" at bounding box center [822, 270] width 220 height 16
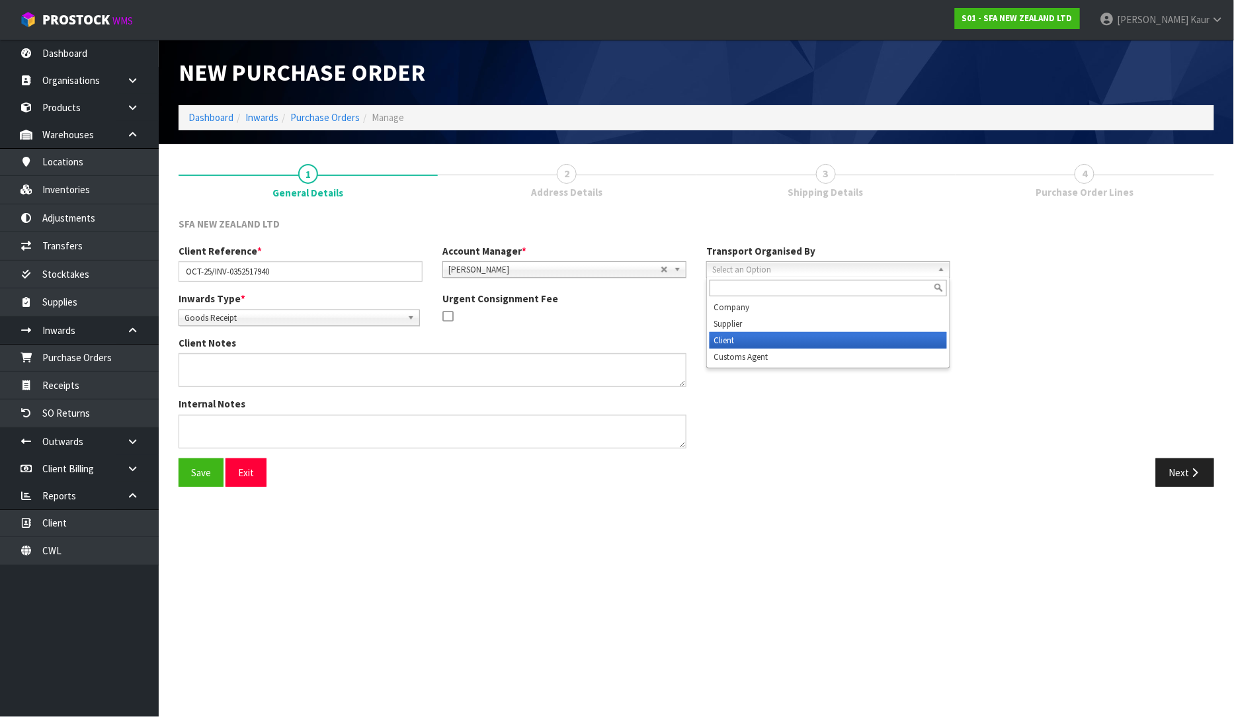
click at [755, 335] on li "Client" at bounding box center [828, 340] width 237 height 17
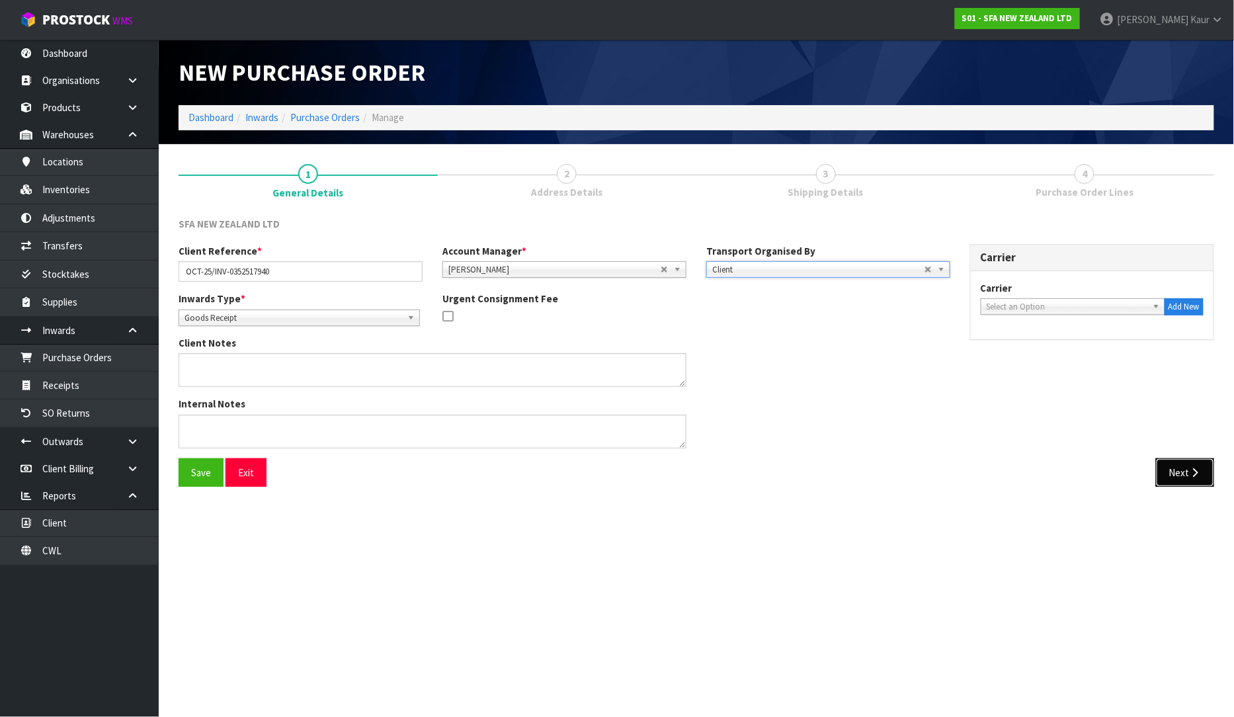
click at [1186, 463] on button "Next" at bounding box center [1185, 472] width 58 height 28
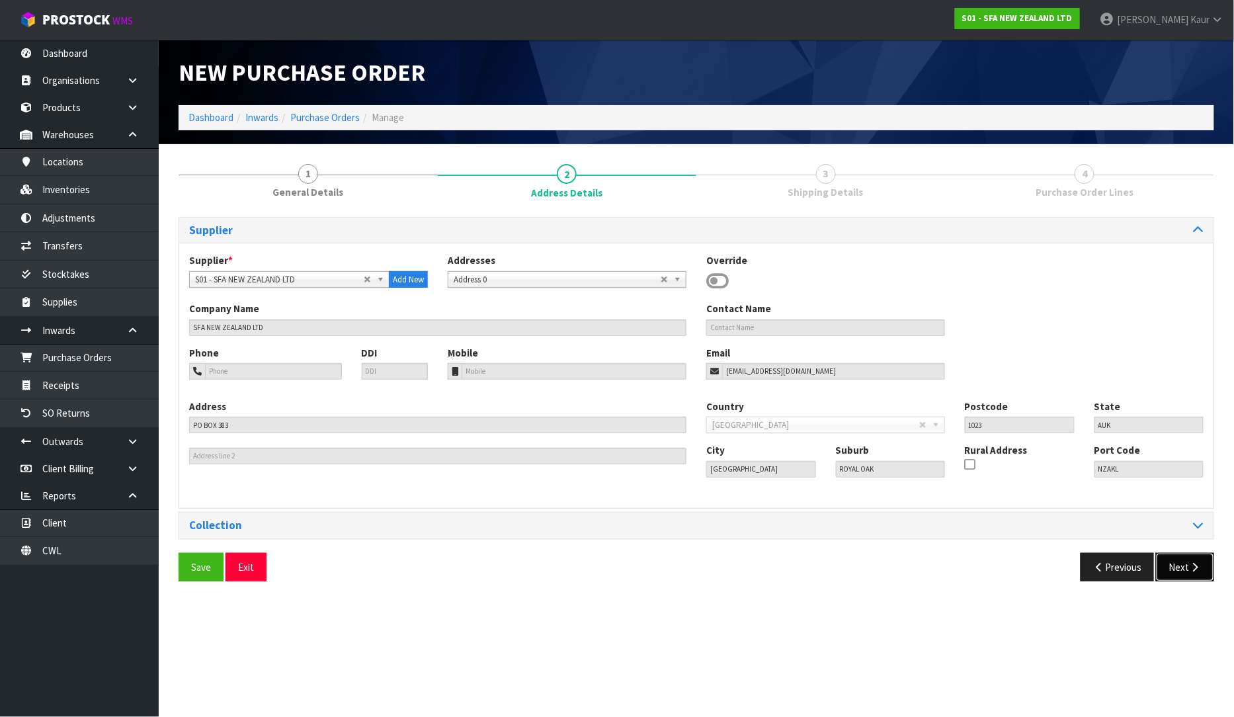
click at [1180, 560] on button "Next" at bounding box center [1185, 567] width 58 height 28
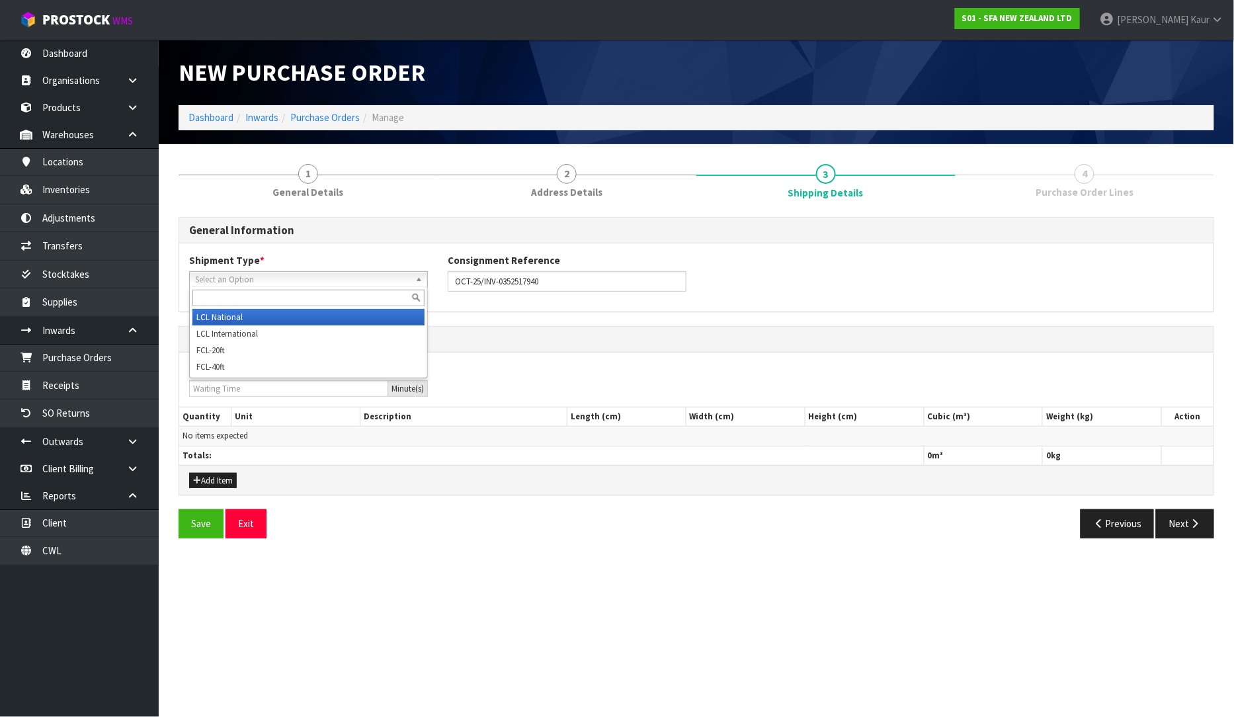
click at [323, 276] on span "Select an Option" at bounding box center [302, 280] width 215 height 16
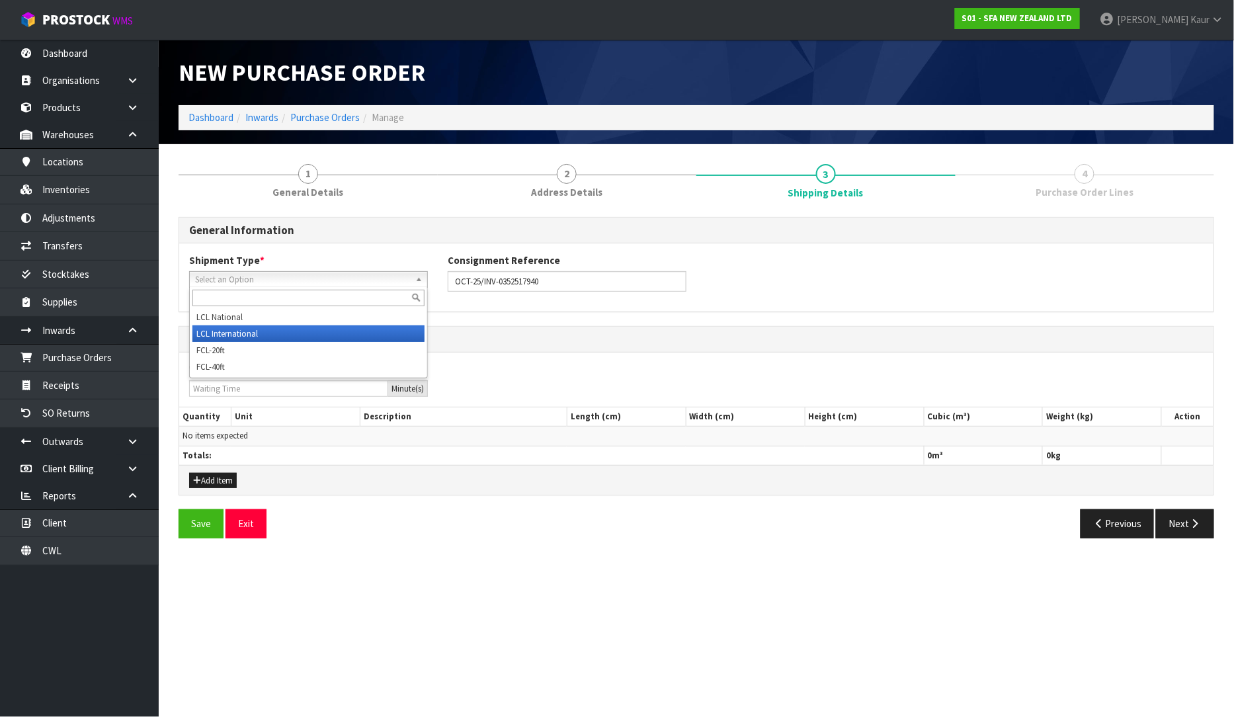
click at [283, 325] on li "LCL International" at bounding box center [308, 333] width 232 height 17
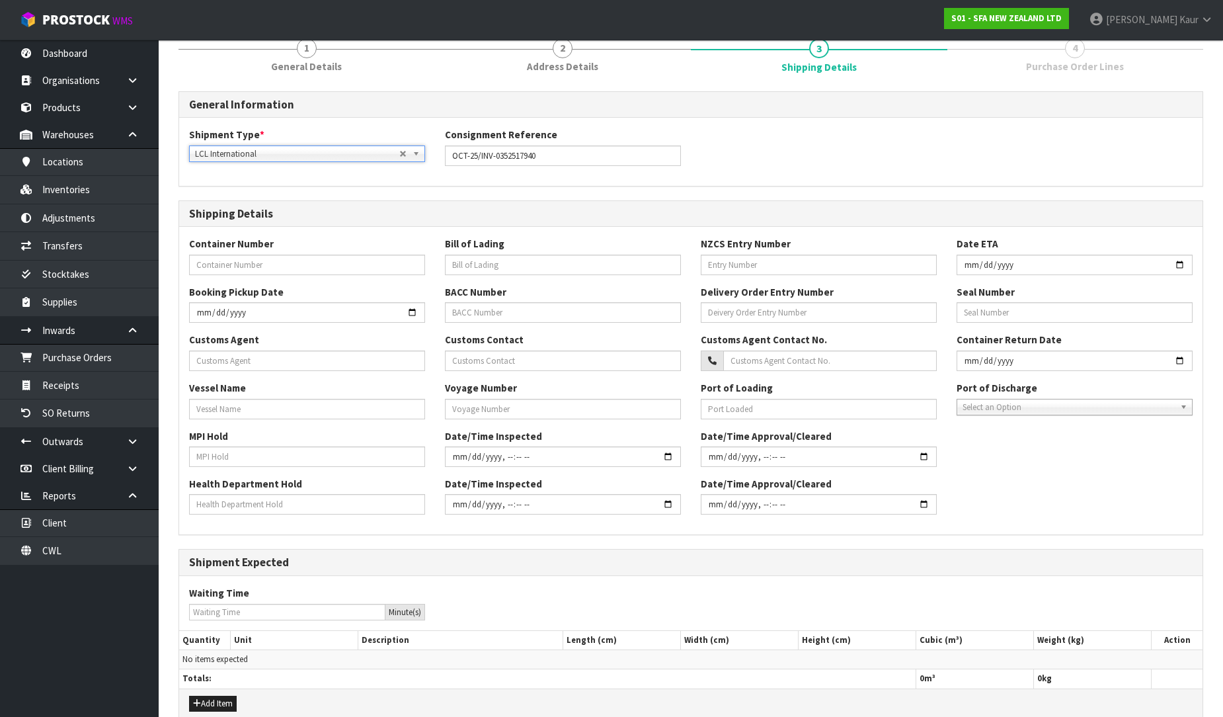
scroll to position [190, 0]
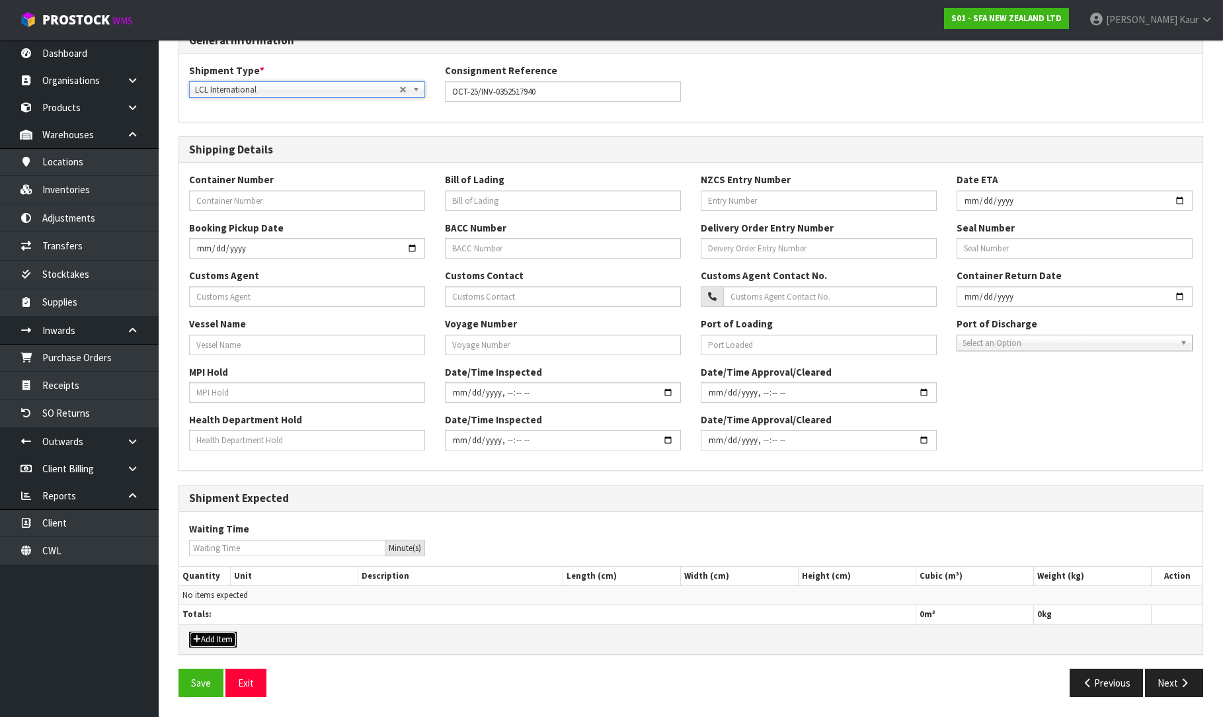
click at [216, 637] on button "Add Item" at bounding box center [213, 640] width 48 height 16
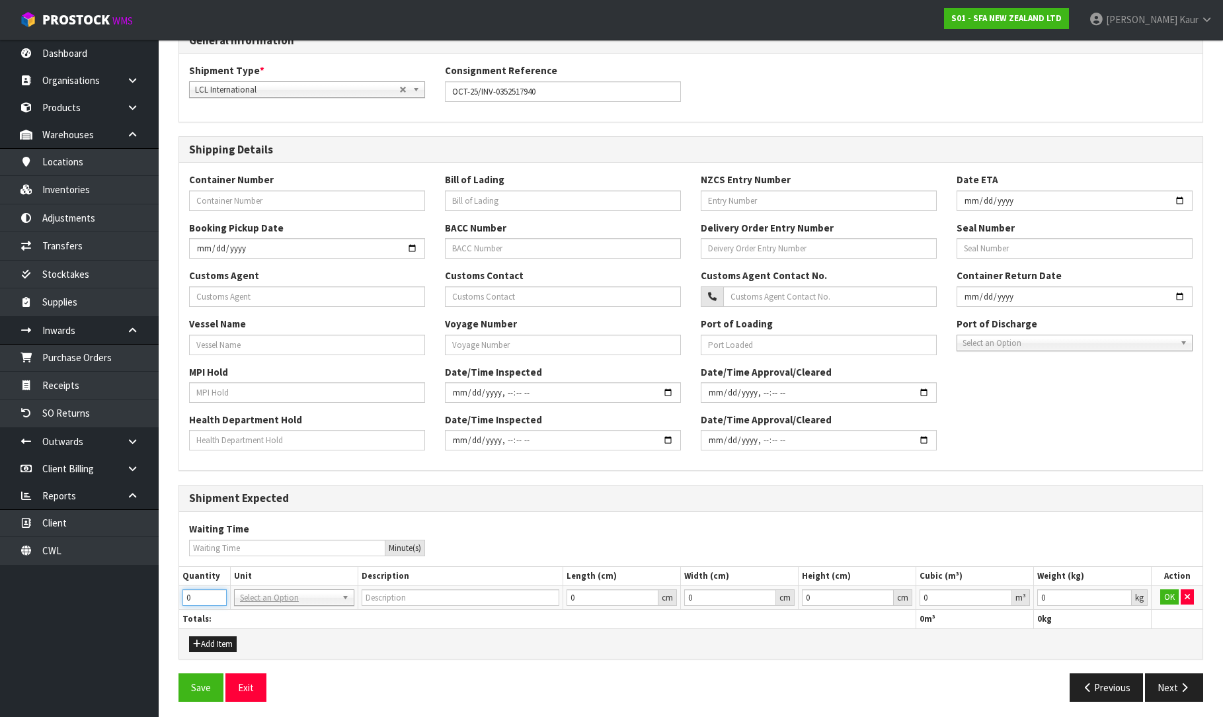
click at [200, 598] on input "0" at bounding box center [205, 597] width 44 height 17
type input "3"
click at [249, 611] on input "text" at bounding box center [294, 616] width 114 height 17
type input "PLT"
type input "PALLET"
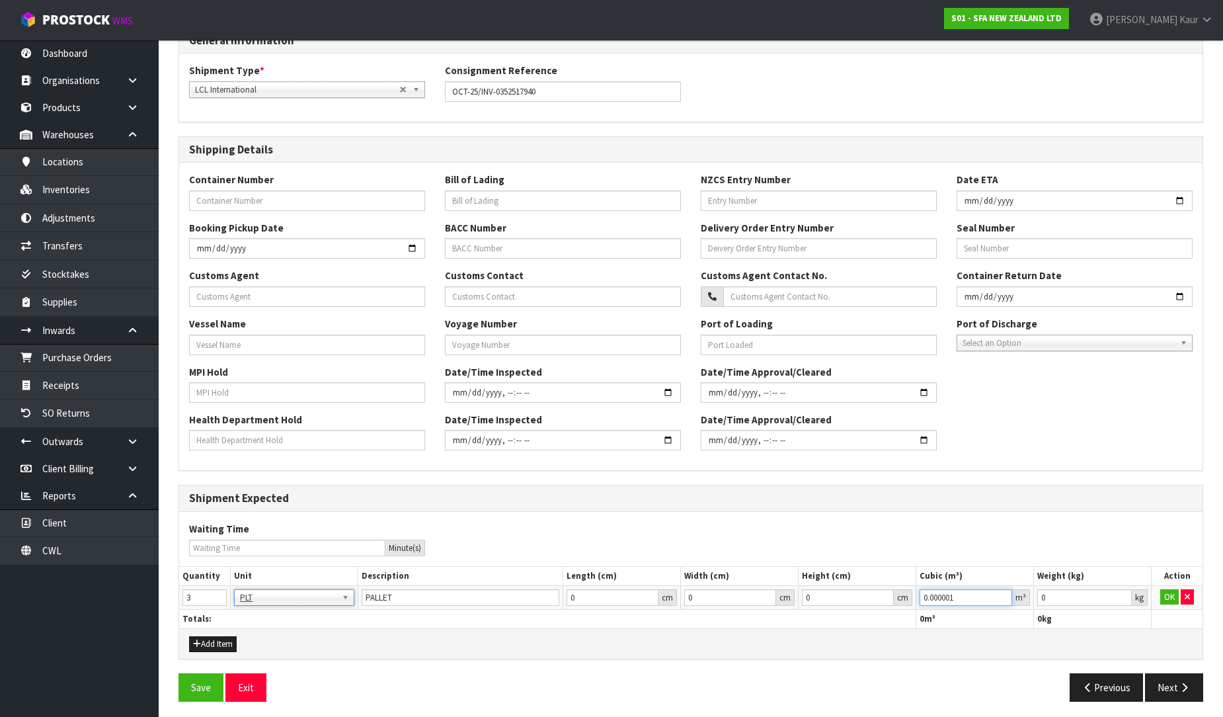
type input "0.000001"
click at [1006, 591] on input "0.000001" at bounding box center [966, 597] width 93 height 17
type input "0.001"
click at [1123, 592] on input "0.001" at bounding box center [1085, 597] width 95 height 17
click at [1159, 593] on td "OK" at bounding box center [1177, 597] width 51 height 24
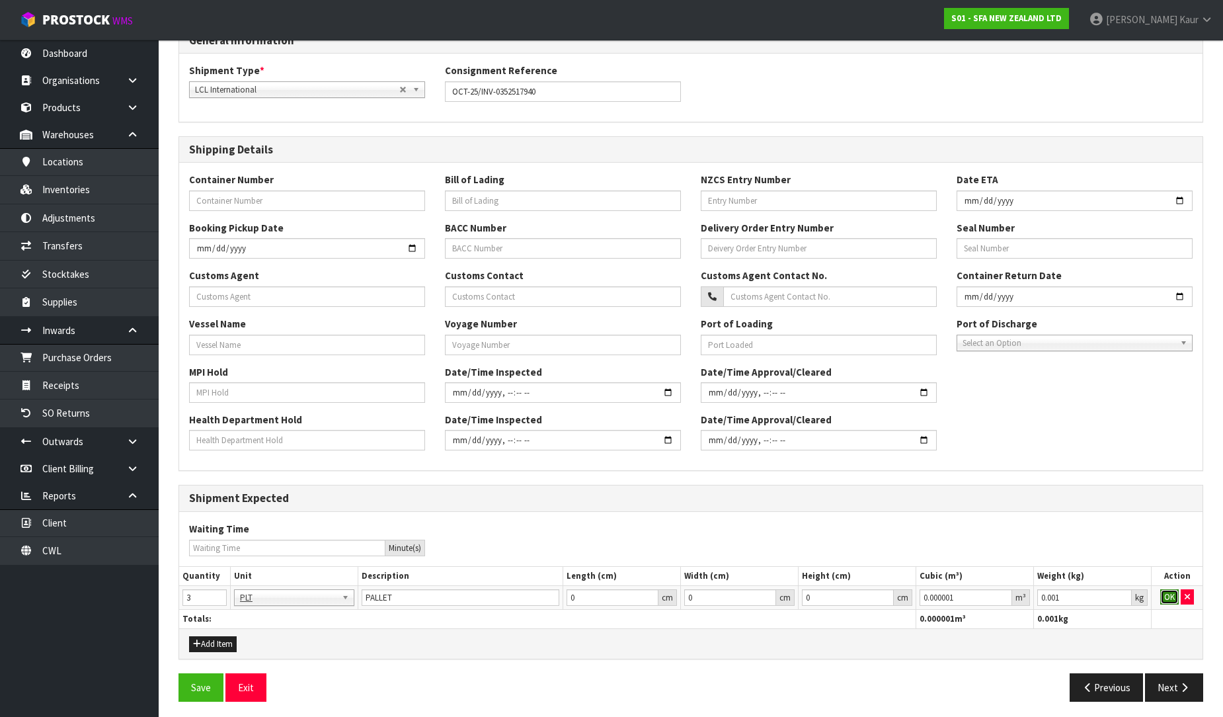
click at [1173, 597] on button "OK" at bounding box center [1170, 597] width 19 height 16
click at [1173, 693] on button "Next" at bounding box center [1174, 687] width 58 height 28
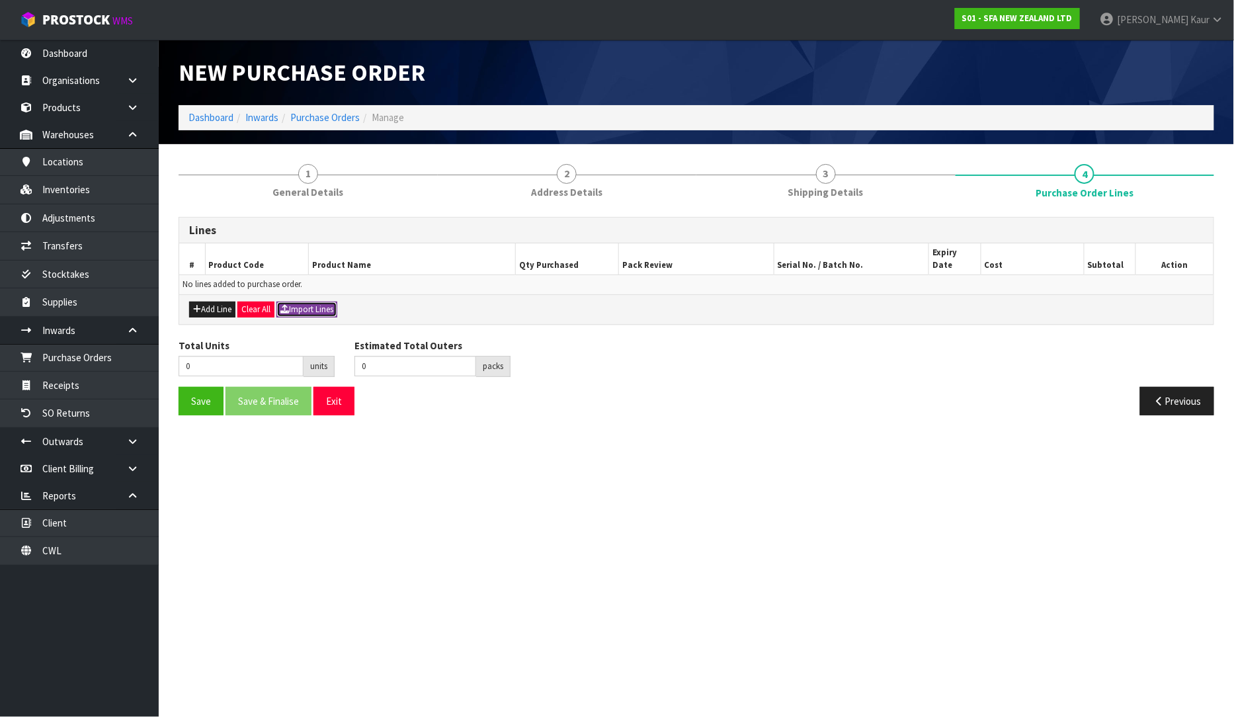
click at [311, 302] on button "Import Lines" at bounding box center [306, 310] width 61 height 16
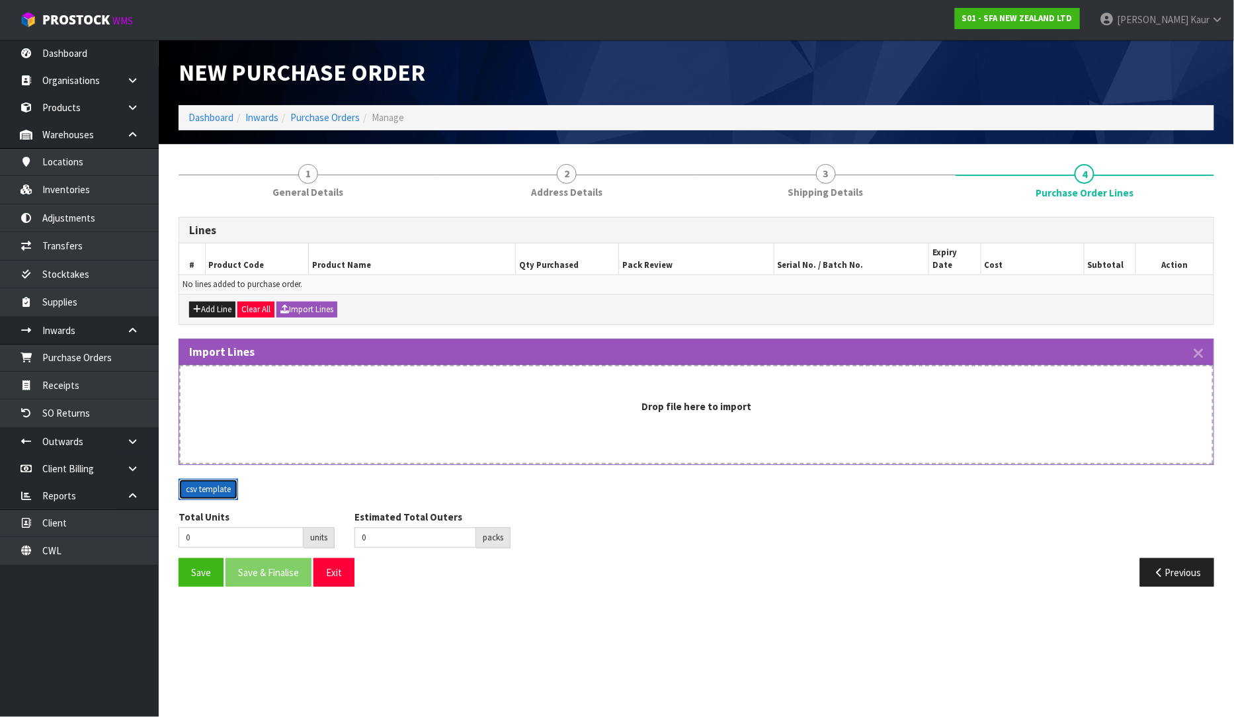
click at [204, 479] on button "csv template" at bounding box center [209, 489] width 60 height 21
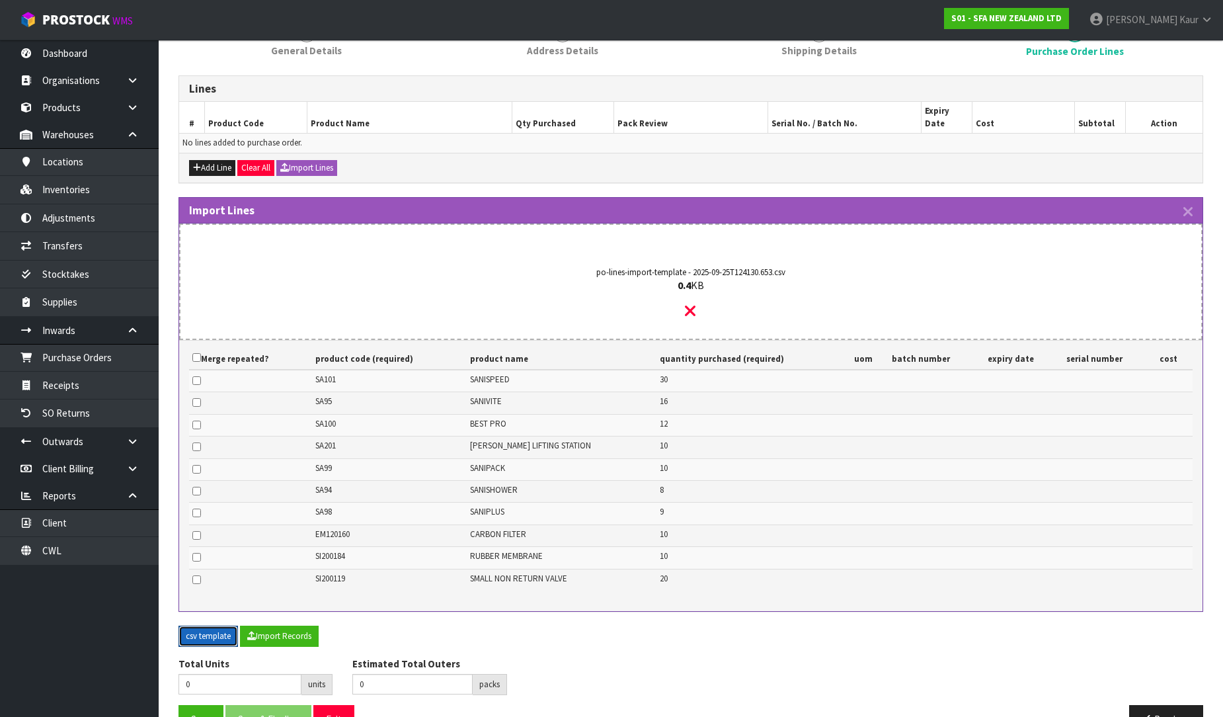
scroll to position [161, 0]
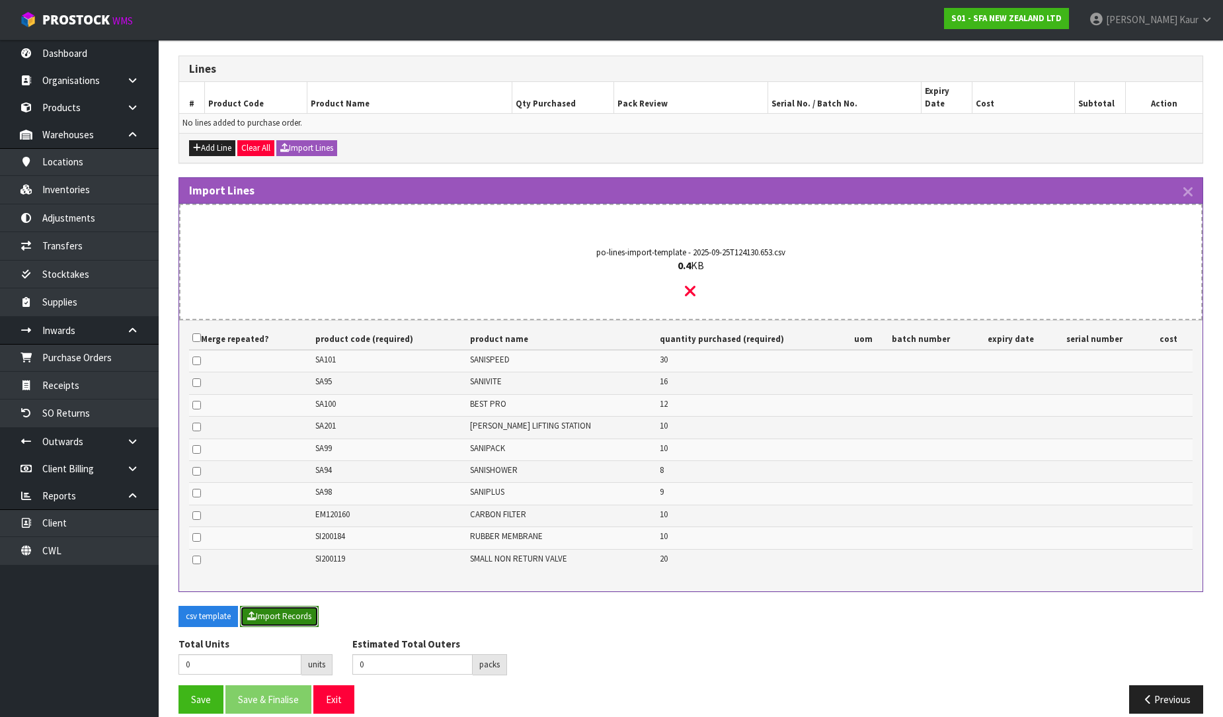
click at [291, 606] on button "Import Records" at bounding box center [279, 616] width 79 height 21
type input "135"
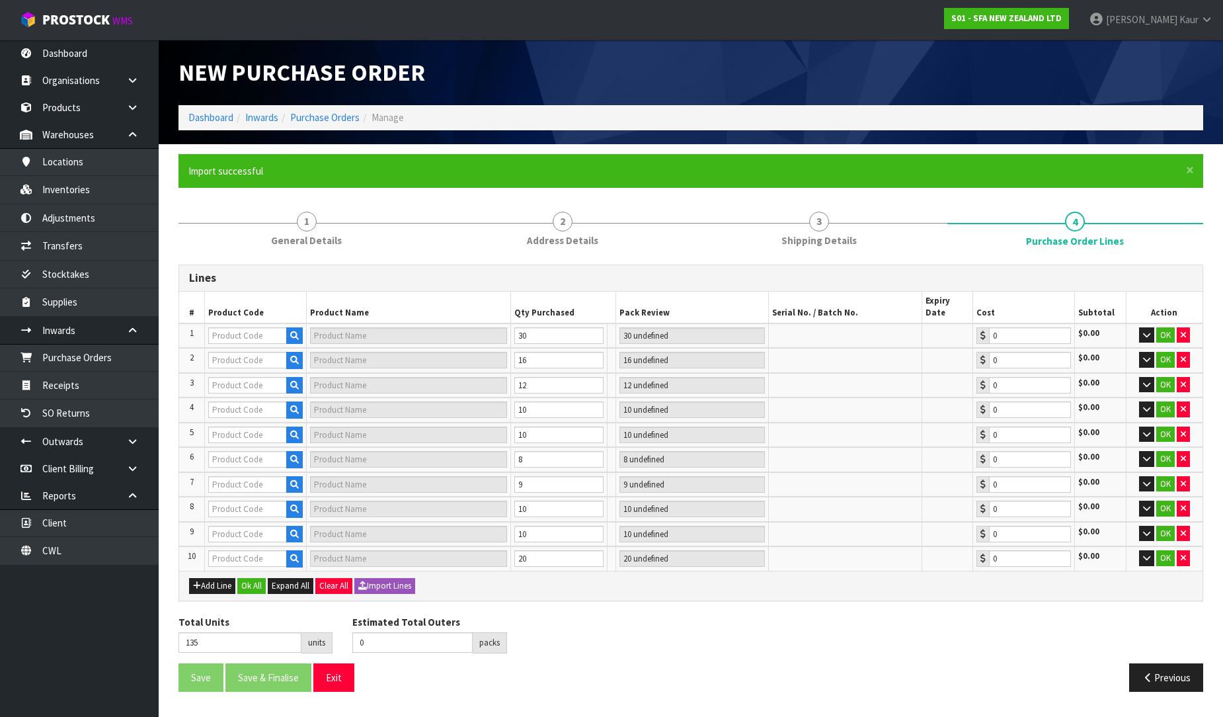
scroll to position [21, 0]
type input "69"
type input "SA101"
type input "SA101 SANISPEED SMALL BORE"
type input "30 CTN"
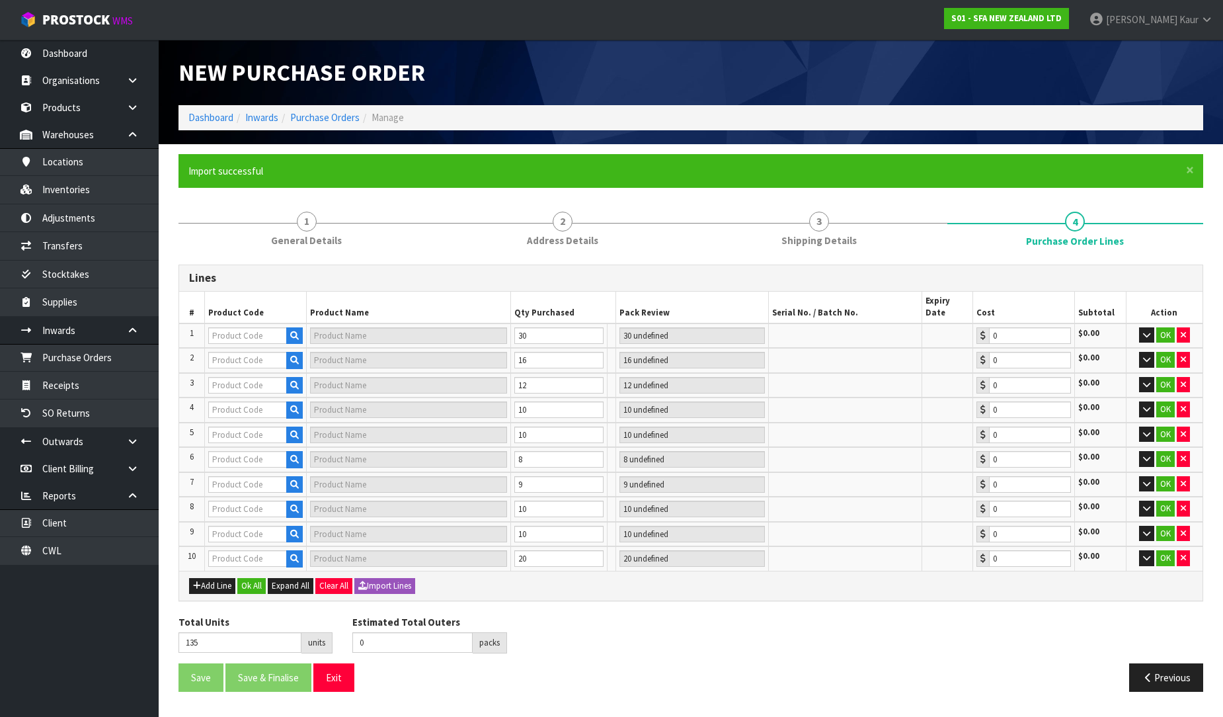
type input "0.00"
type input "SA100"
type input "SANIBEST PRO MACERATOR PUMP"
type input "12 CTN"
type input "0.00"
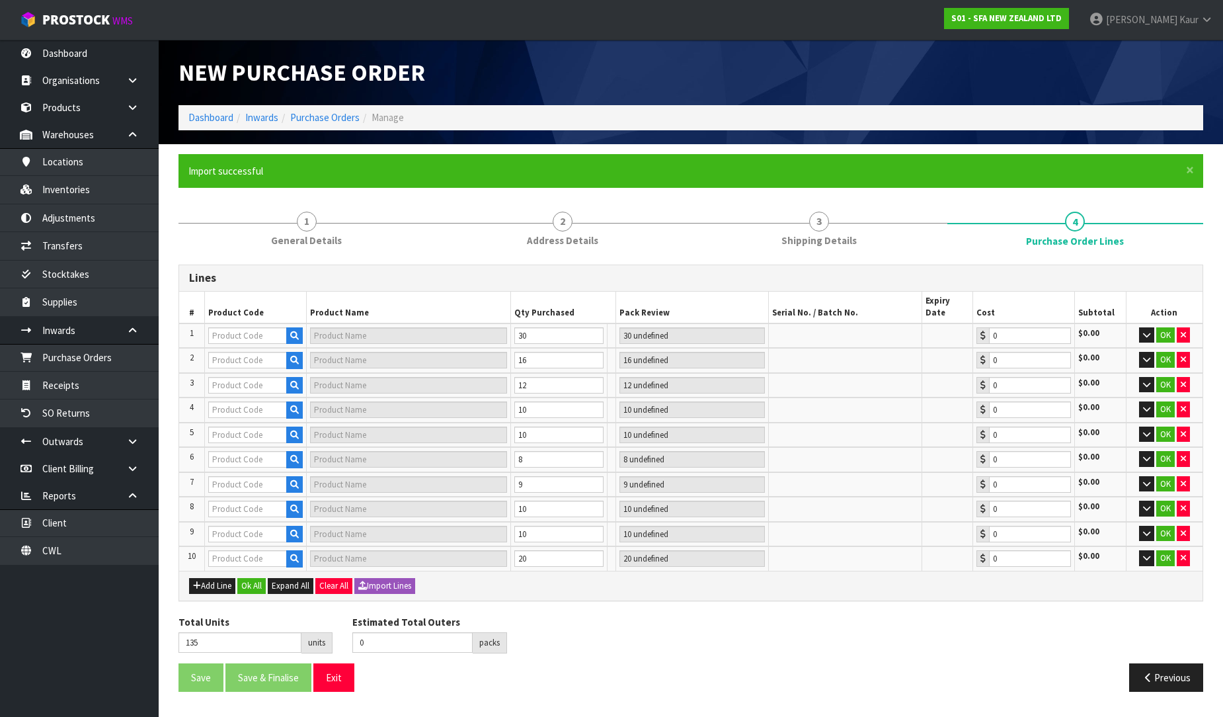
type input "SA99"
type input "SANIPACK PRO SEWAGE MACERATOR PUMP"
type input "10 CTN"
type input "0.00"
type input "SA94"
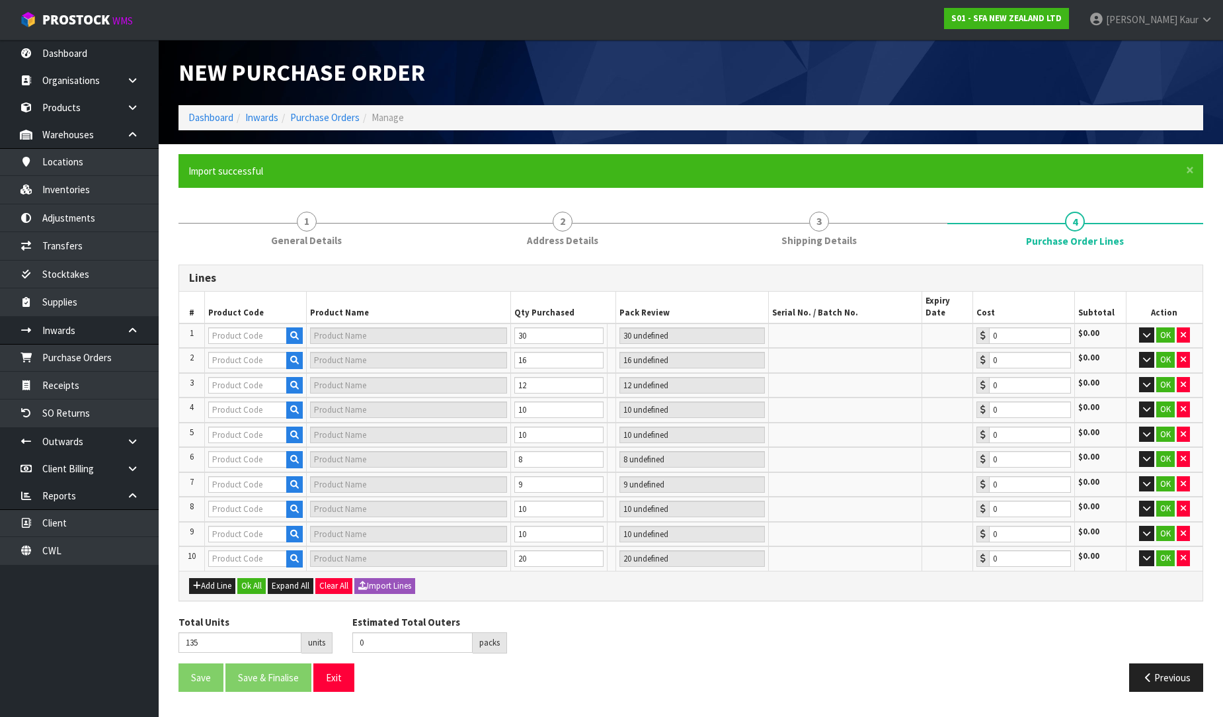
type input "SANISHOWER UP WASTE WATER PUMP"
type input "8 CTN"
type input "0.00"
type input "SA98"
type input "SANIPLUS SEWAGE MACERATOR PUMP"
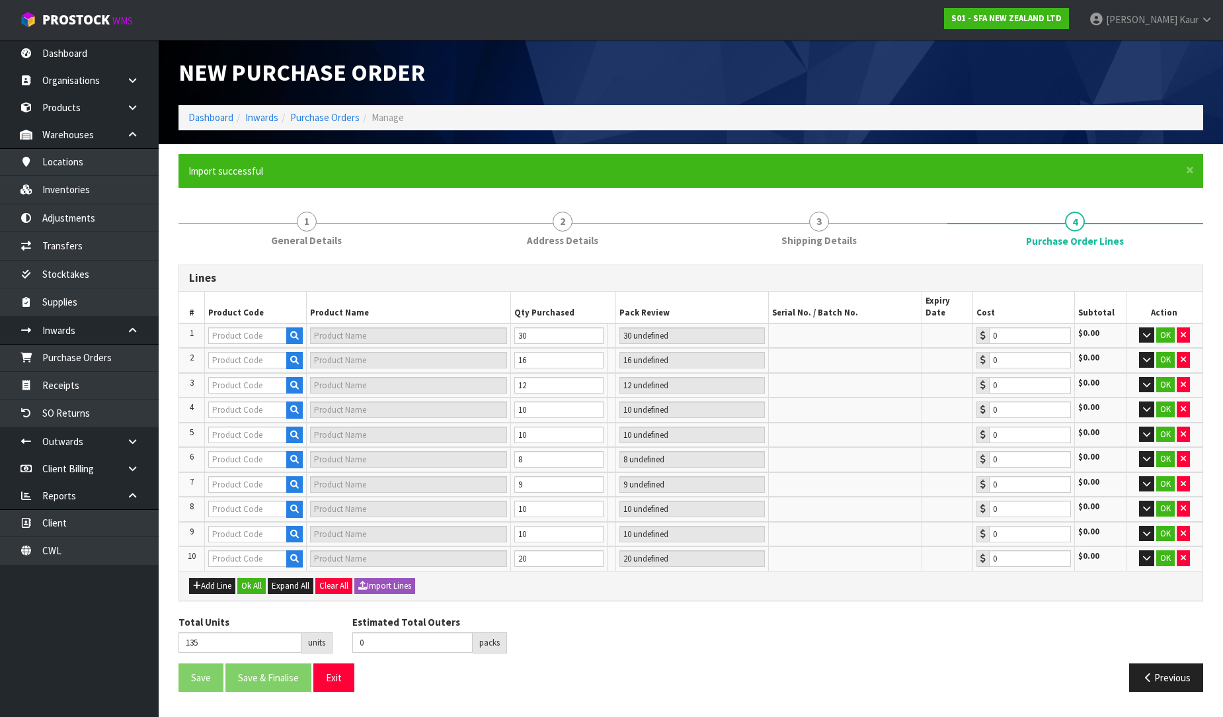
type input "9 CTN"
type input "0.00"
type input "EM120160"
type input "CARBON FILTER MEDIA ROUND/BL S"
type input "10 [MEDICAL_DATA]"
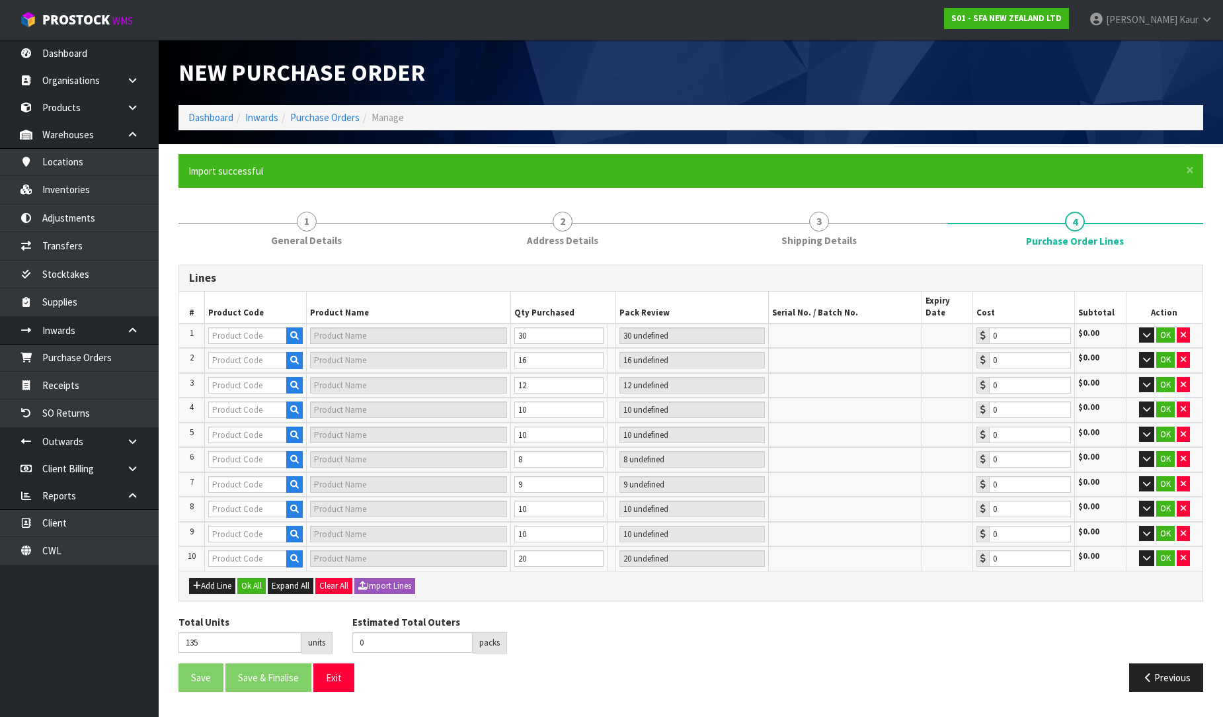
type input "0.00"
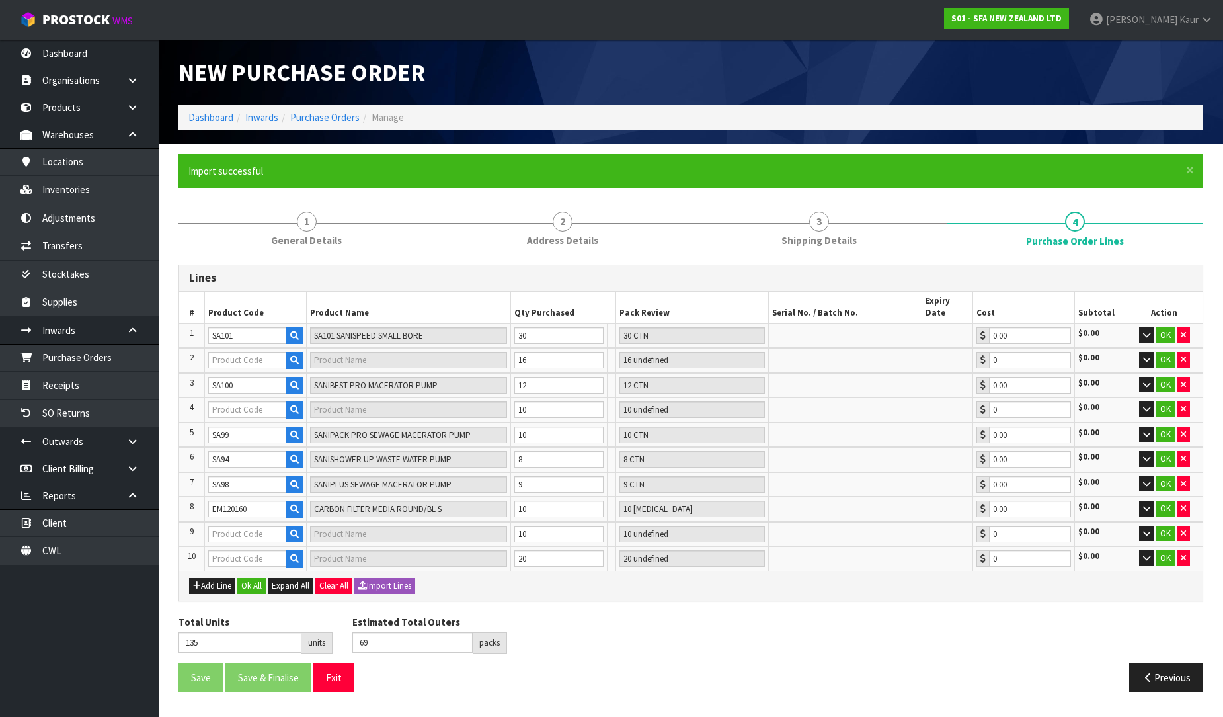
type input "85"
type input "SA95"
type input "SANIVITE UP WASTE WATER PUMP"
type input "16 CTN"
type input "0.00"
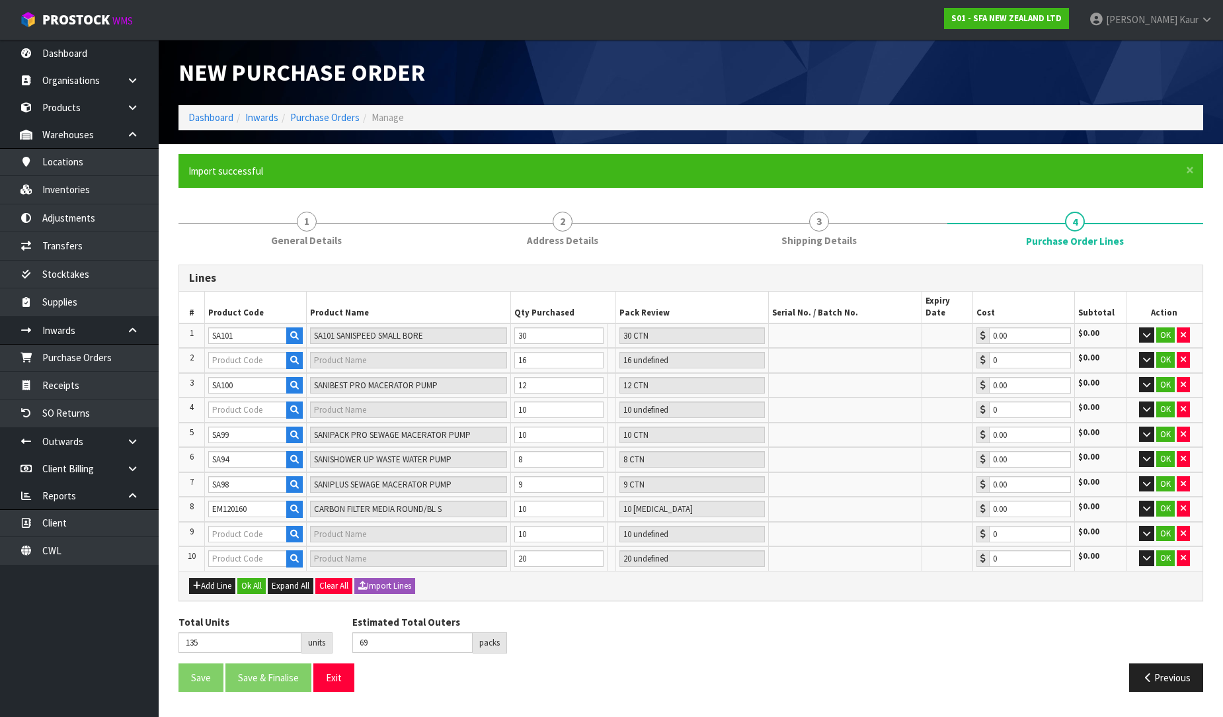
type input "SI200119"
type input "SMALL NON RETURN VALVE"
type input "20 [MEDICAL_DATA]"
type input "0.00"
type input "95"
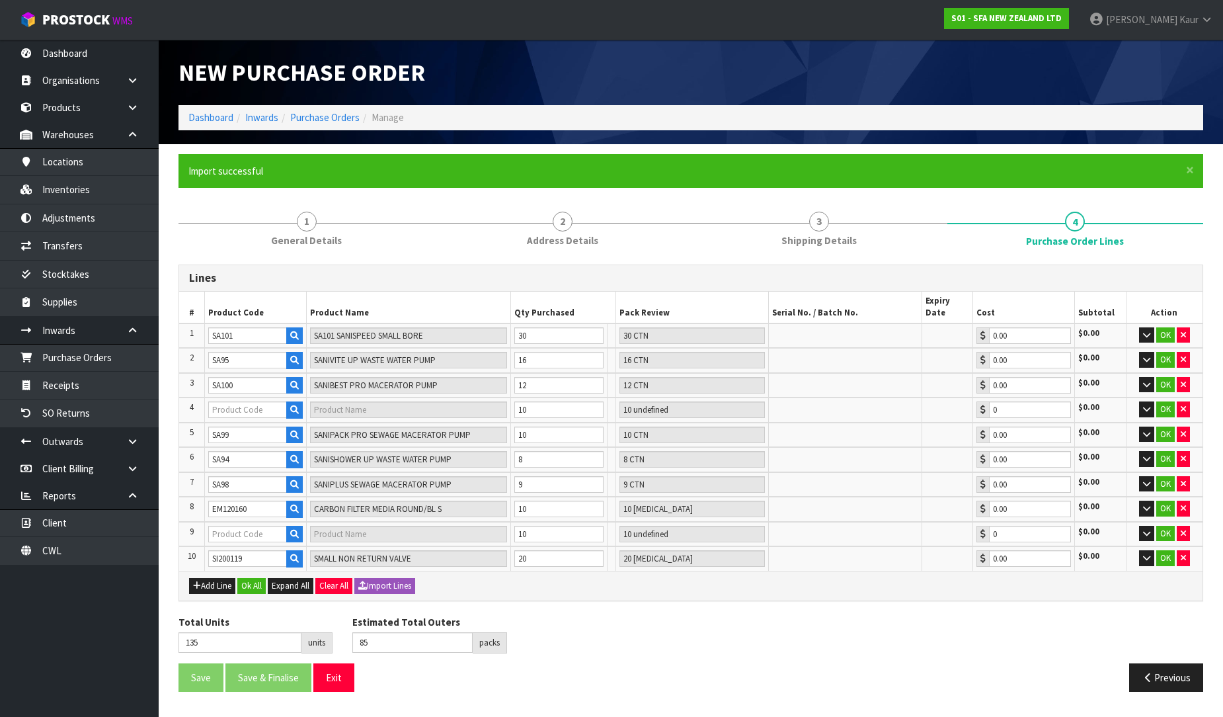
type input "SA201"
type input "[PERSON_NAME] COMMERCIAL LIFTING STATION"
type input "10 CTN"
type input "0.00"
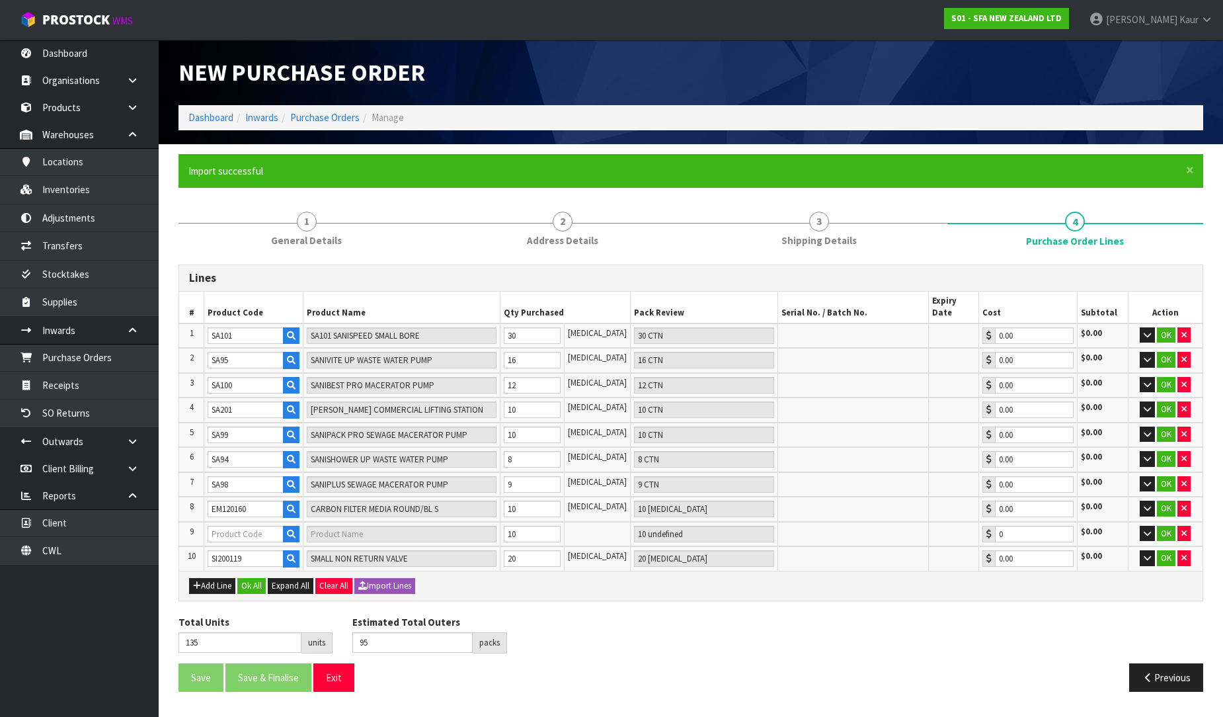
scroll to position [0, 0]
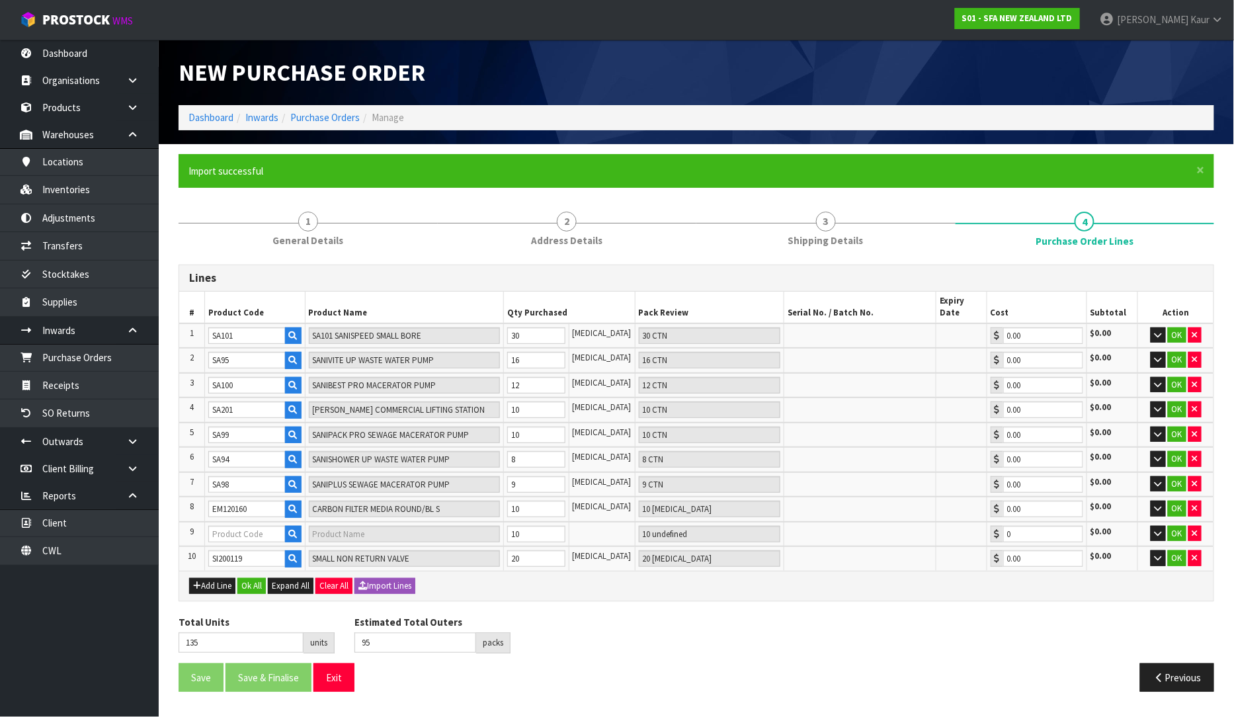
type input "SI200184"
type input "RUBBER MEMBRANES OVAL"
type input "10 [MEDICAL_DATA]"
type input "0.00"
click at [250, 571] on div "Add Line Ok All Expand All Clear All Import Lines" at bounding box center [696, 586] width 1034 height 30
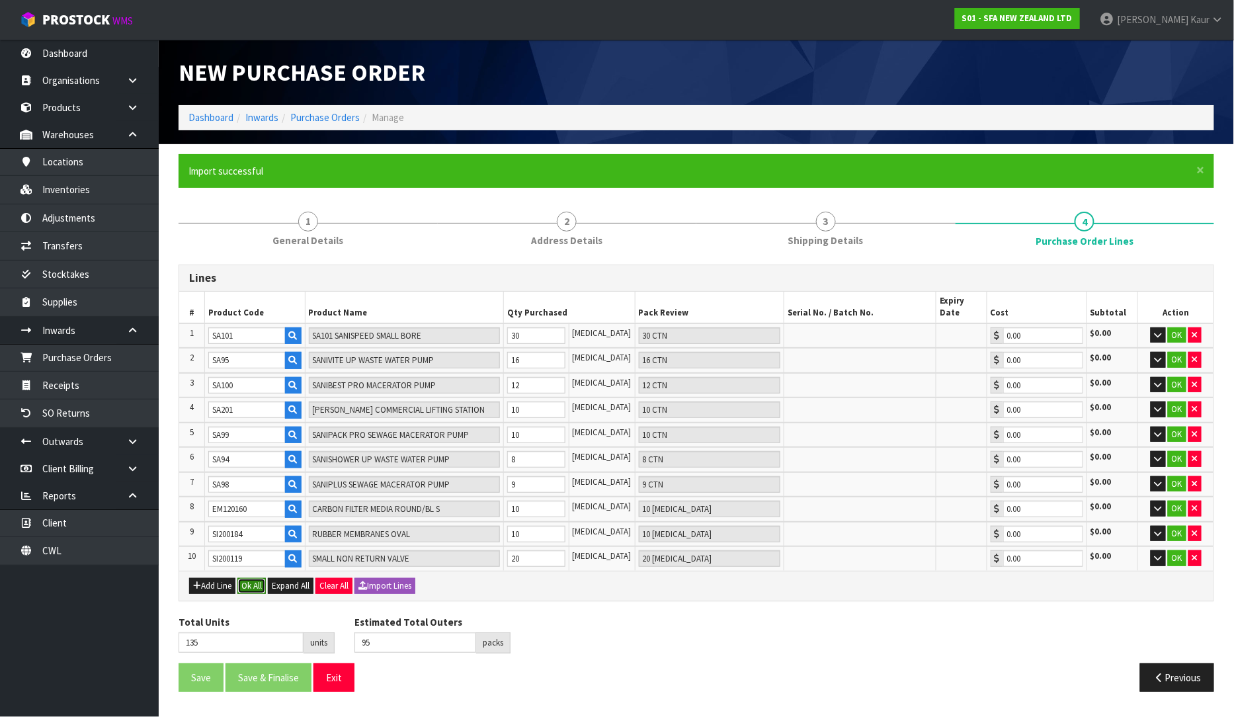
click at [247, 578] on button "Ok All" at bounding box center [251, 586] width 28 height 16
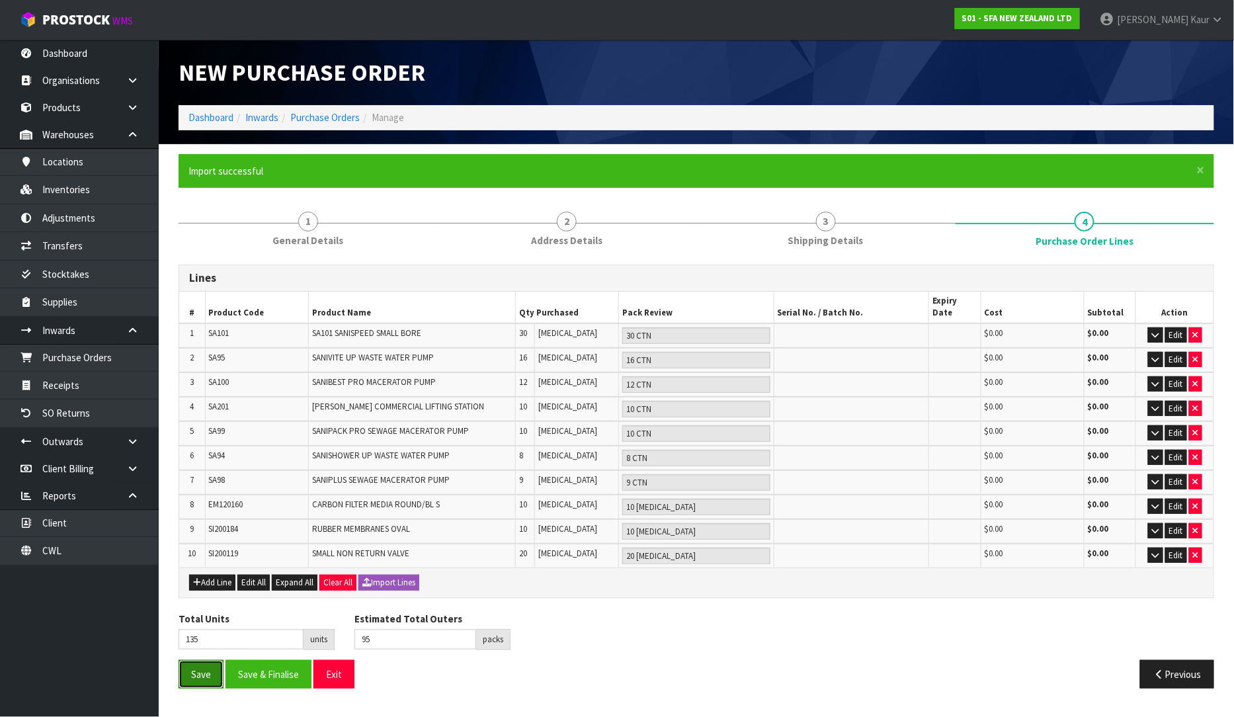
click at [192, 660] on button "Save" at bounding box center [201, 674] width 45 height 28
type input "0"
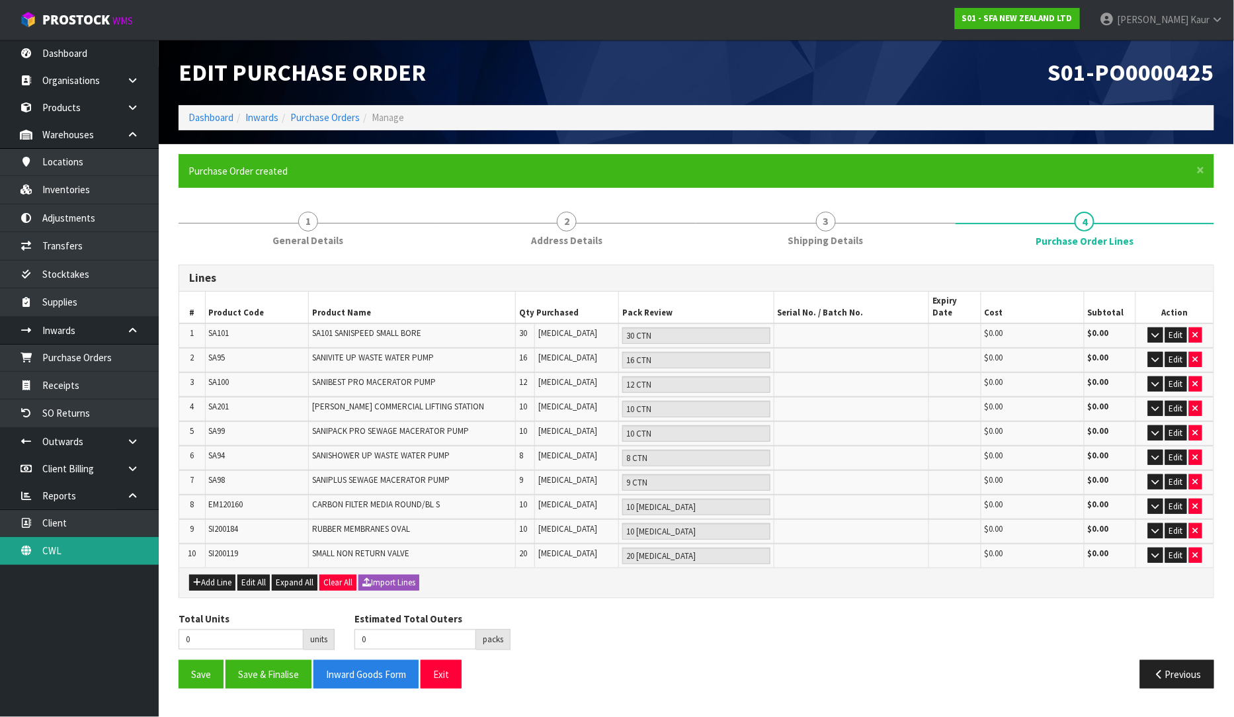
click at [55, 562] on link "CWL" at bounding box center [79, 550] width 159 height 27
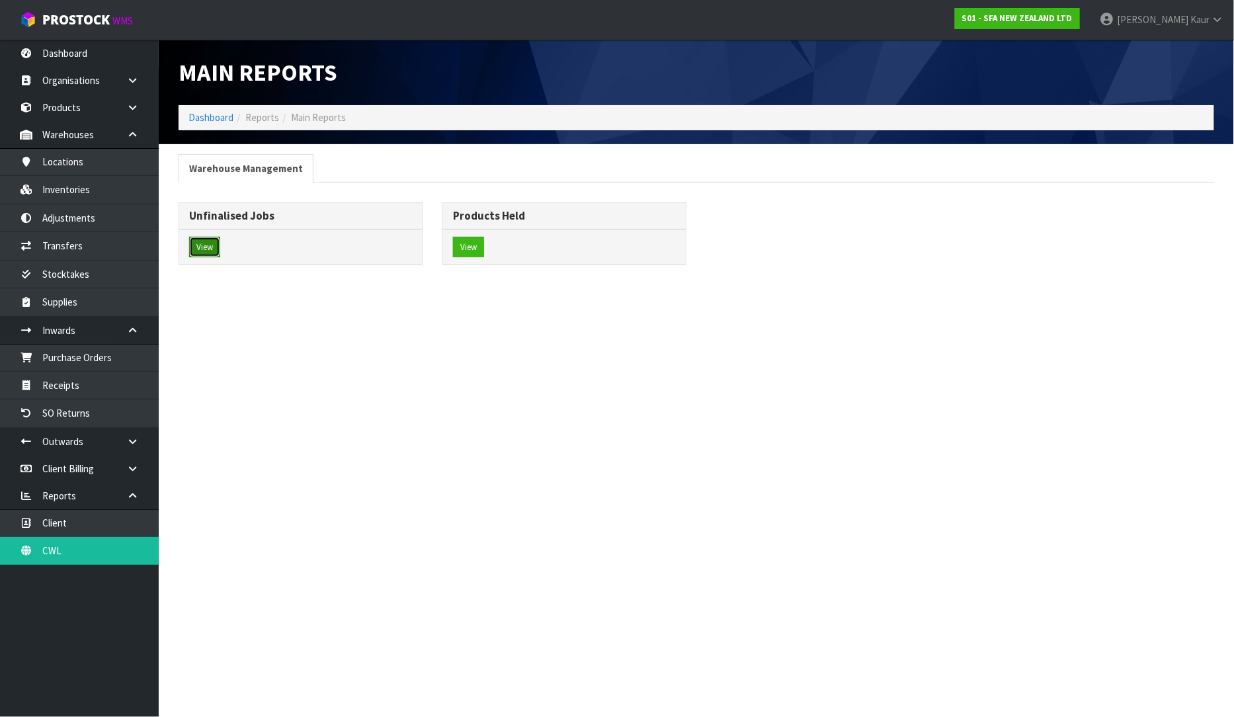
click at [200, 240] on button "View" at bounding box center [204, 247] width 31 height 21
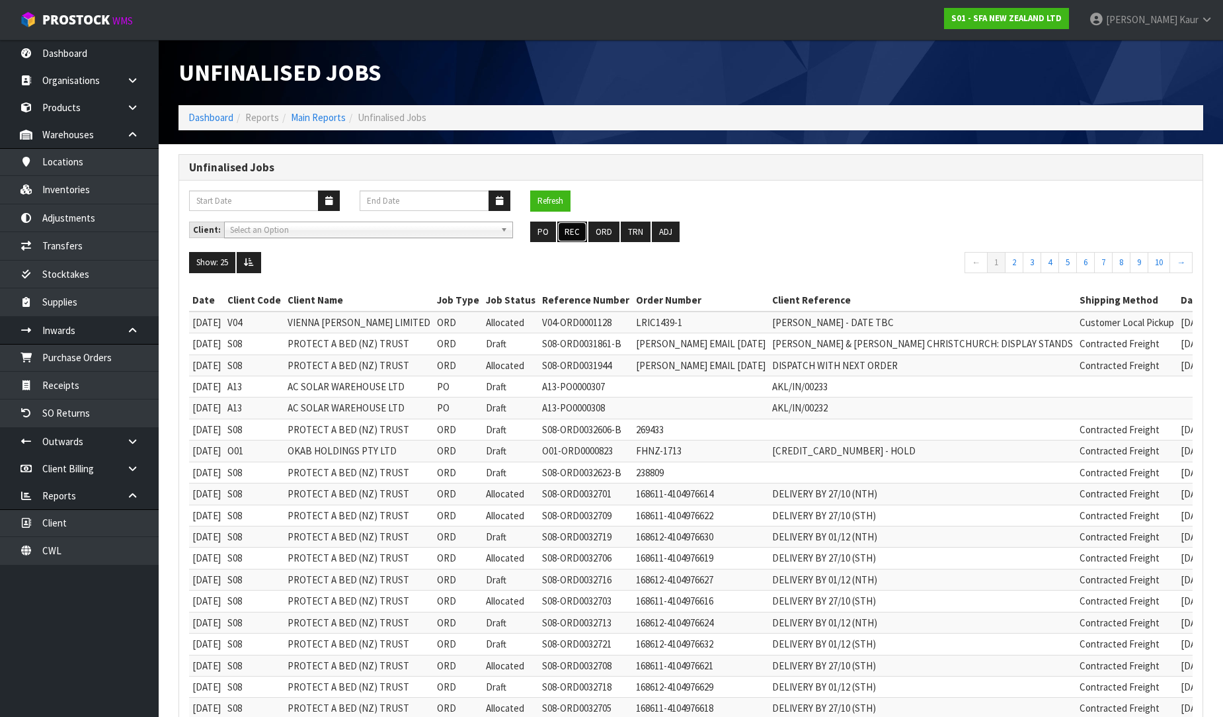
click at [572, 233] on button "REC" at bounding box center [572, 232] width 30 height 21
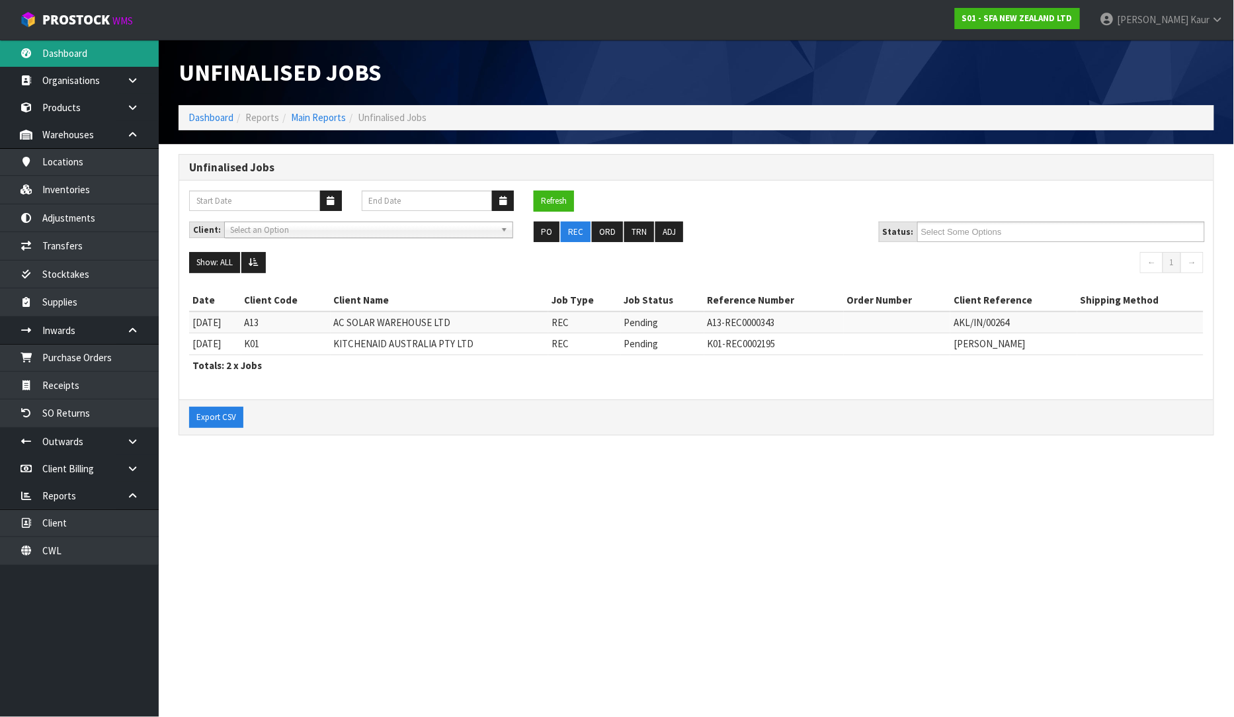
click at [54, 60] on link "Dashboard" at bounding box center [79, 53] width 159 height 27
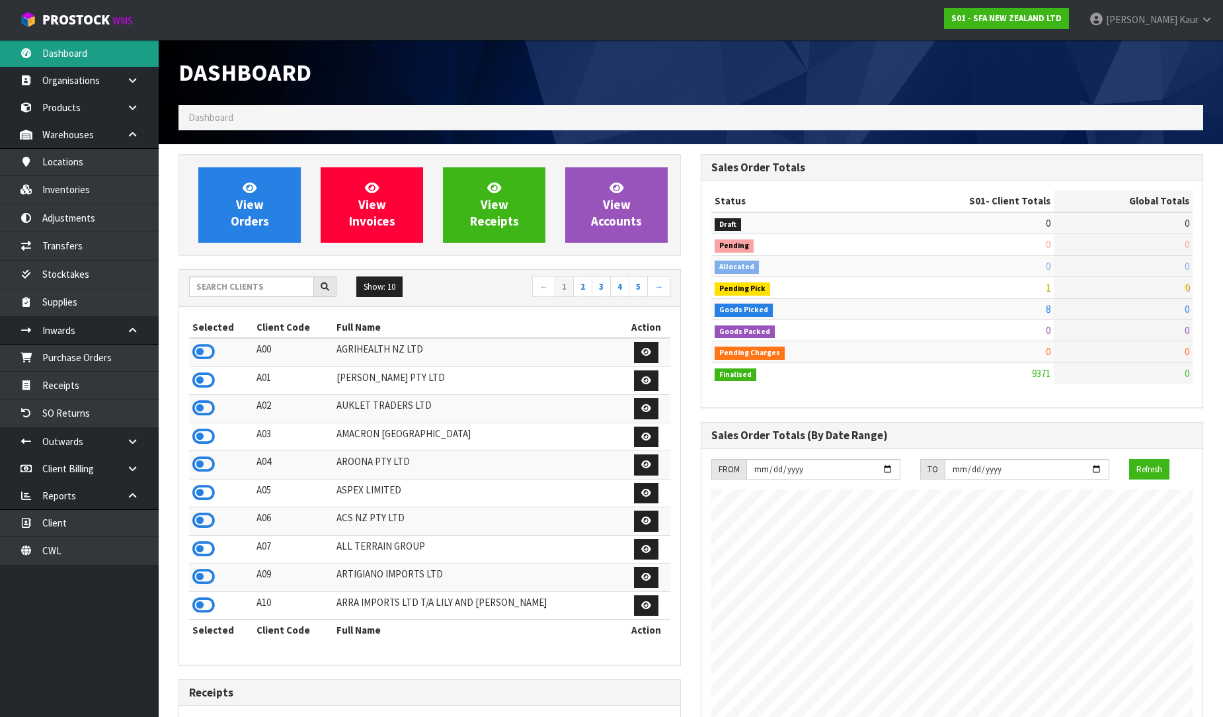
scroll to position [1002, 522]
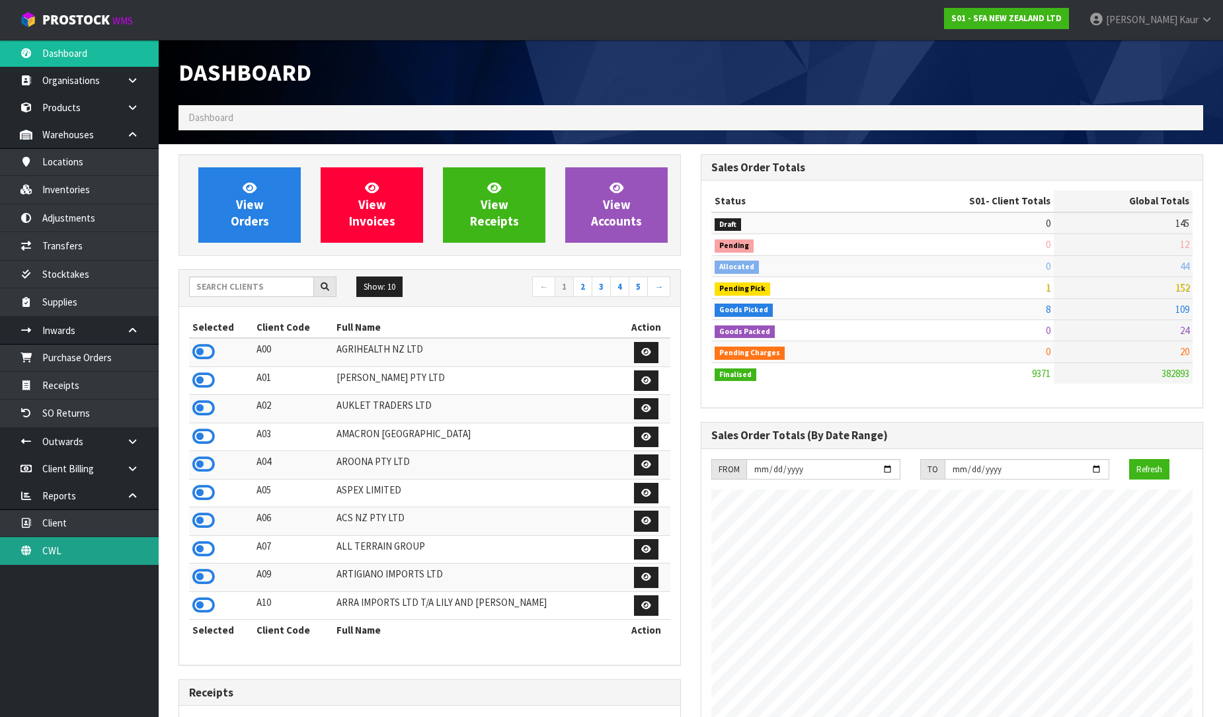
click at [78, 564] on link "CWL" at bounding box center [79, 550] width 159 height 27
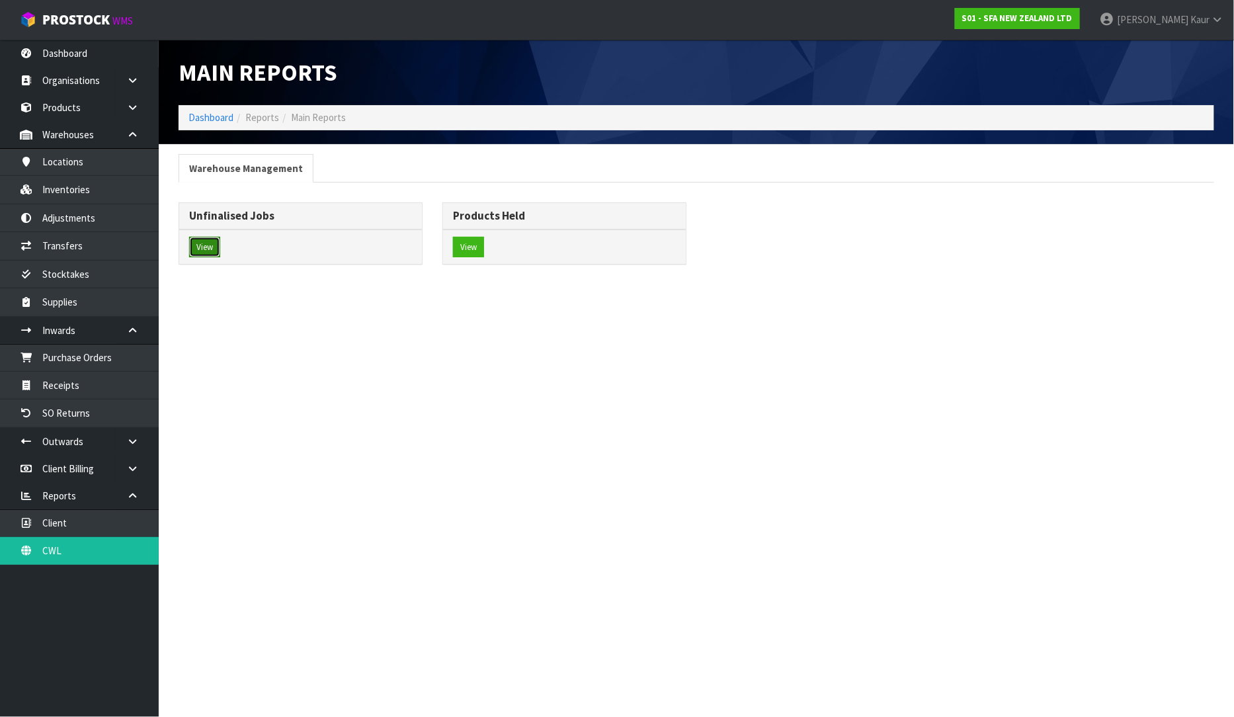
click at [216, 252] on button "View" at bounding box center [204, 247] width 31 height 21
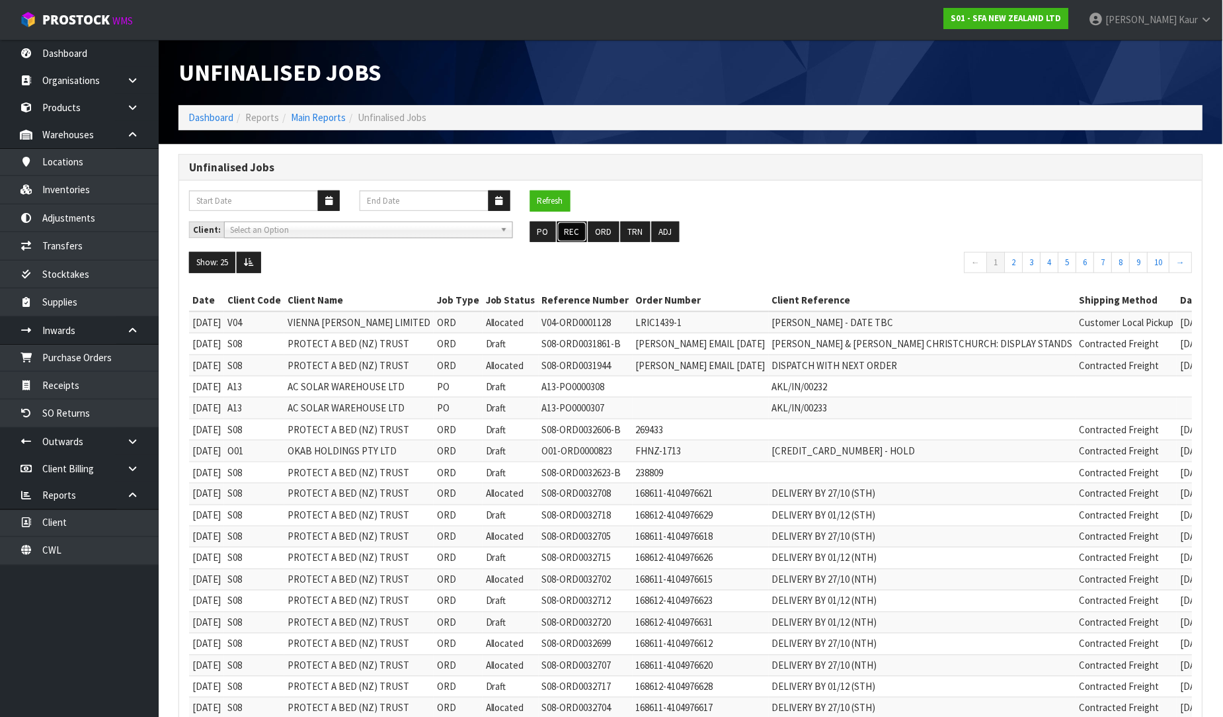
click at [581, 231] on button "REC" at bounding box center [572, 232] width 30 height 21
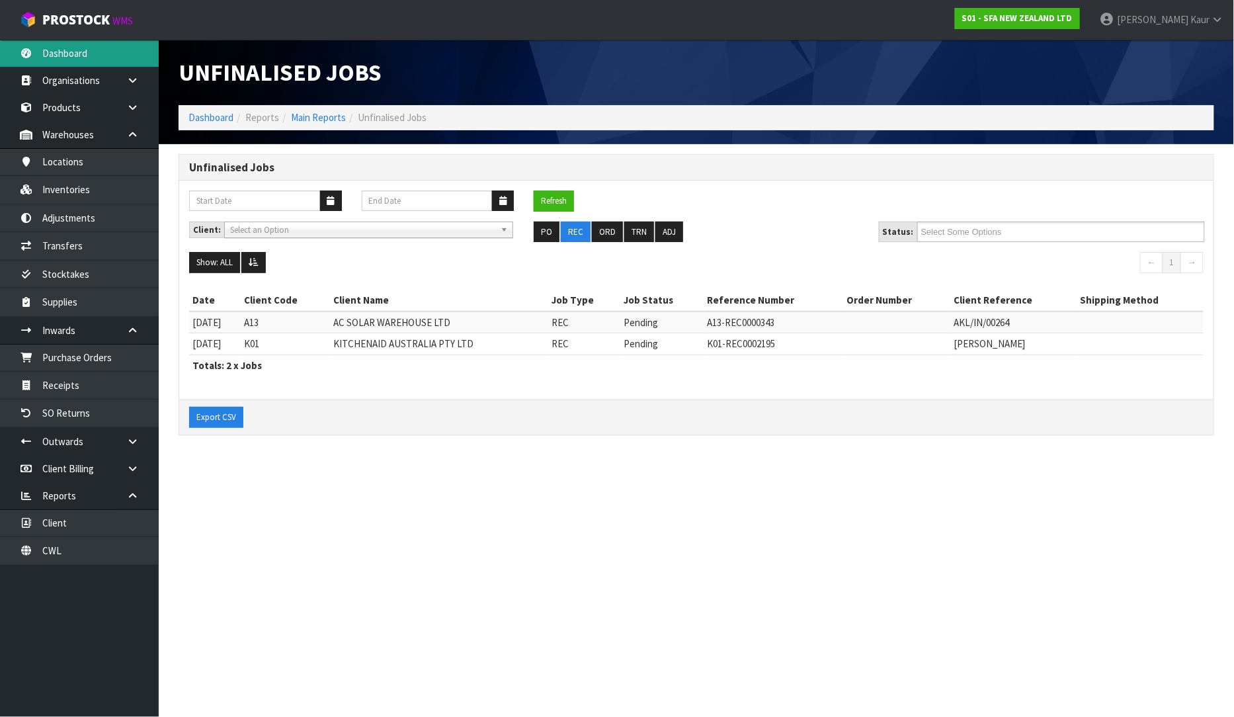
click at [78, 58] on link "Dashboard" at bounding box center [79, 53] width 159 height 27
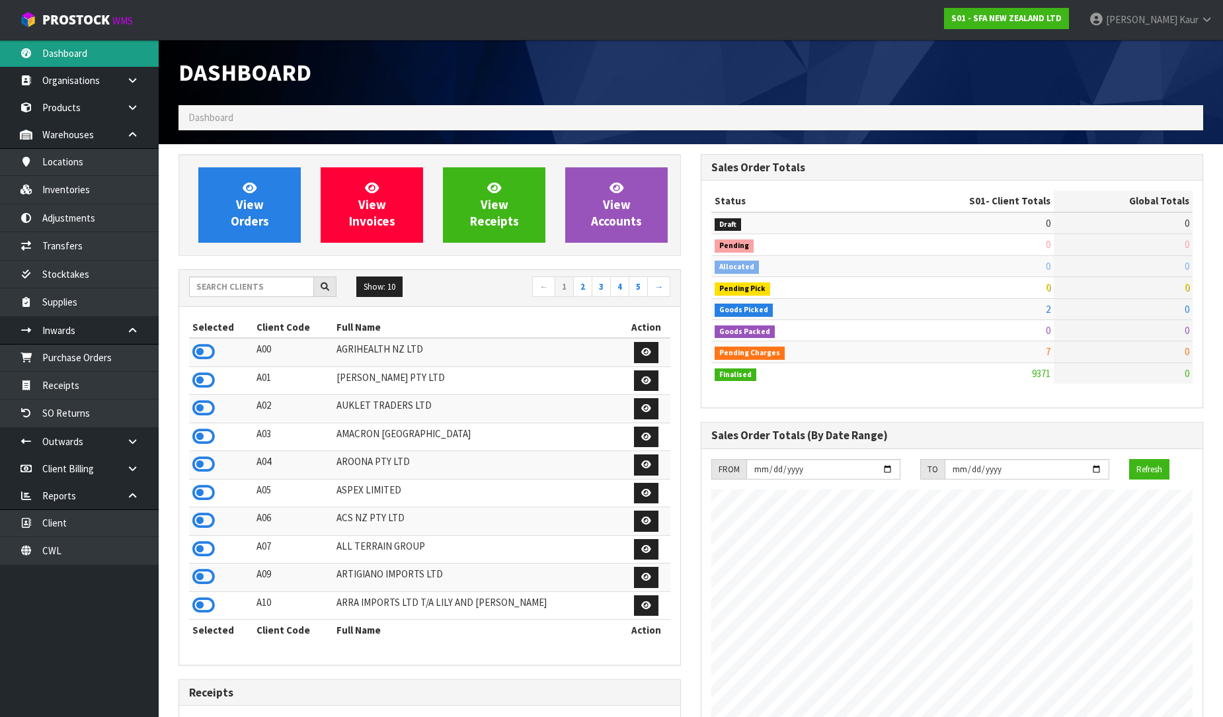
scroll to position [1002, 522]
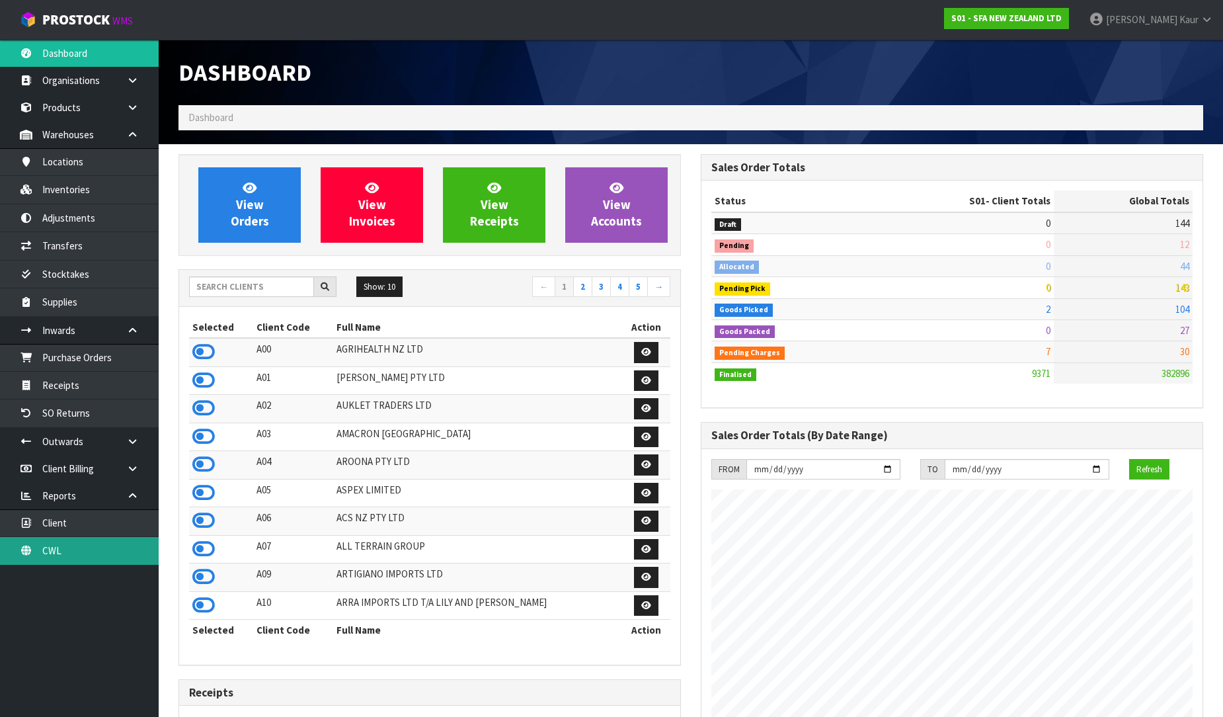
click at [81, 548] on link "CWL" at bounding box center [79, 550] width 159 height 27
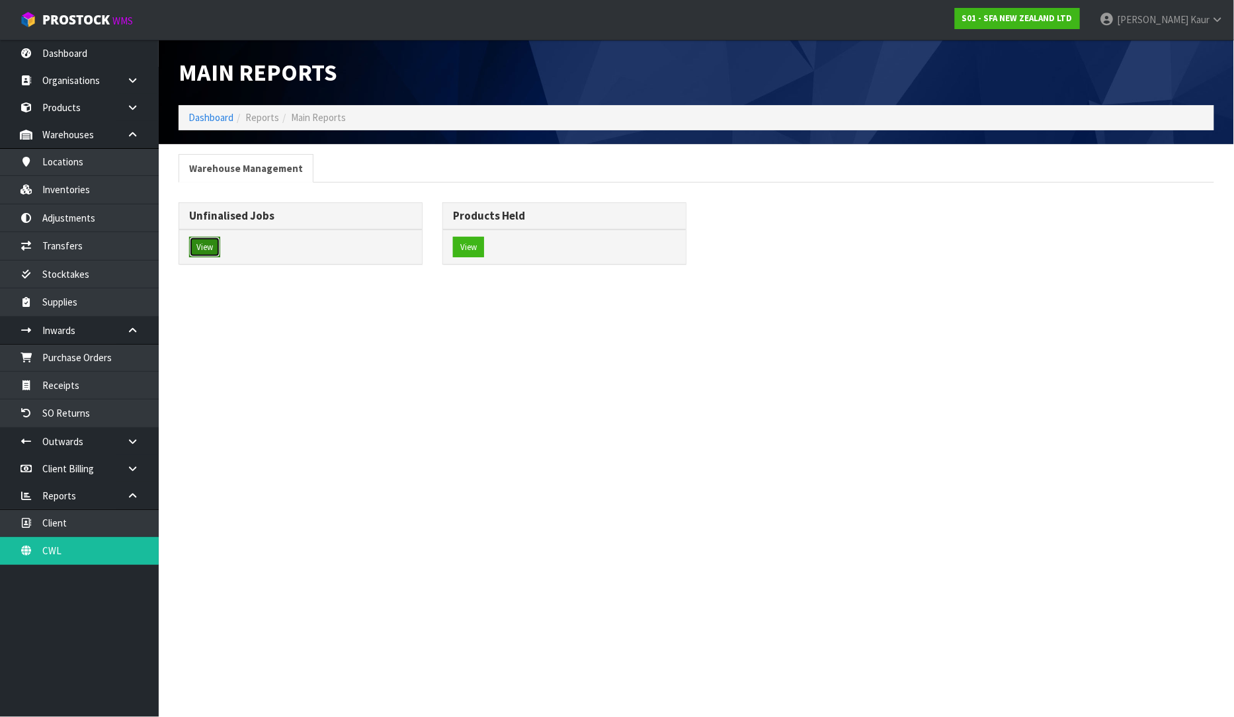
click at [208, 245] on button "View" at bounding box center [204, 247] width 31 height 21
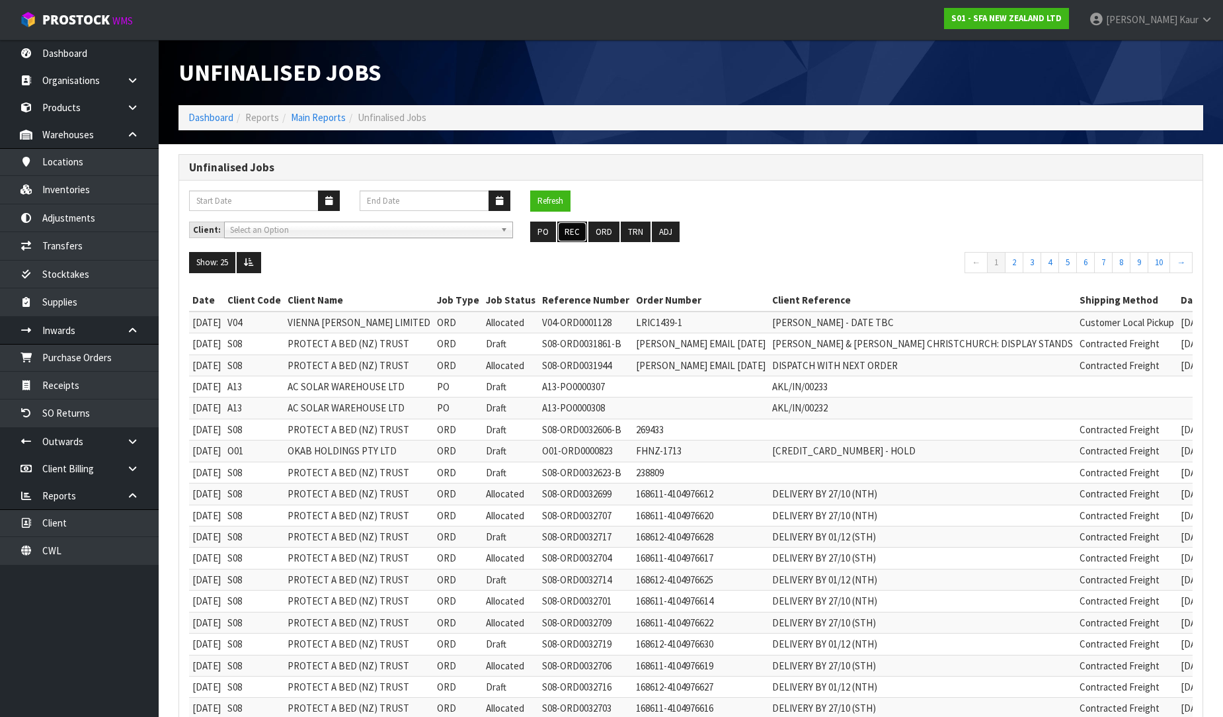
click at [574, 241] on button "REC" at bounding box center [572, 232] width 30 height 21
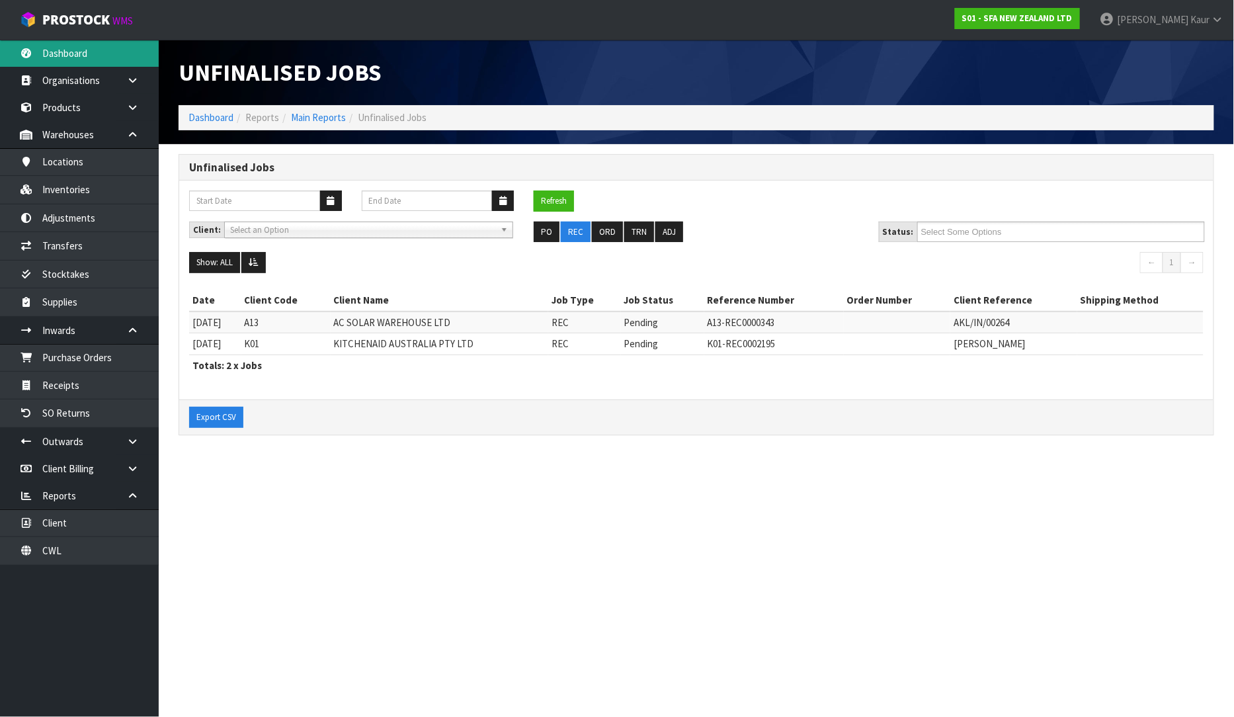
click at [85, 50] on link "Dashboard" at bounding box center [79, 53] width 159 height 27
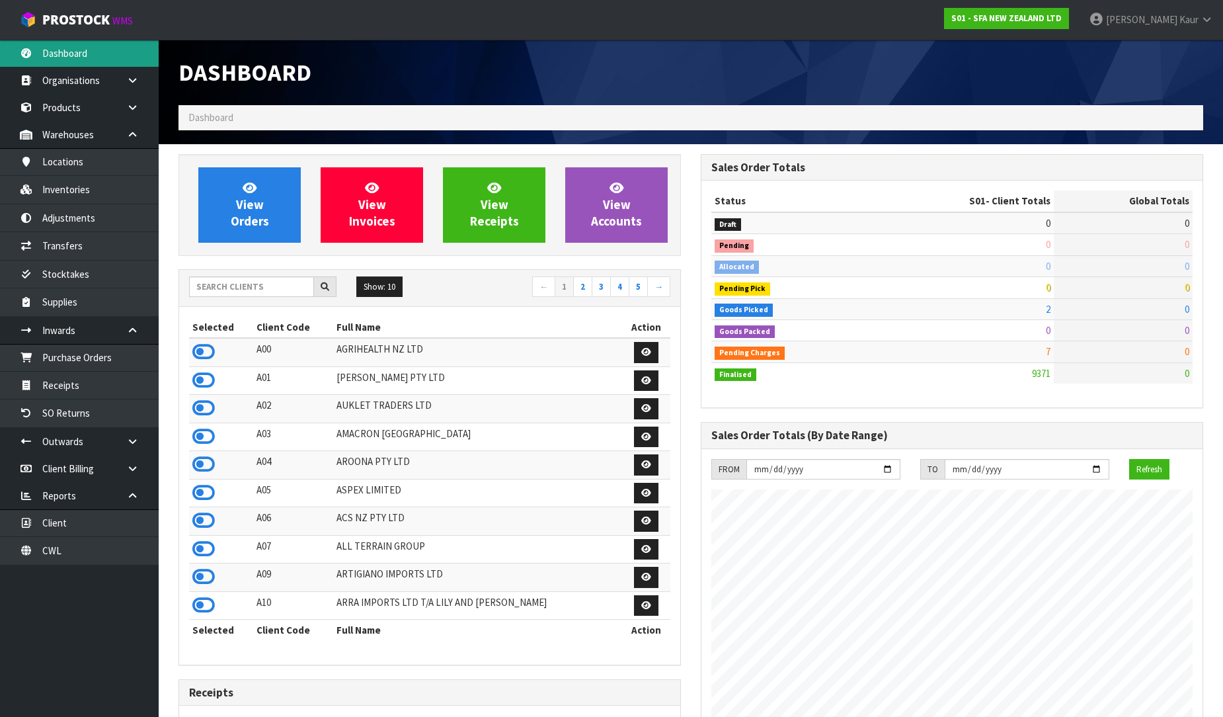
scroll to position [1002, 522]
click at [232, 282] on input "text" at bounding box center [251, 286] width 125 height 20
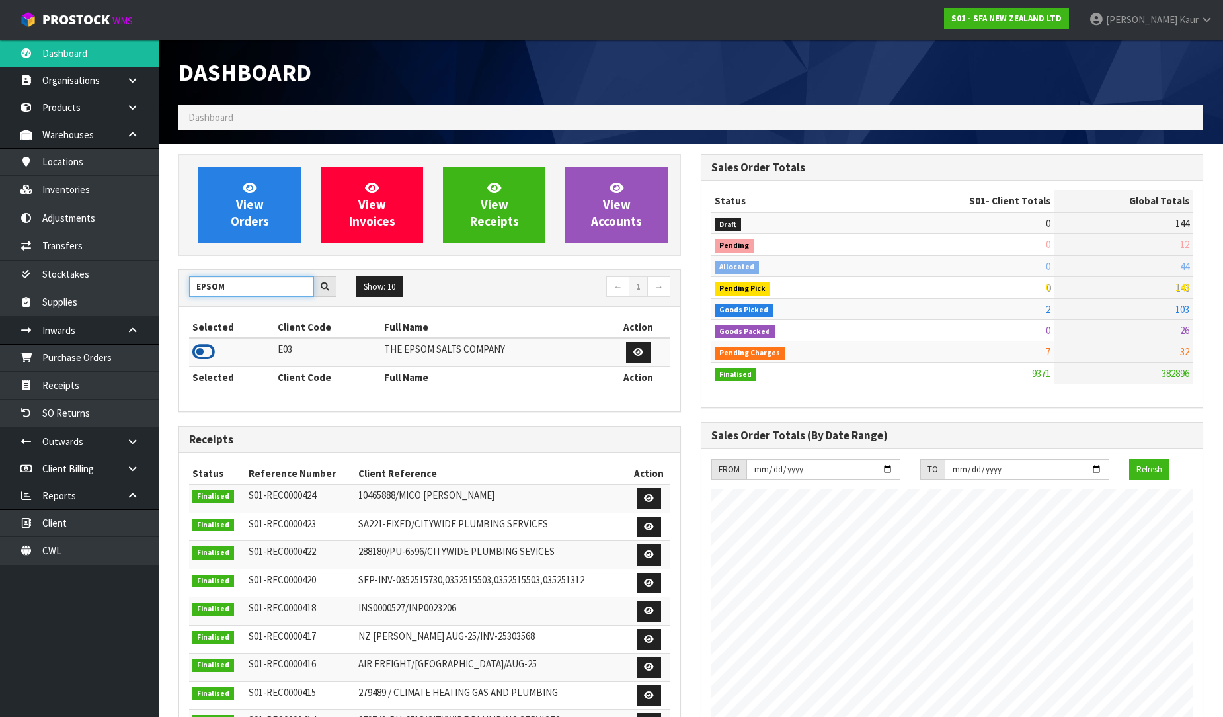
type input "EPSOM"
click at [205, 356] on icon at bounding box center [203, 352] width 22 height 20
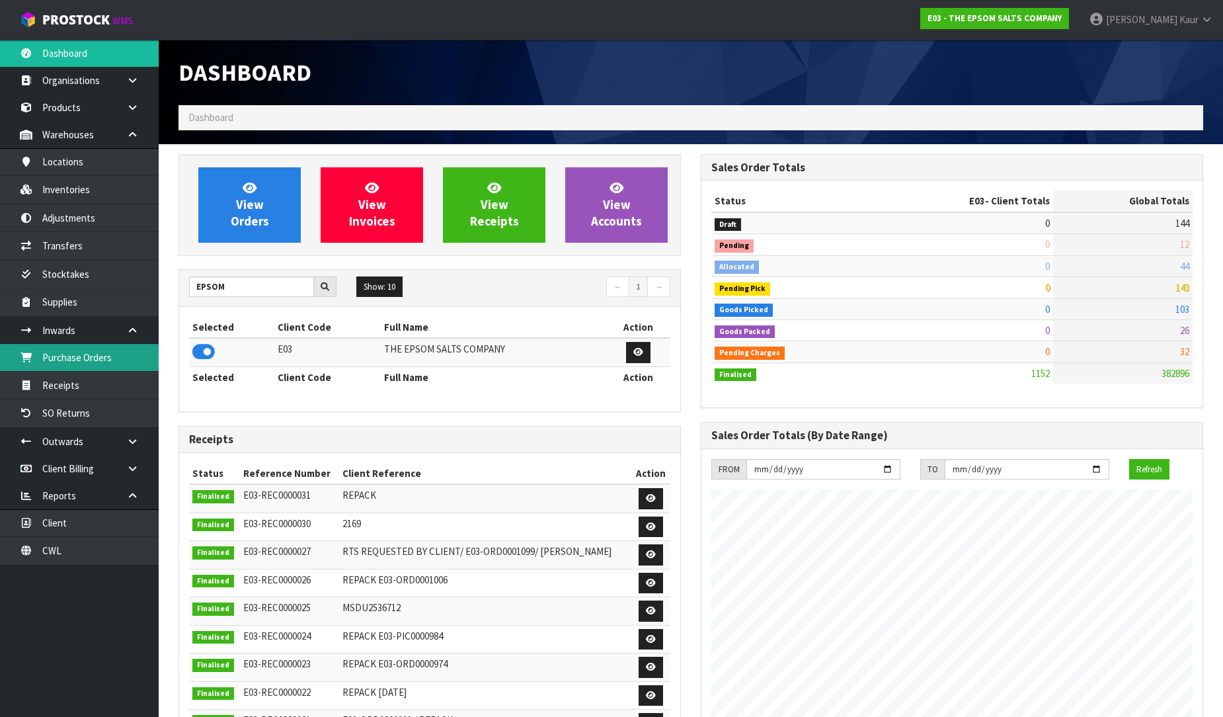
scroll to position [660453, 660740]
click at [93, 348] on link "Purchase Orders" at bounding box center [79, 357] width 159 height 27
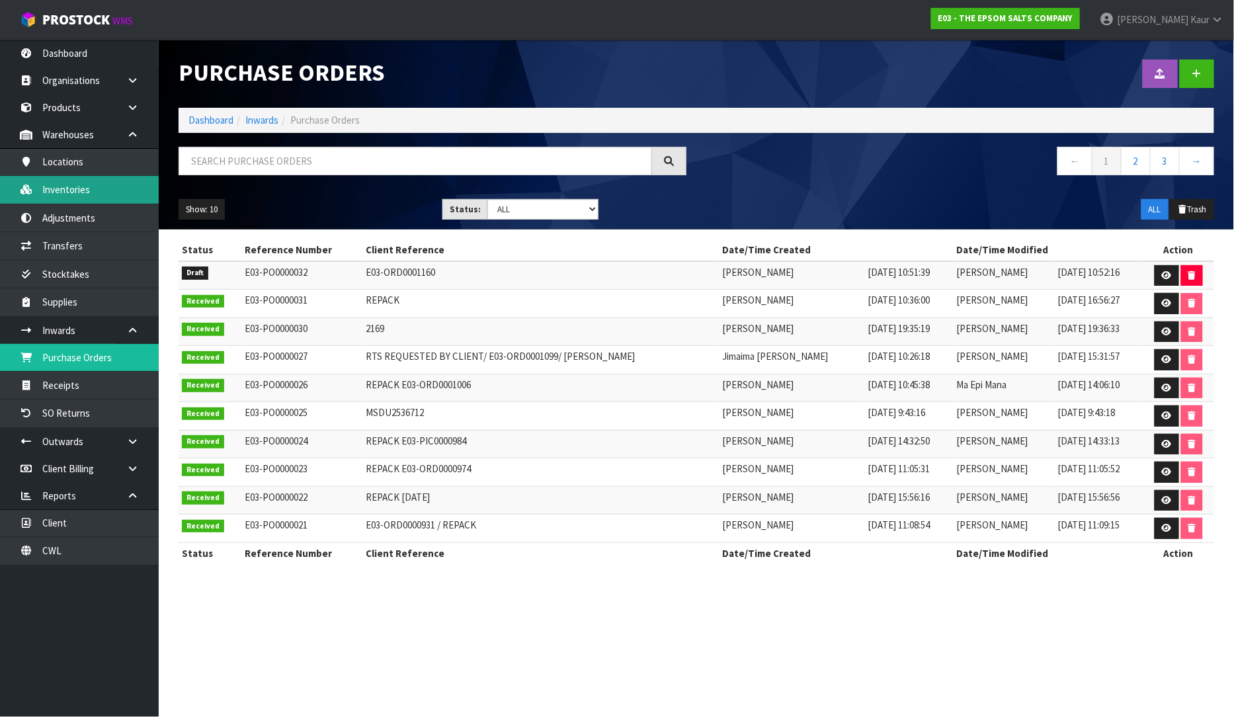
click at [68, 192] on link "Inventories" at bounding box center [79, 189] width 159 height 27
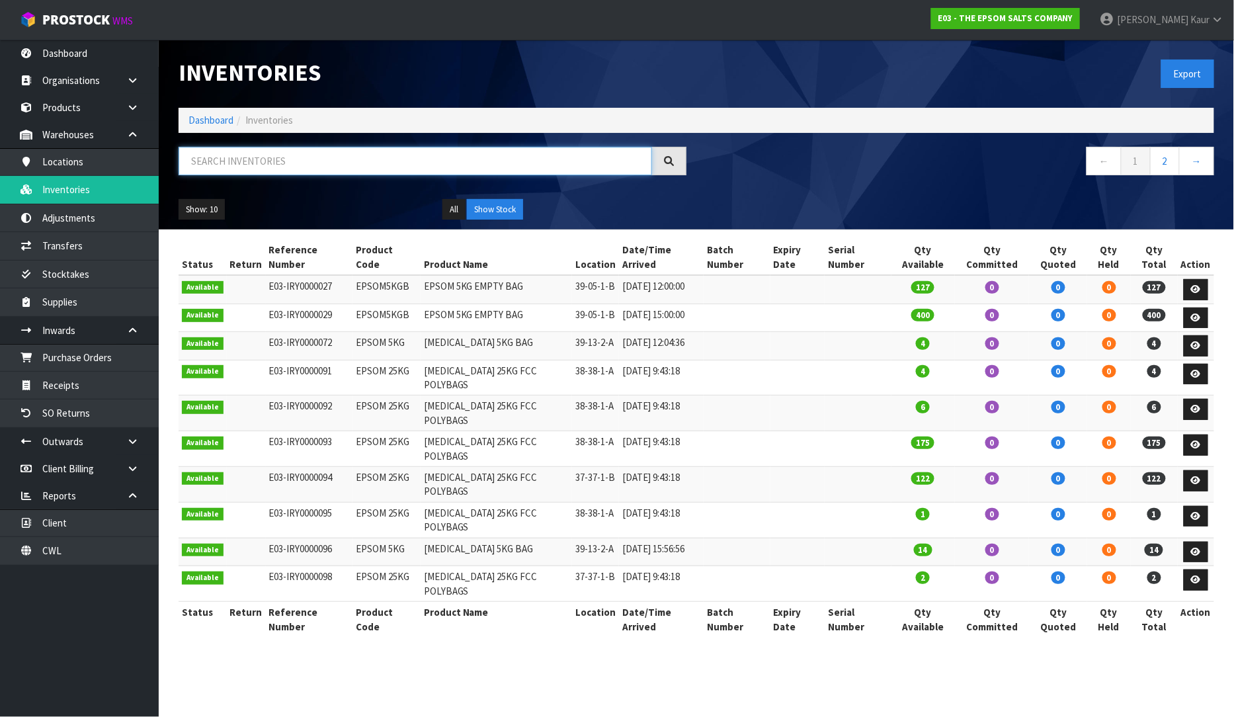
click at [235, 159] on input "text" at bounding box center [415, 161] width 473 height 28
click at [225, 150] on input "text" at bounding box center [415, 161] width 473 height 28
click at [265, 160] on input "EPSOM" at bounding box center [415, 161] width 473 height 28
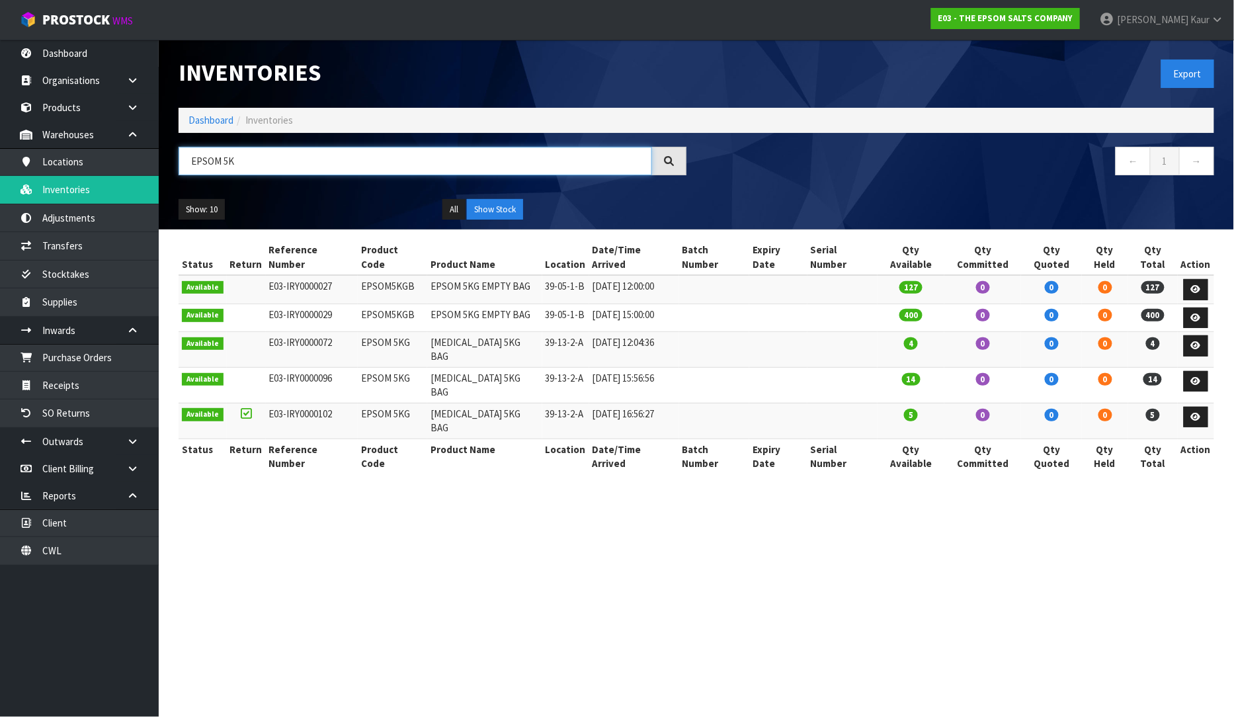
type input "EPSOM 5K"
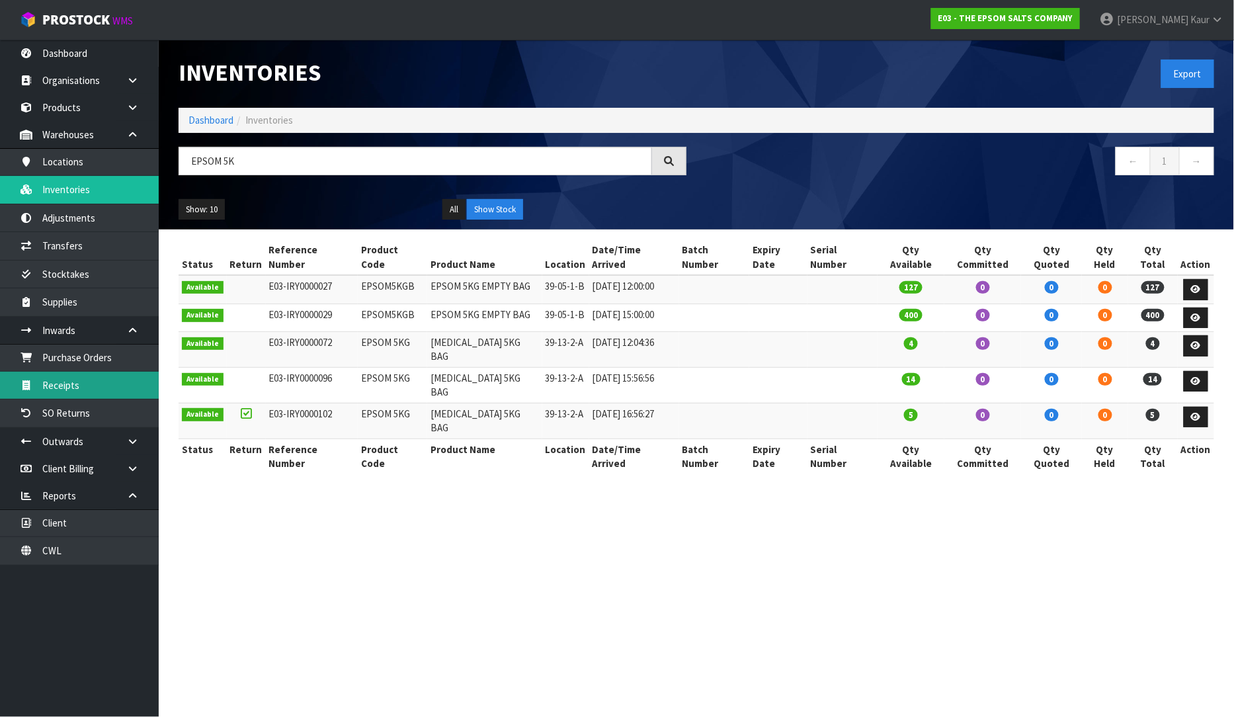
drag, startPoint x: 102, startPoint y: 384, endPoint x: 169, endPoint y: 366, distance: 69.9
click at [102, 384] on link "Receipts" at bounding box center [79, 385] width 159 height 27
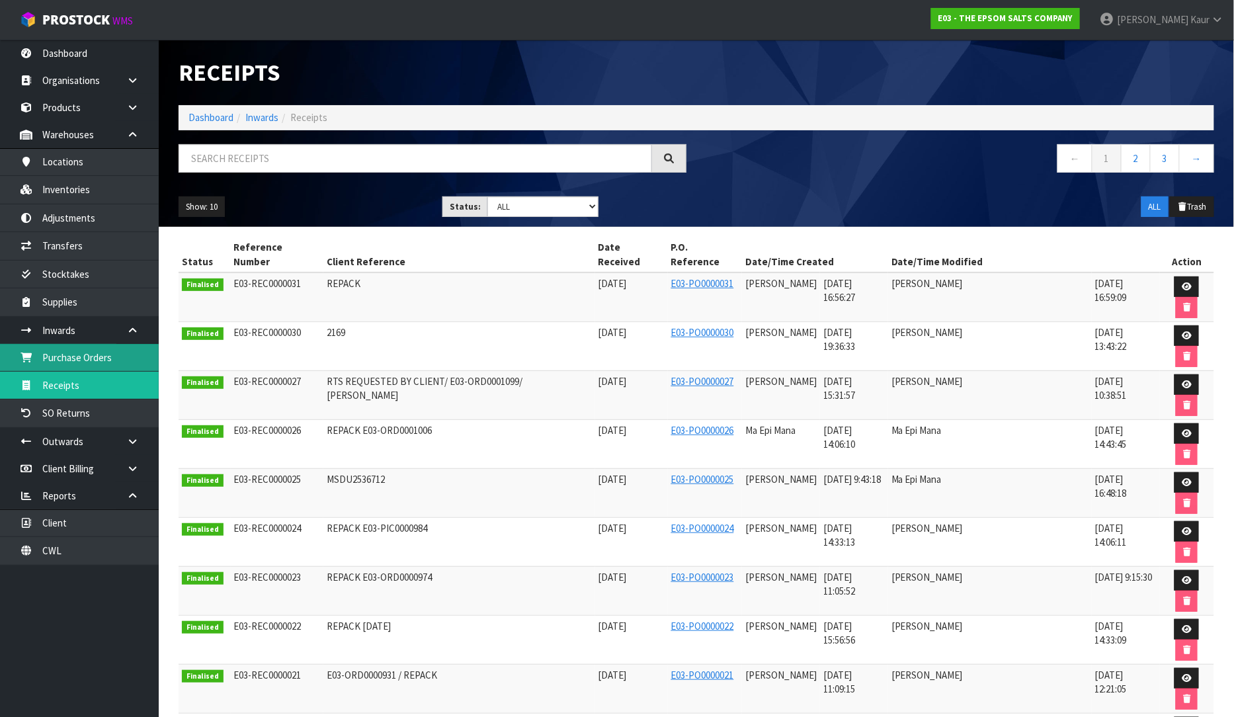
click at [83, 358] on link "Purchase Orders" at bounding box center [79, 357] width 159 height 27
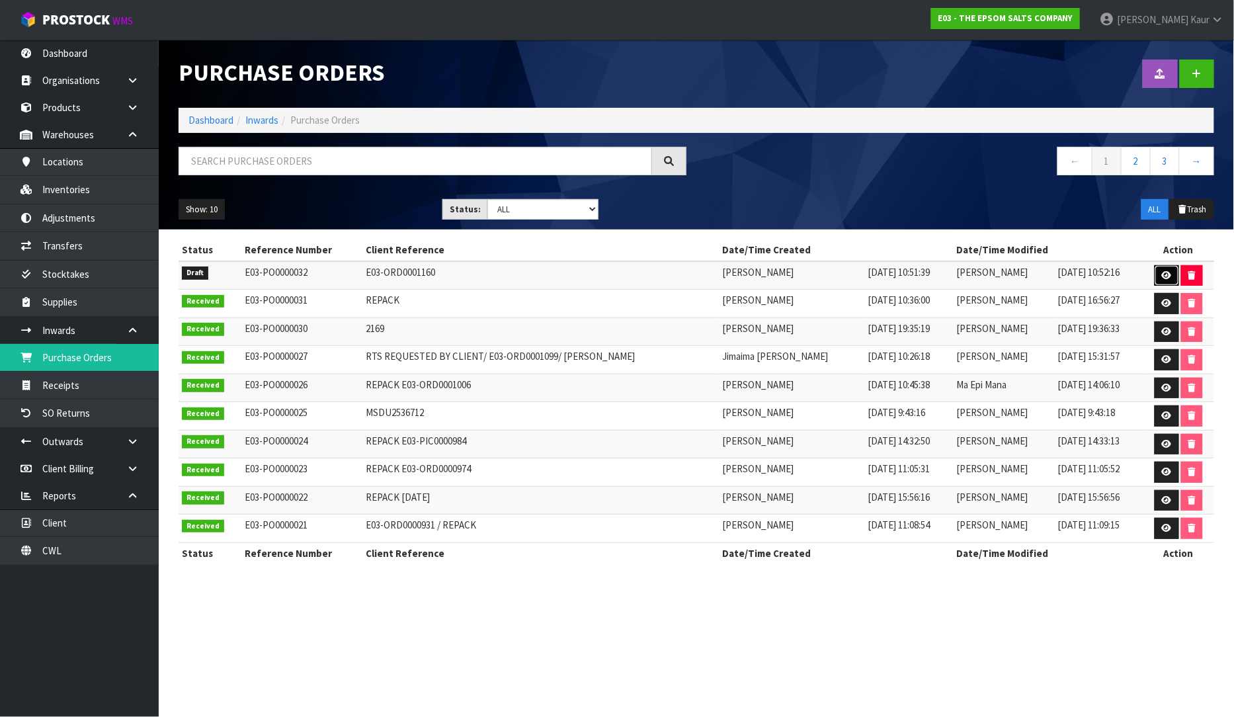
click at [1166, 272] on icon at bounding box center [1167, 275] width 10 height 9
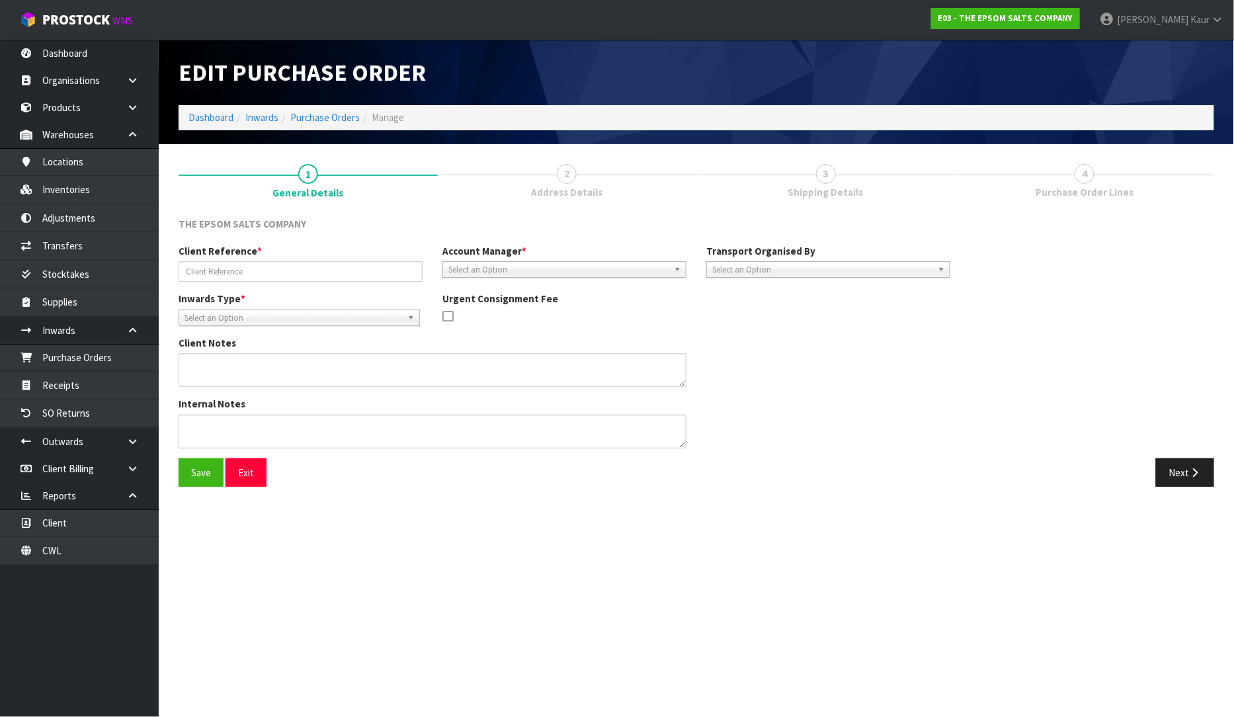
type input "E03-ORD0001160"
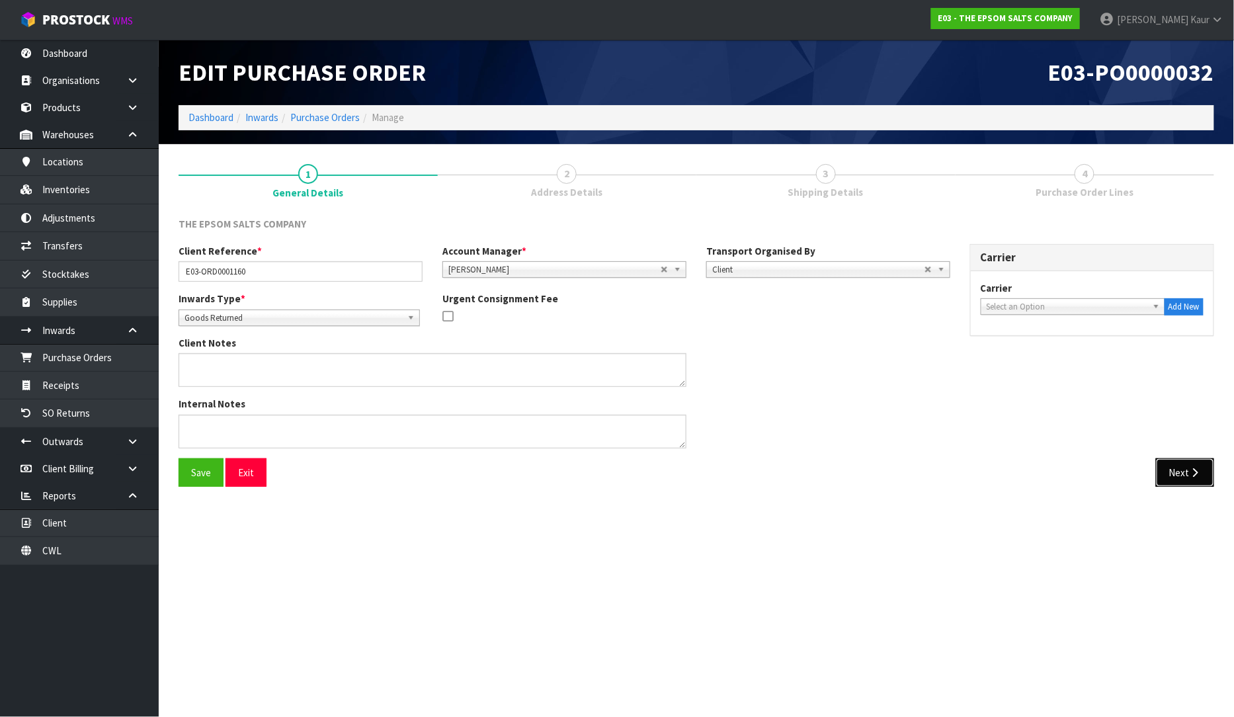
click at [1180, 471] on button "Next" at bounding box center [1185, 472] width 58 height 28
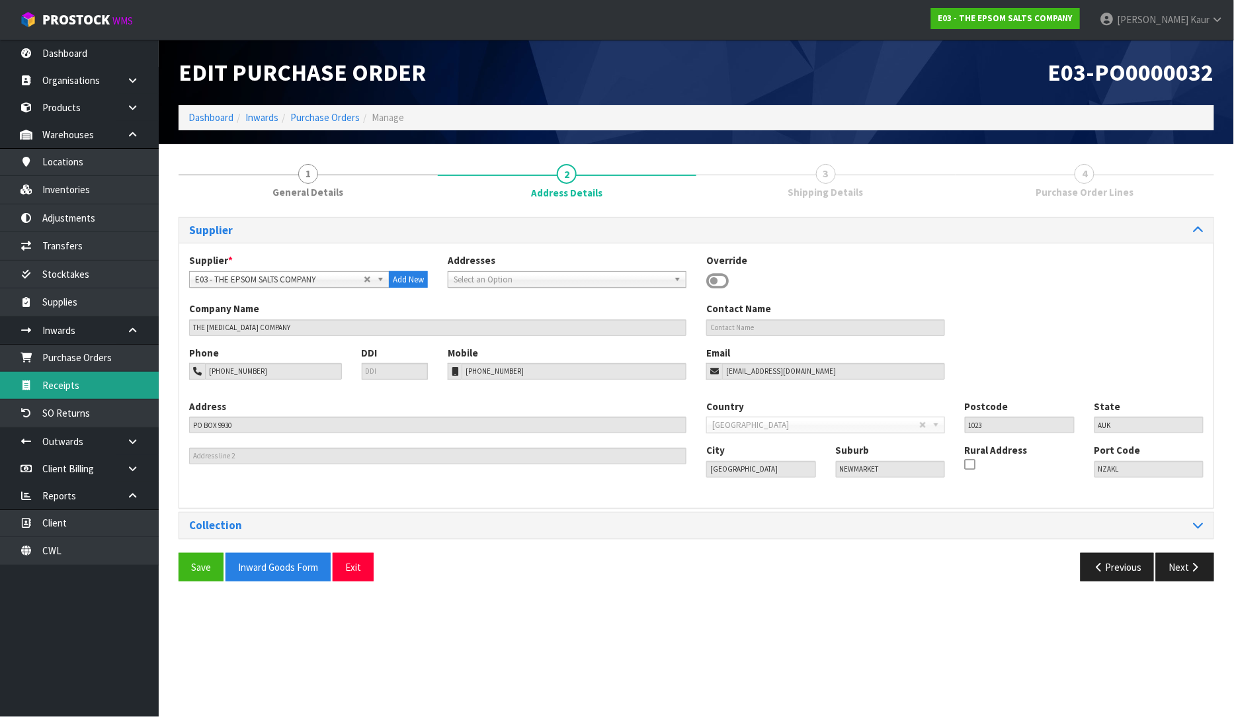
click at [63, 394] on link "Receipts" at bounding box center [79, 385] width 159 height 27
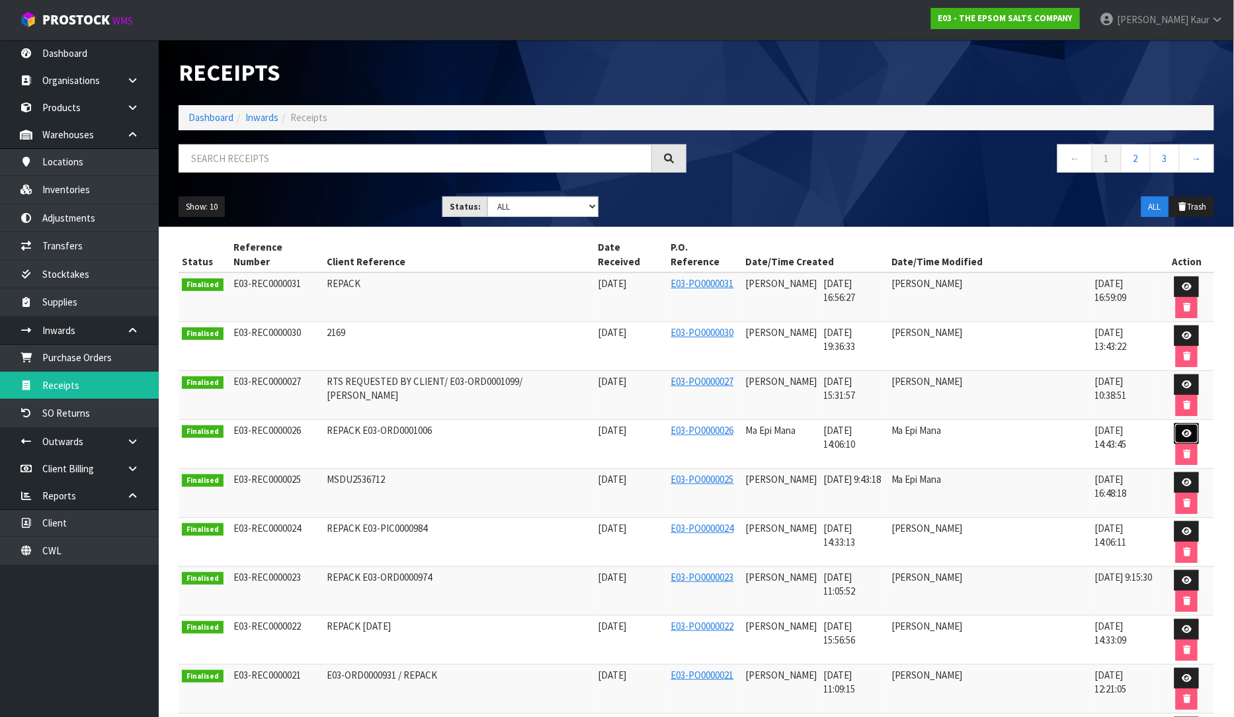
click at [1182, 429] on icon at bounding box center [1187, 433] width 10 height 9
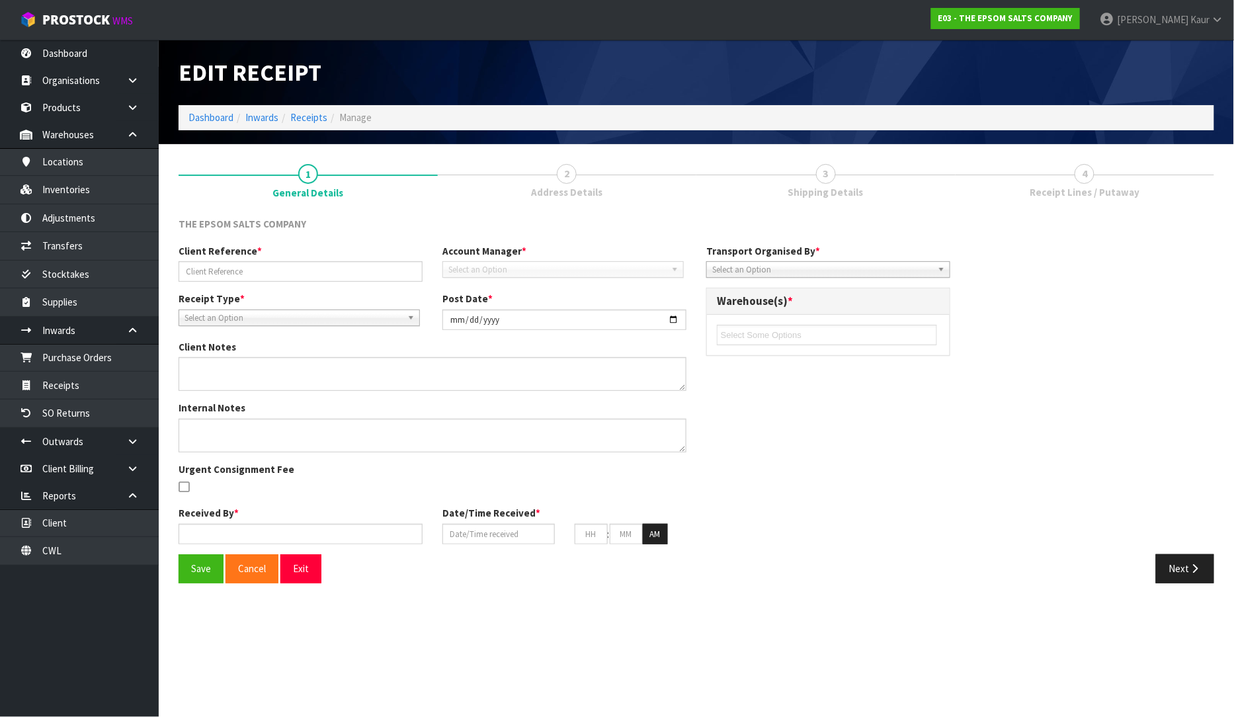
type input "REPACK E03-ORD0001006"
type input "[DATE]"
type textarea "A TOTAL OF 6 BAGS WERE DAMAGED, 2 ARE GOOD AND HAVE BEEN RETURNED TO STOCK. 4 B…"
type input "Ma Epi Mana"
type input "[DATE]"
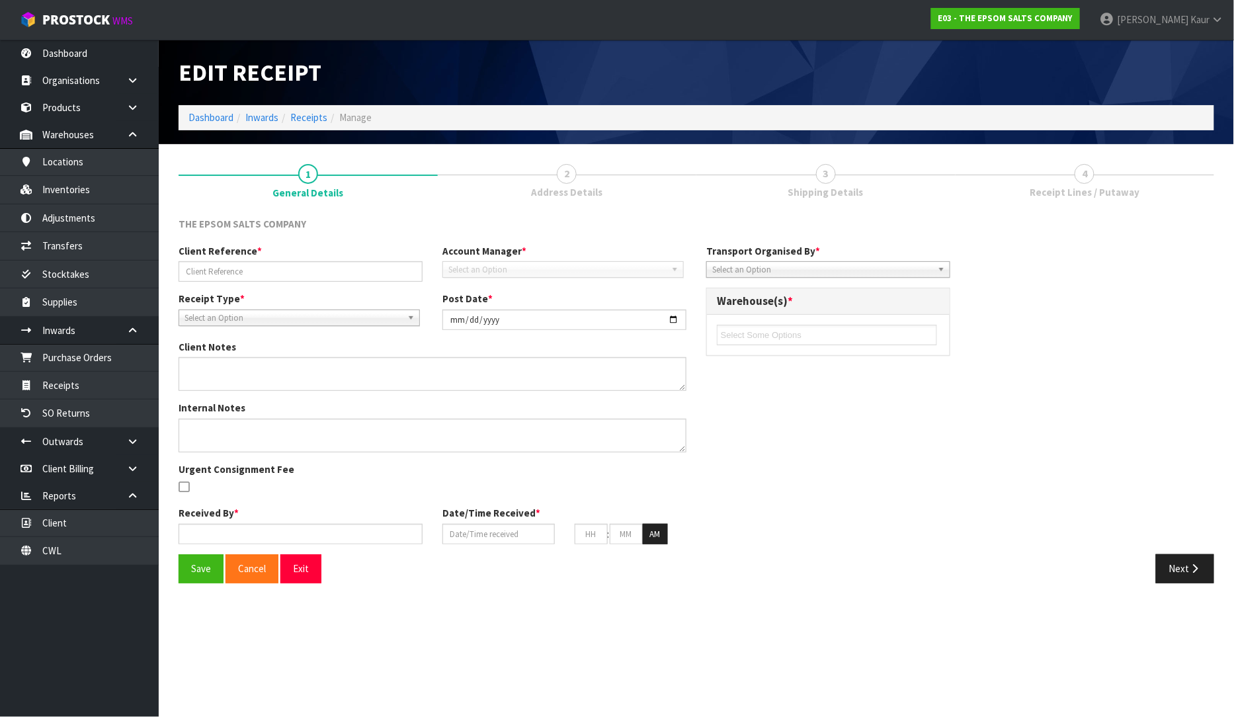
type input "02"
type input "06"
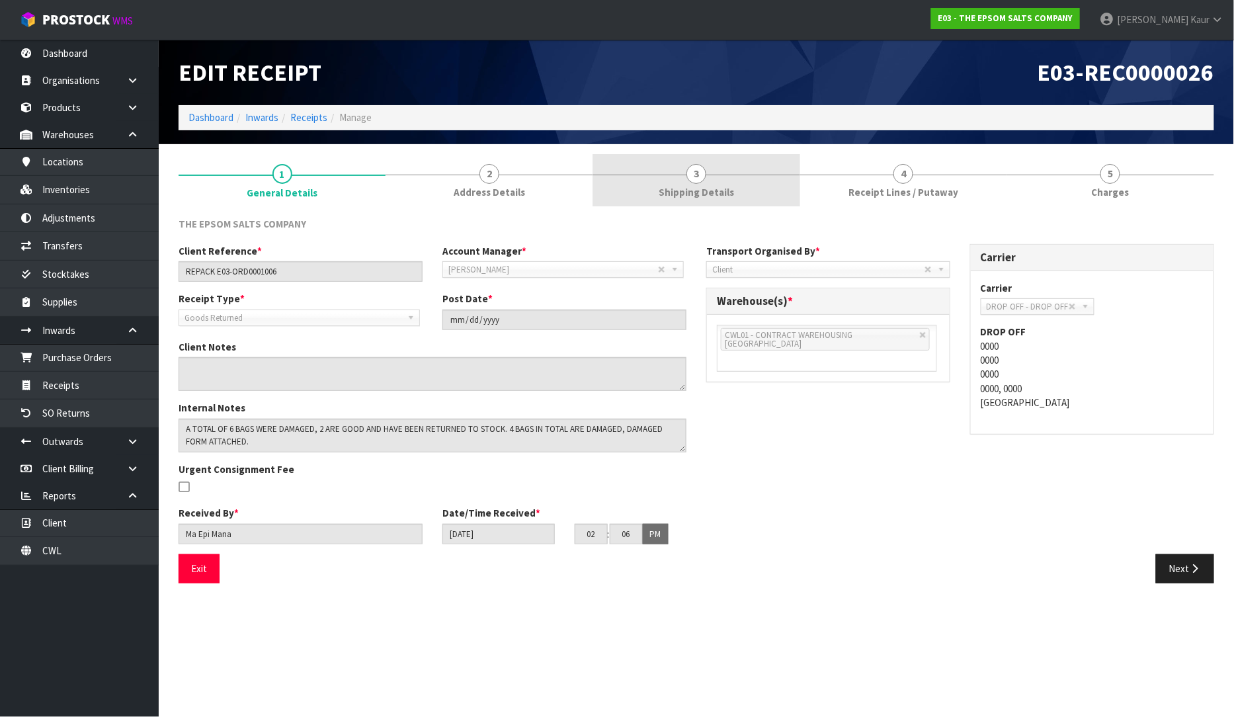
click at [711, 186] on span "Shipping Details" at bounding box center [696, 192] width 75 height 14
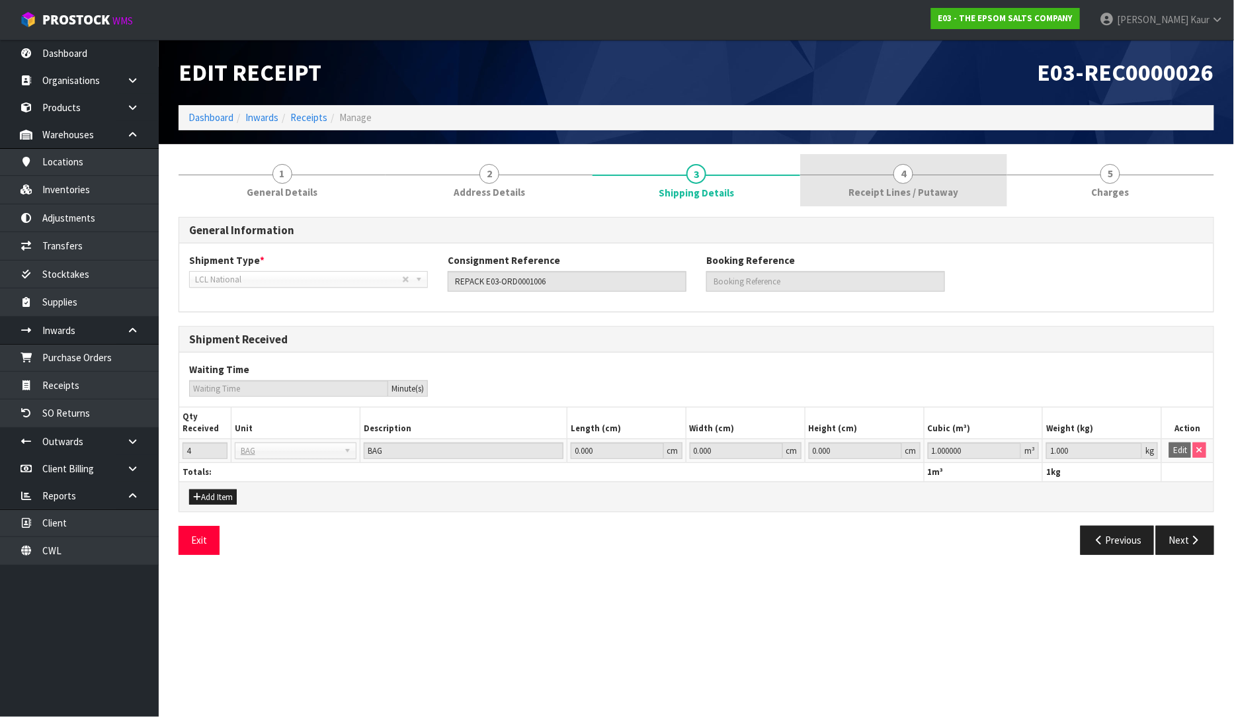
click at [874, 181] on link "4 Receipt Lines / Putaway" at bounding box center [903, 180] width 207 height 52
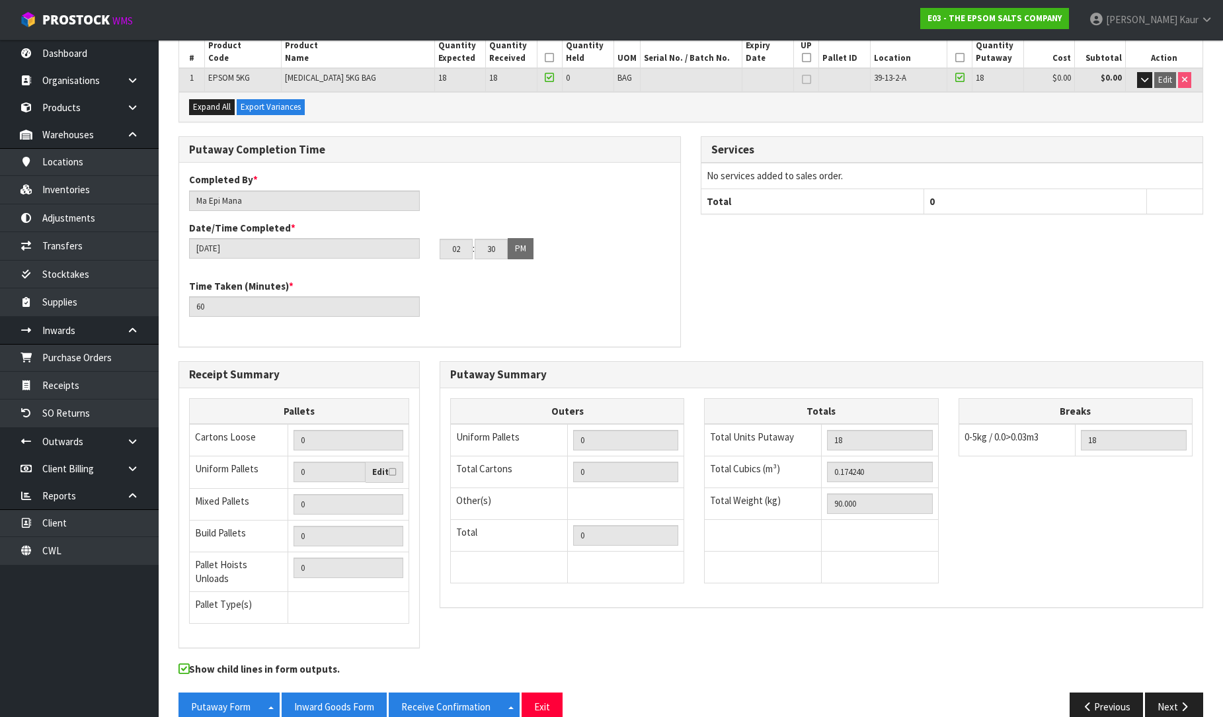
scroll to position [222, 0]
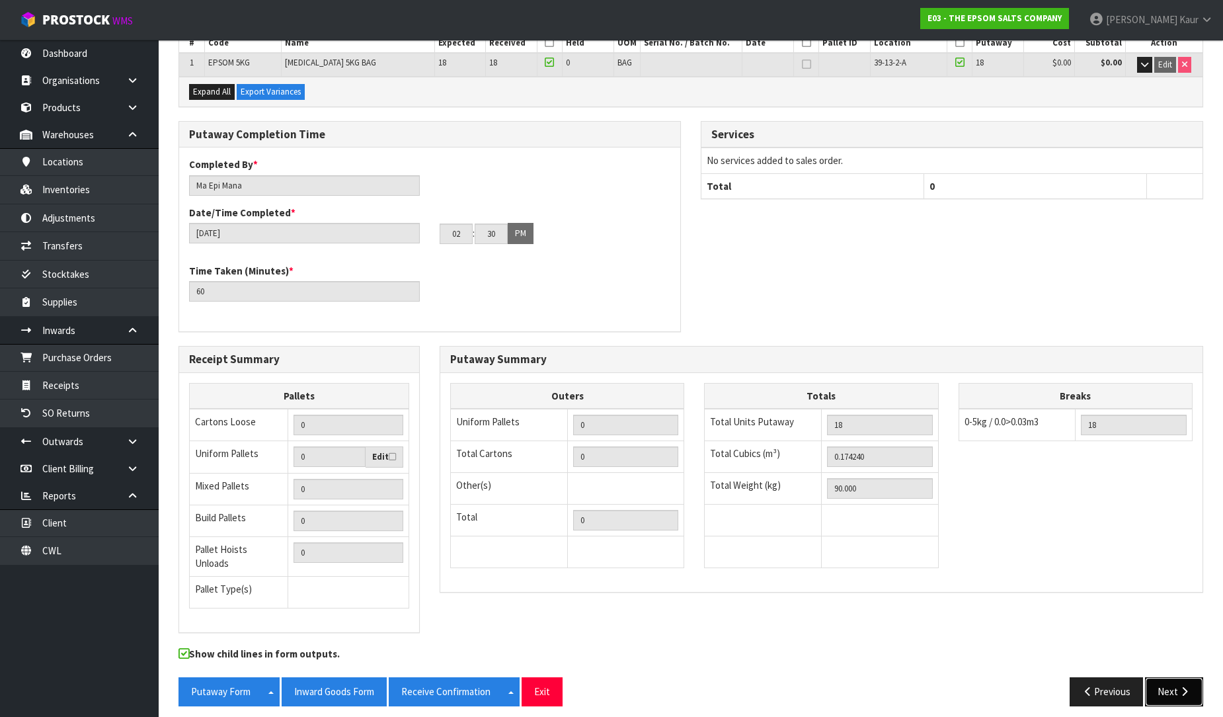
click at [1188, 689] on button "Next" at bounding box center [1174, 691] width 58 height 28
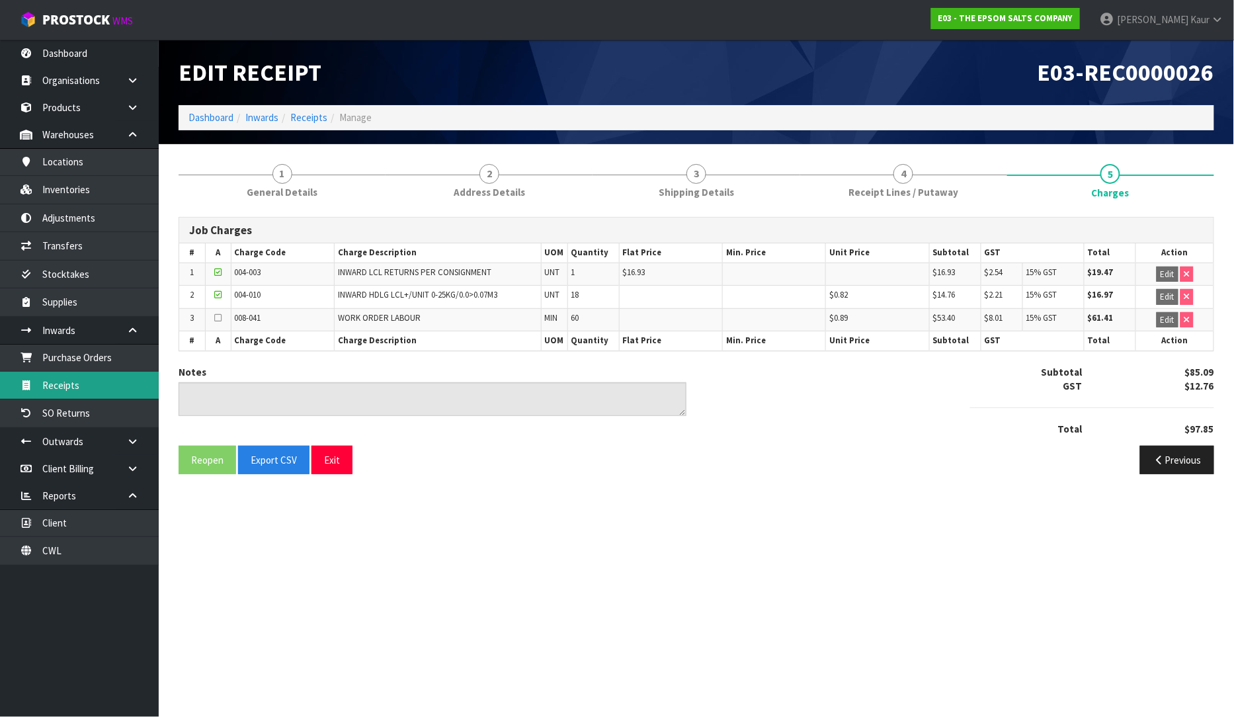
click at [112, 394] on link "Receipts" at bounding box center [79, 385] width 159 height 27
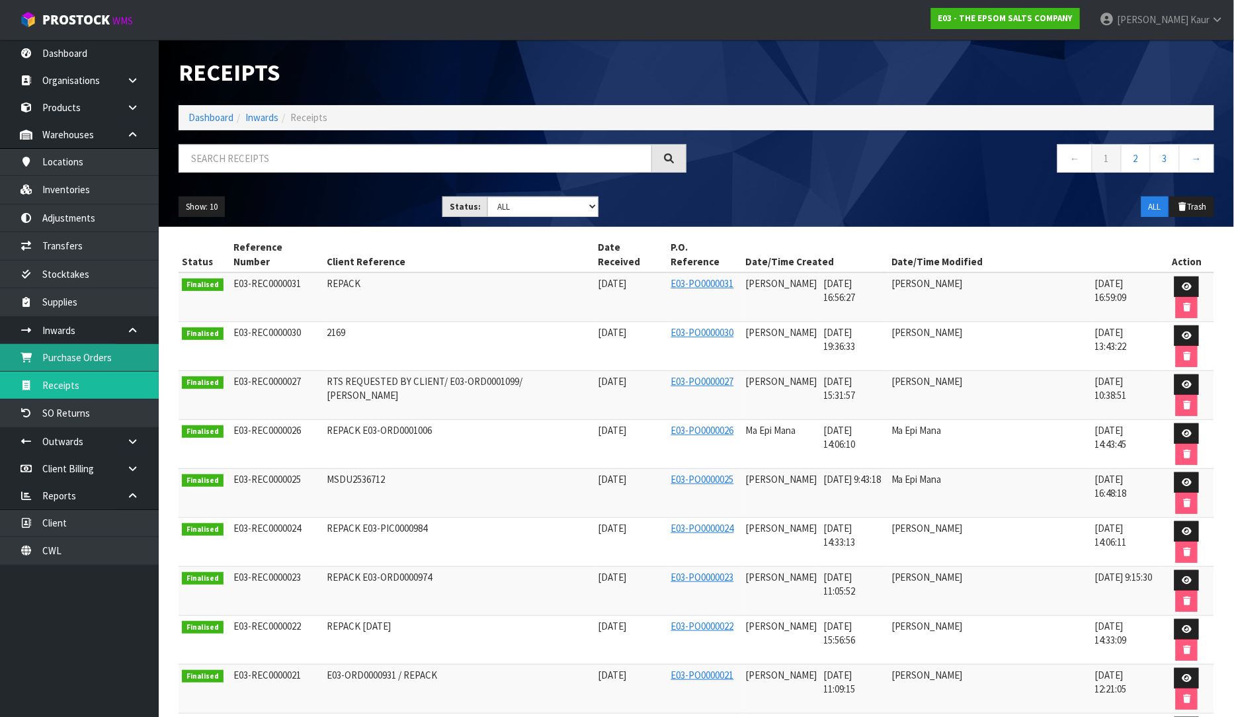
click at [82, 360] on link "Purchase Orders" at bounding box center [79, 357] width 159 height 27
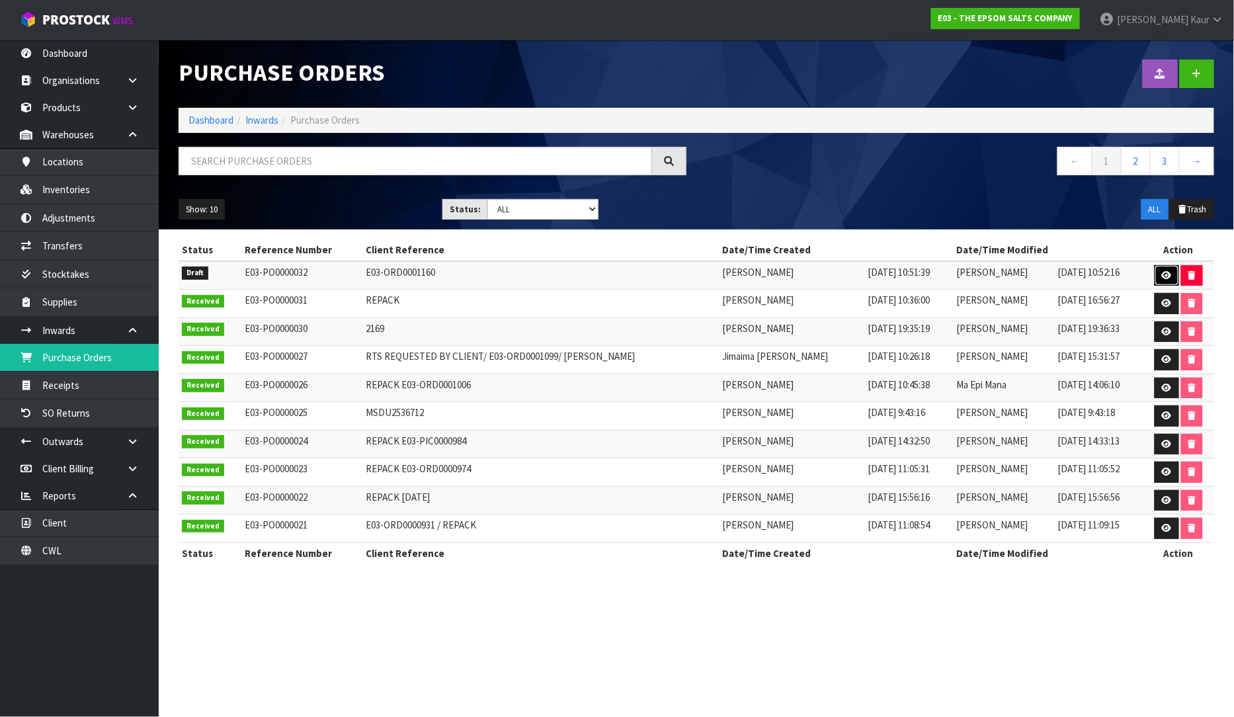
click at [1166, 278] on icon at bounding box center [1167, 275] width 10 height 9
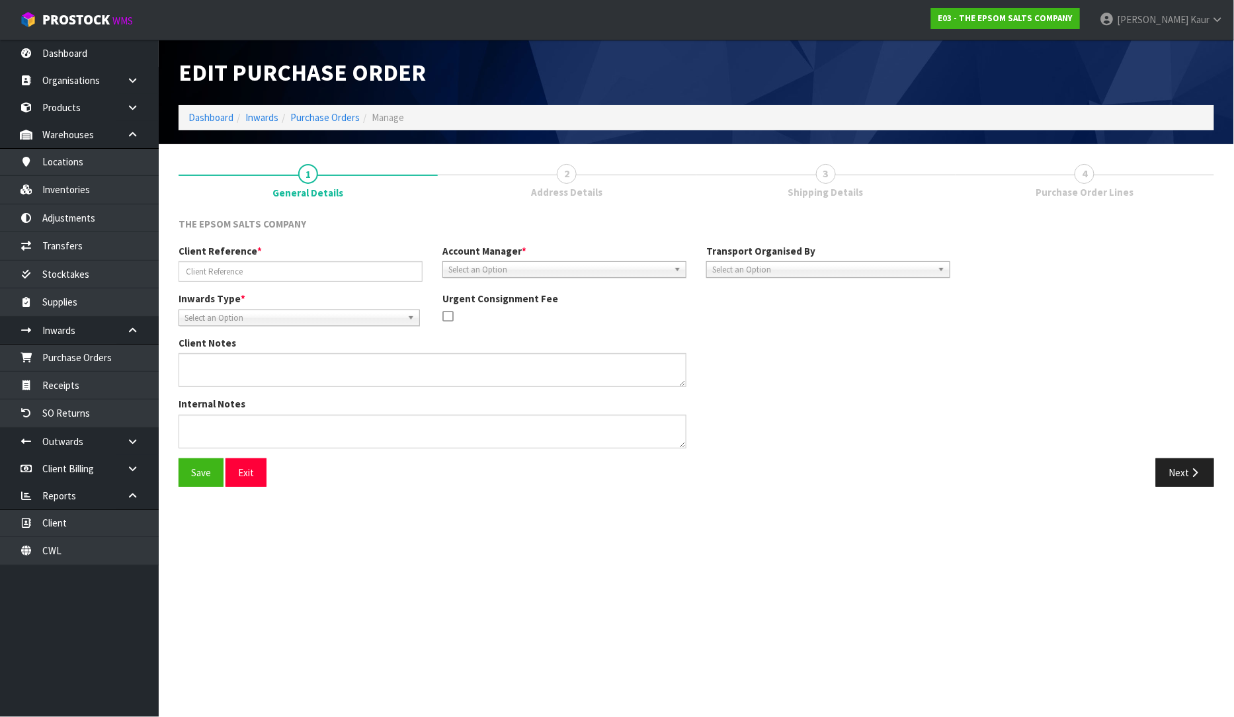
type input "E03-ORD0001160"
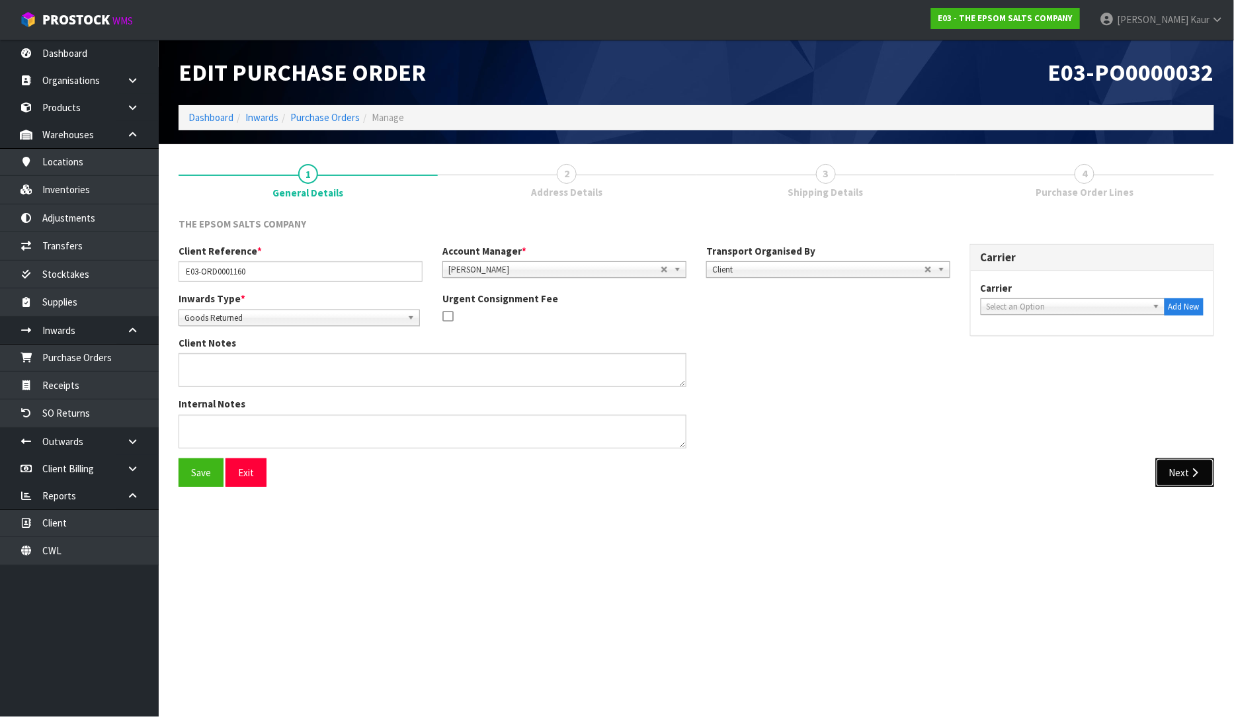
click at [1189, 475] on icon "button" at bounding box center [1195, 473] width 13 height 10
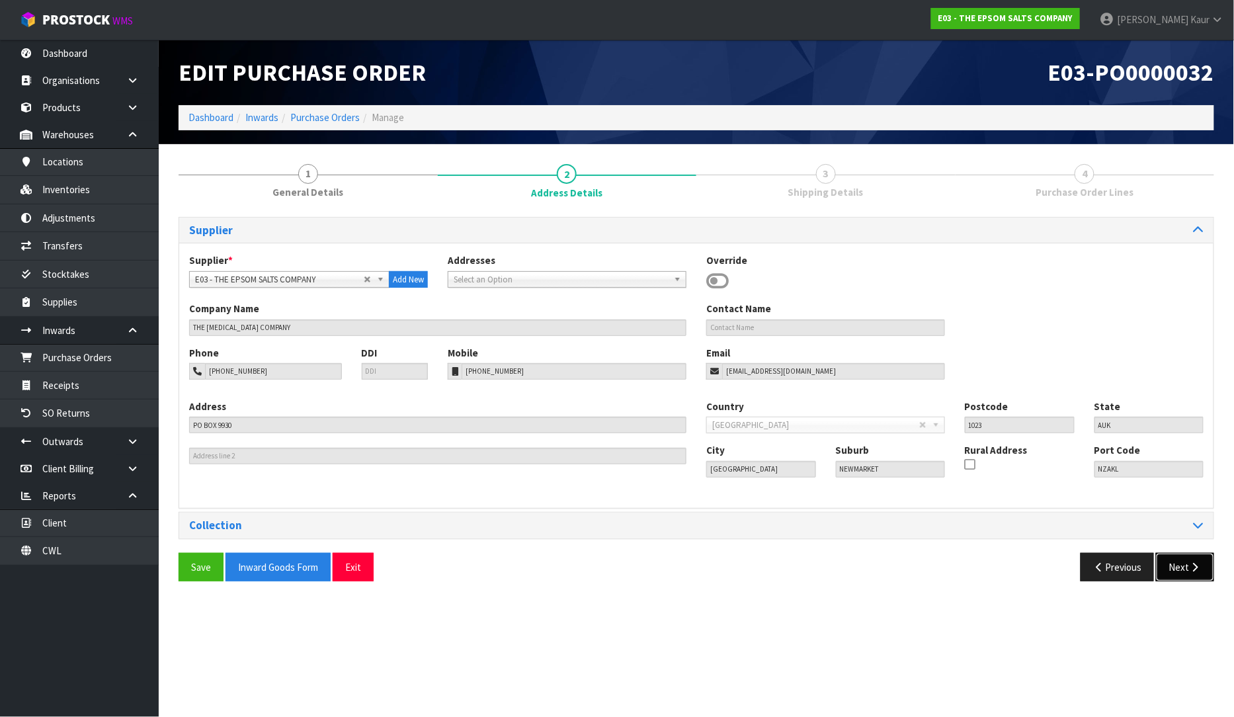
click at [1174, 556] on button "Next" at bounding box center [1185, 567] width 58 height 28
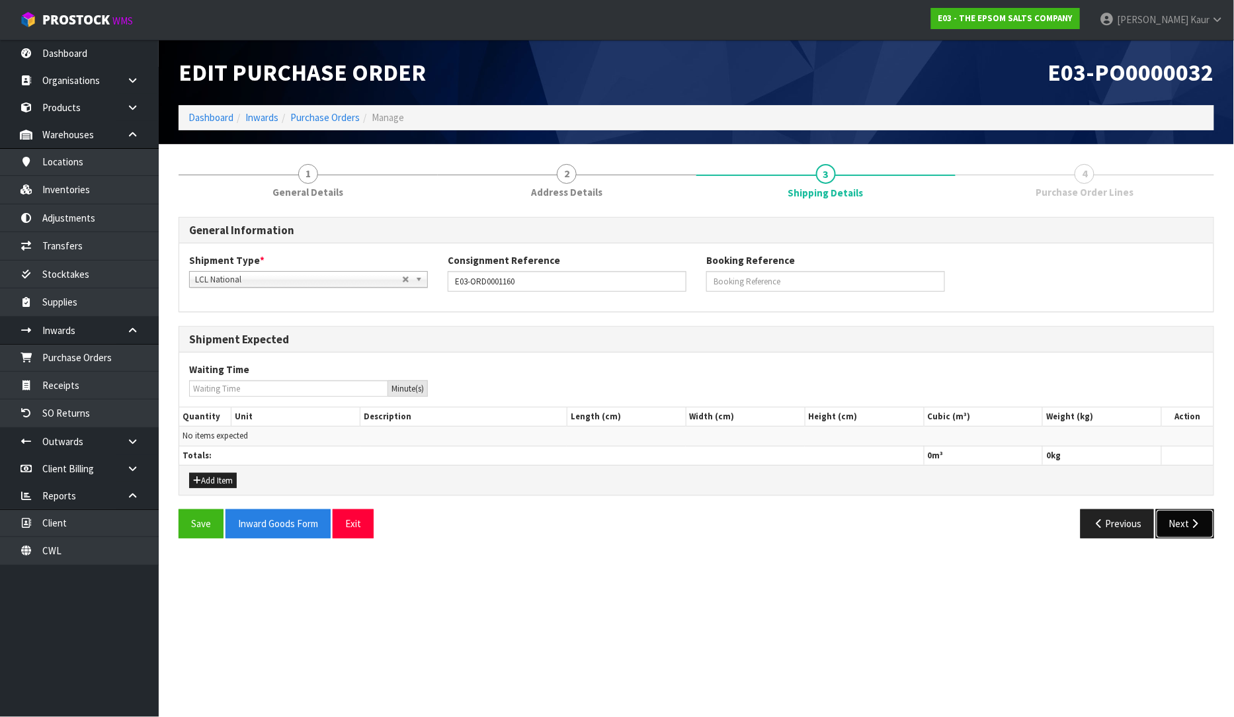
click at [1182, 526] on button "Next" at bounding box center [1185, 523] width 58 height 28
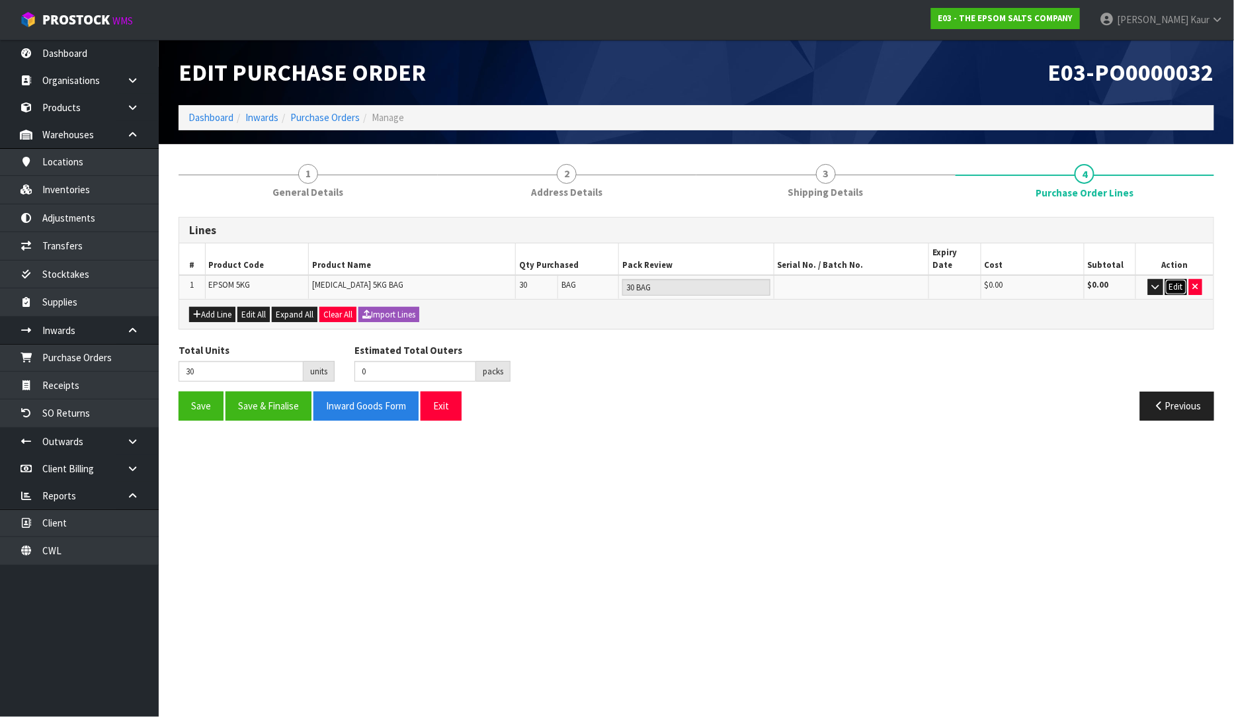
click at [1173, 279] on button "Edit" at bounding box center [1176, 287] width 22 height 16
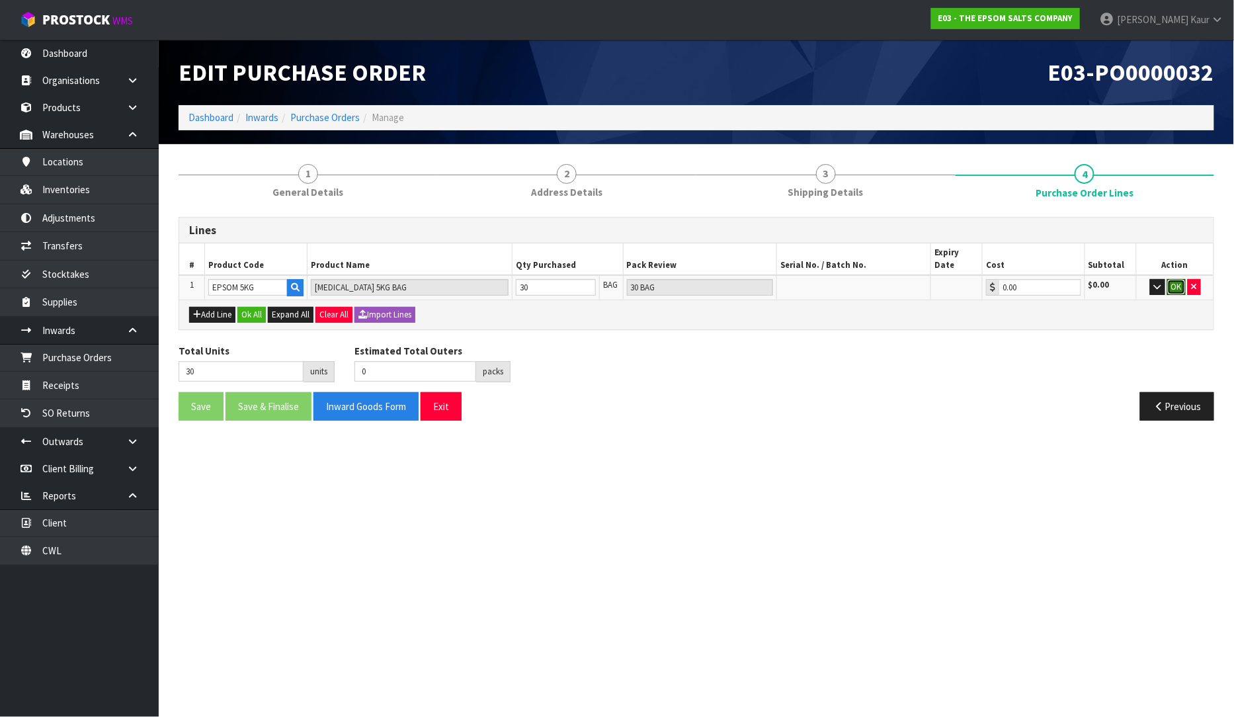
click at [1173, 279] on button "OK" at bounding box center [1176, 287] width 19 height 16
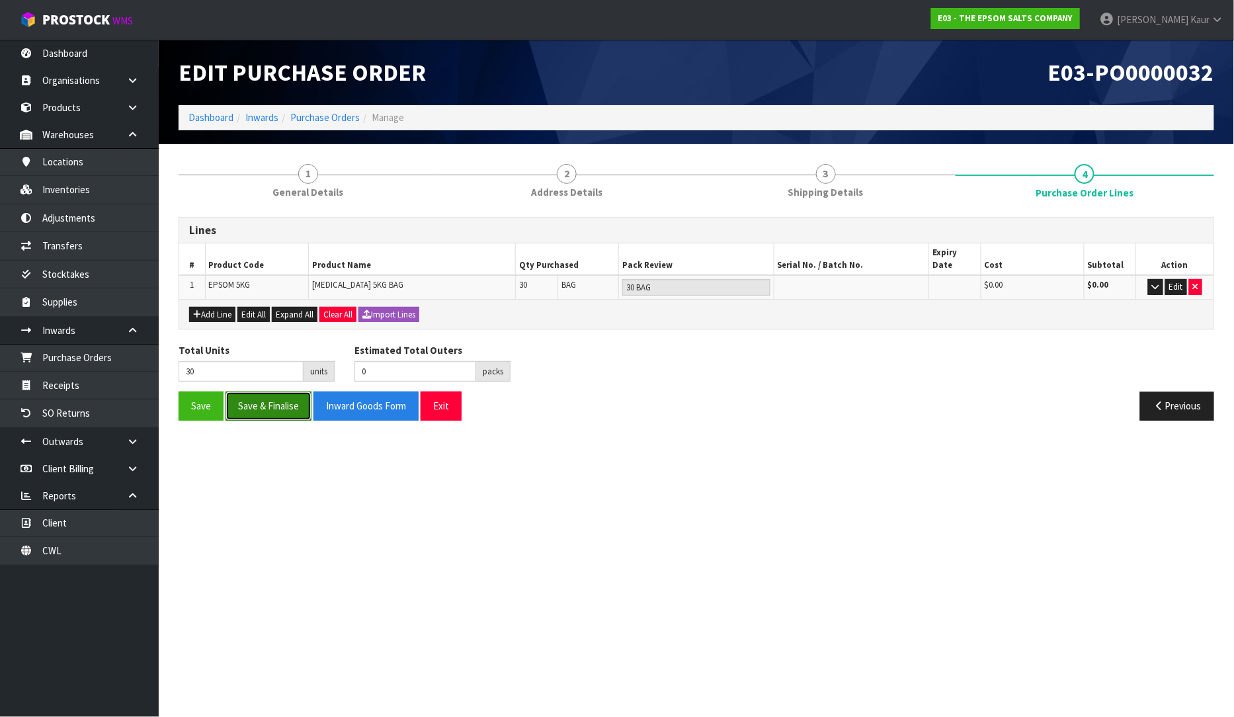
click at [266, 392] on button "Save & Finalise" at bounding box center [268, 405] width 86 height 28
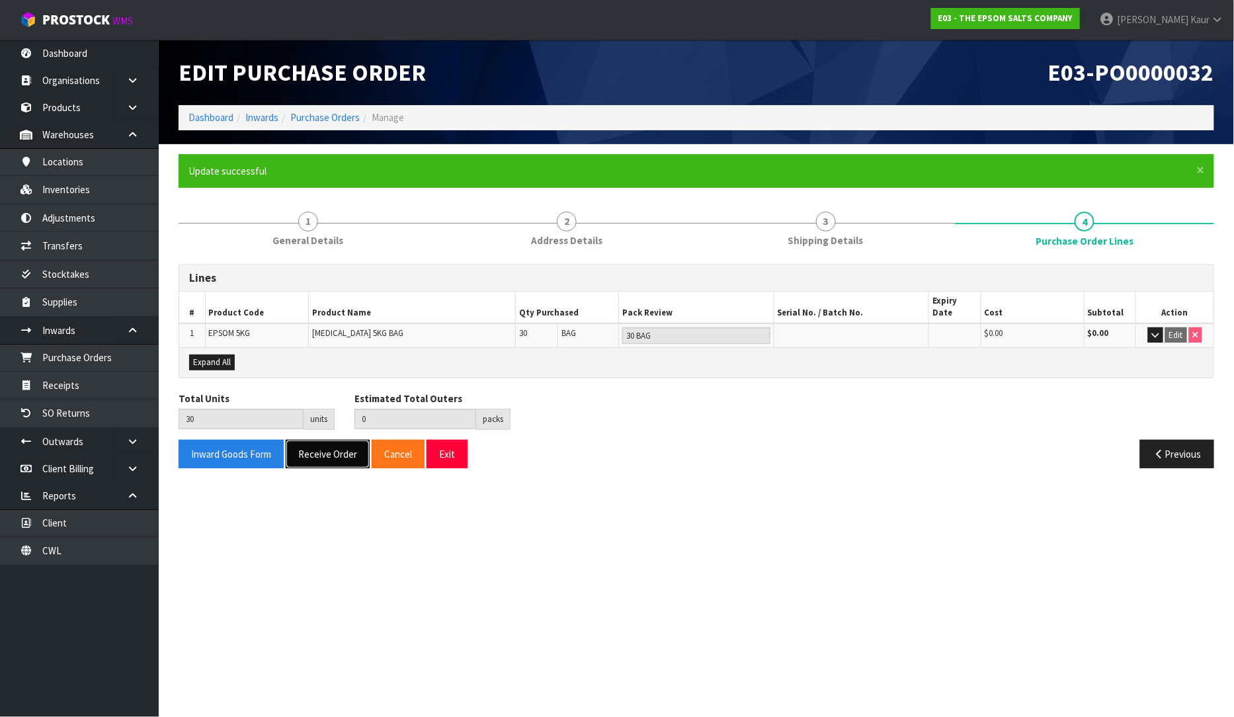
click at [321, 444] on button "Receive Order" at bounding box center [328, 454] width 84 height 28
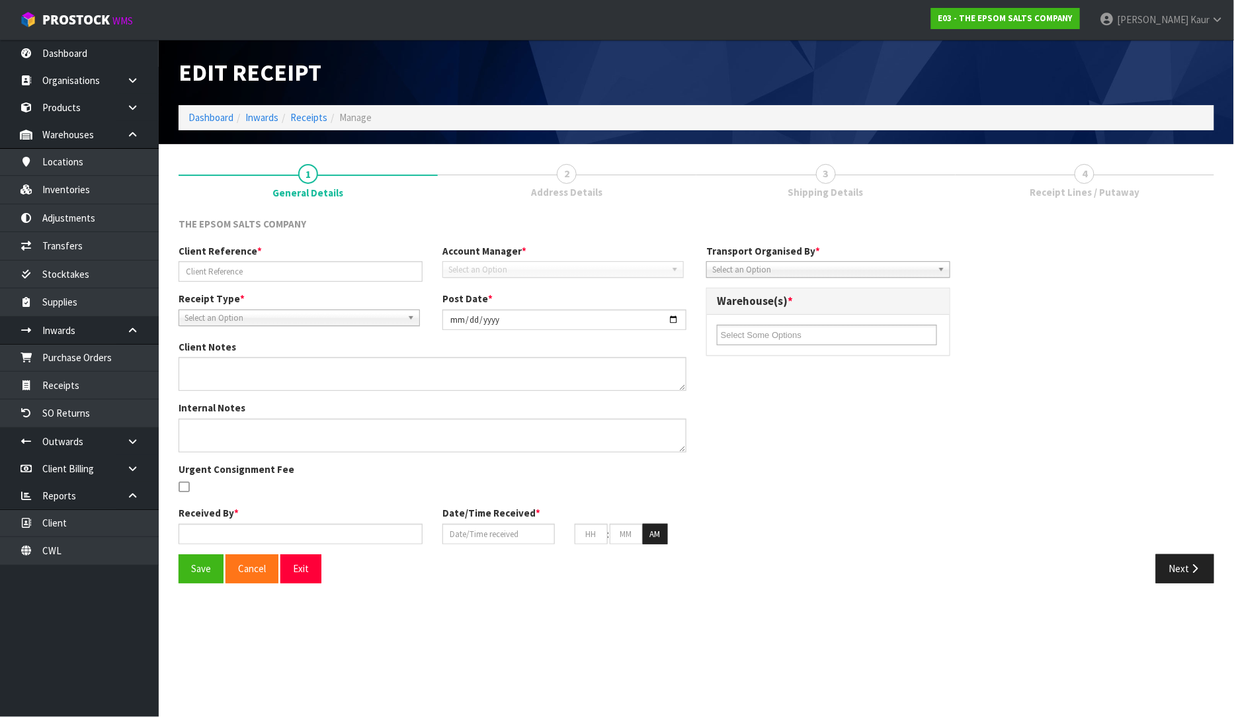
type input "E03-ORD0001160"
type input "[DATE]"
type input "[PERSON_NAME]"
type input "[DATE]"
type input "01"
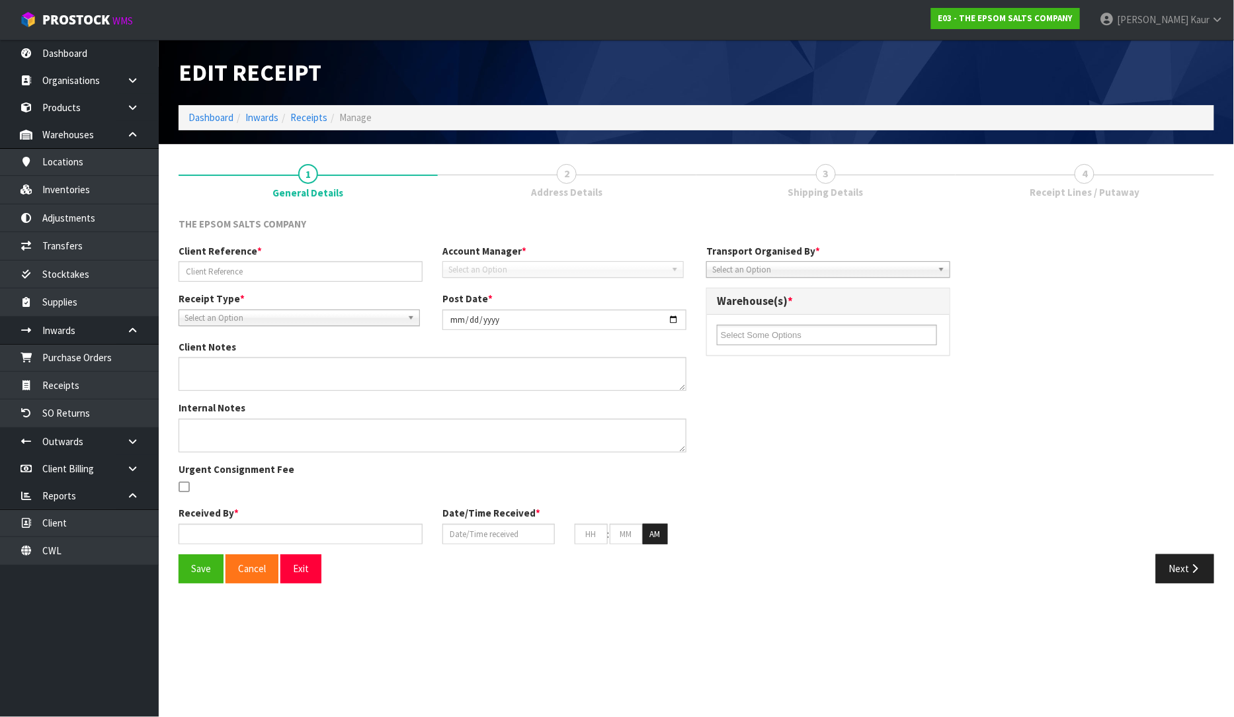
type input "46"
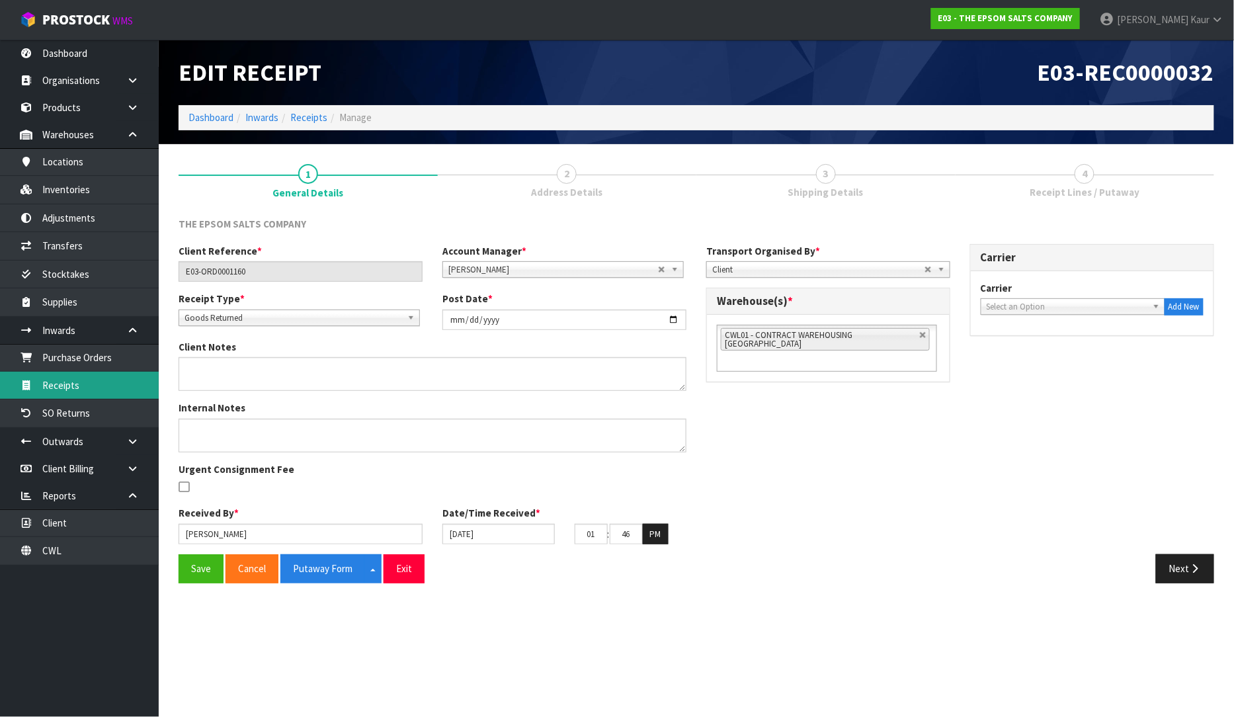
click at [63, 380] on link "Receipts" at bounding box center [79, 385] width 159 height 27
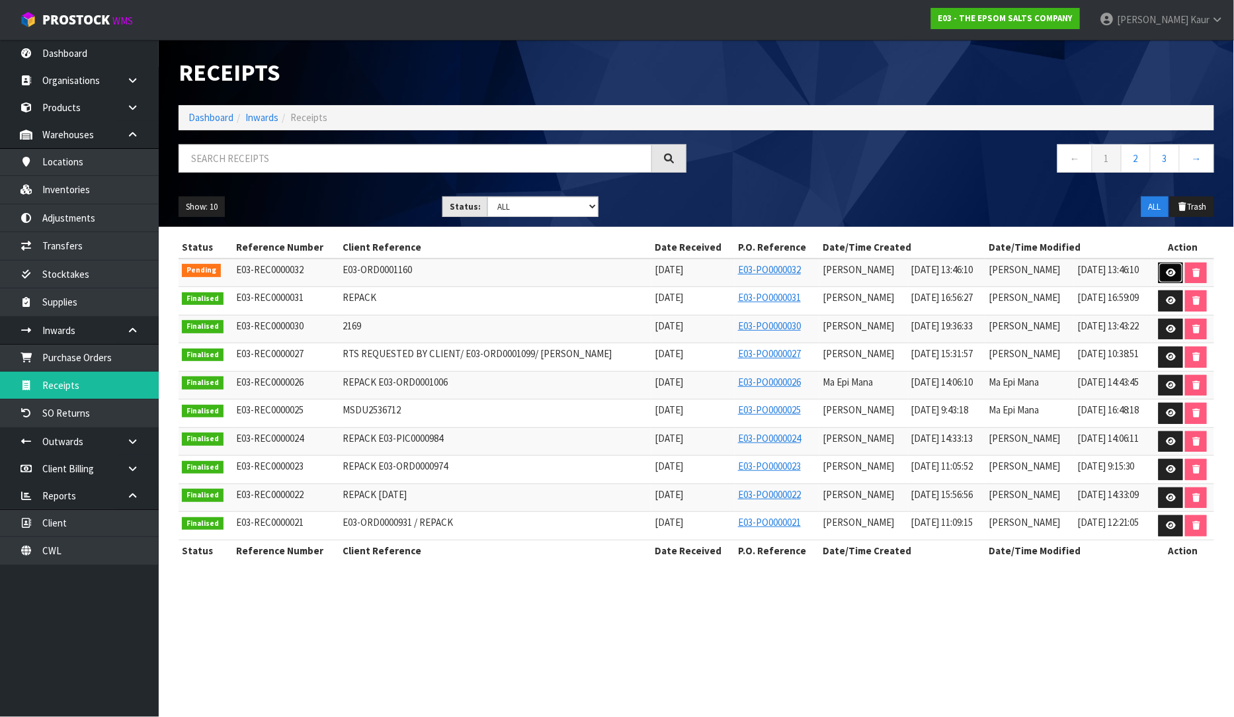
click at [1172, 269] on icon at bounding box center [1171, 272] width 10 height 9
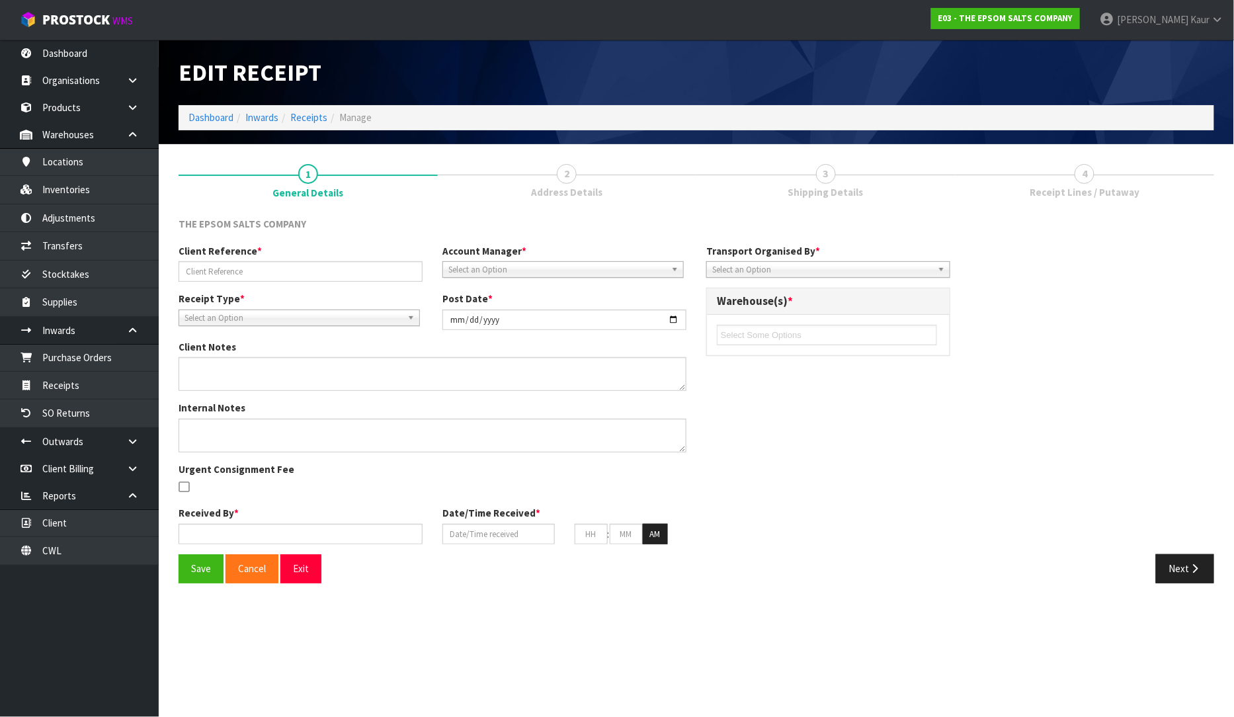
type input "E03-ORD0001160"
type input "[DATE]"
type input "[PERSON_NAME]"
type input "[DATE]"
type input "01"
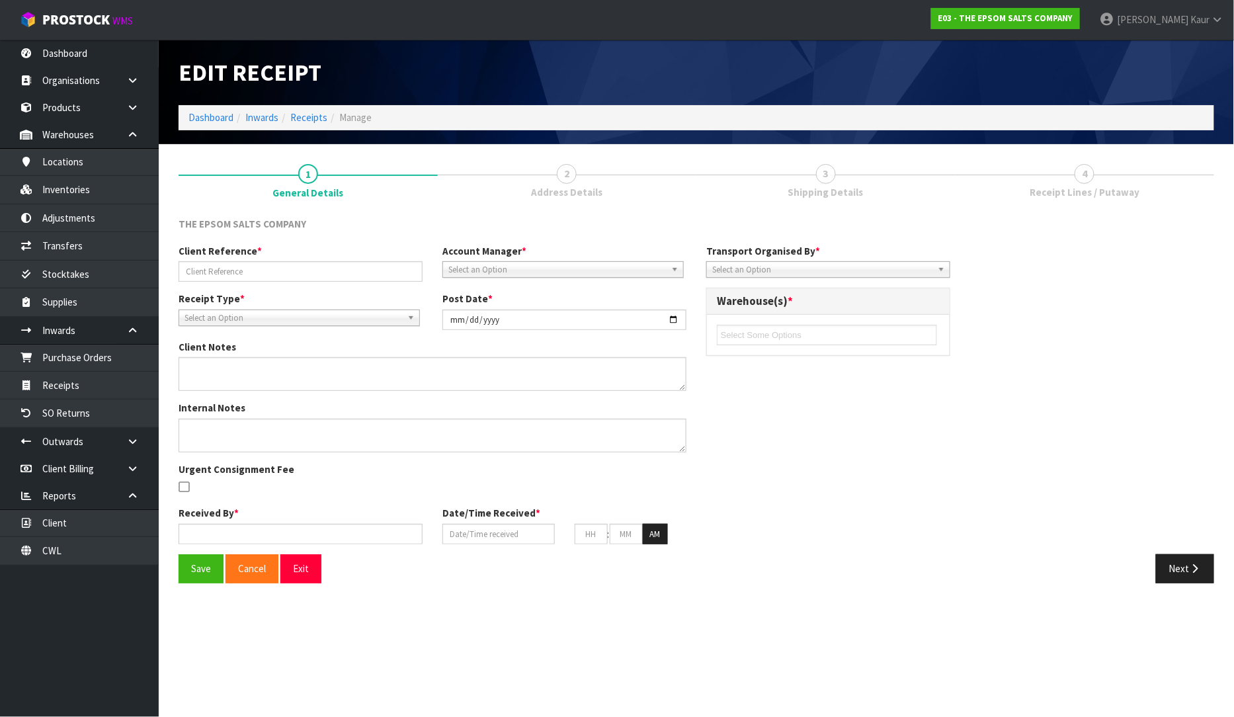
type input "46"
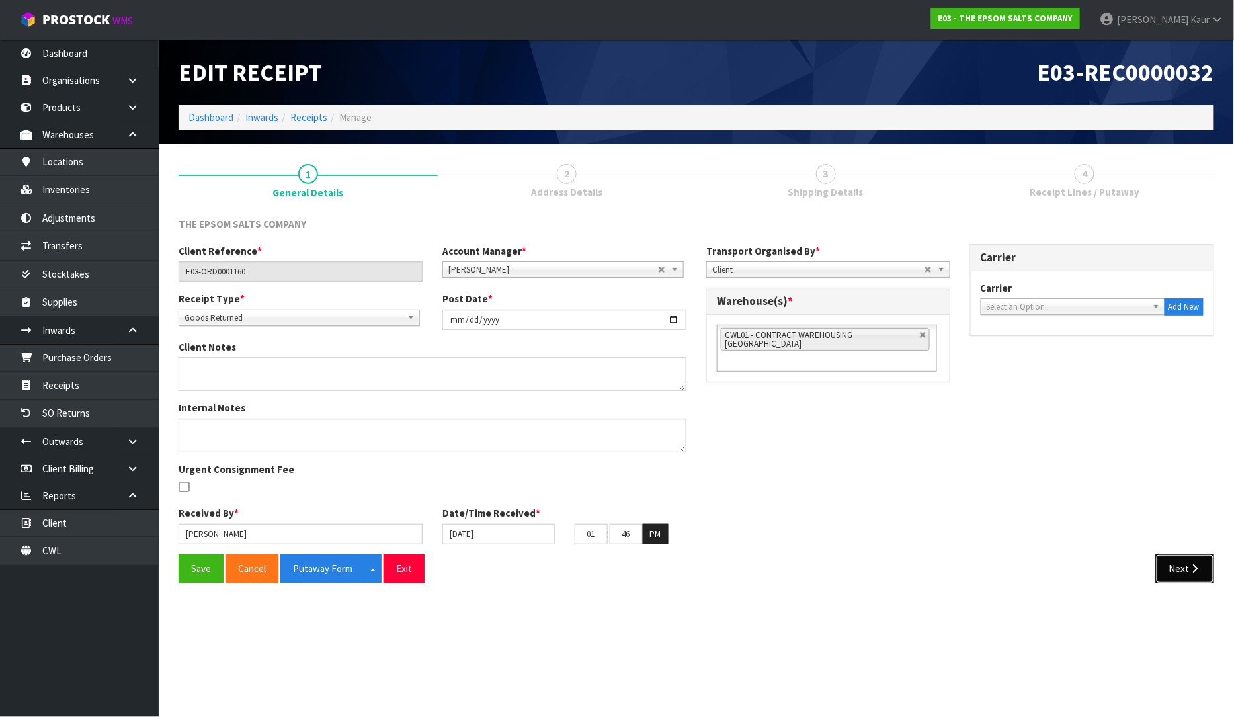
click at [1184, 577] on button "Next" at bounding box center [1185, 568] width 58 height 28
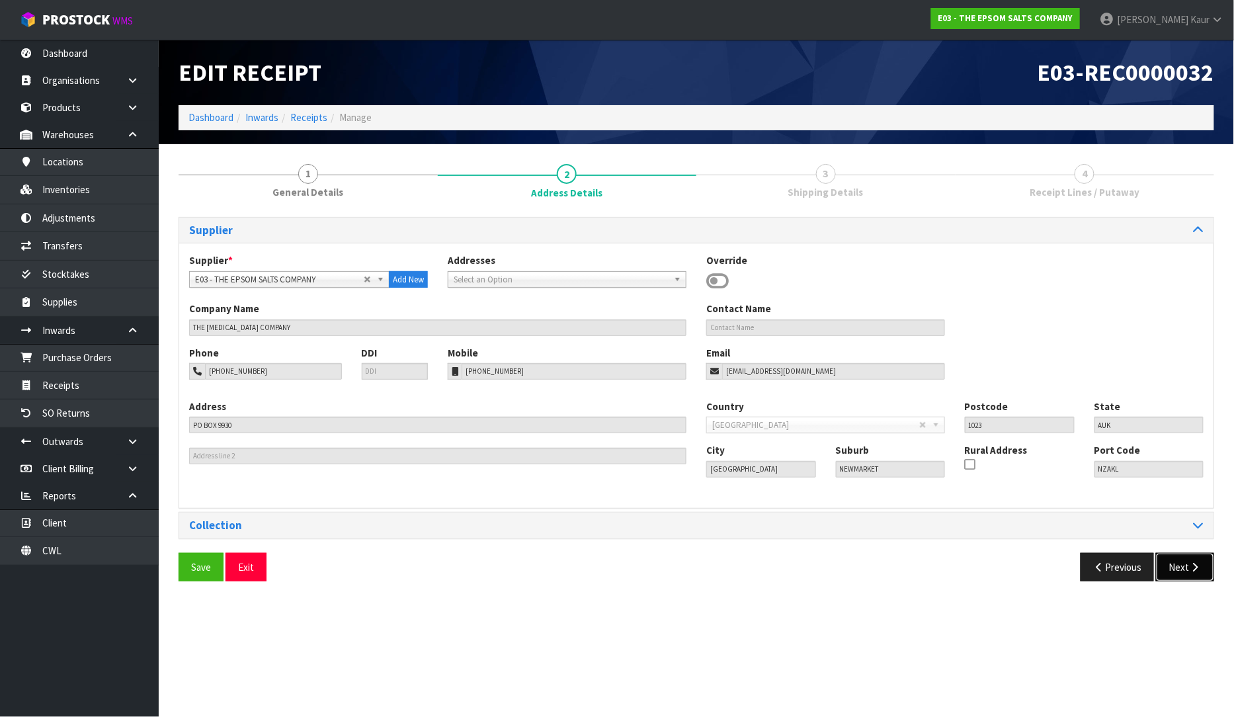
click at [1190, 560] on button "Next" at bounding box center [1185, 567] width 58 height 28
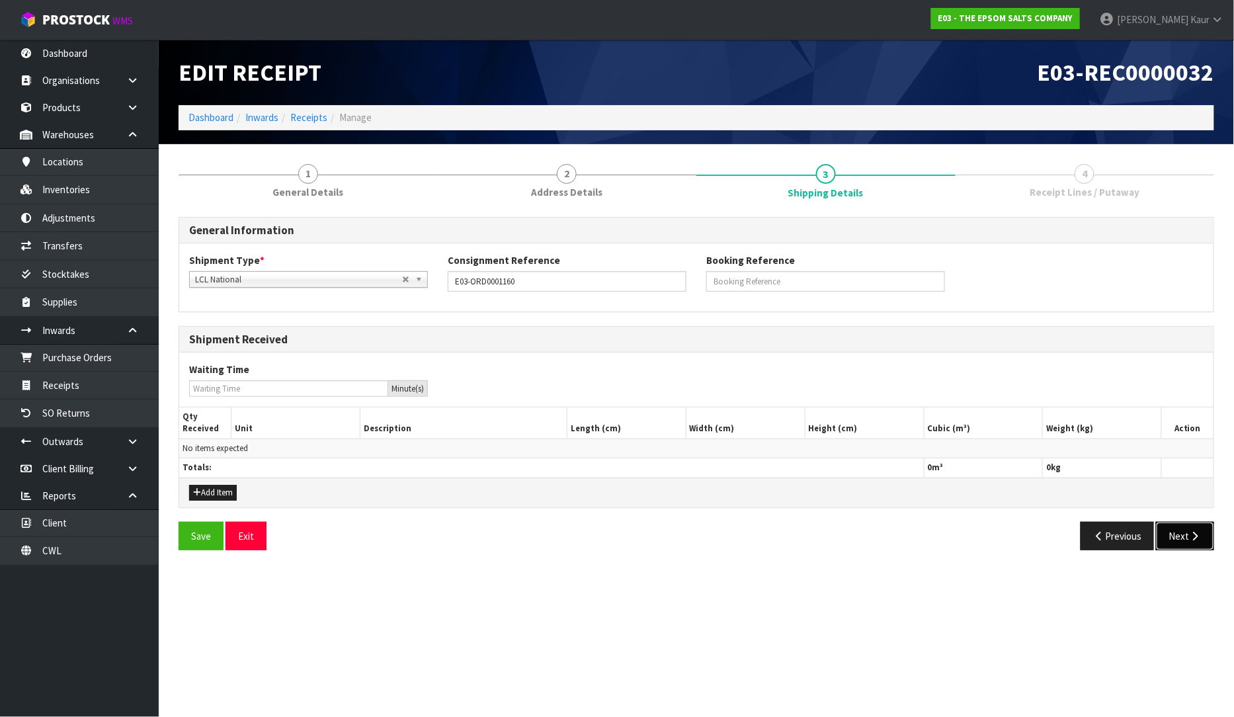
click at [1187, 546] on button "Next" at bounding box center [1185, 536] width 58 height 28
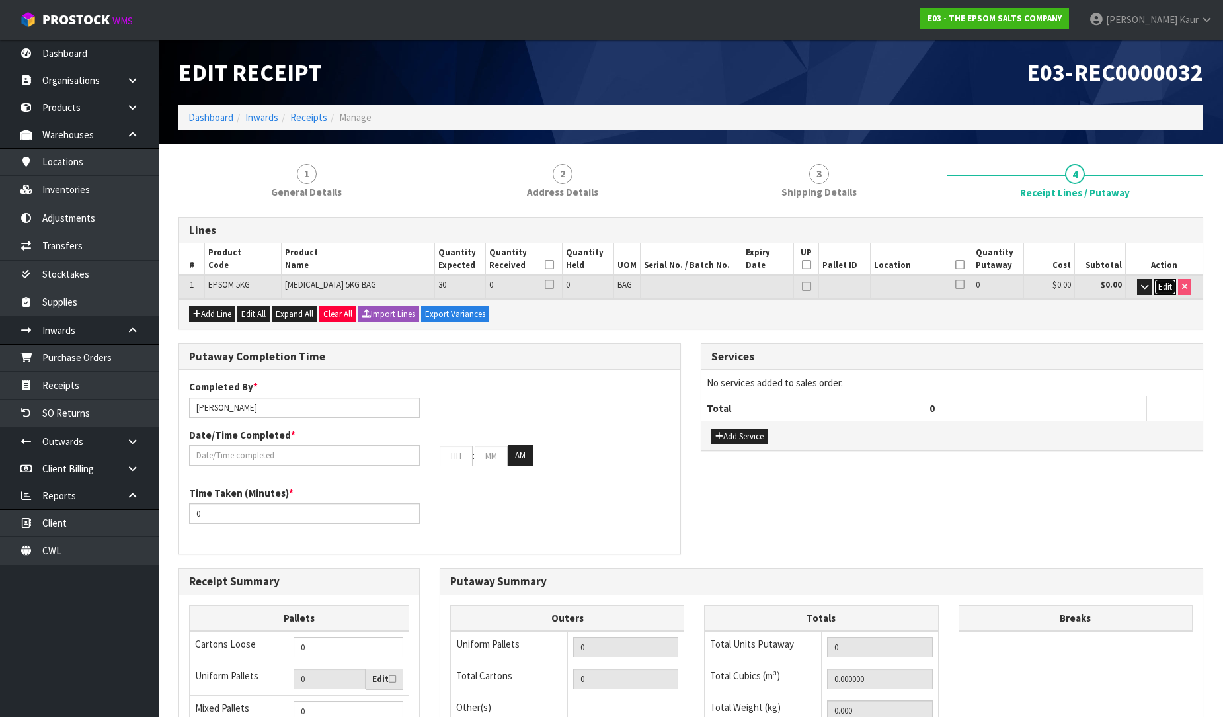
click at [1161, 281] on span "Edit" at bounding box center [1166, 286] width 14 height 11
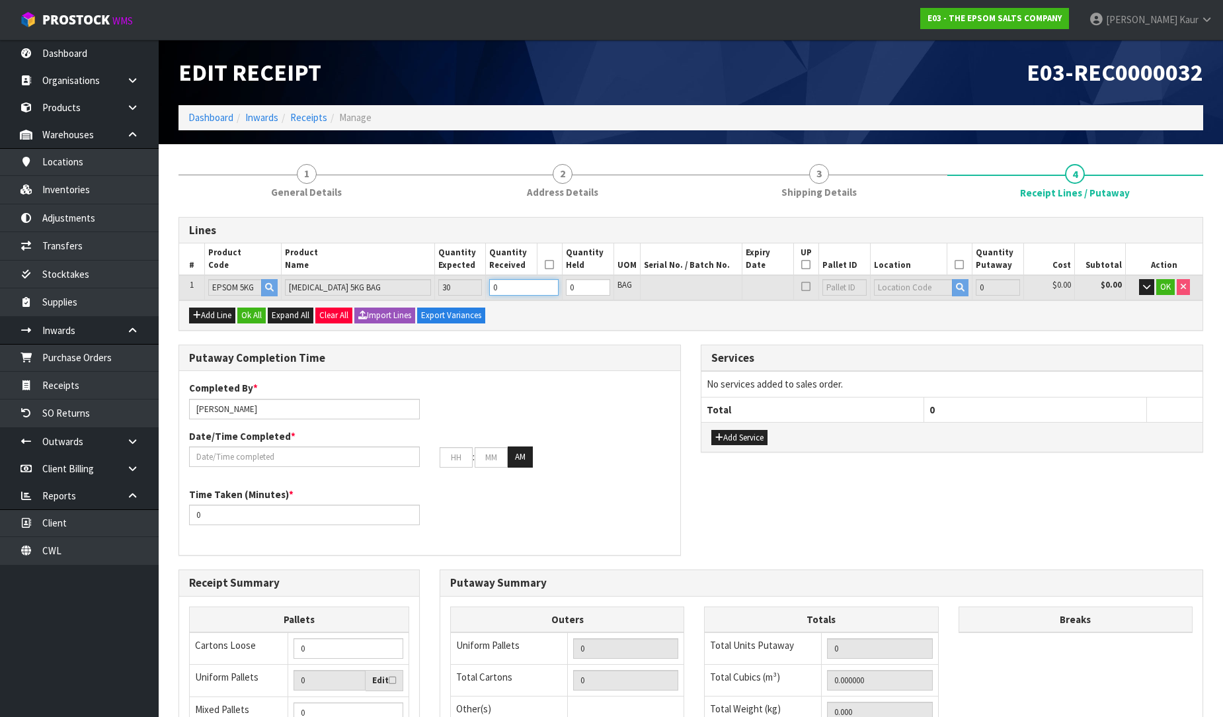
click at [500, 285] on input "0" at bounding box center [523, 287] width 69 height 17
type input "0.02904"
type input "15"
type input "3"
type input "0.2904"
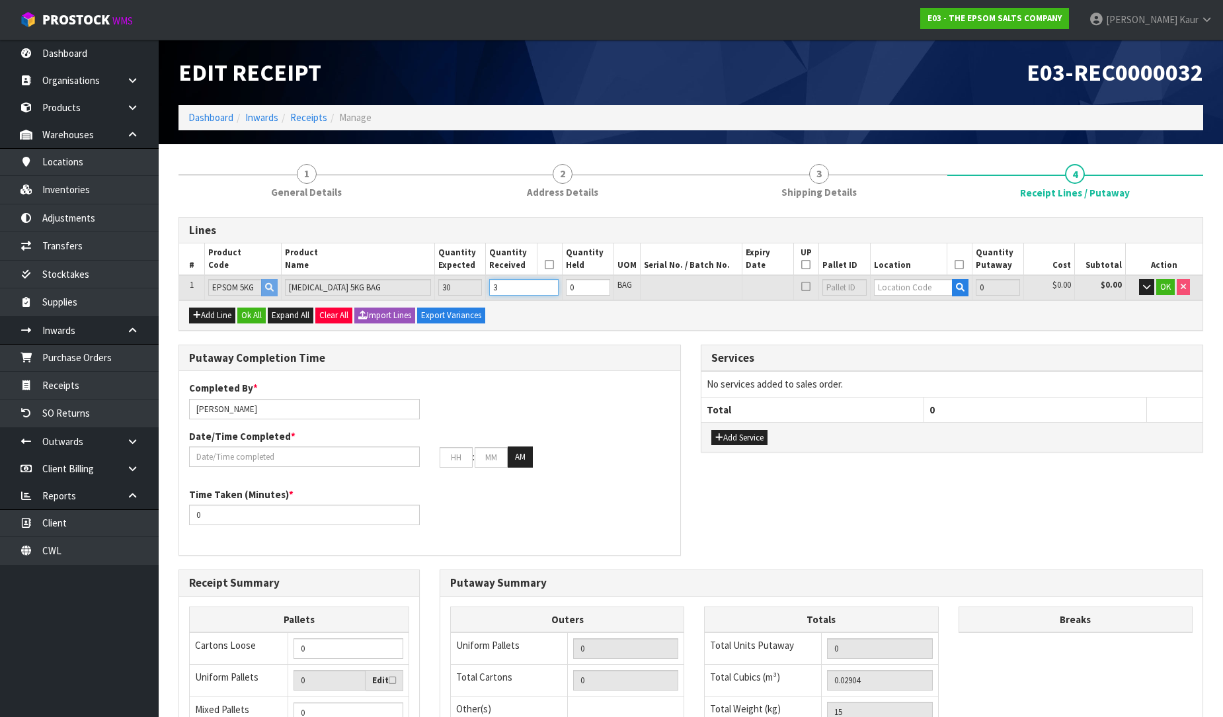
type input "150"
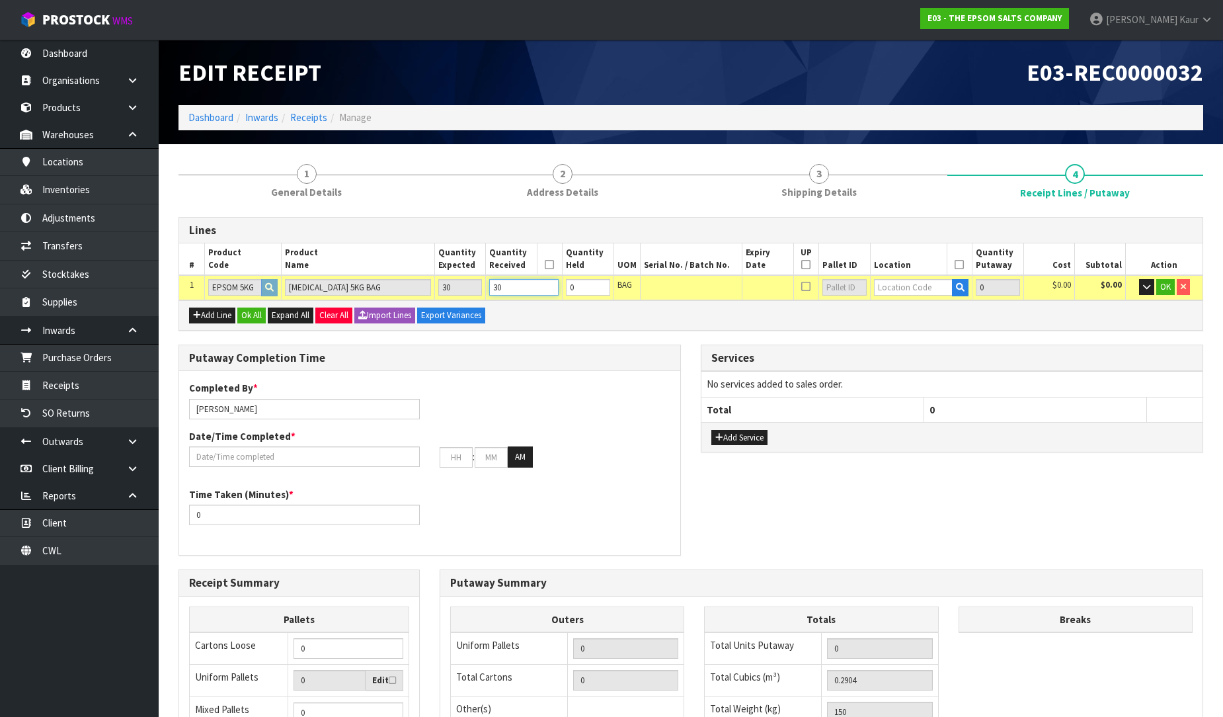
type input "30"
click at [930, 292] on input "text" at bounding box center [913, 287] width 79 height 17
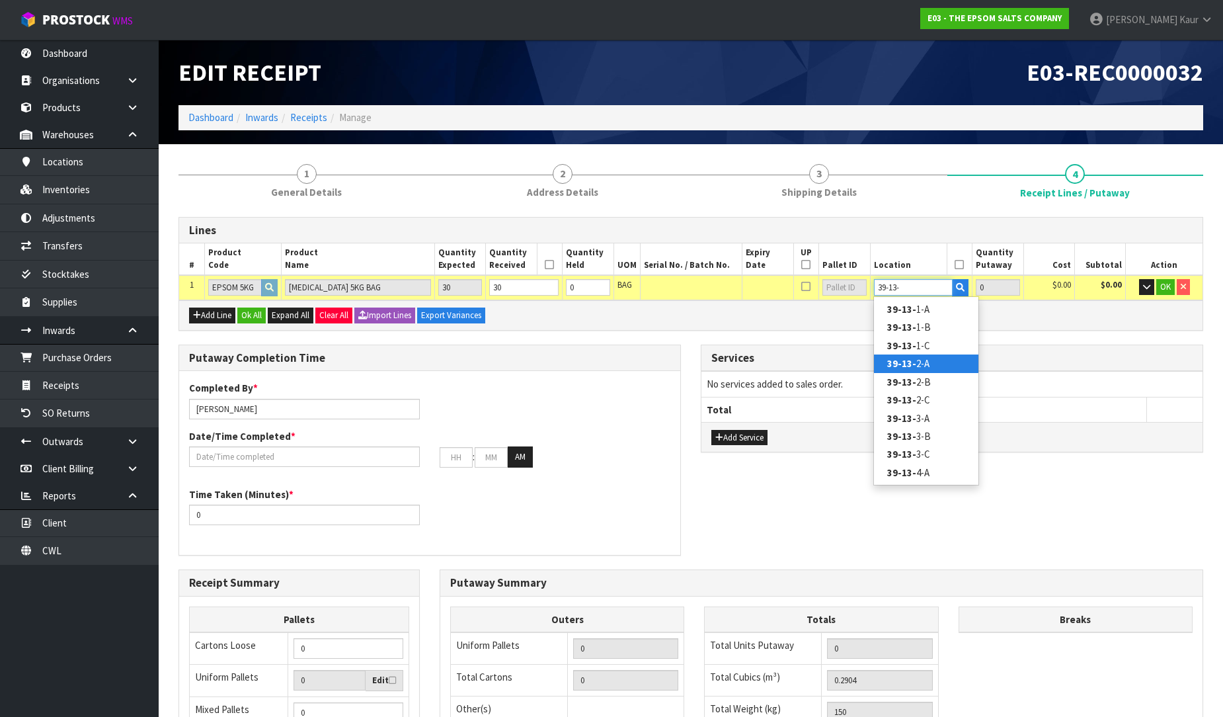
type input "39-13-"
click at [909, 356] on link "39-13- 2-A" at bounding box center [926, 363] width 104 height 18
type input "30"
type input "39-13-2-A"
type input "30"
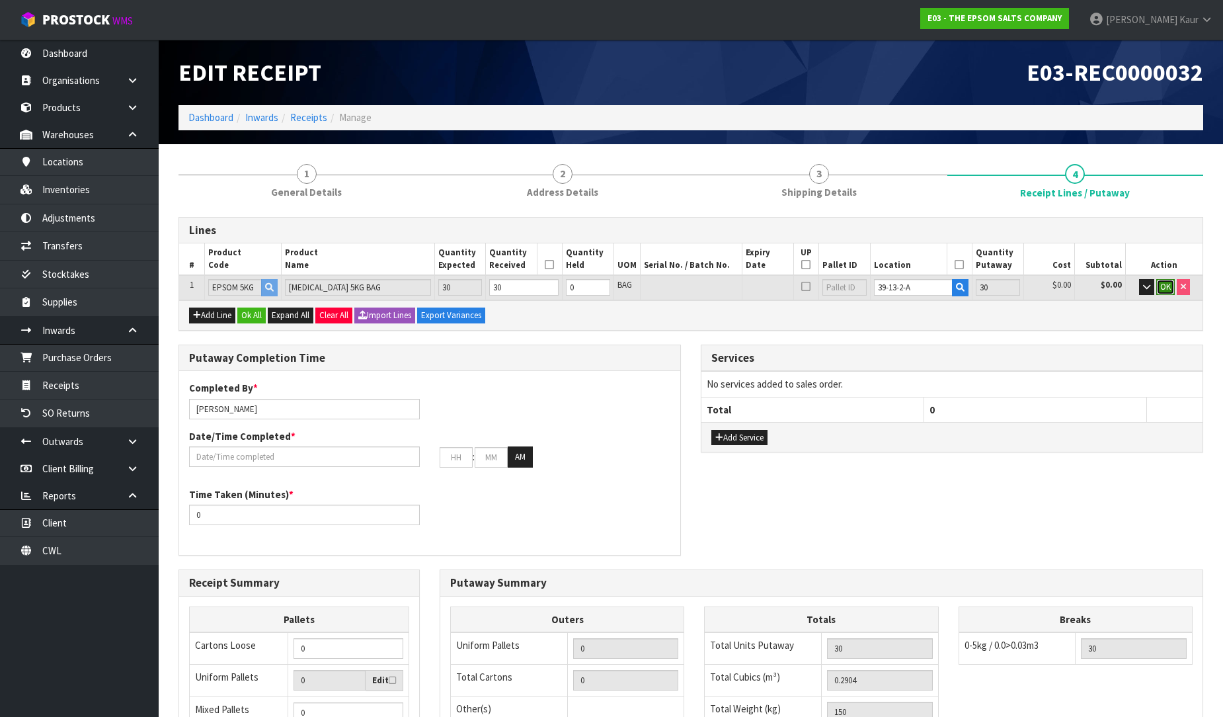
click at [1166, 287] on span "OK" at bounding box center [1166, 286] width 11 height 11
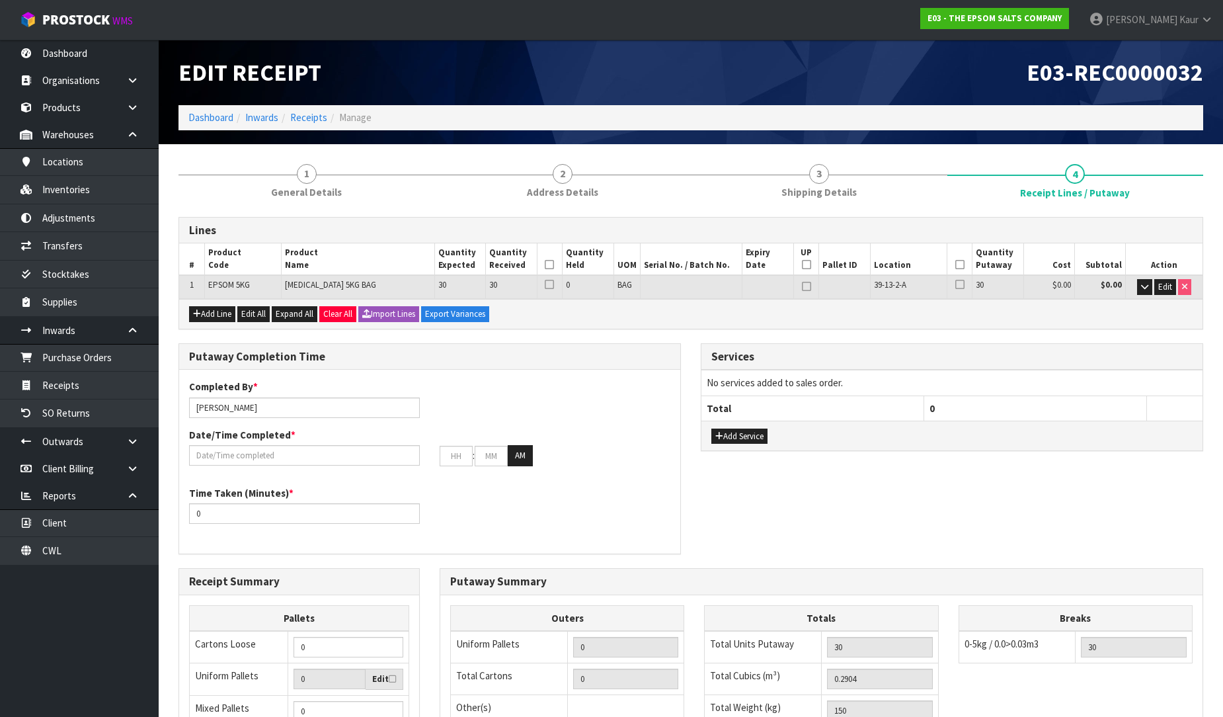
click at [553, 265] on icon at bounding box center [549, 265] width 9 height 1
click at [956, 265] on icon at bounding box center [960, 265] width 9 height 1
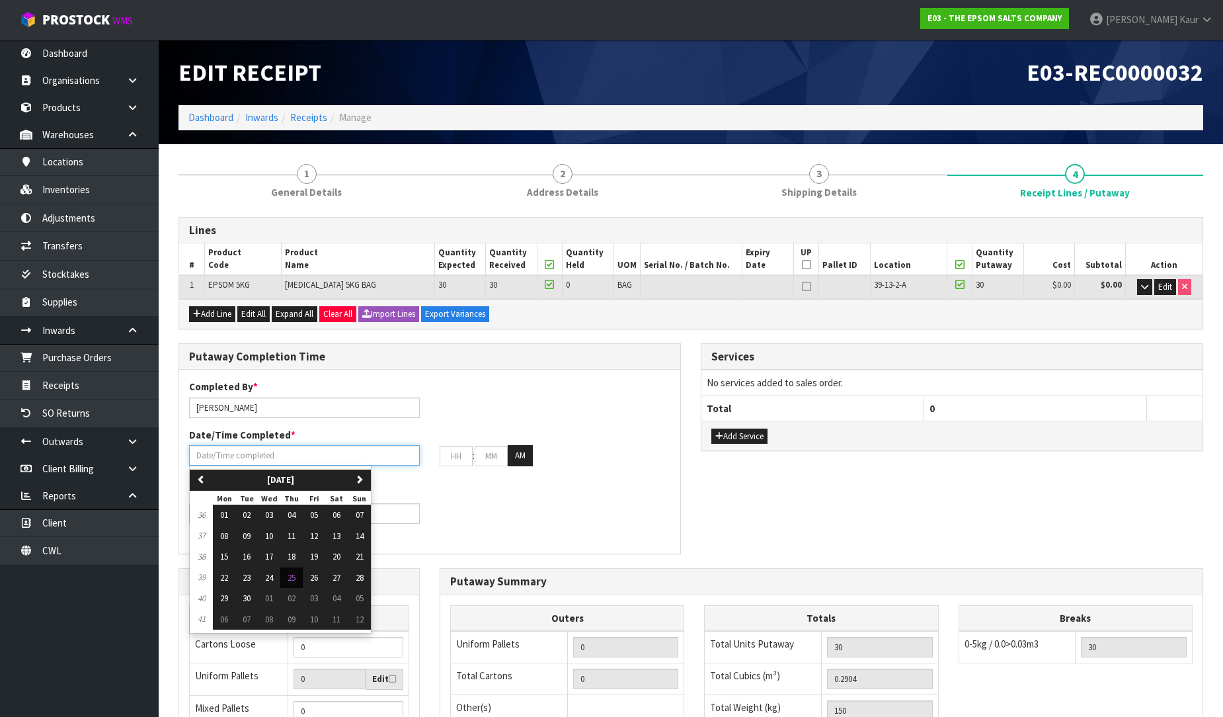
click at [251, 452] on input "text" at bounding box center [304, 455] width 231 height 20
click at [296, 580] on span "25" at bounding box center [292, 577] width 8 height 11
type input "[DATE]"
type input "12"
type input "00"
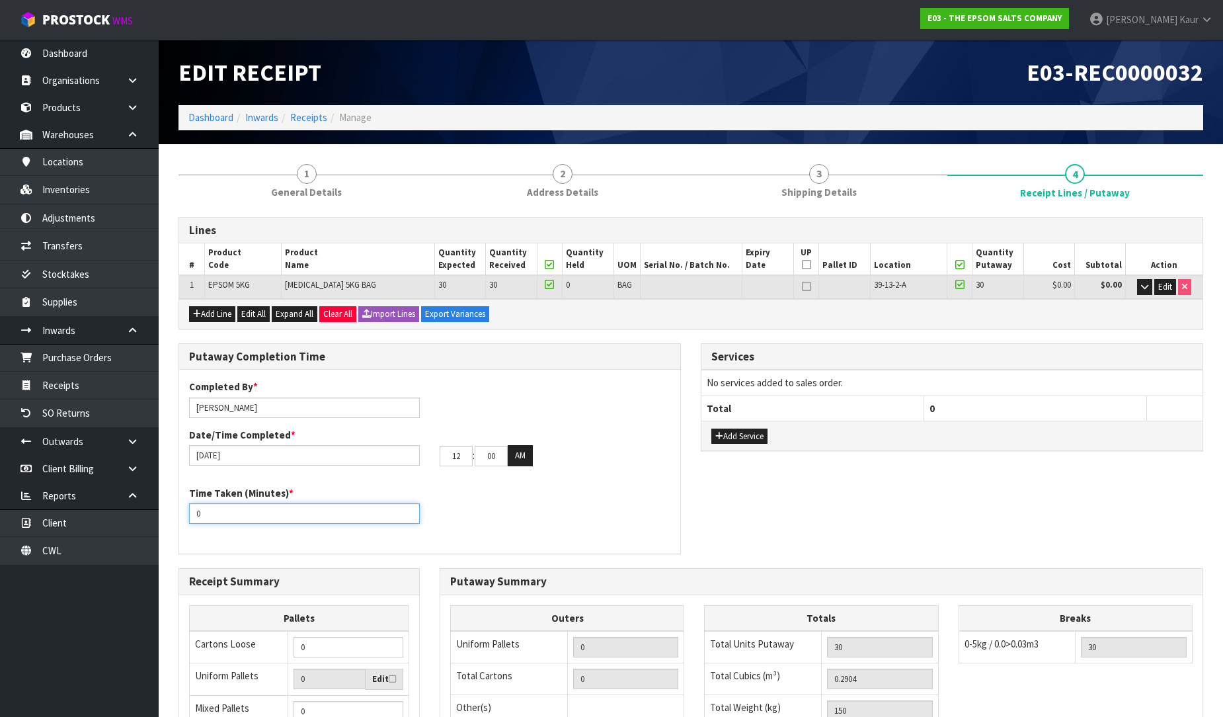
click at [220, 512] on input "0" at bounding box center [304, 513] width 231 height 20
type input "0"
type input "180"
drag, startPoint x: 465, startPoint y: 459, endPoint x: 442, endPoint y: 458, distance: 23.2
click at [442, 458] on input "12" at bounding box center [456, 456] width 33 height 20
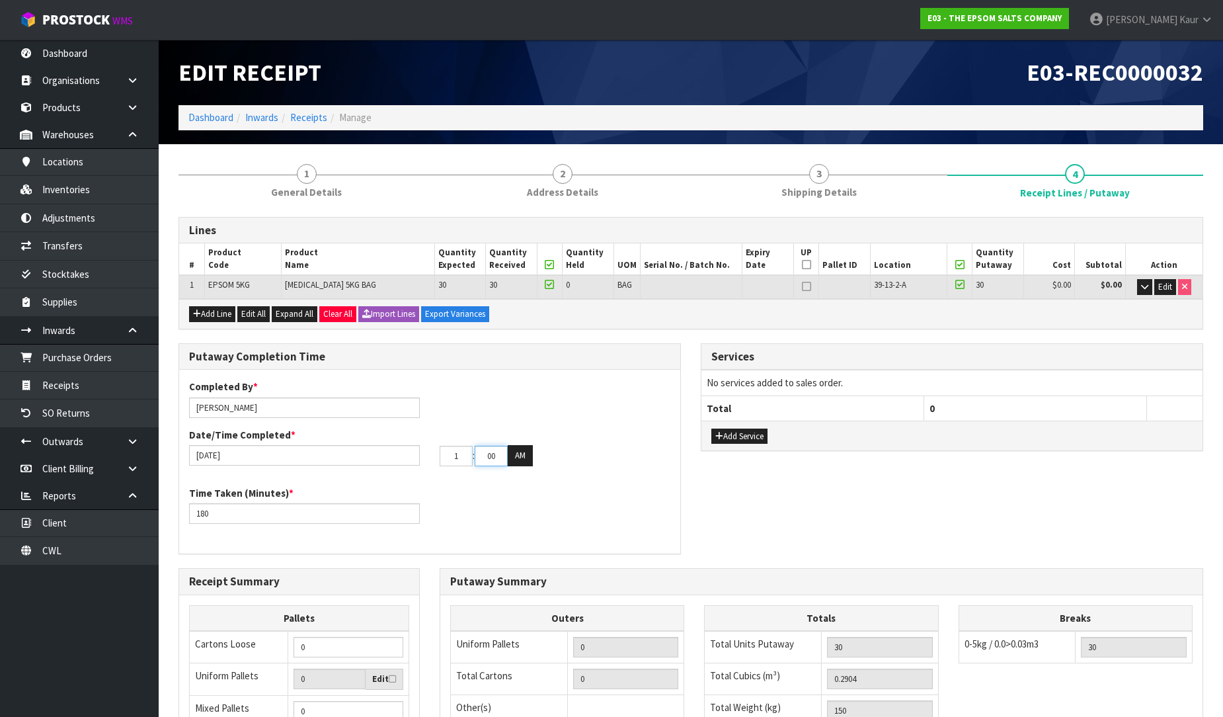
type input "01"
drag, startPoint x: 498, startPoint y: 450, endPoint x: 478, endPoint y: 454, distance: 20.2
click at [478, 454] on input "00" at bounding box center [491, 456] width 33 height 20
type input "48"
click at [525, 452] on button "AM" at bounding box center [520, 455] width 25 height 21
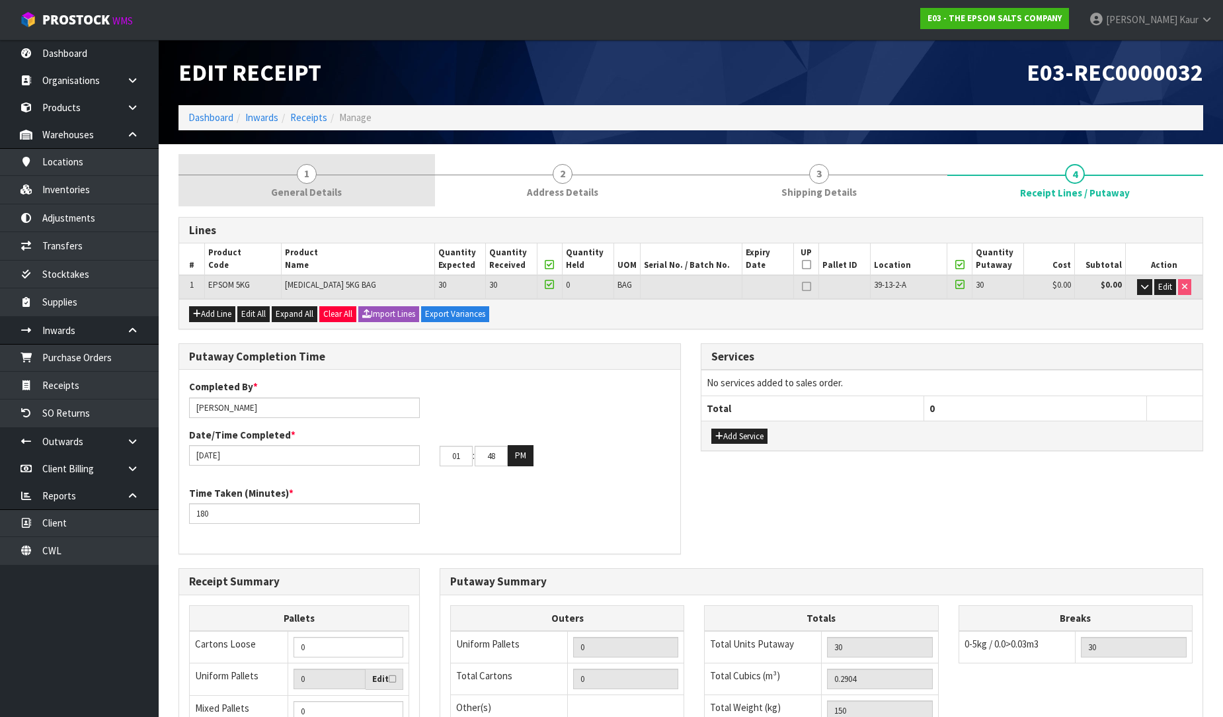
click at [295, 167] on link "1 General Details" at bounding box center [307, 180] width 257 height 52
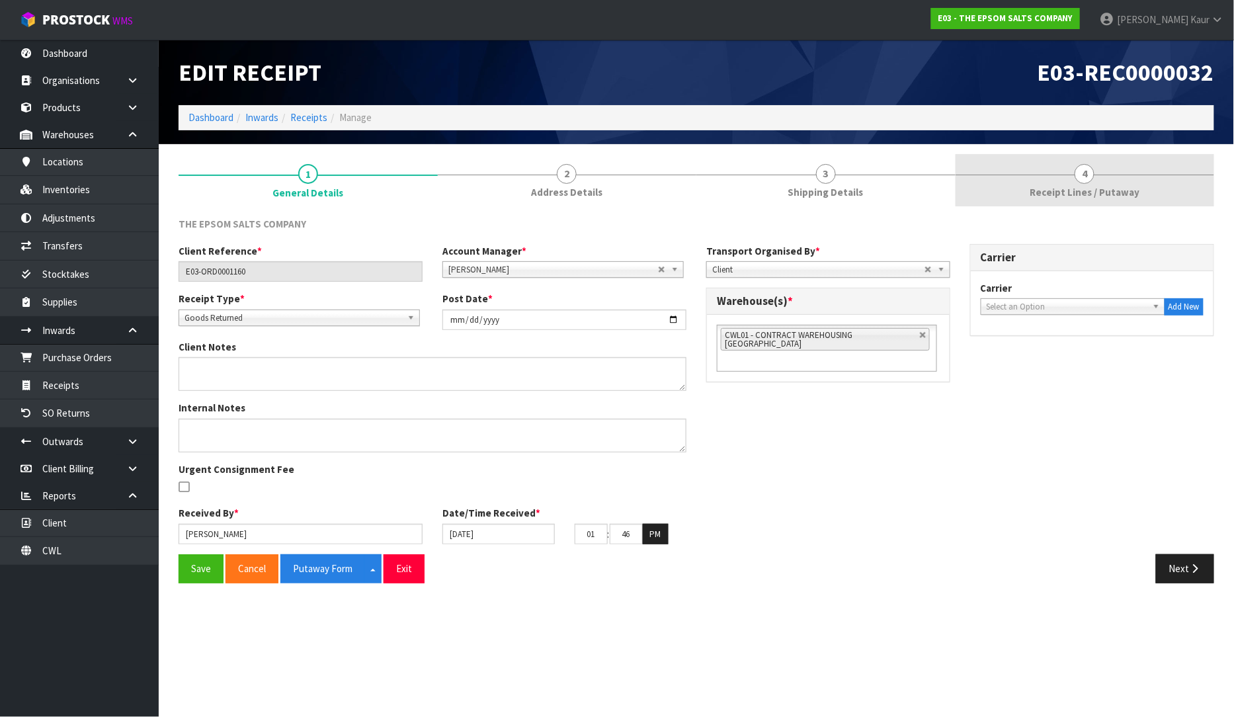
click at [1112, 187] on span "Receipt Lines / Putaway" at bounding box center [1085, 192] width 110 height 14
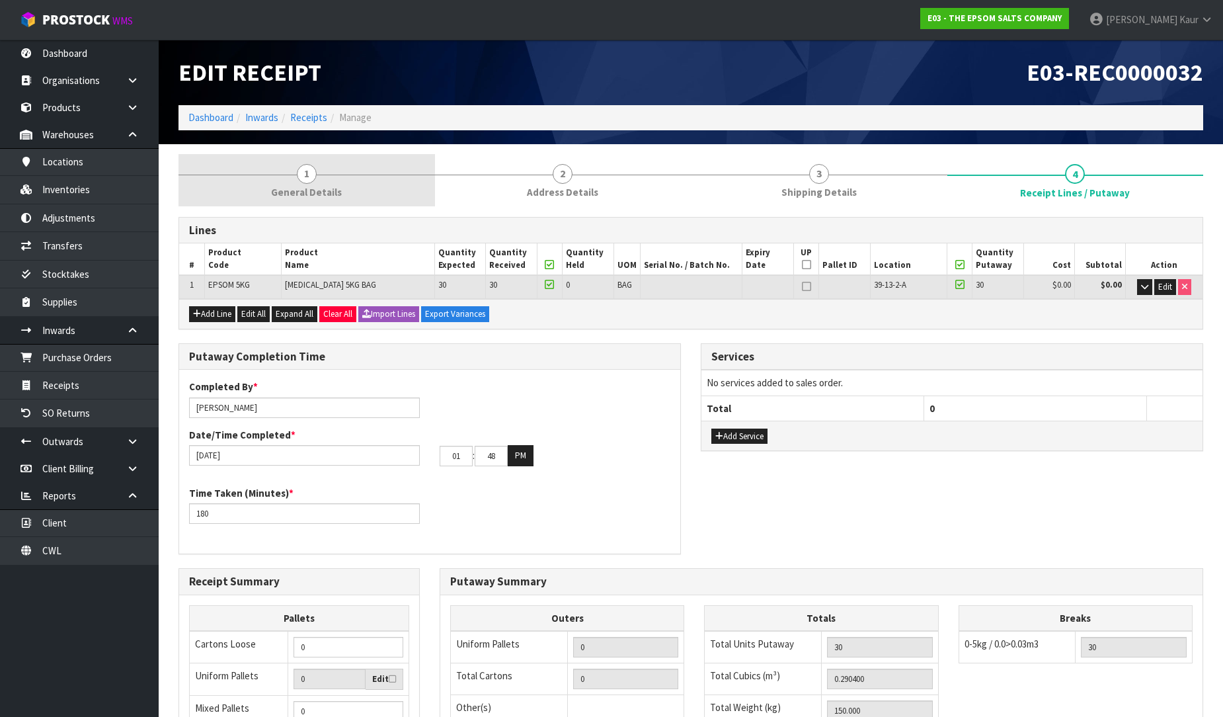
click at [307, 196] on span "General Details" at bounding box center [306, 192] width 71 height 14
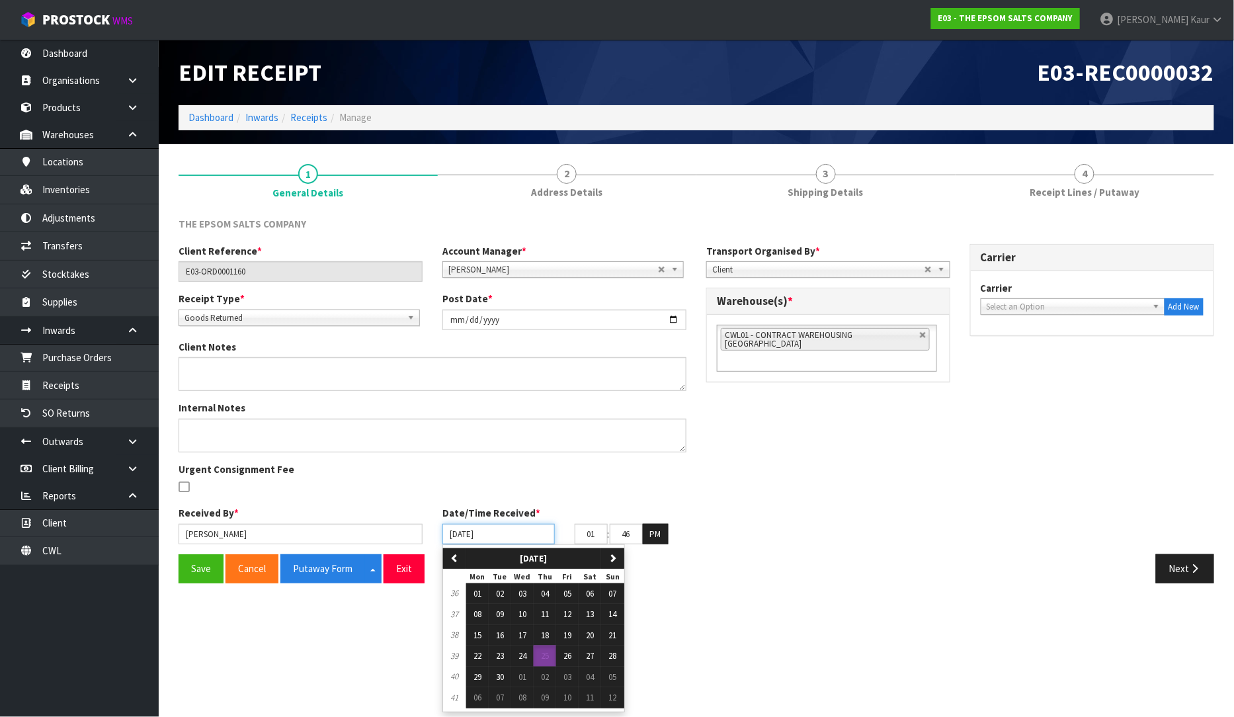
click at [455, 534] on input "[DATE]" at bounding box center [498, 534] width 112 height 20
click at [470, 589] on button "01" at bounding box center [477, 593] width 22 height 21
type input "[DATE]"
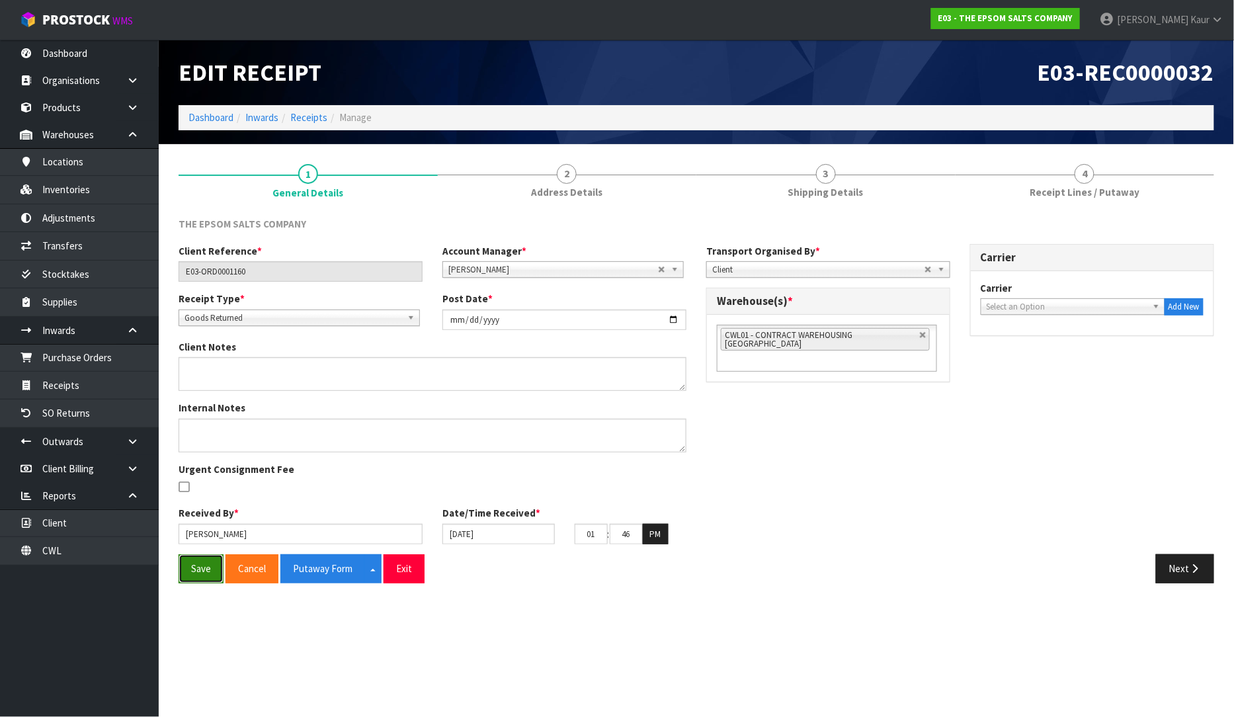
click at [189, 570] on button "Save" at bounding box center [201, 568] width 45 height 28
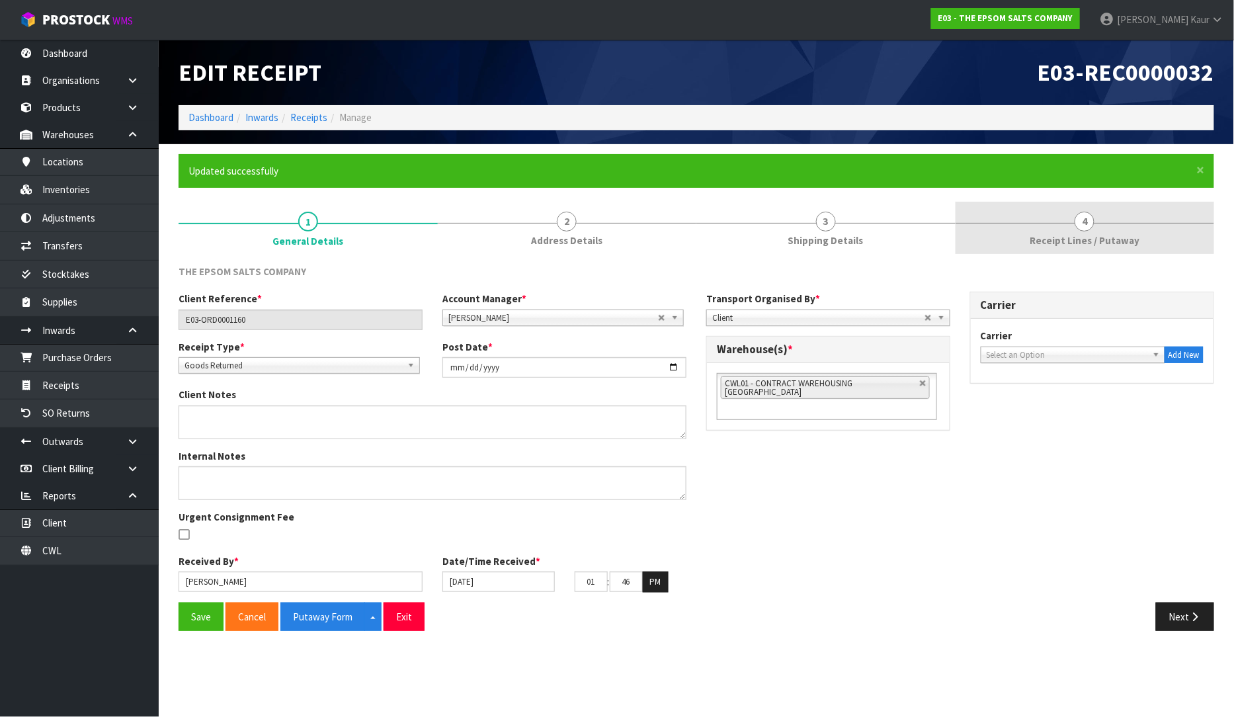
click at [1050, 235] on span "Receipt Lines / Putaway" at bounding box center [1085, 240] width 110 height 14
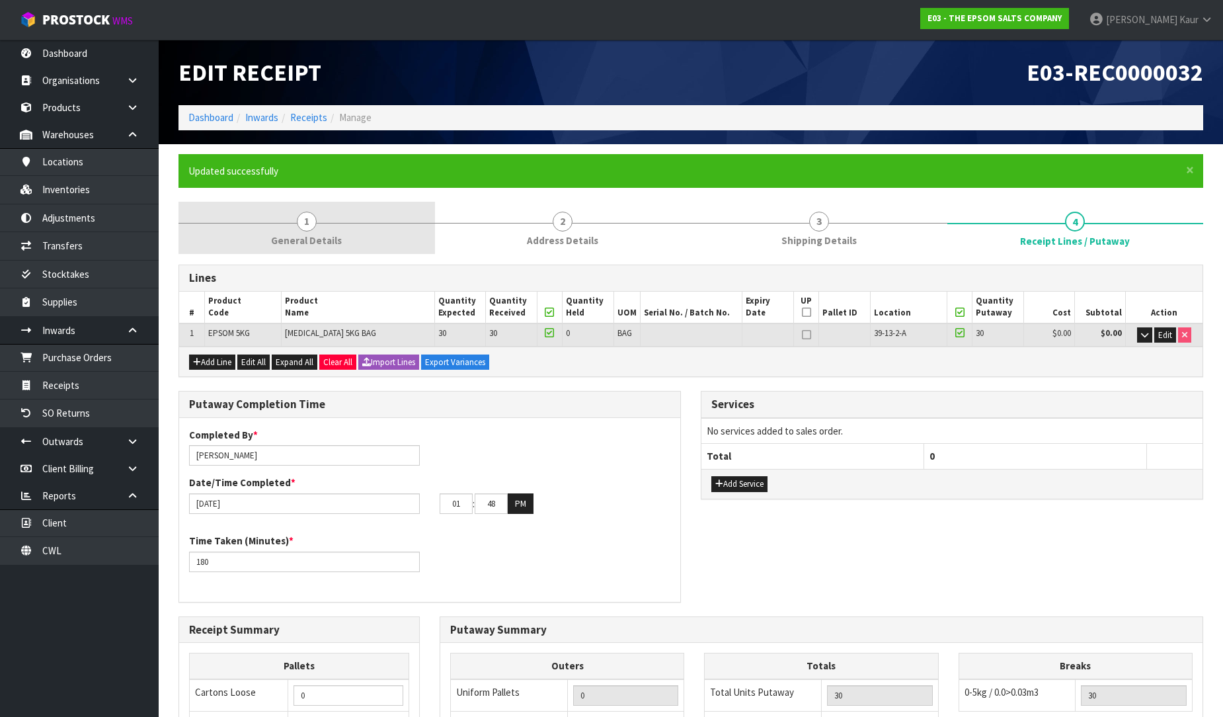
click at [349, 237] on link "1 General Details" at bounding box center [307, 228] width 257 height 52
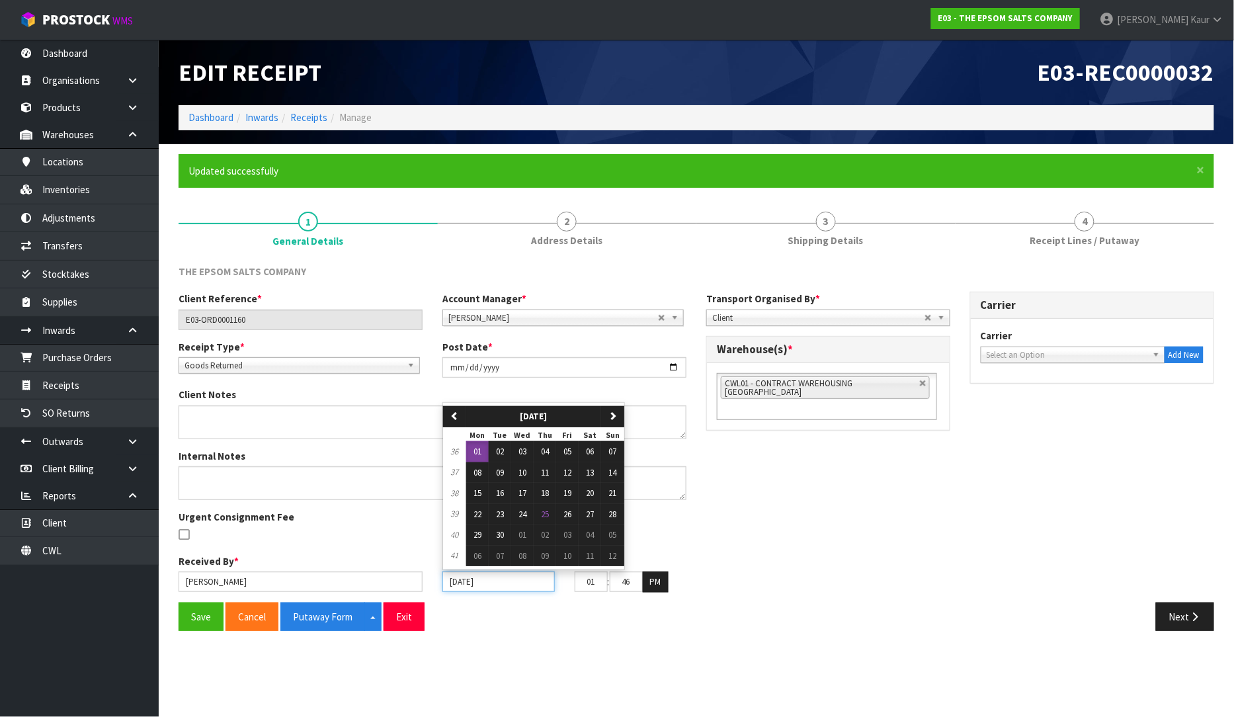
click at [455, 576] on input "[DATE]" at bounding box center [498, 581] width 112 height 20
click at [493, 468] on button "09" at bounding box center [500, 472] width 22 height 21
type input "[DATE]"
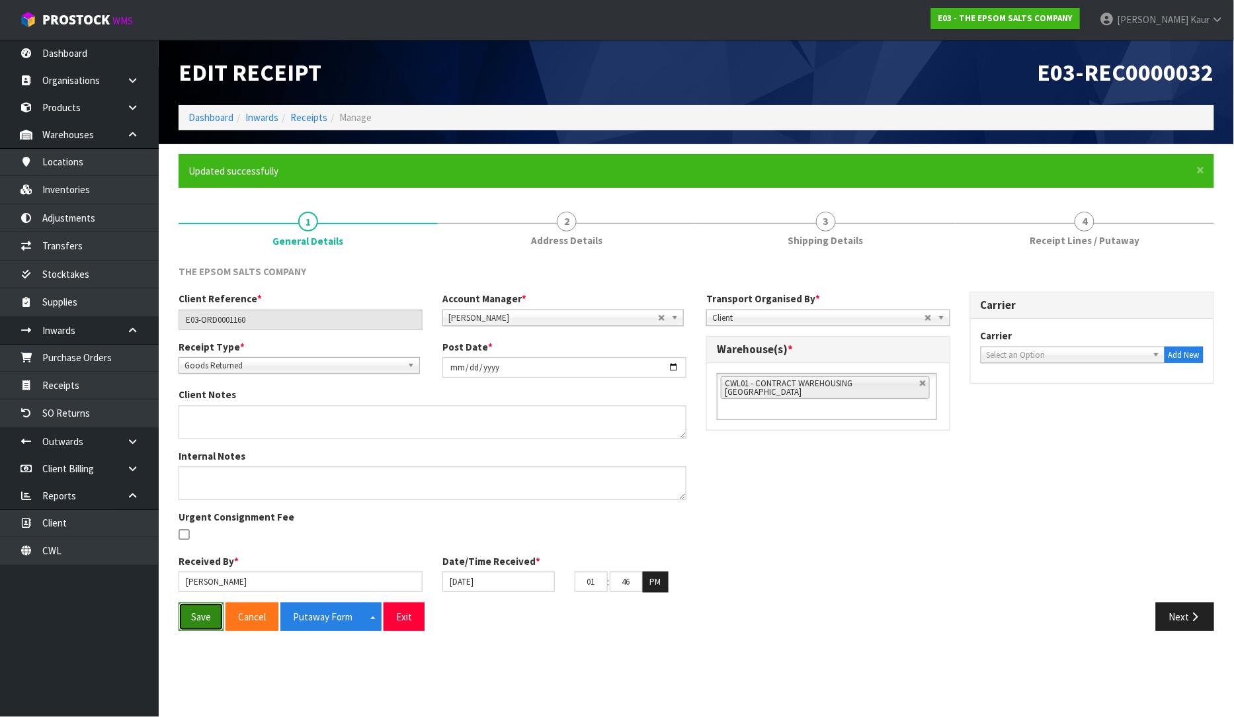
click at [204, 622] on button "Save" at bounding box center [201, 616] width 45 height 28
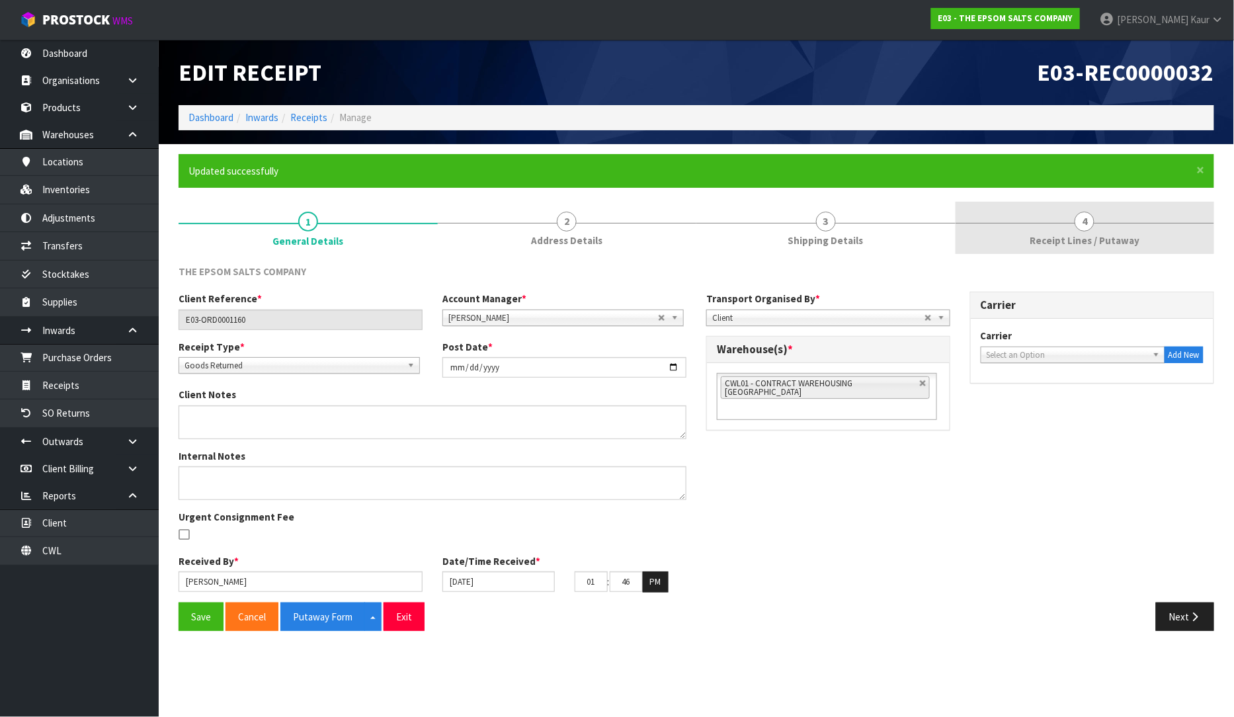
click at [1113, 232] on link "4 Receipt Lines / Putaway" at bounding box center [1085, 228] width 259 height 52
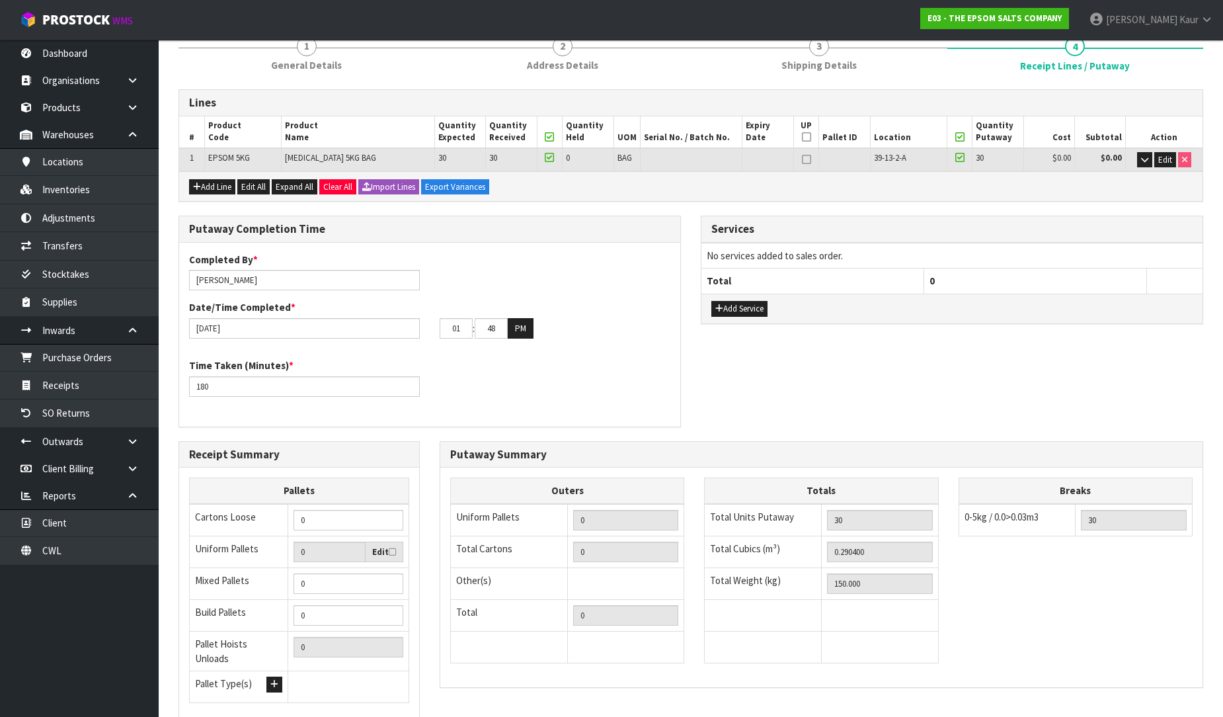
scroll to position [270, 0]
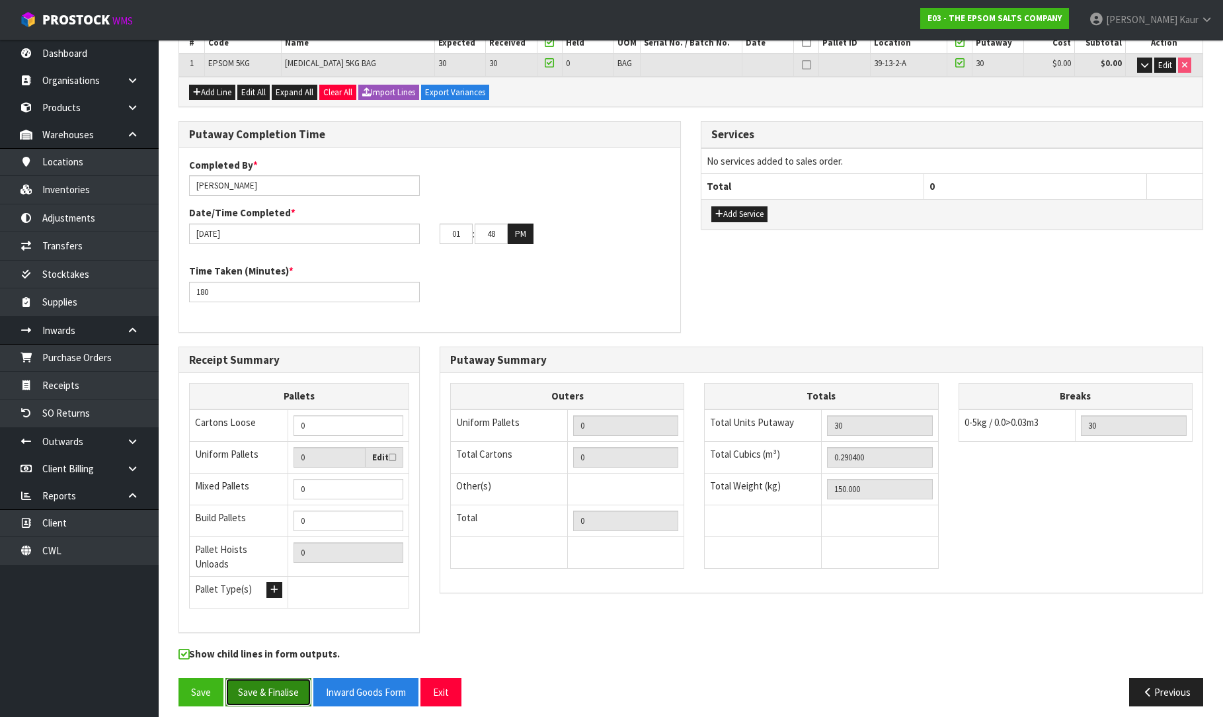
click at [260, 691] on button "Save & Finalise" at bounding box center [268, 692] width 86 height 28
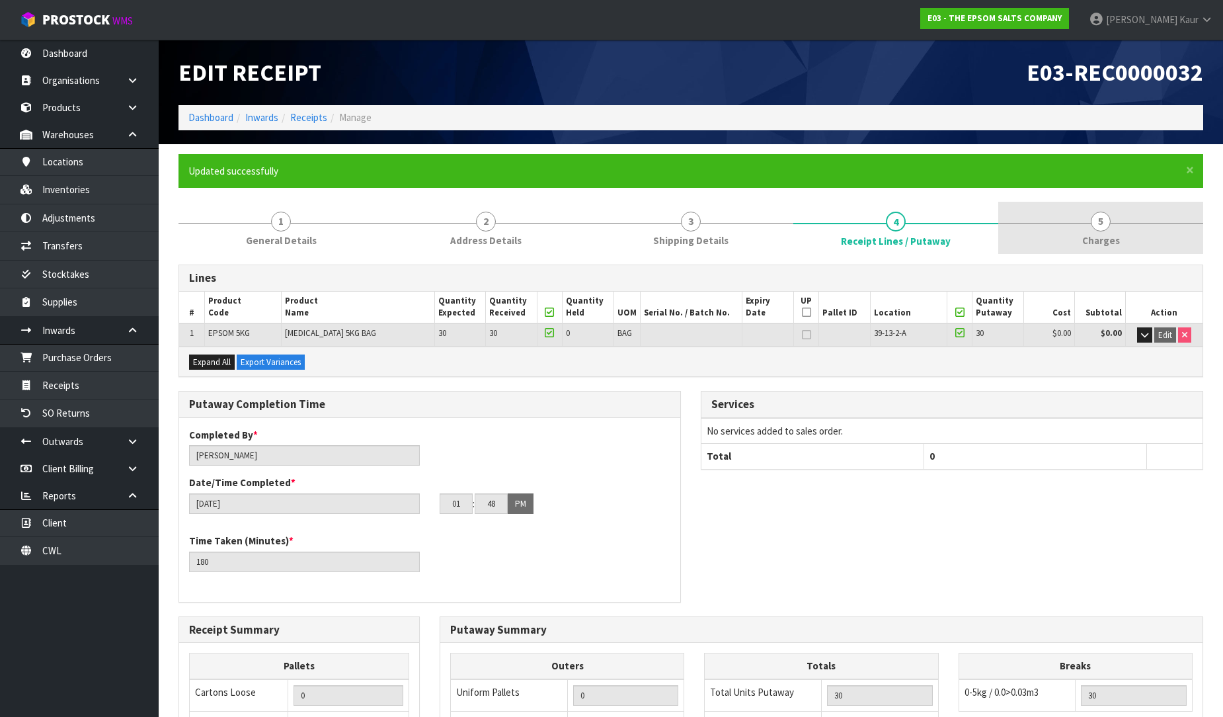
click at [1113, 235] on span "Charges" at bounding box center [1101, 240] width 38 height 14
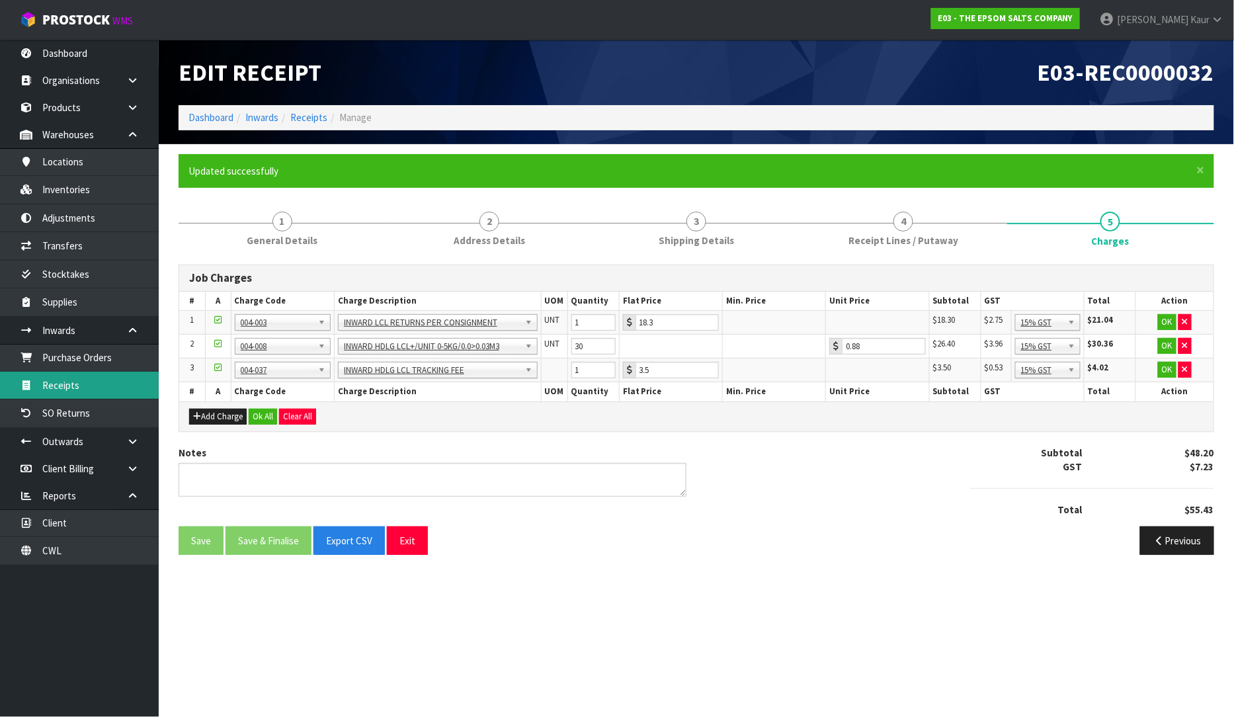
click at [94, 378] on link "Receipts" at bounding box center [79, 385] width 159 height 27
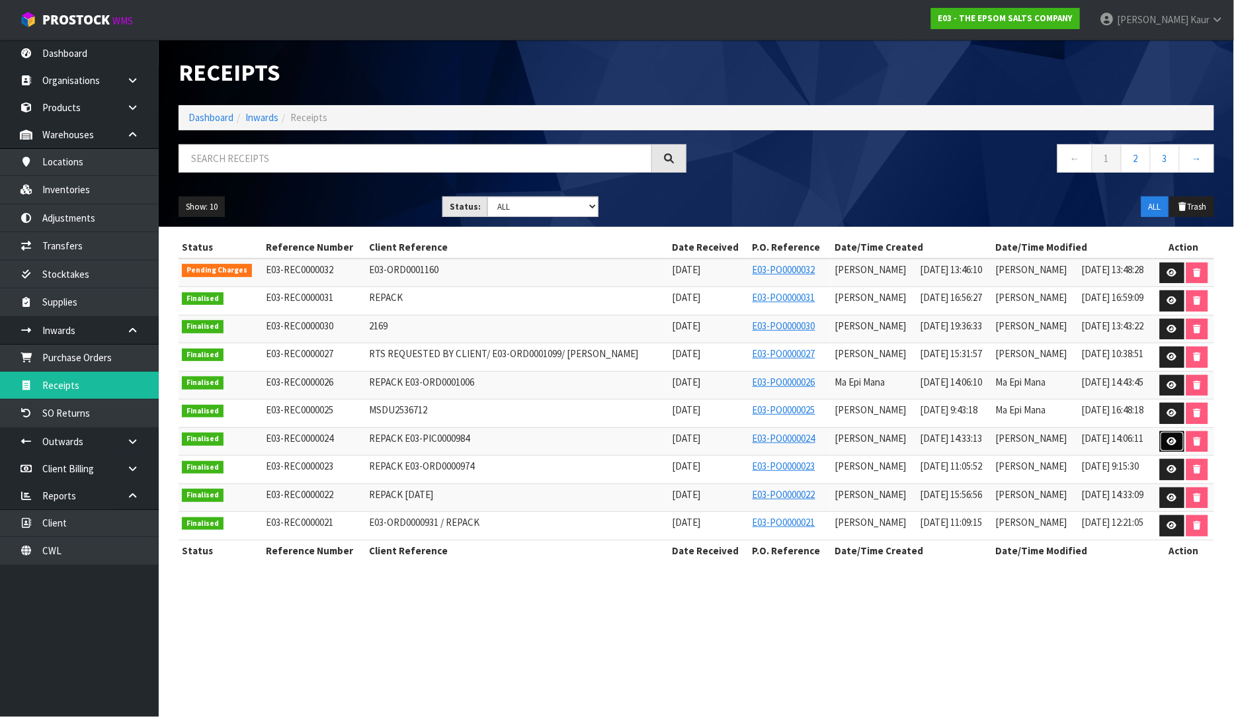
click at [1168, 442] on icon at bounding box center [1172, 441] width 10 height 9
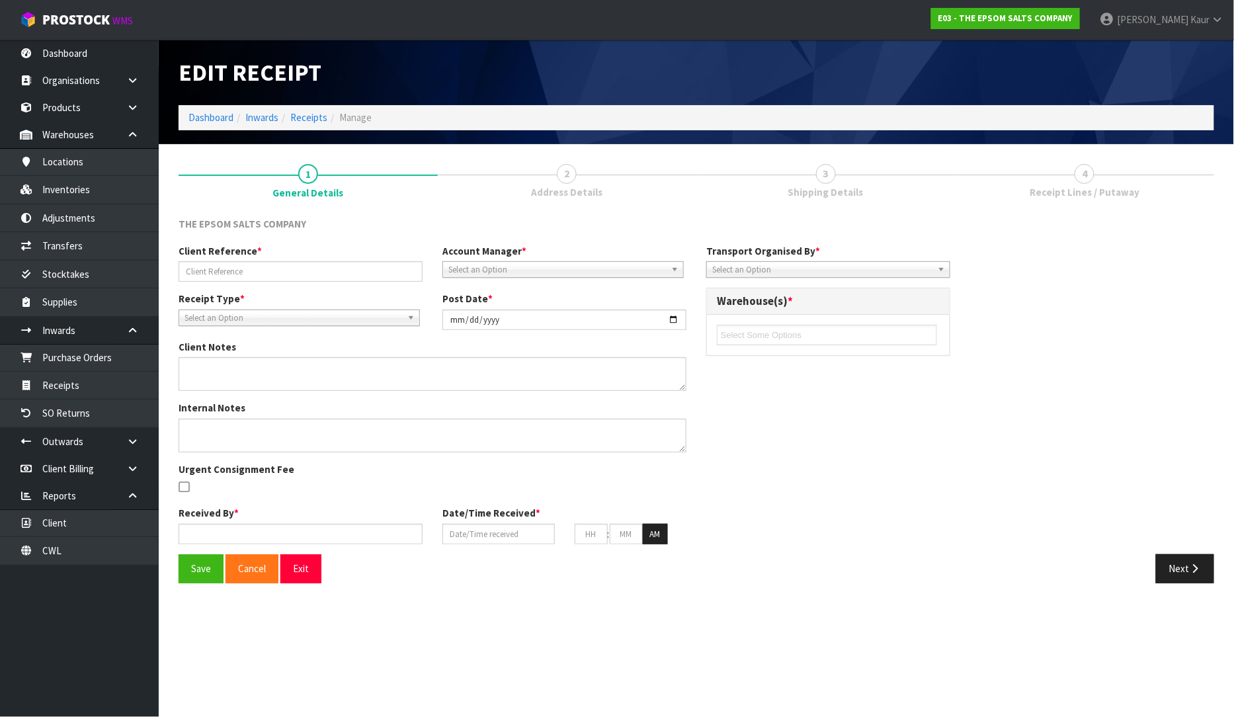
type input "REPACK E03-PIC0000984"
type input "[DATE]"
type input "[PERSON_NAME]"
type input "[DATE]"
type input "02"
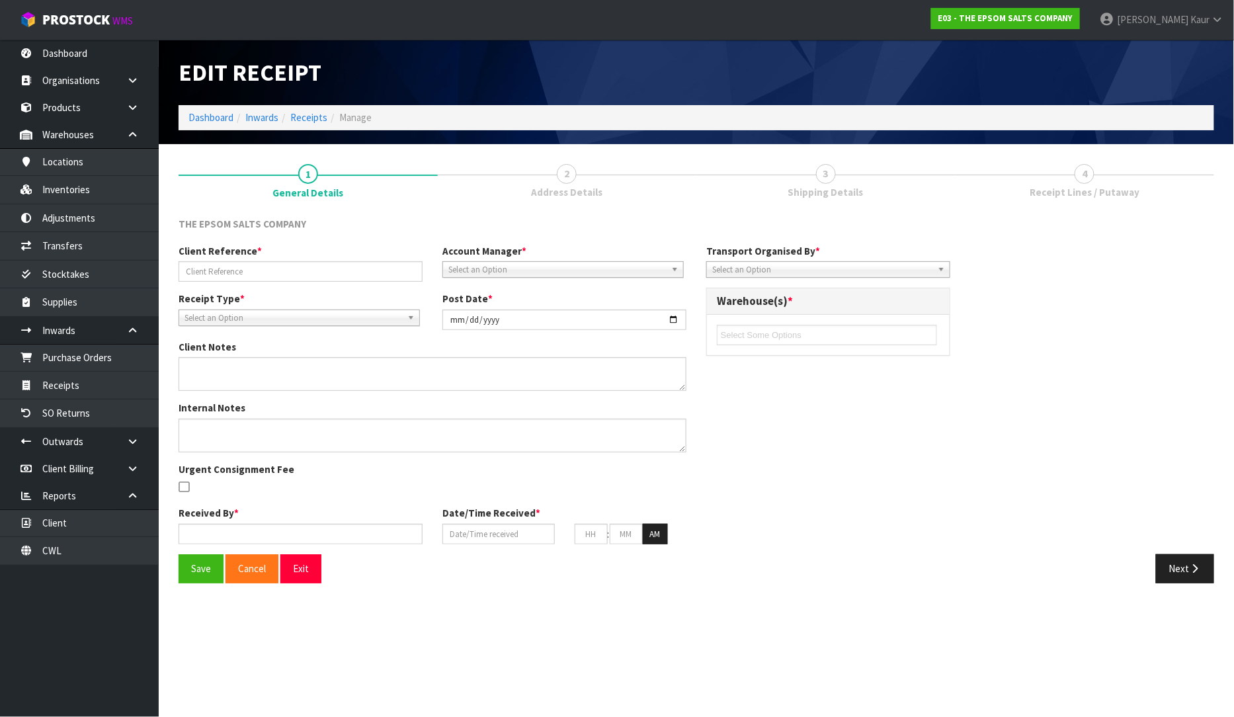
type input "33"
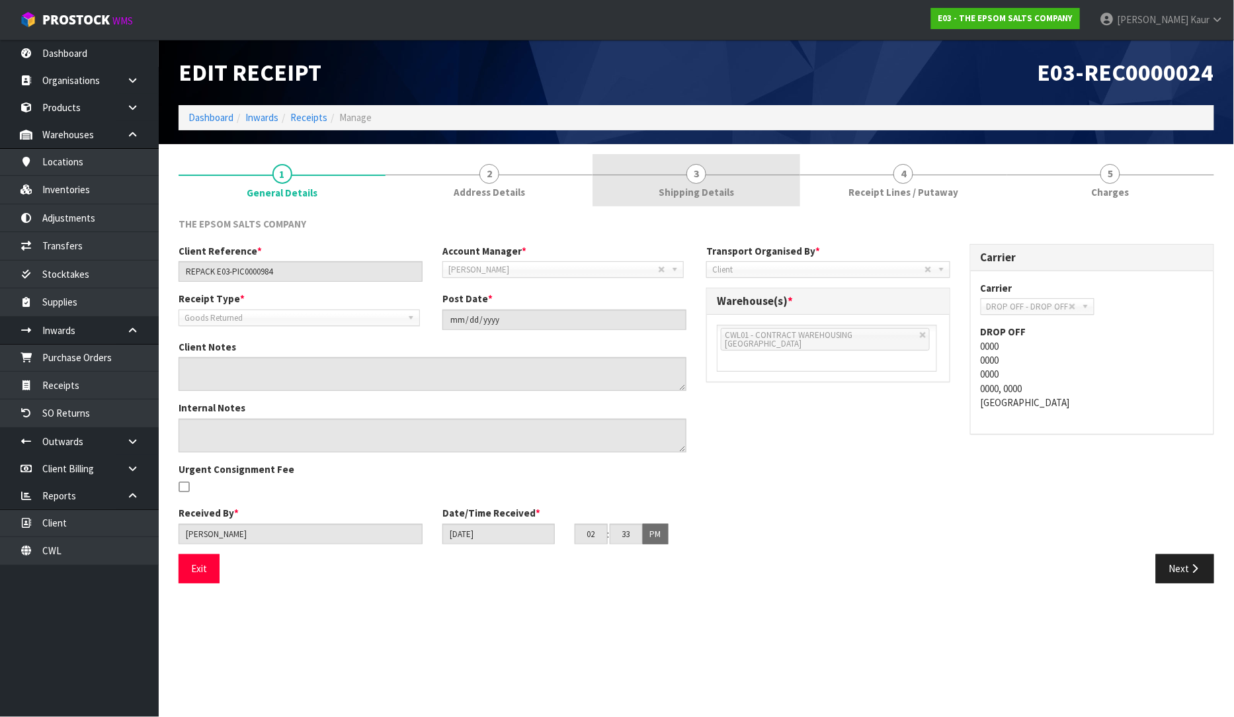
click at [700, 194] on span "Shipping Details" at bounding box center [696, 192] width 75 height 14
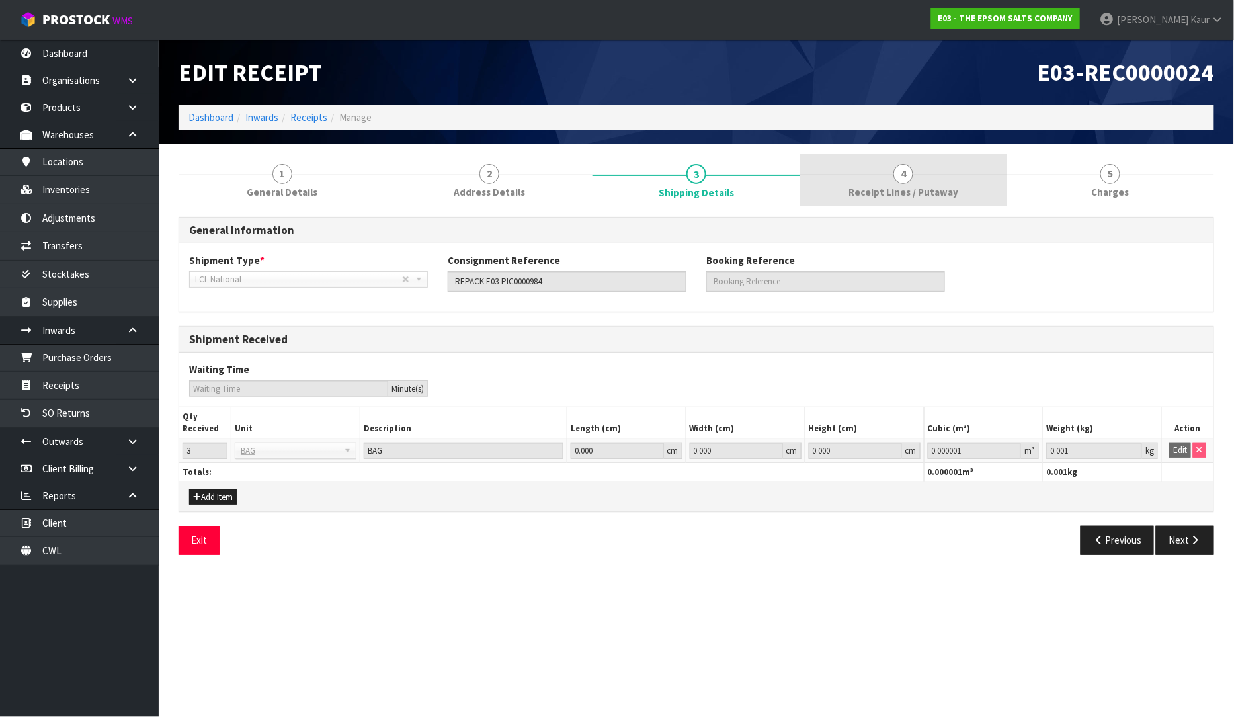
click at [946, 192] on span "Receipt Lines / Putaway" at bounding box center [903, 192] width 110 height 14
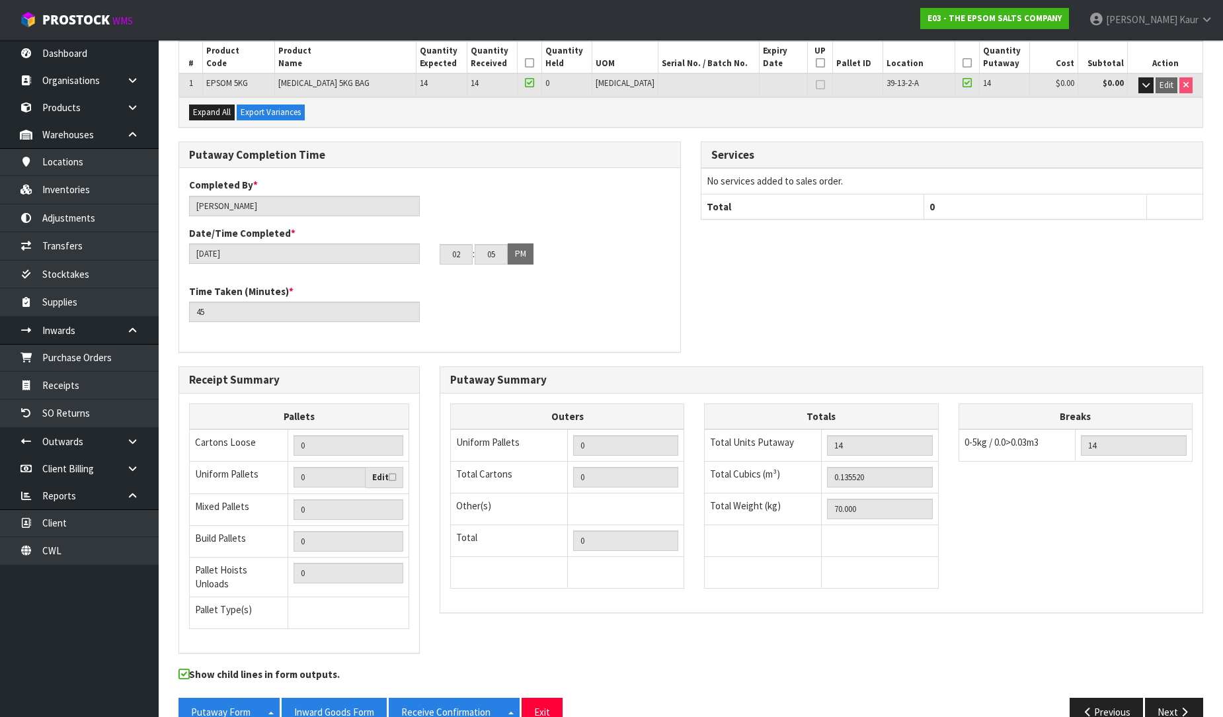
scroll to position [220, 0]
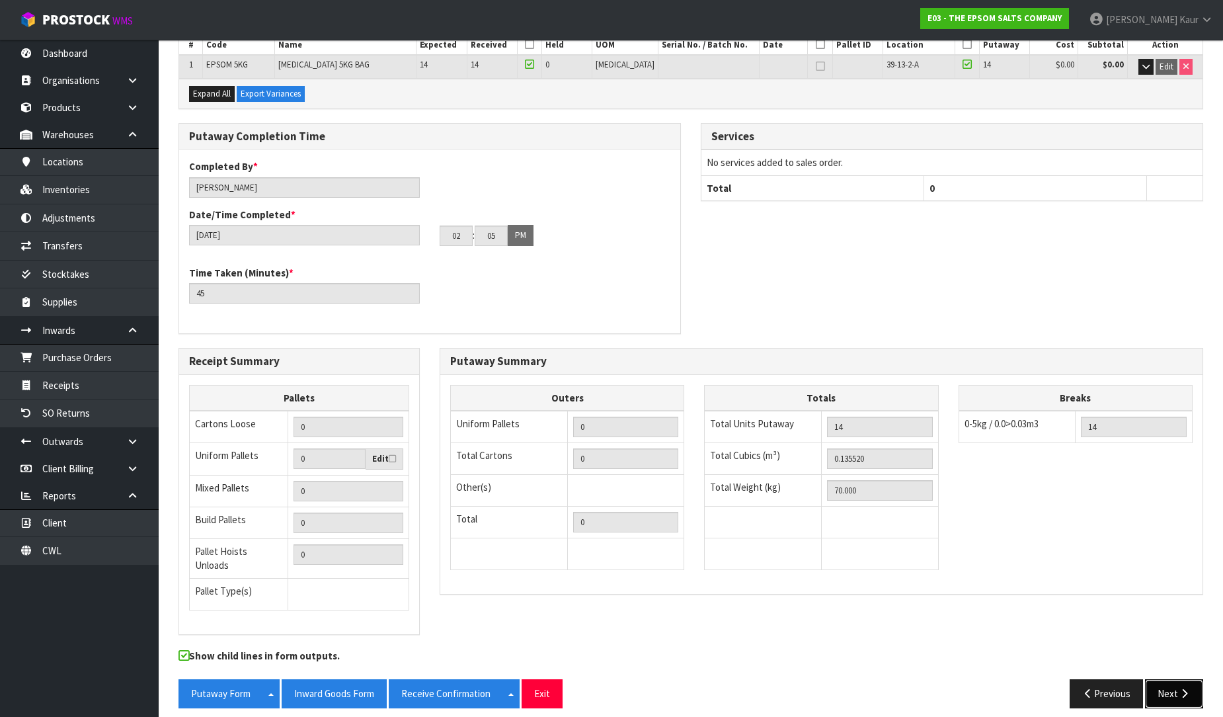
click at [1164, 684] on button "Next" at bounding box center [1174, 693] width 58 height 28
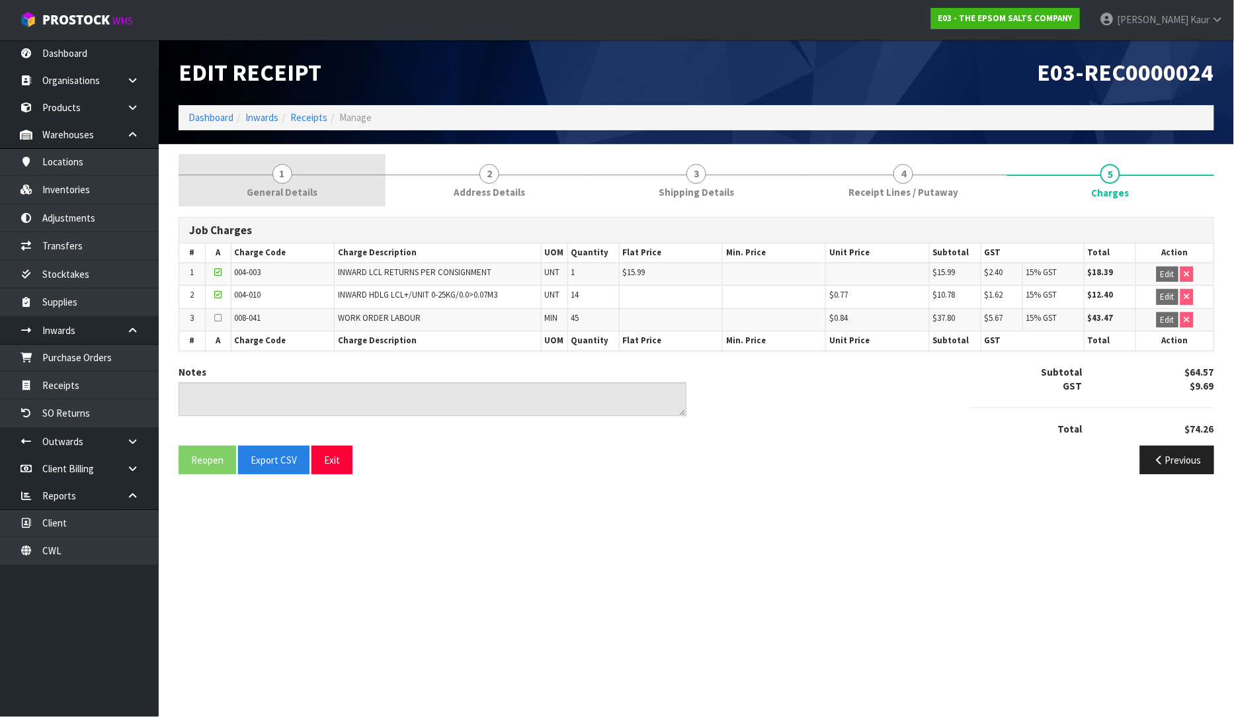
click at [289, 173] on span "1" at bounding box center [282, 174] width 20 height 20
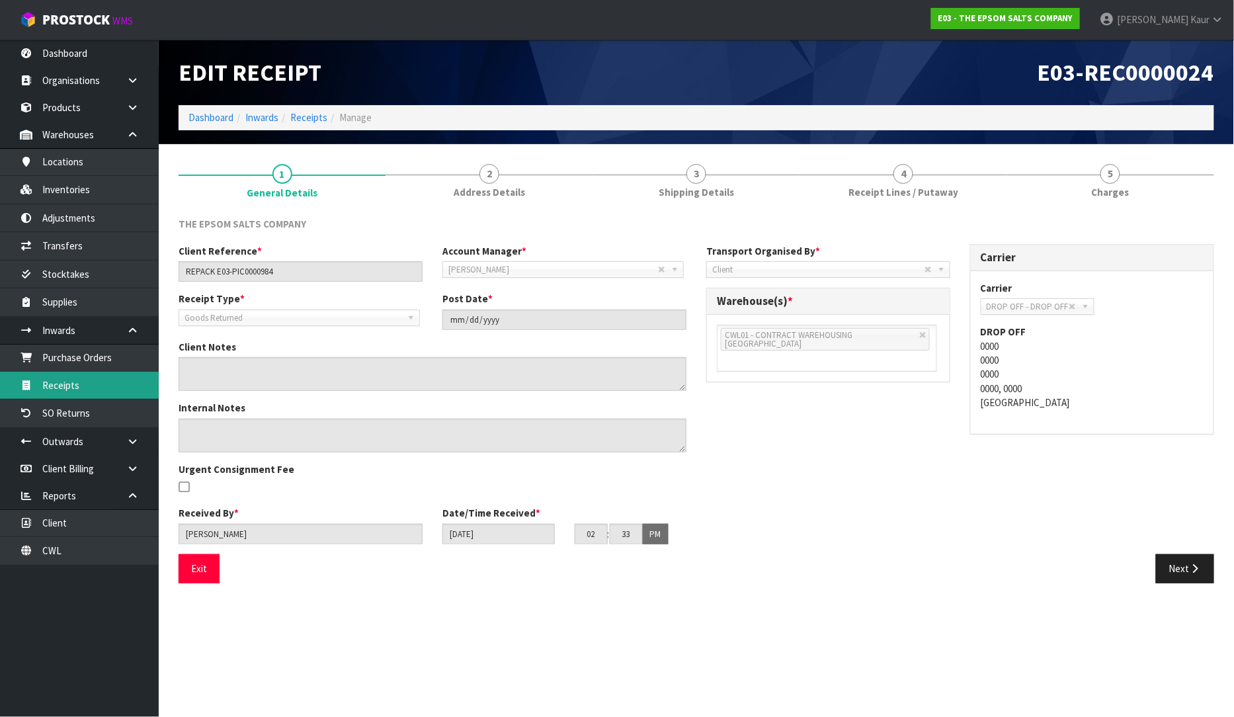
click at [83, 388] on link "Receipts" at bounding box center [79, 385] width 159 height 27
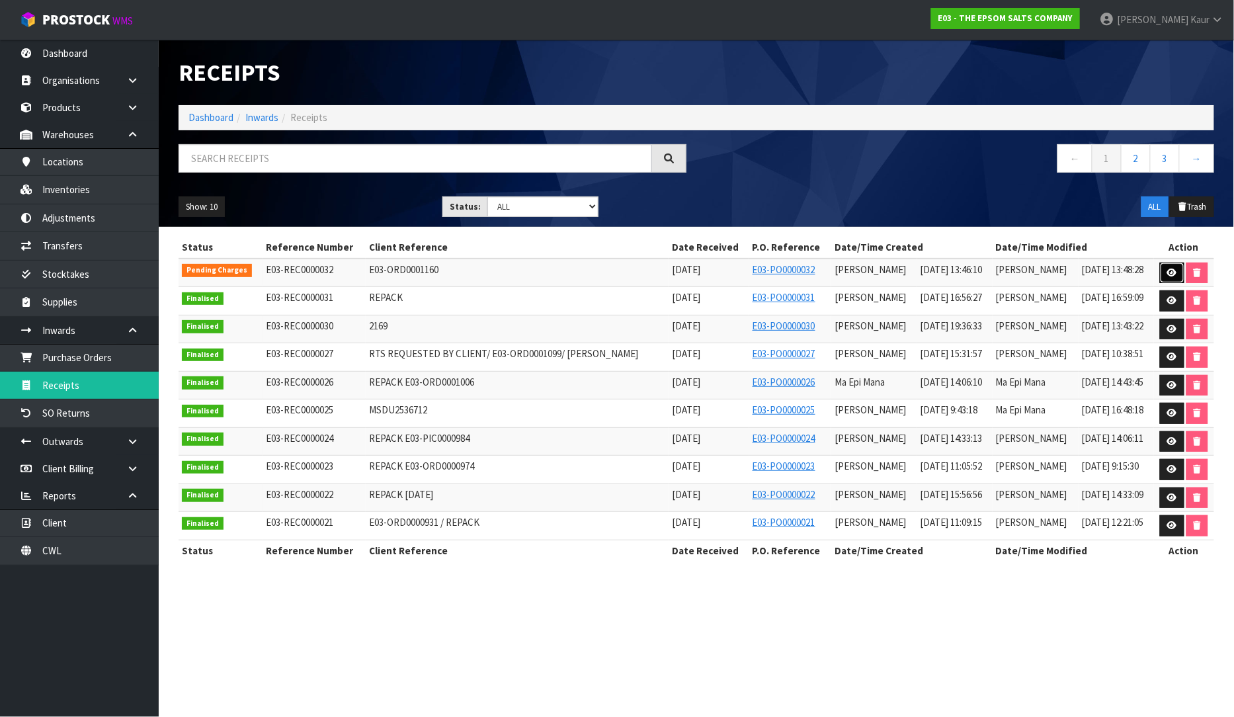
click at [1172, 268] on icon at bounding box center [1172, 272] width 10 height 9
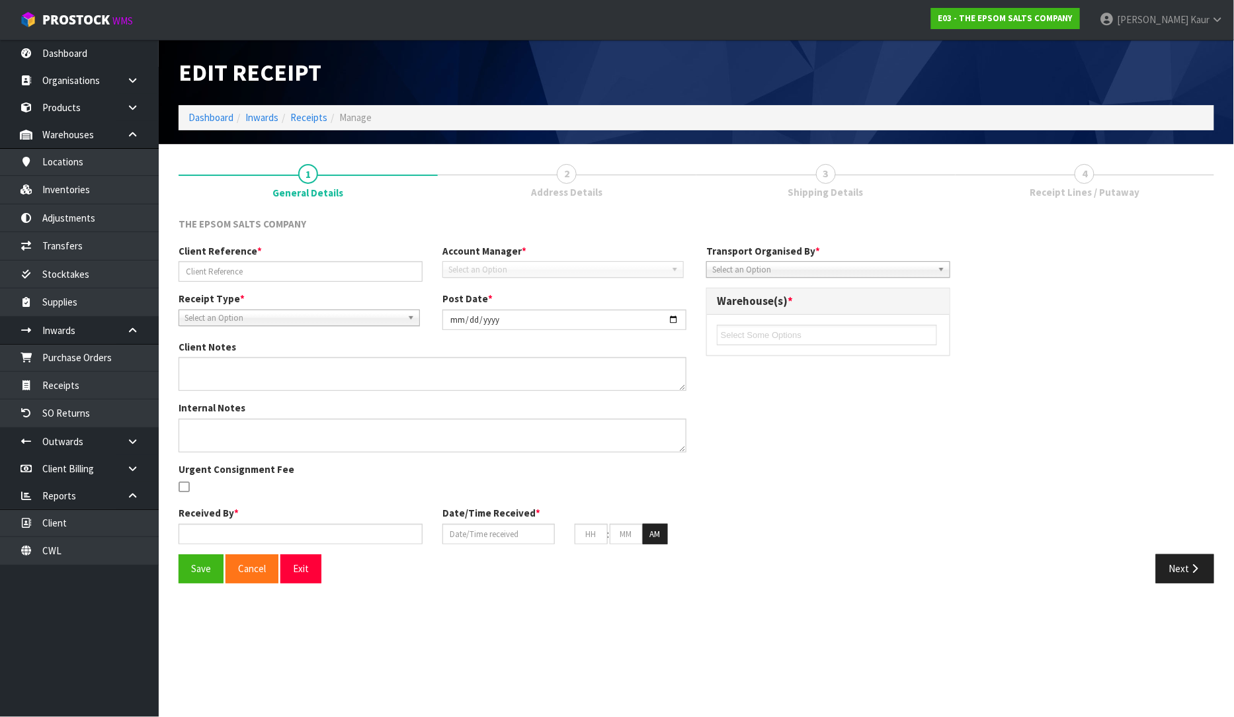
type input "E03-ORD0001160"
type input "[DATE]"
type input "[PERSON_NAME]"
type input "[DATE]"
type input "01"
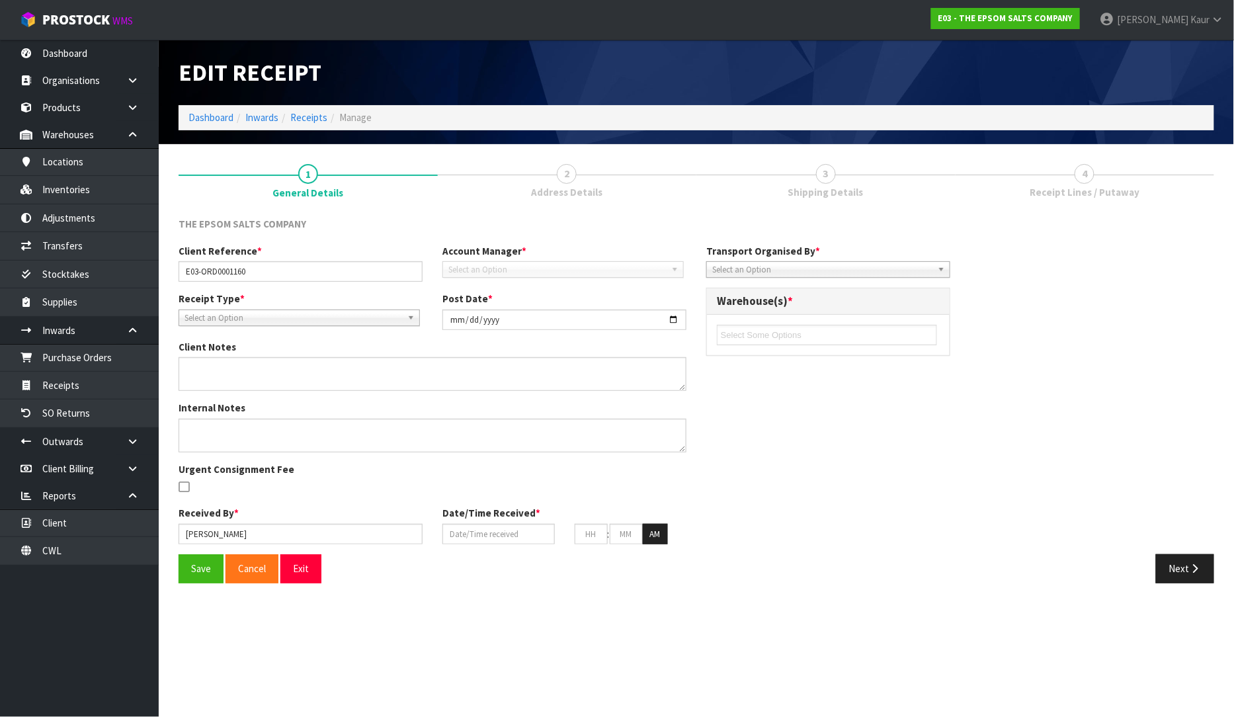
type input "46"
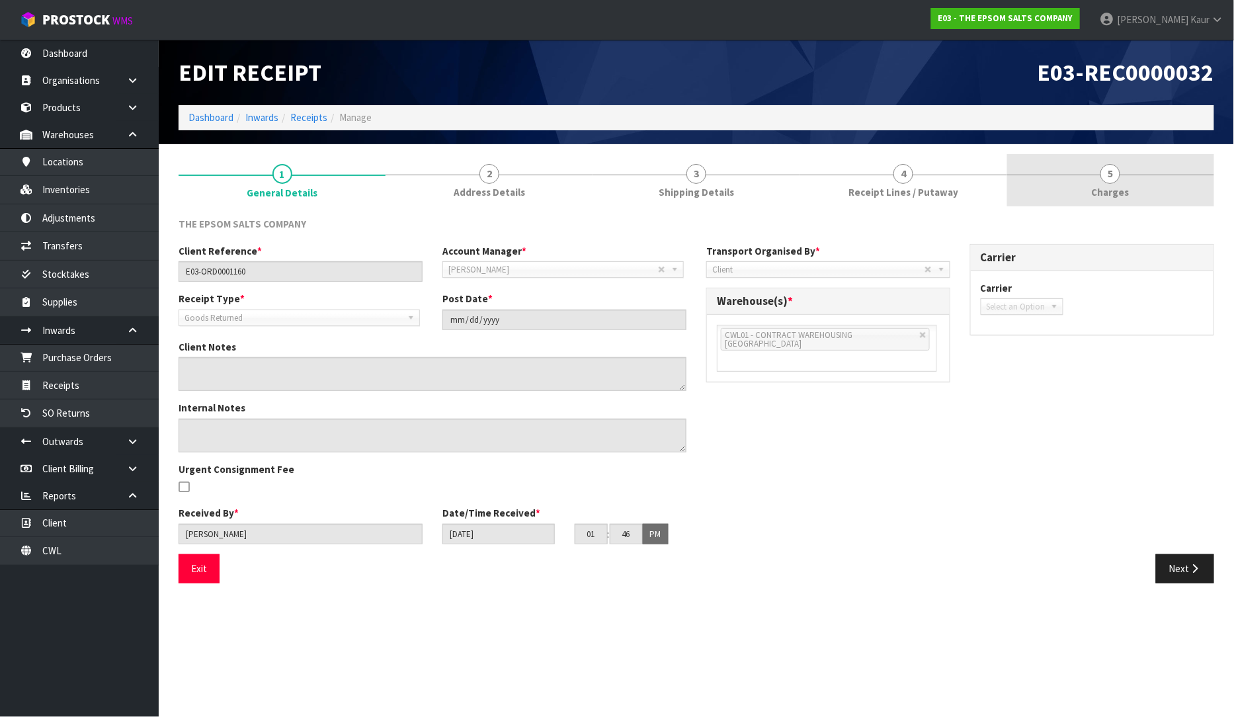
click at [1102, 189] on span "Charges" at bounding box center [1111, 192] width 38 height 14
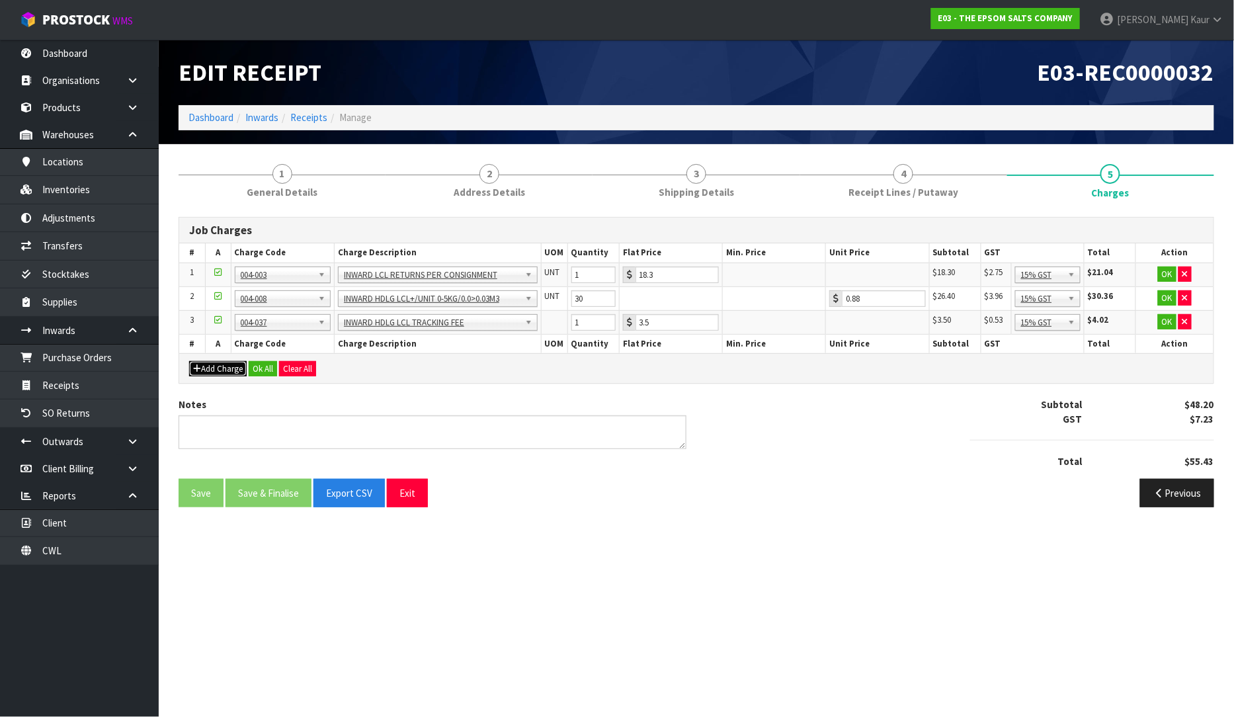
click at [217, 369] on button "Add Charge" at bounding box center [218, 369] width 58 height 16
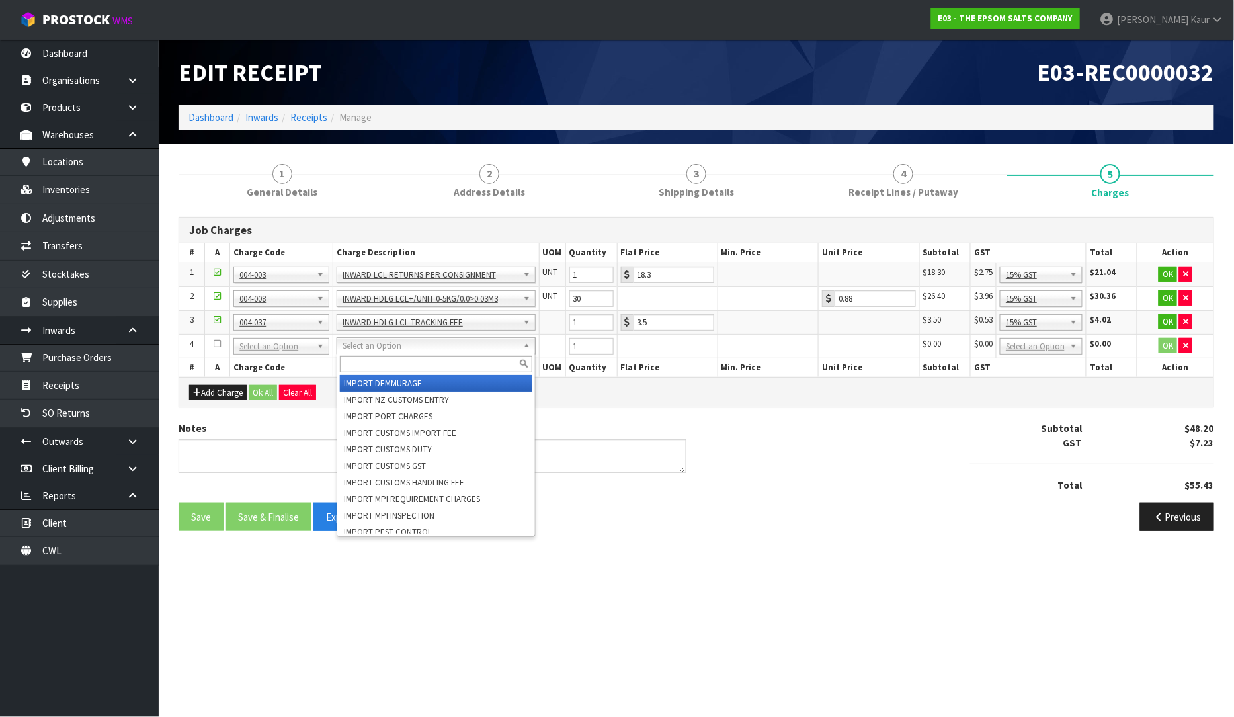
click at [359, 359] on input "text" at bounding box center [436, 364] width 192 height 17
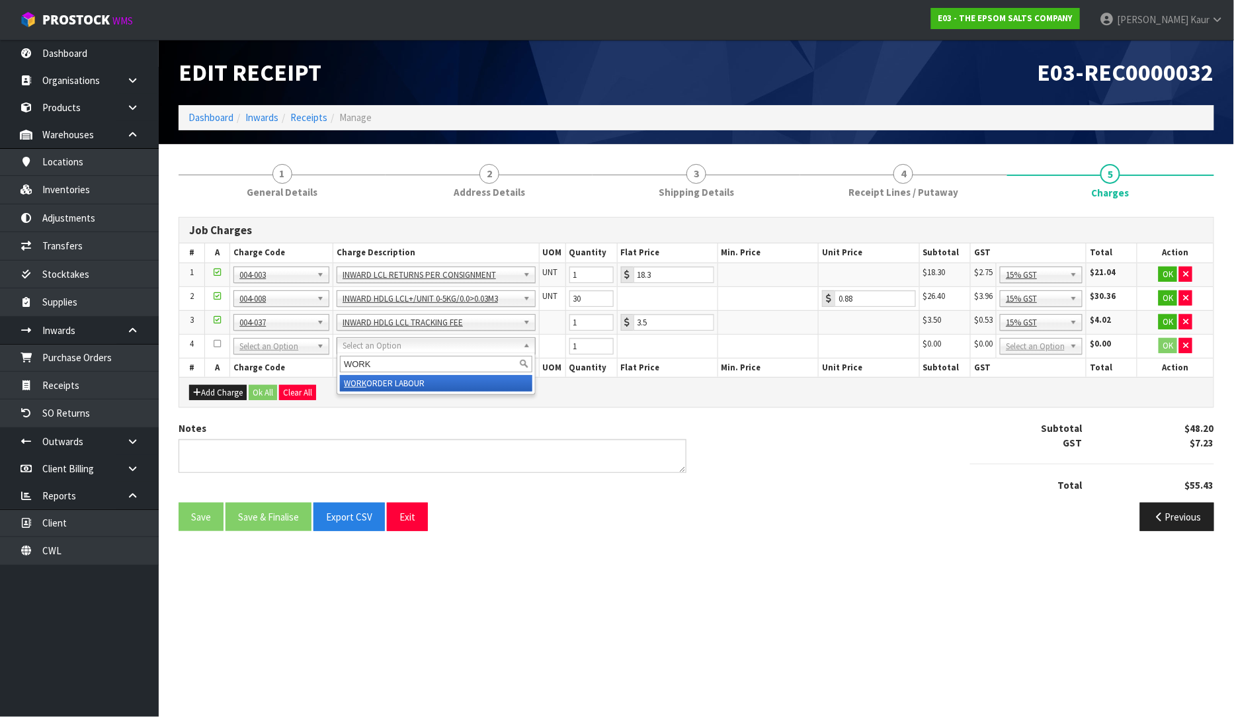
type input "WORK"
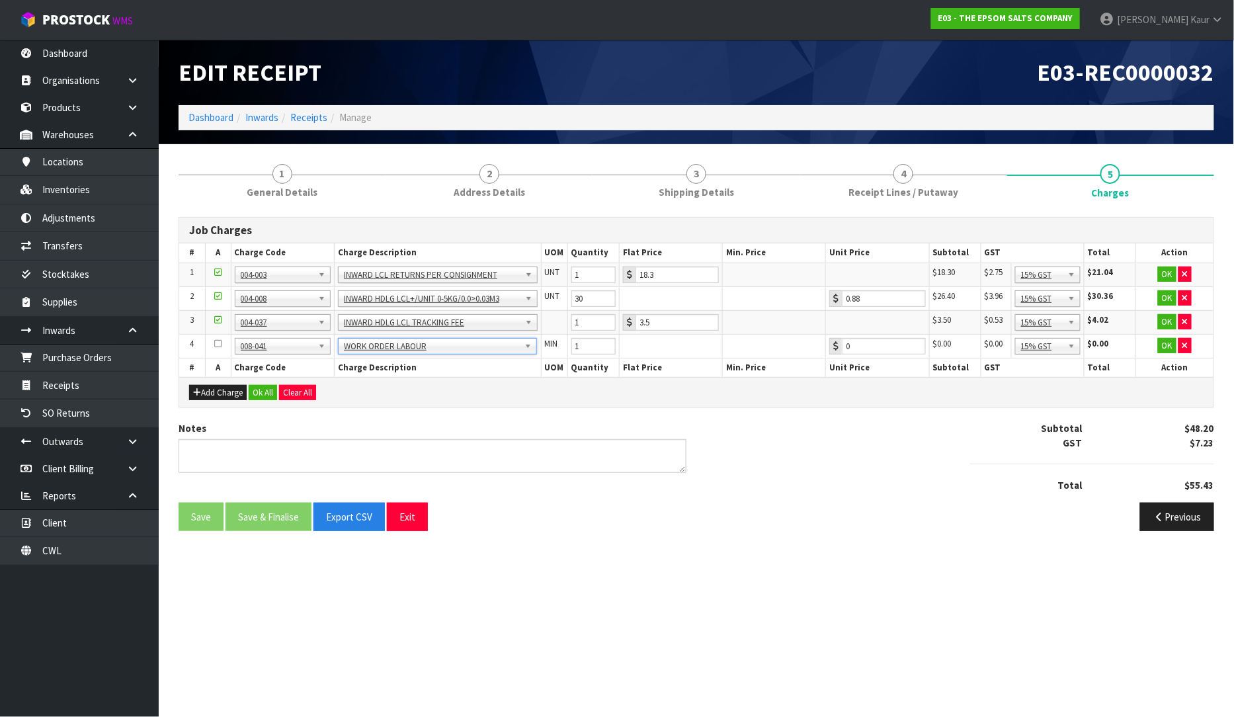
type input "0.96"
drag, startPoint x: 587, startPoint y: 345, endPoint x: 569, endPoint y: 345, distance: 17.9
click at [569, 345] on td "1" at bounding box center [593, 346] width 52 height 24
click at [896, 176] on span "4" at bounding box center [903, 174] width 20 height 20
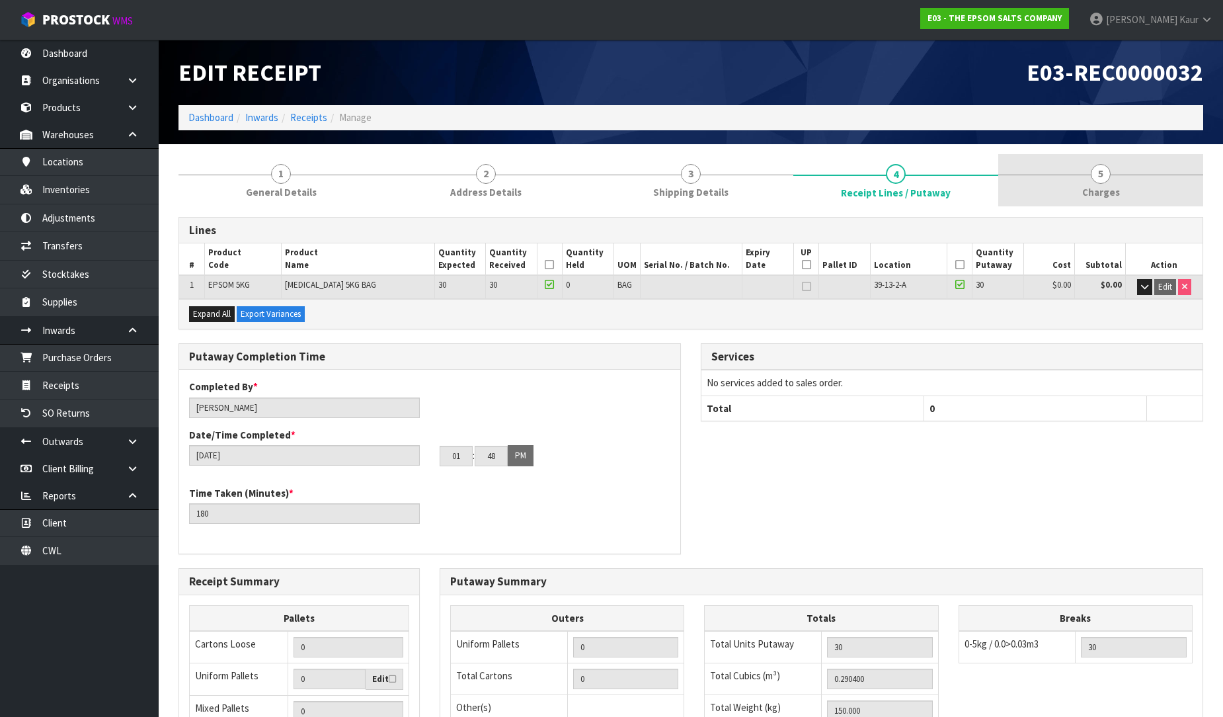
drag, startPoint x: 1115, startPoint y: 173, endPoint x: 1027, endPoint y: 194, distance: 90.5
click at [1114, 173] on link "5 [GEOGRAPHIC_DATA]" at bounding box center [1101, 180] width 205 height 52
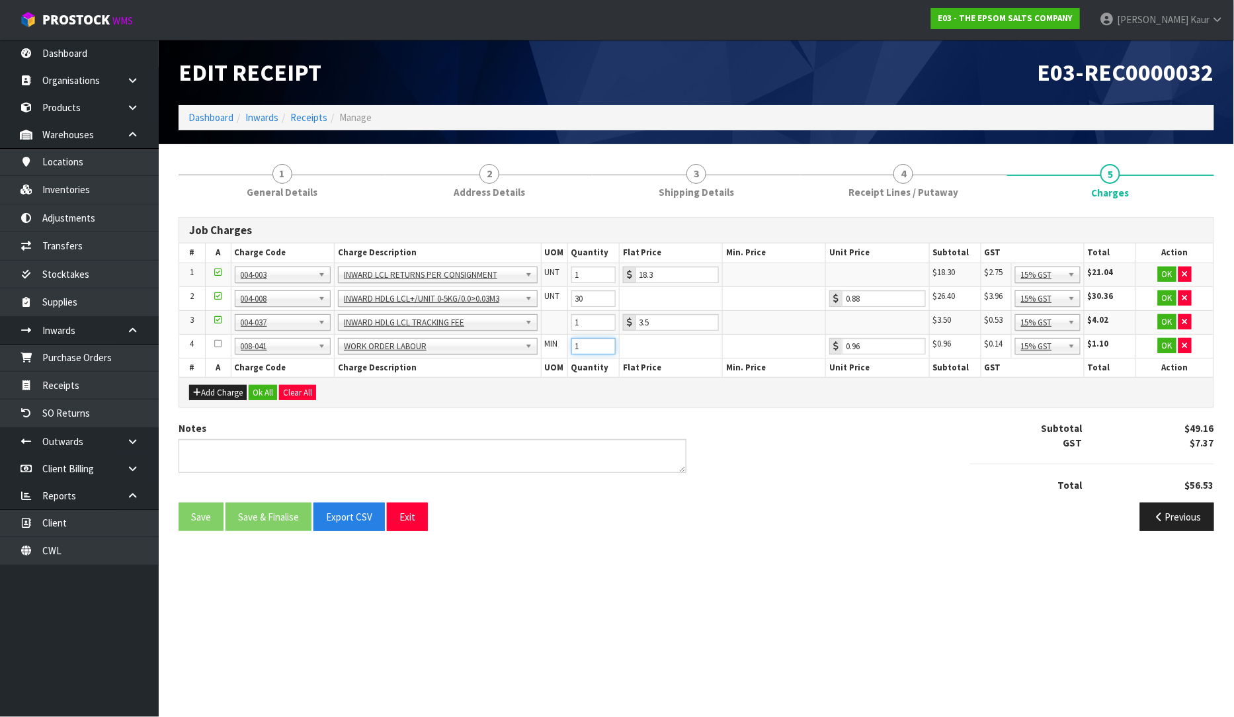
click at [589, 341] on input "1" at bounding box center [593, 346] width 44 height 17
drag, startPoint x: 592, startPoint y: 345, endPoint x: 528, endPoint y: 354, distance: 65.4
click at [528, 354] on tr "4 001-001 001-002 001-003 001-004 001-005 001-006 001-007 001-008 001-009 001-0…" at bounding box center [696, 346] width 1034 height 24
type input "60"
click at [89, 56] on link "Dashboard" at bounding box center [79, 53] width 159 height 27
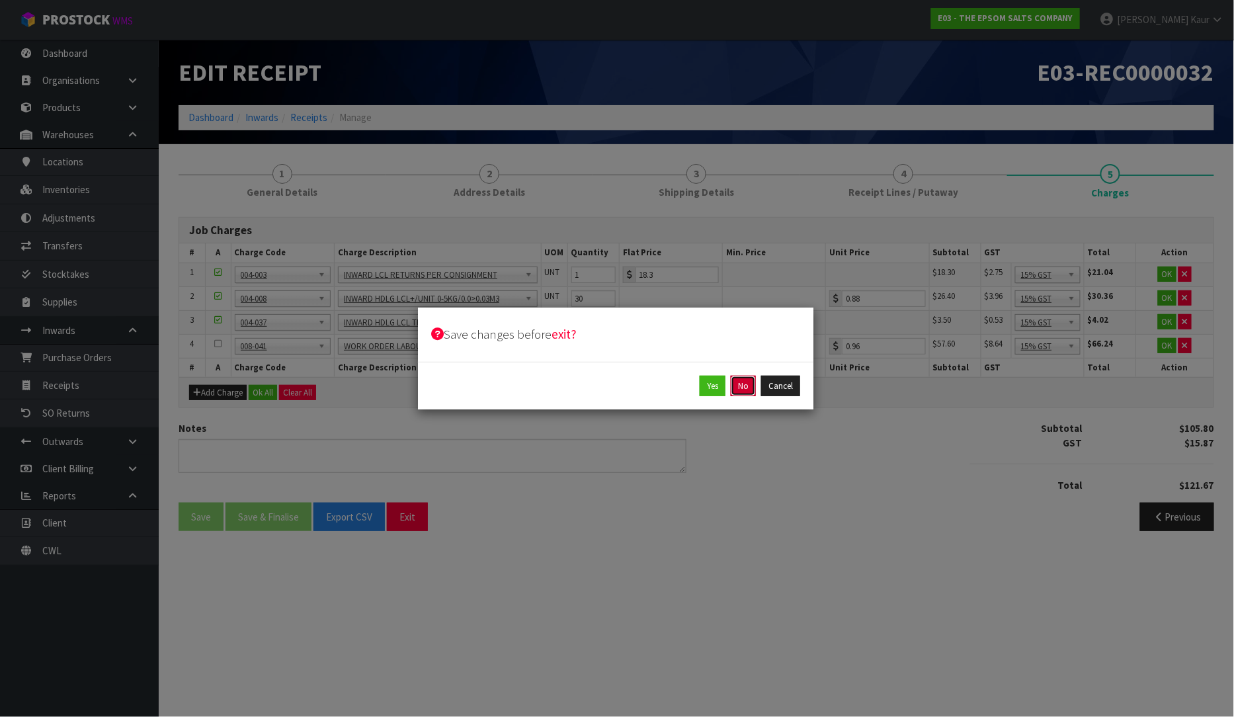
click at [737, 387] on button "No" at bounding box center [743, 386] width 25 height 21
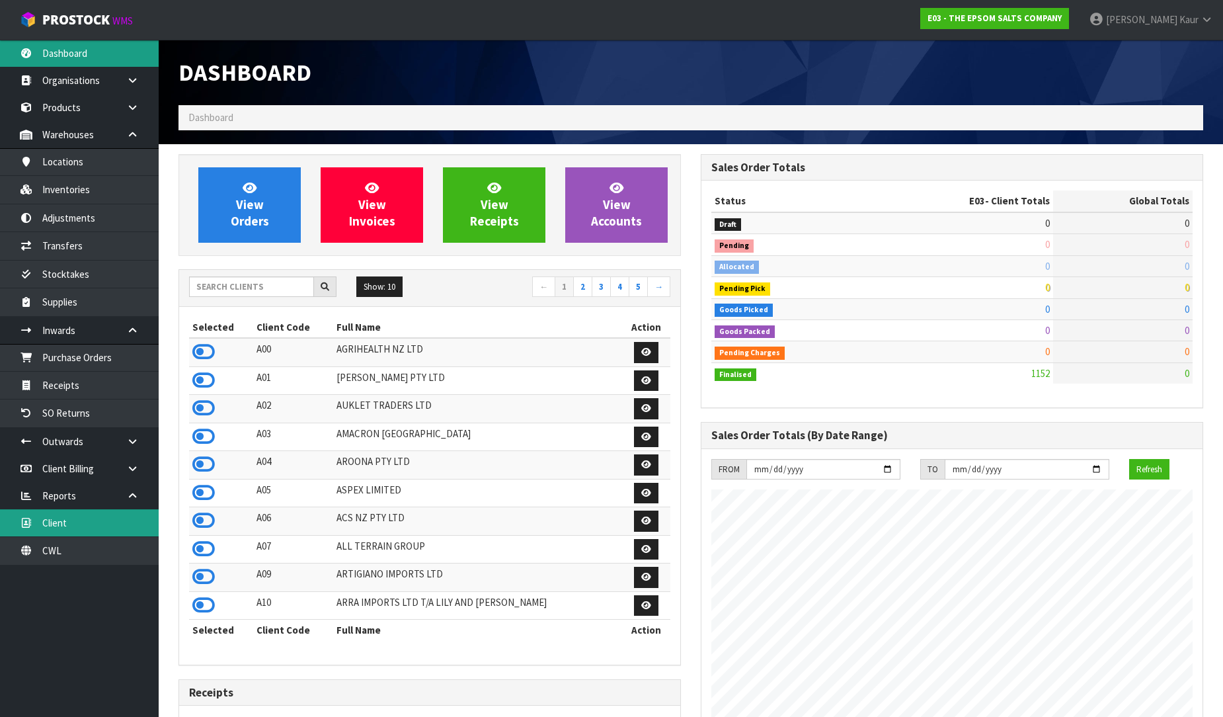
scroll to position [809, 522]
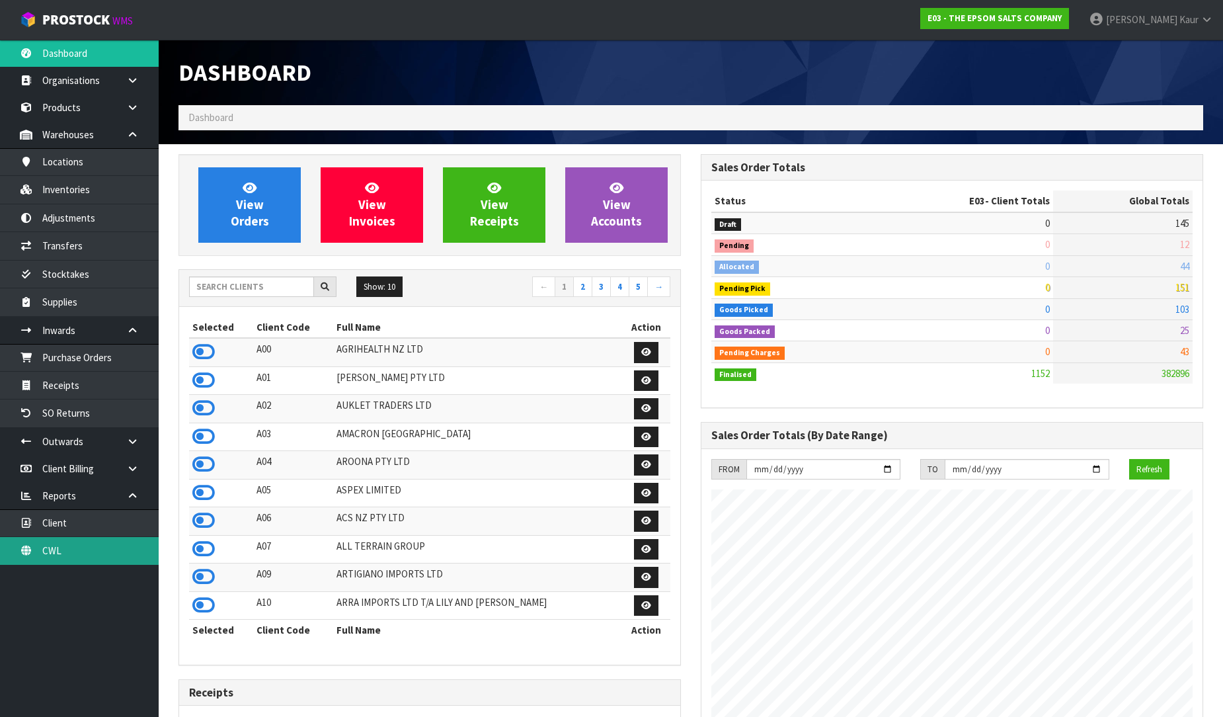
click at [102, 543] on link "CWL" at bounding box center [79, 550] width 159 height 27
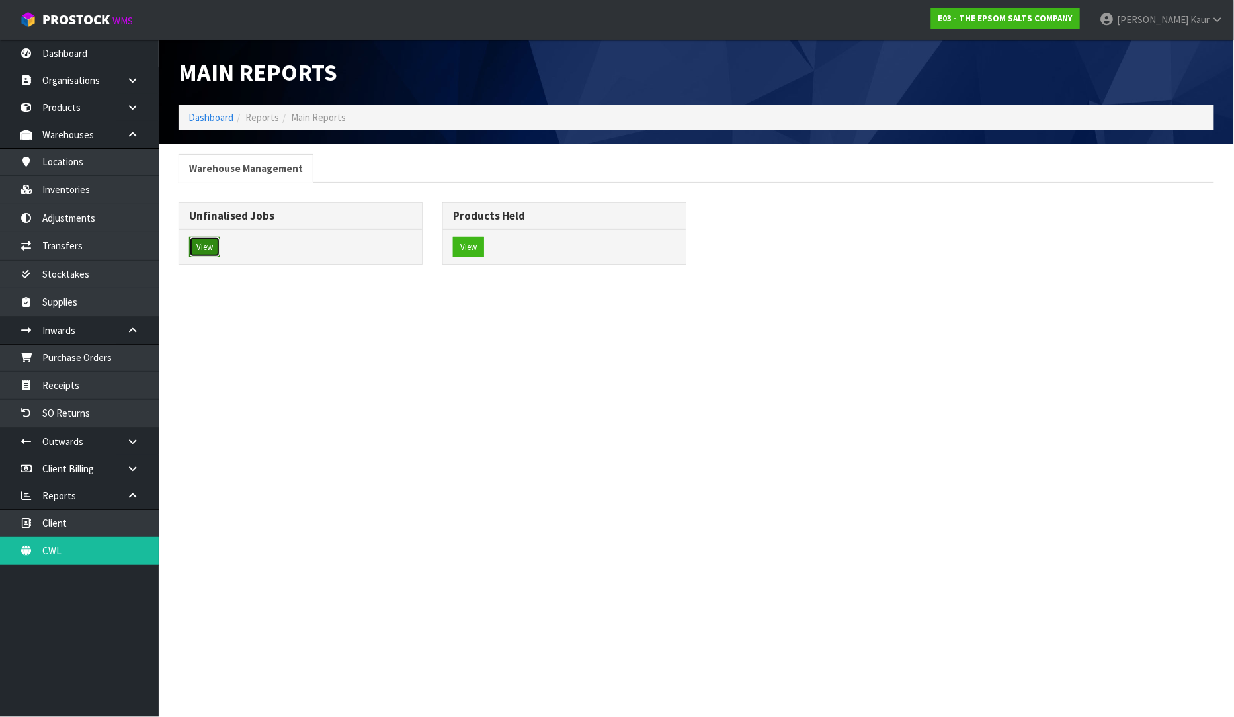
click at [199, 254] on button "View" at bounding box center [204, 247] width 31 height 21
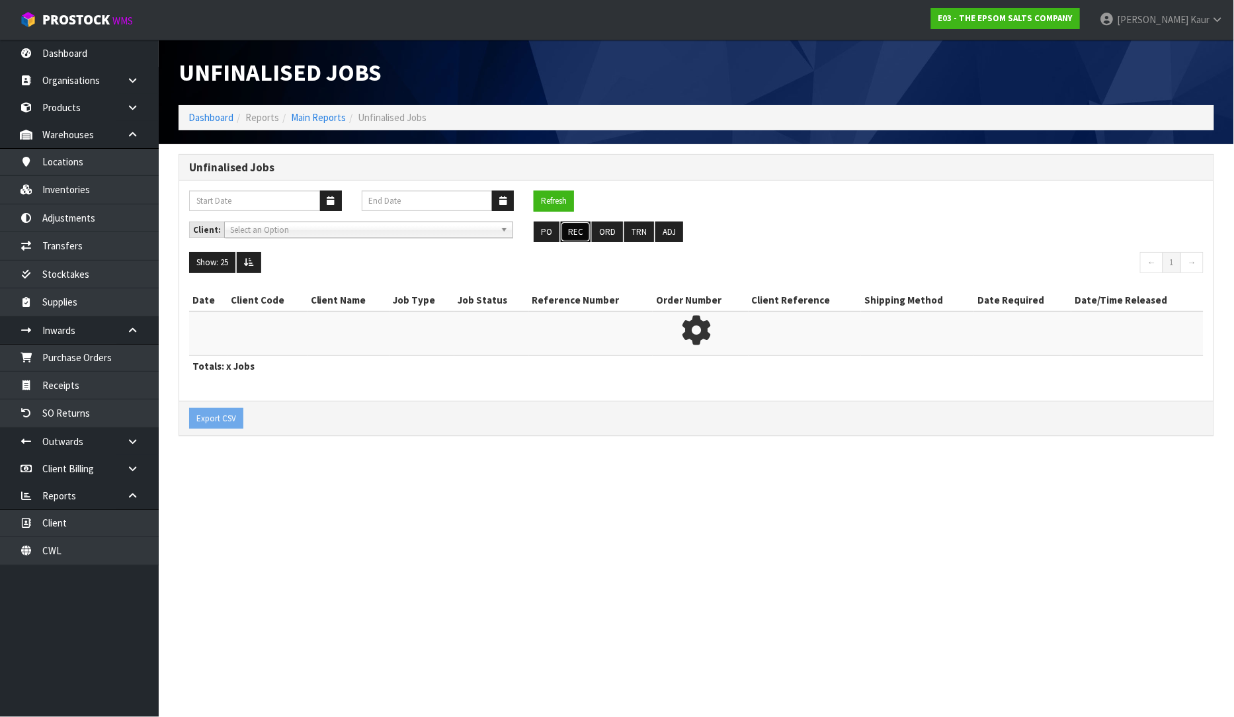
click at [573, 230] on button "REC" at bounding box center [576, 232] width 30 height 21
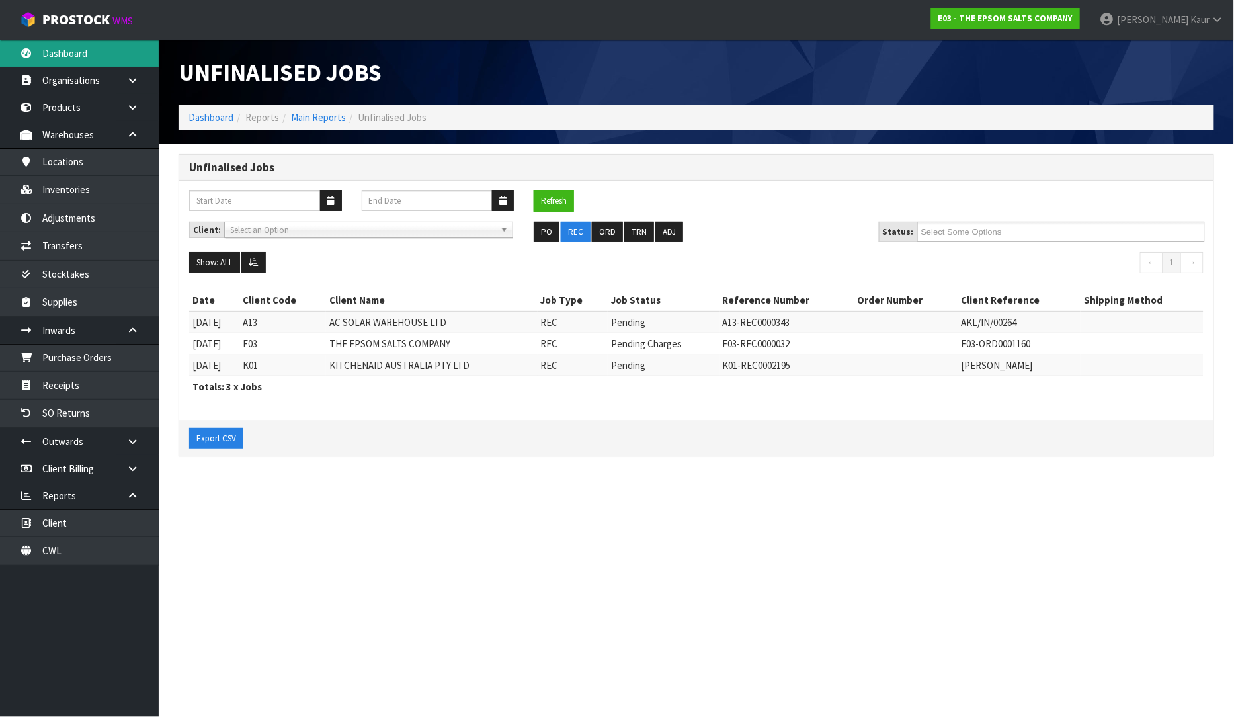
click at [81, 57] on link "Dashboard" at bounding box center [79, 53] width 159 height 27
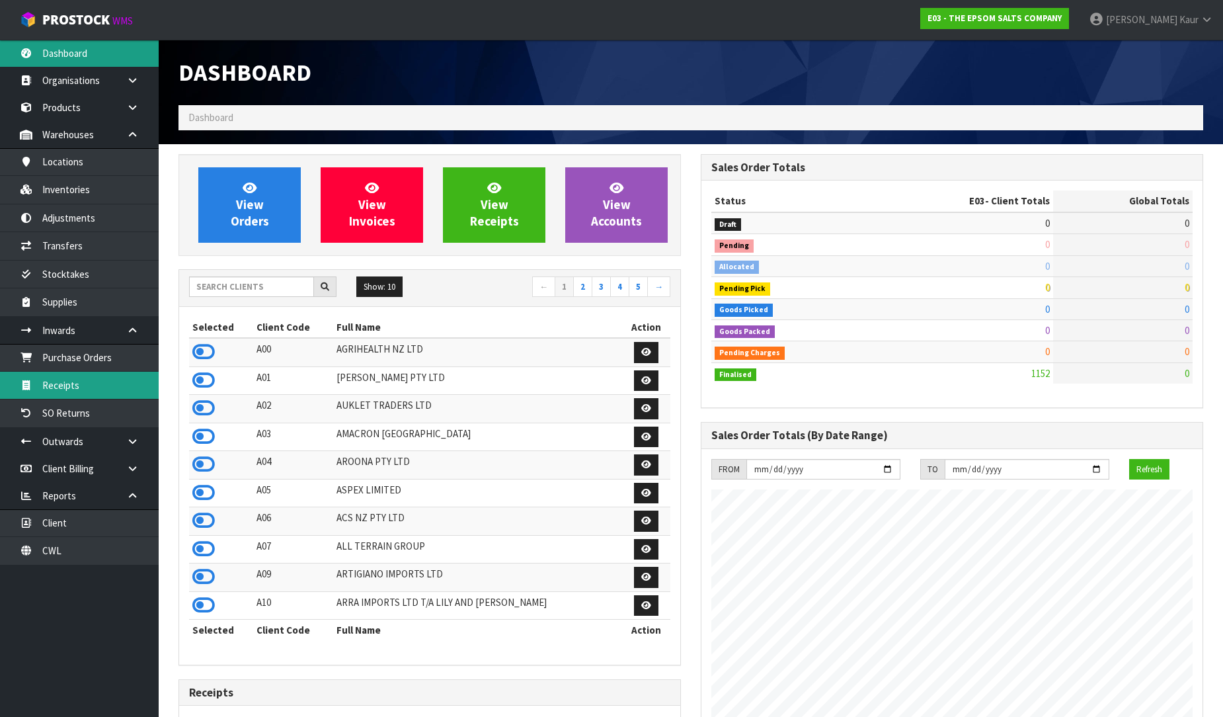
scroll to position [809, 522]
click at [62, 380] on link "Receipts" at bounding box center [79, 385] width 159 height 27
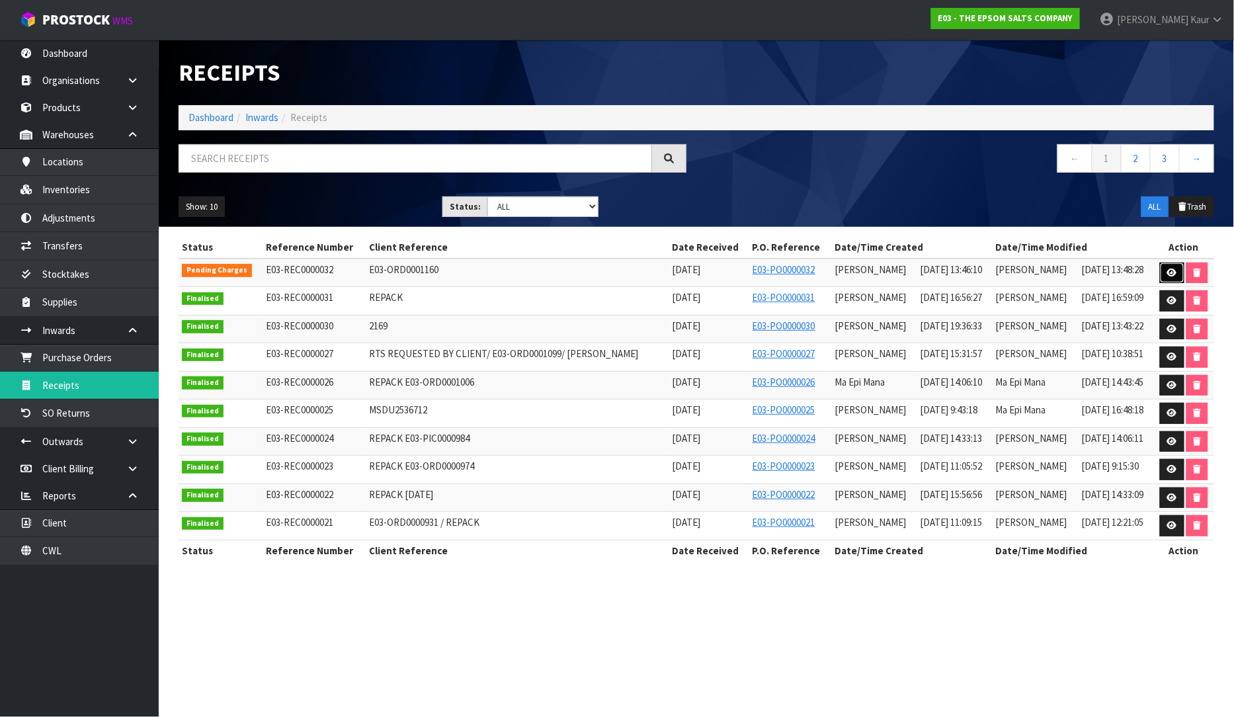
click at [1169, 272] on icon at bounding box center [1172, 272] width 10 height 9
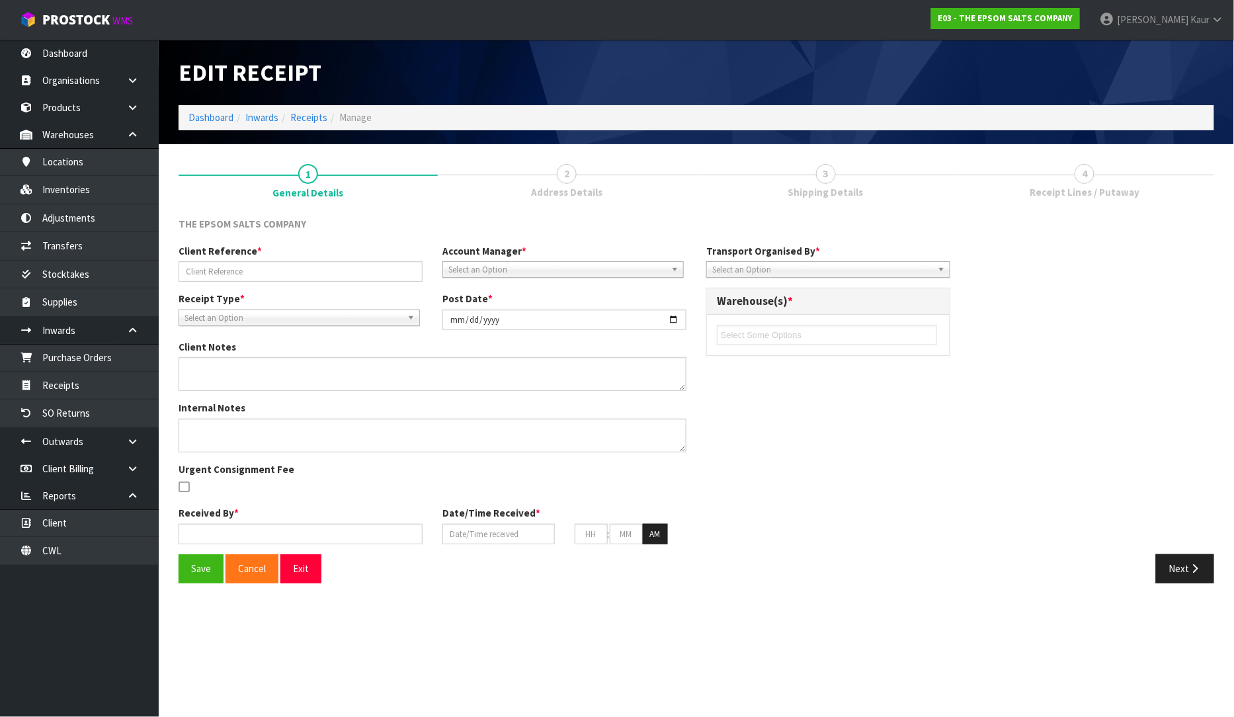
type input "E03-ORD0001160"
type input "[DATE]"
type input "[PERSON_NAME]"
type input "[DATE]"
type input "01"
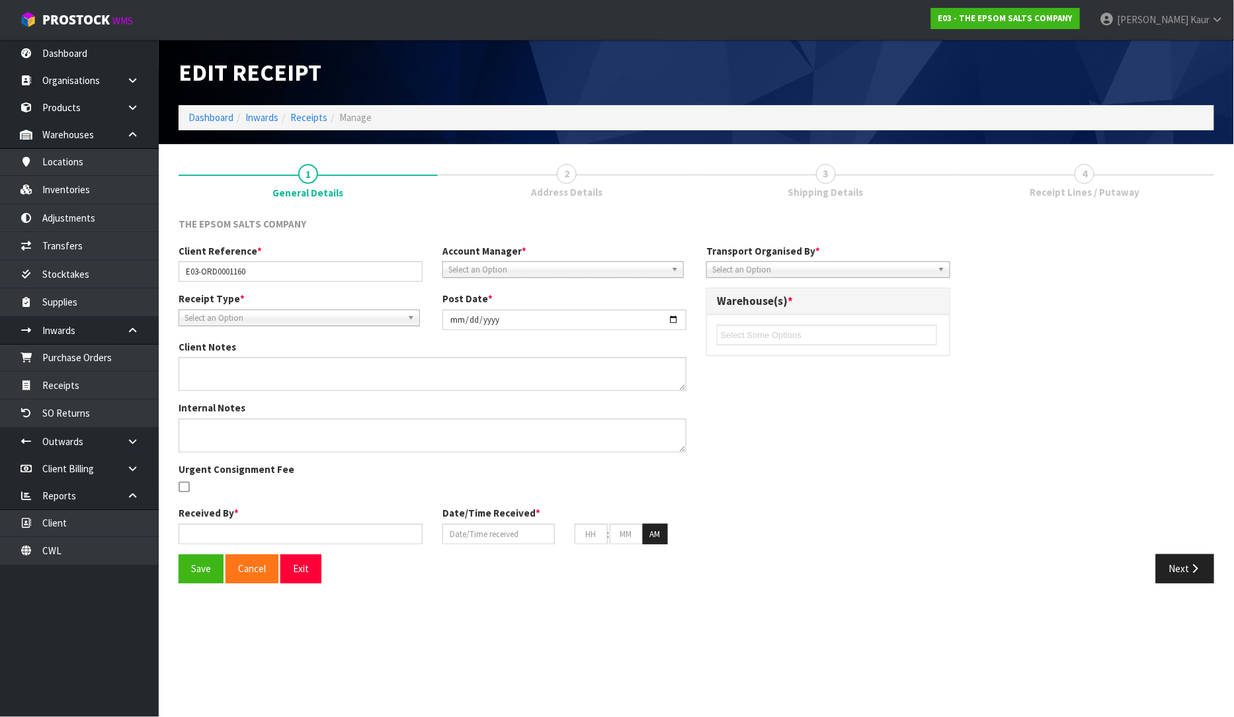
type input "46"
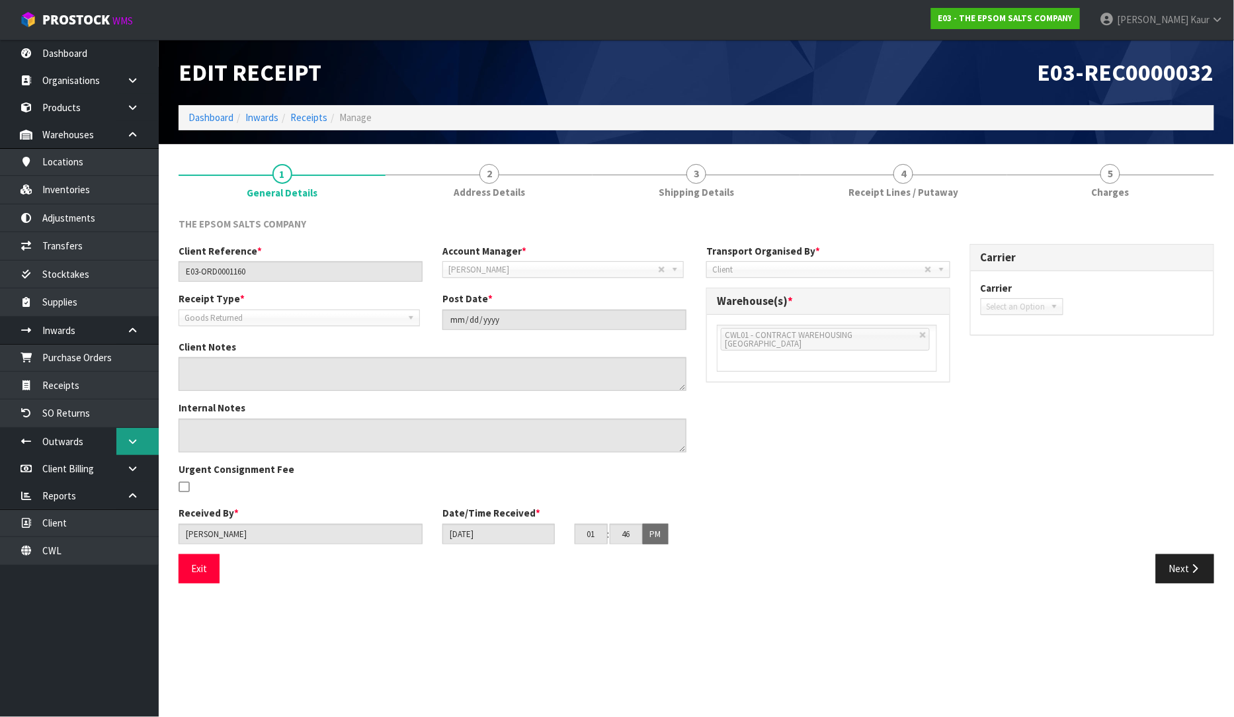
click at [137, 435] on link at bounding box center [137, 441] width 42 height 27
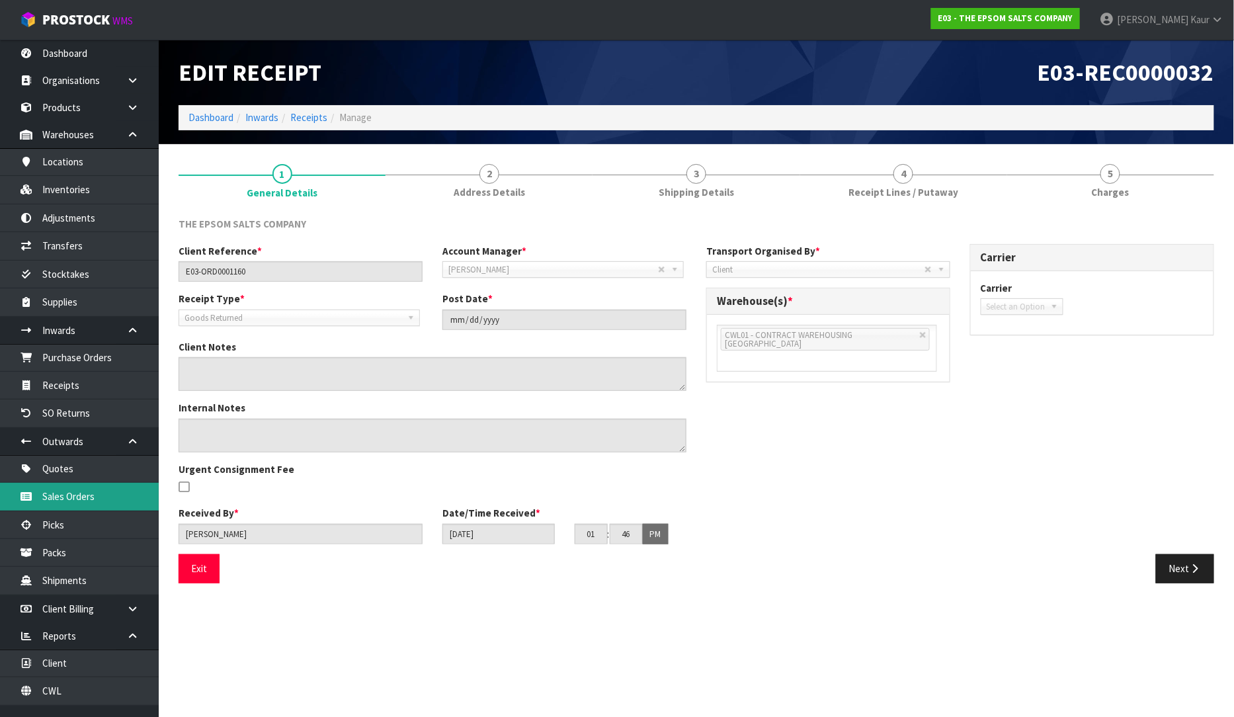
click at [108, 496] on link "Sales Orders" at bounding box center [79, 496] width 159 height 27
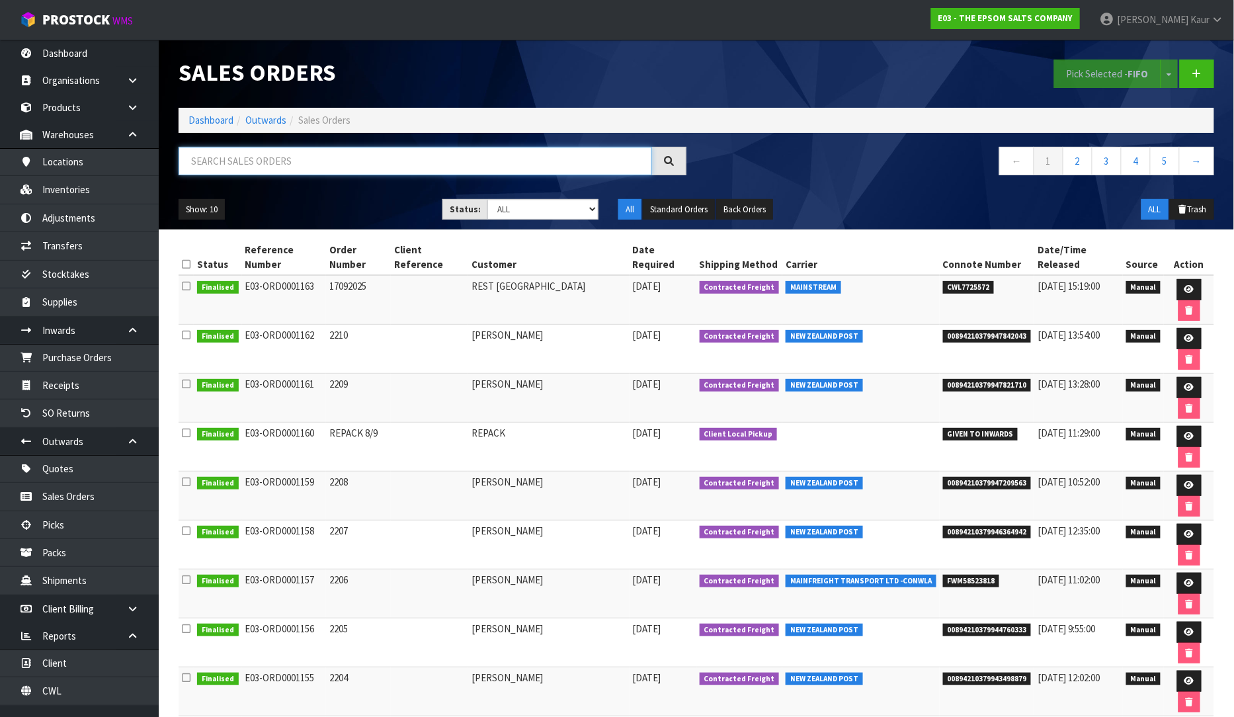
click at [251, 168] on input "text" at bounding box center [415, 161] width 473 height 28
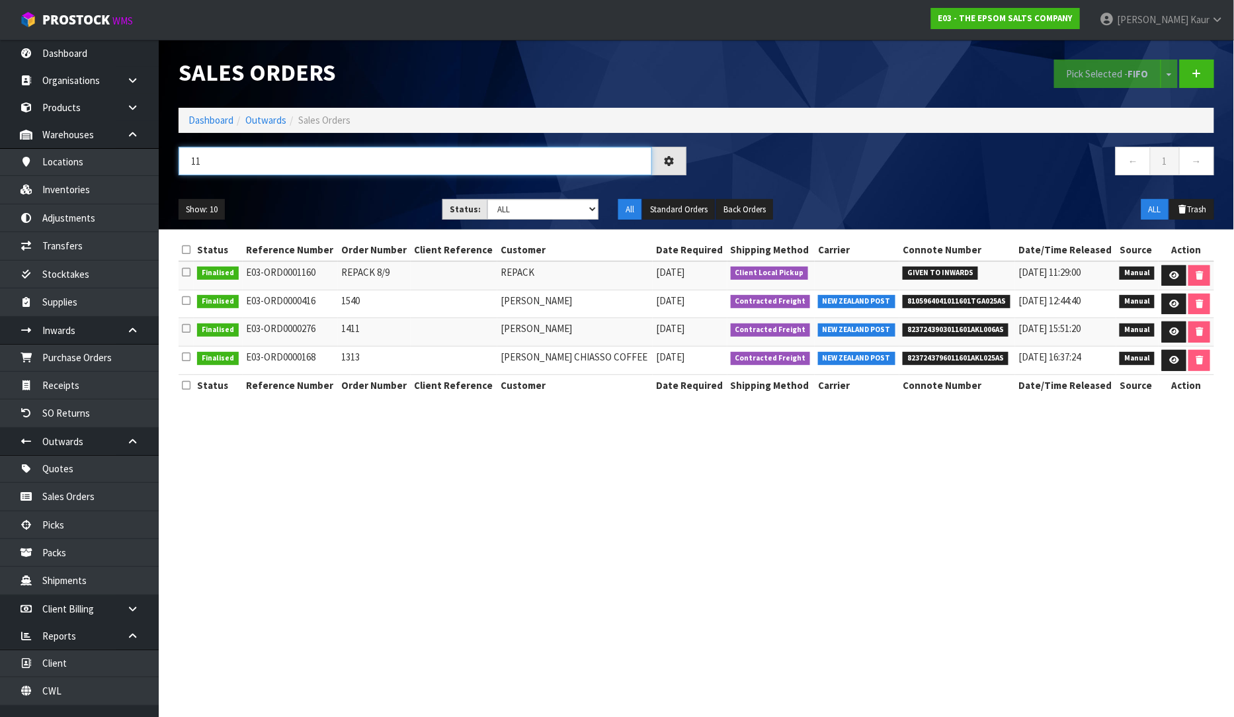
type input "1"
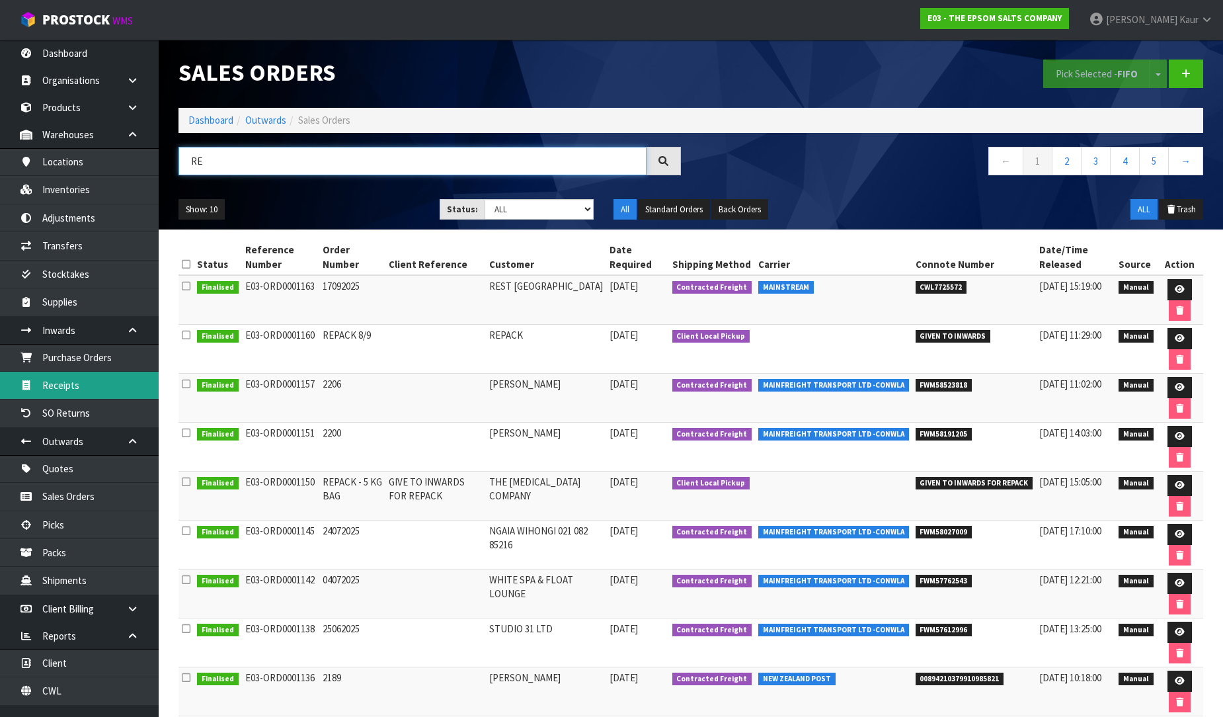
type input "RE"
click at [89, 385] on link "Receipts" at bounding box center [79, 385] width 159 height 27
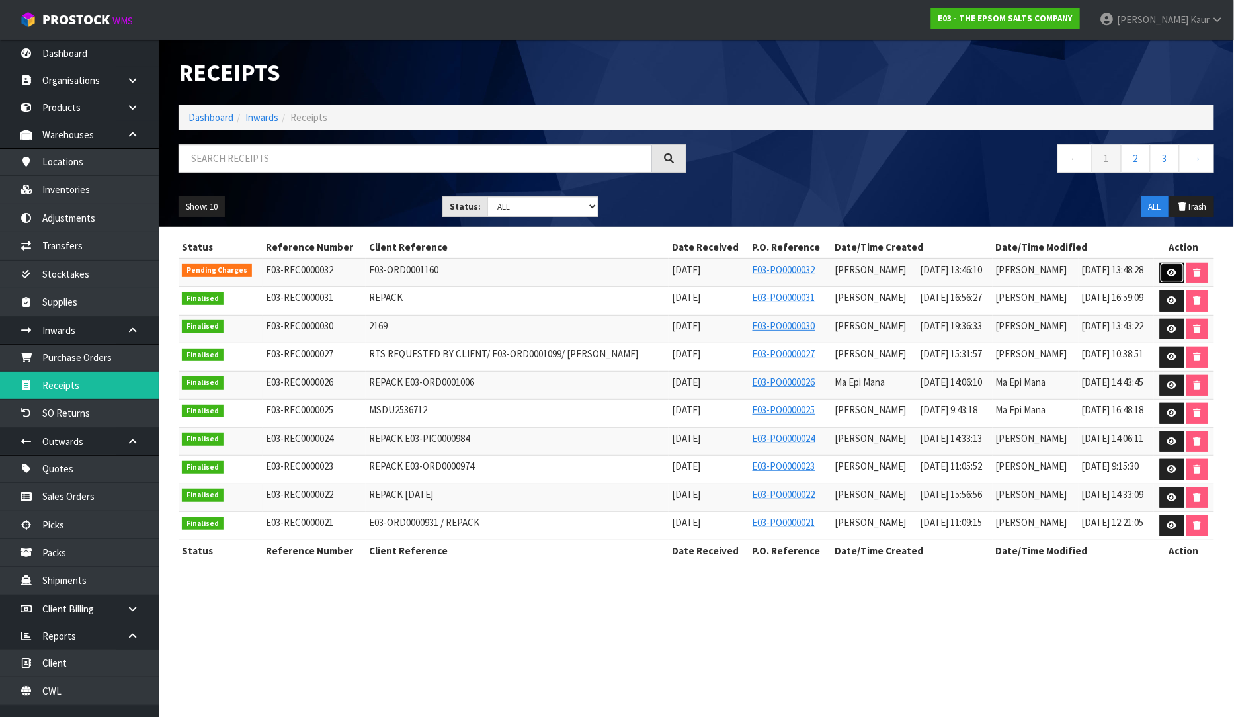
click at [1165, 274] on link at bounding box center [1172, 273] width 24 height 21
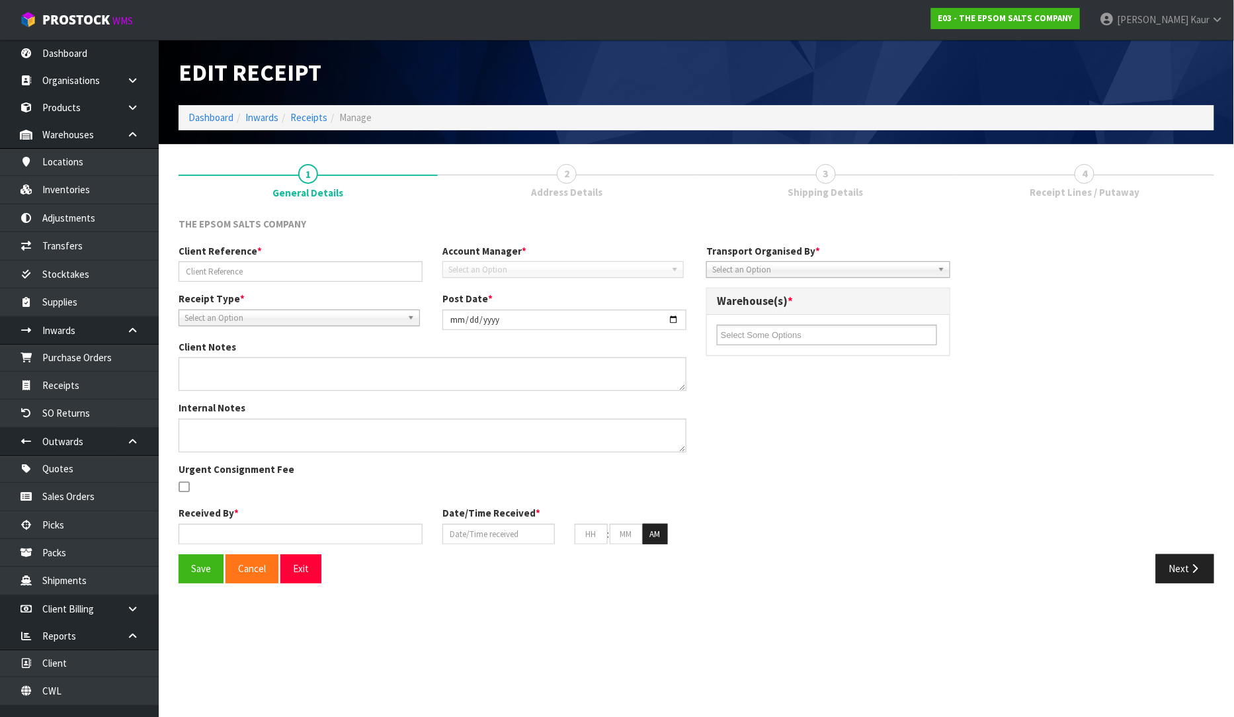
type input "E03-ORD0001160"
type input "[DATE]"
type input "[PERSON_NAME]"
type input "[DATE]"
type input "01"
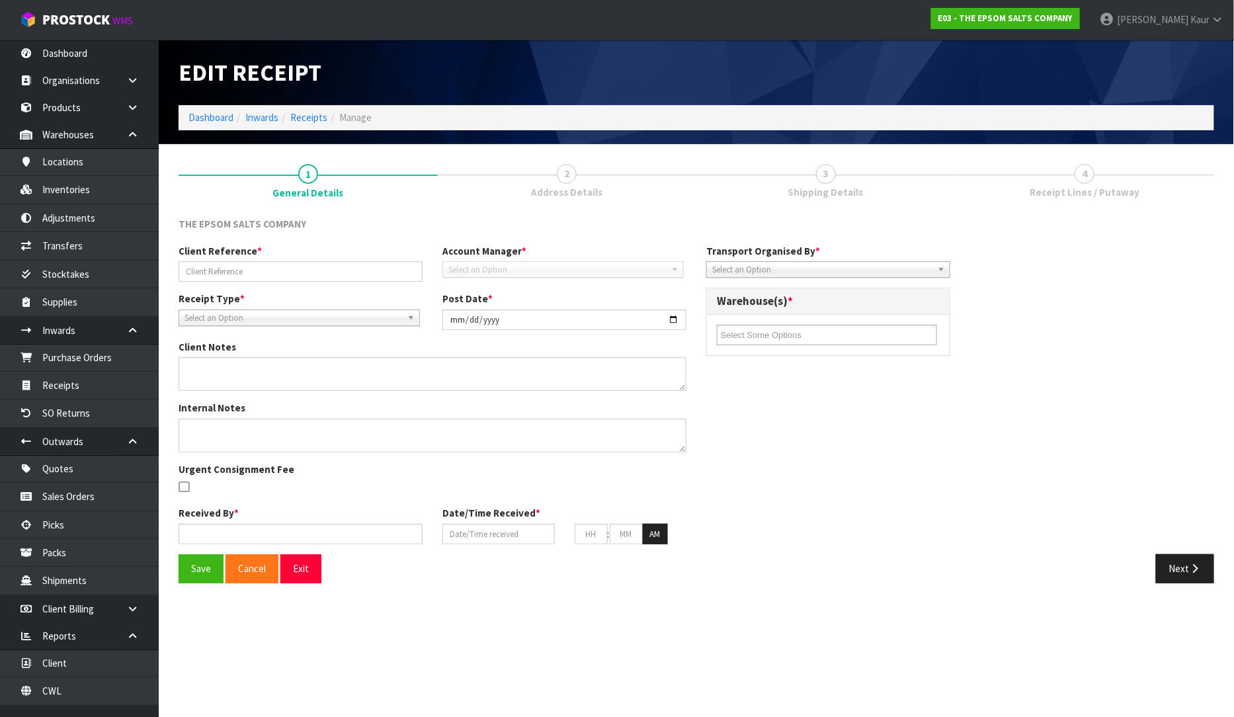
type input "46"
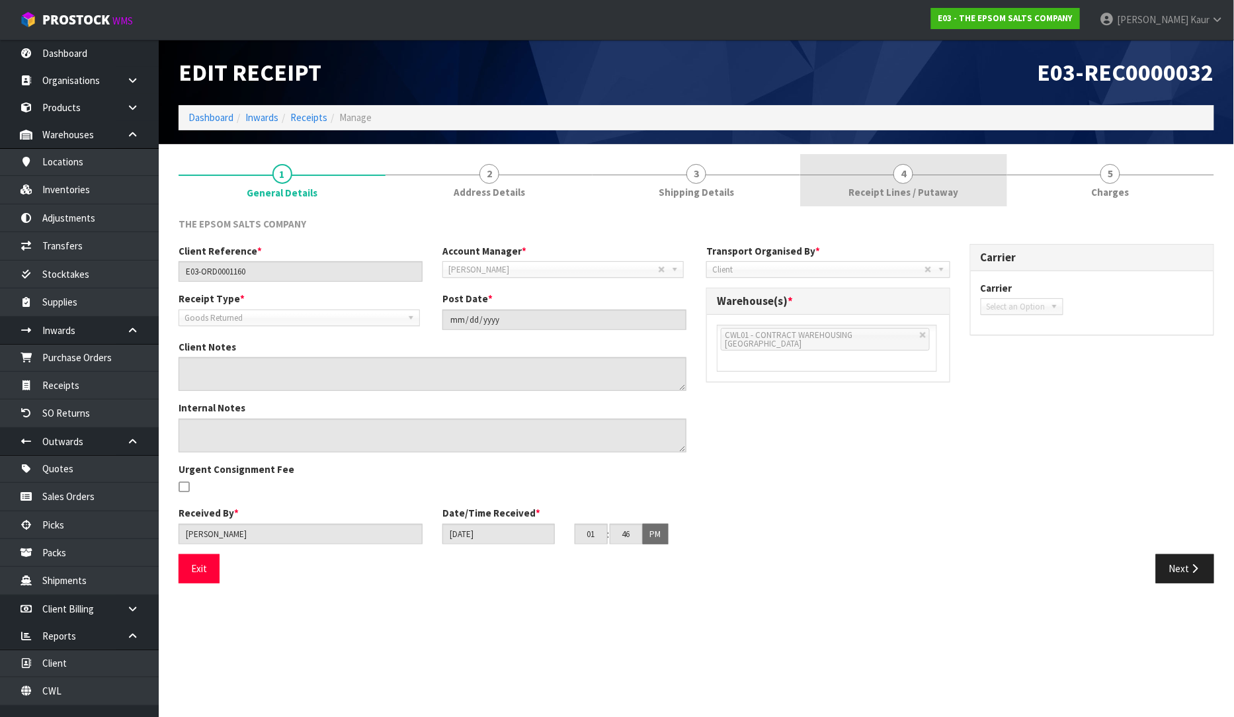
click at [926, 194] on span "Receipt Lines / Putaway" at bounding box center [903, 192] width 110 height 14
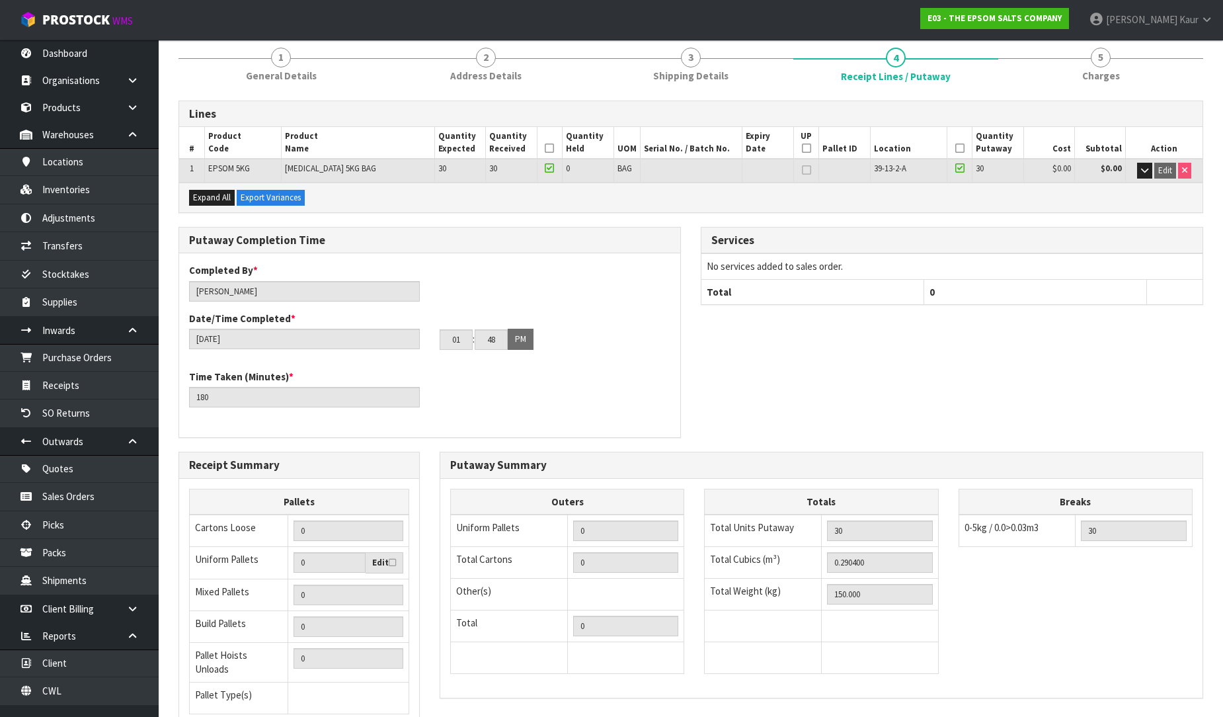
scroll to position [222, 0]
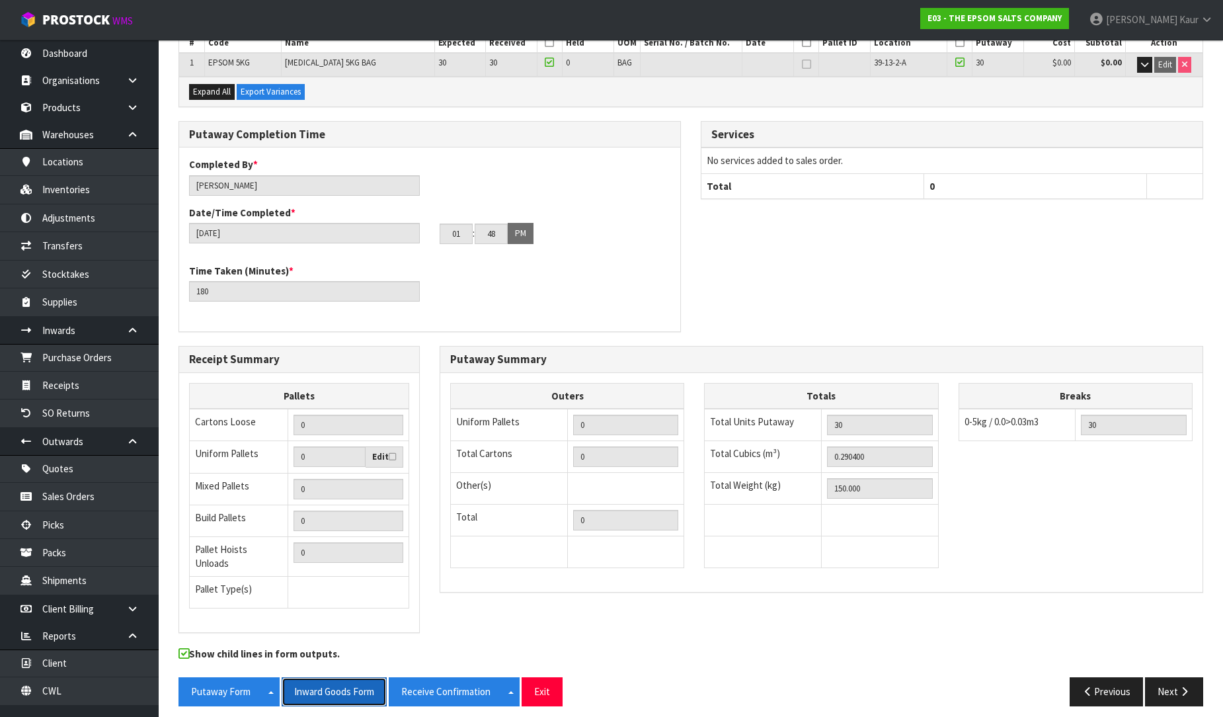
click at [326, 681] on button "Inward Goods Form" at bounding box center [334, 691] width 105 height 28
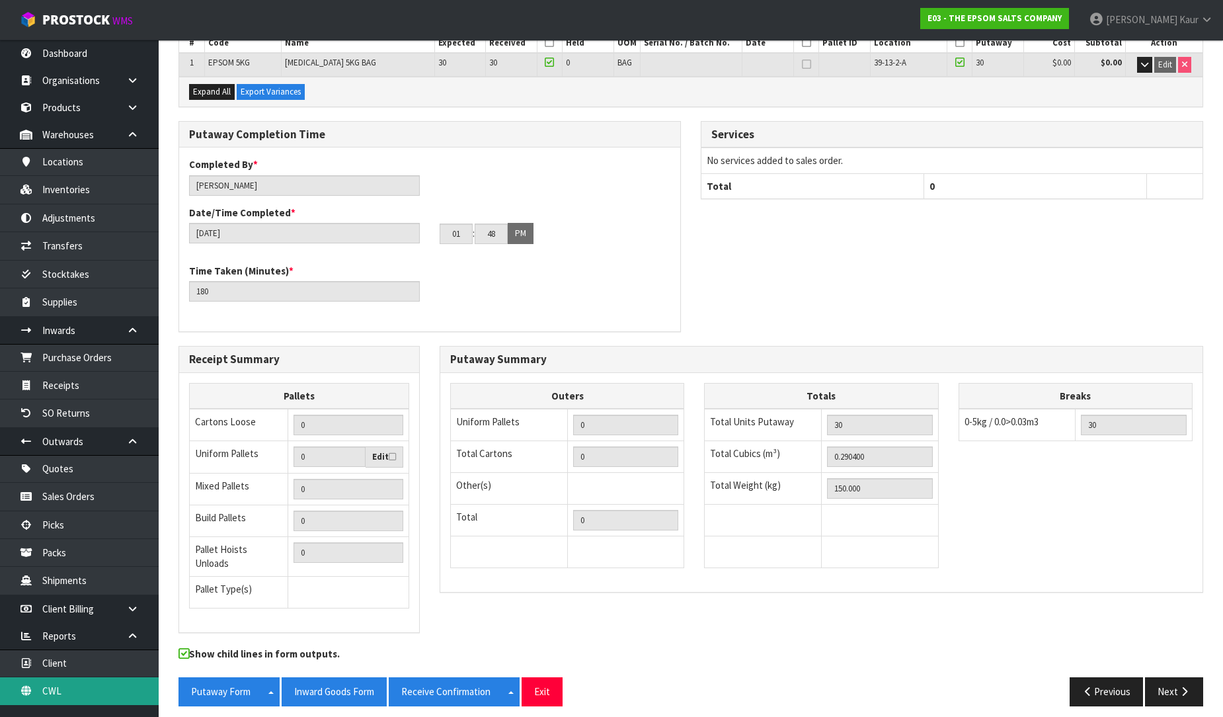
click at [69, 689] on link "CWL" at bounding box center [79, 690] width 159 height 27
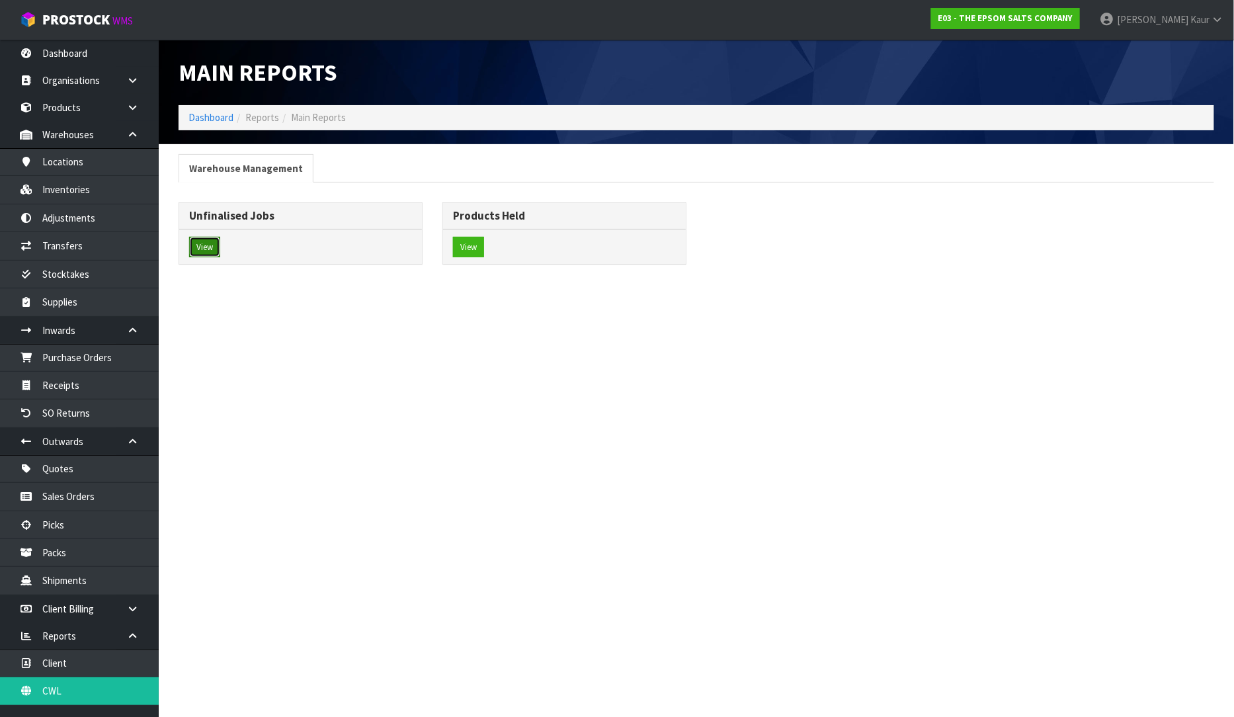
click at [220, 247] on button "View" at bounding box center [204, 247] width 31 height 21
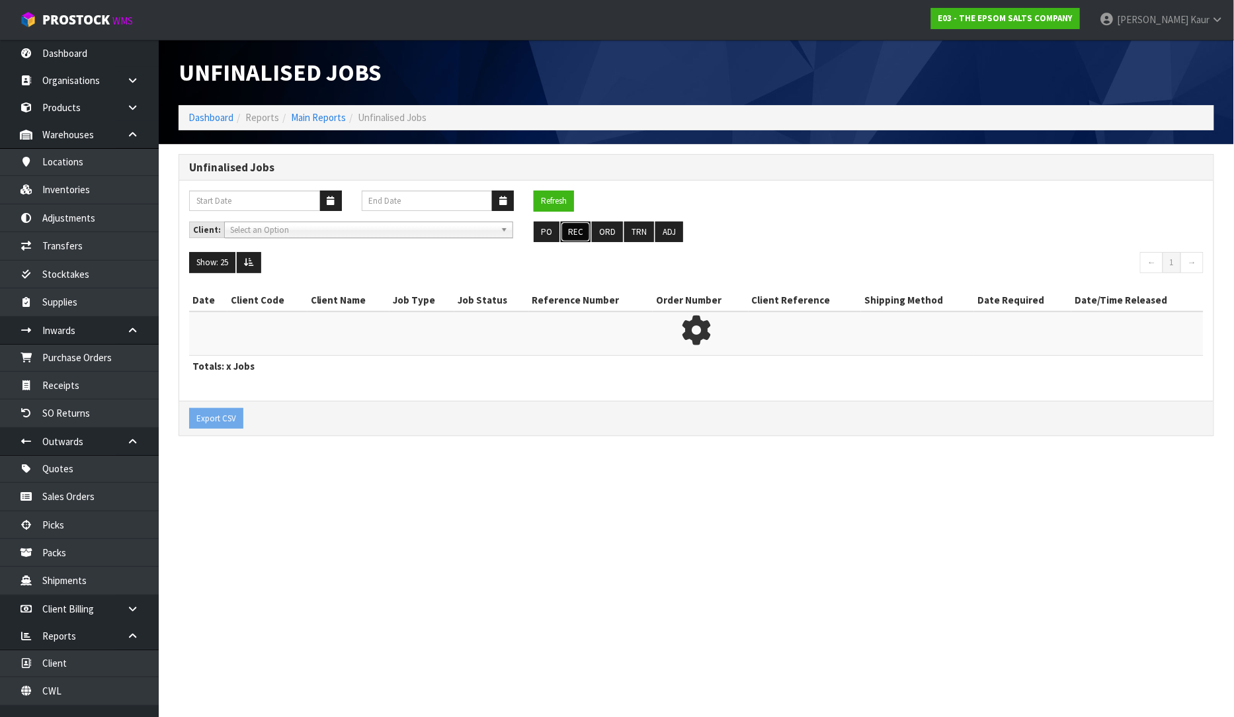
click at [572, 222] on button "REC" at bounding box center [576, 232] width 30 height 21
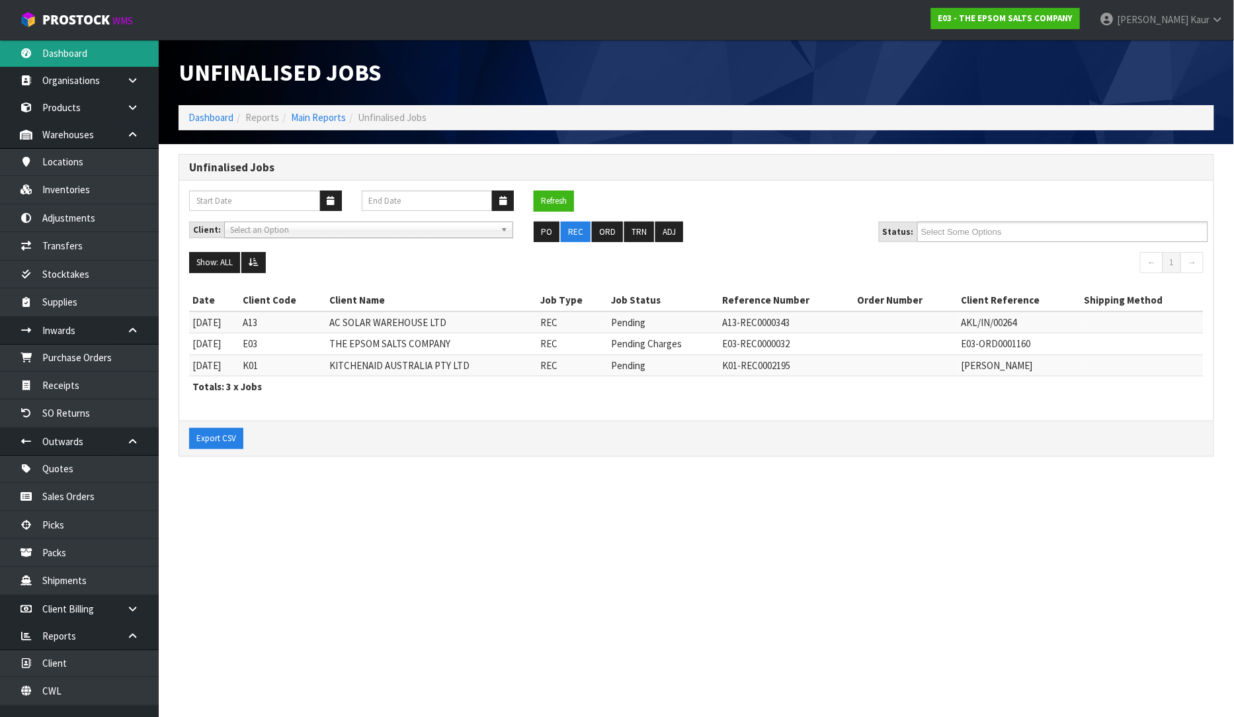
click at [73, 50] on link "Dashboard" at bounding box center [79, 53] width 159 height 27
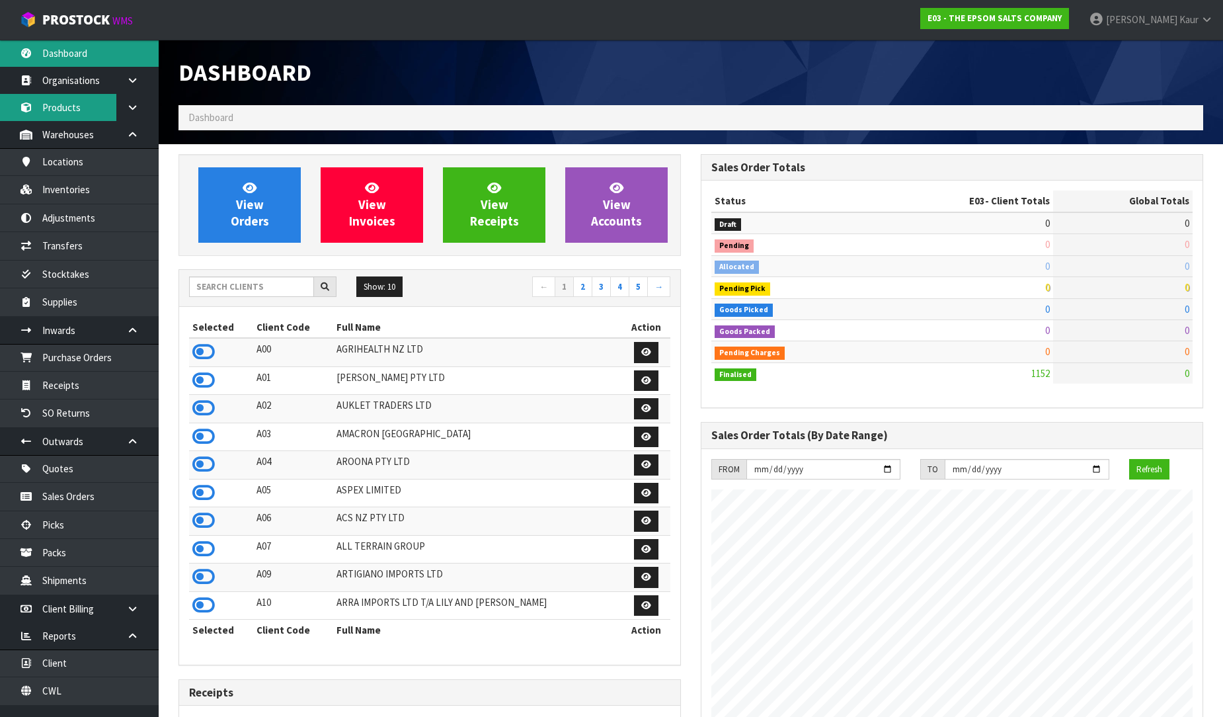
scroll to position [809, 522]
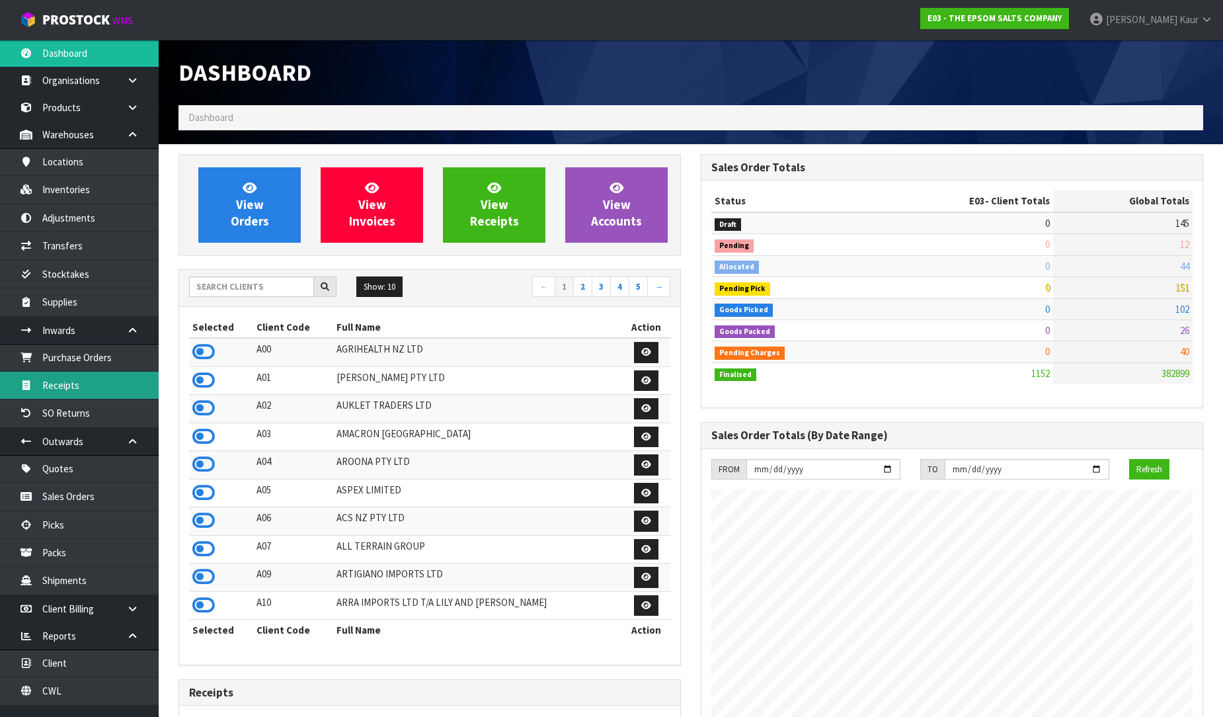
click at [69, 385] on link "Receipts" at bounding box center [79, 385] width 159 height 27
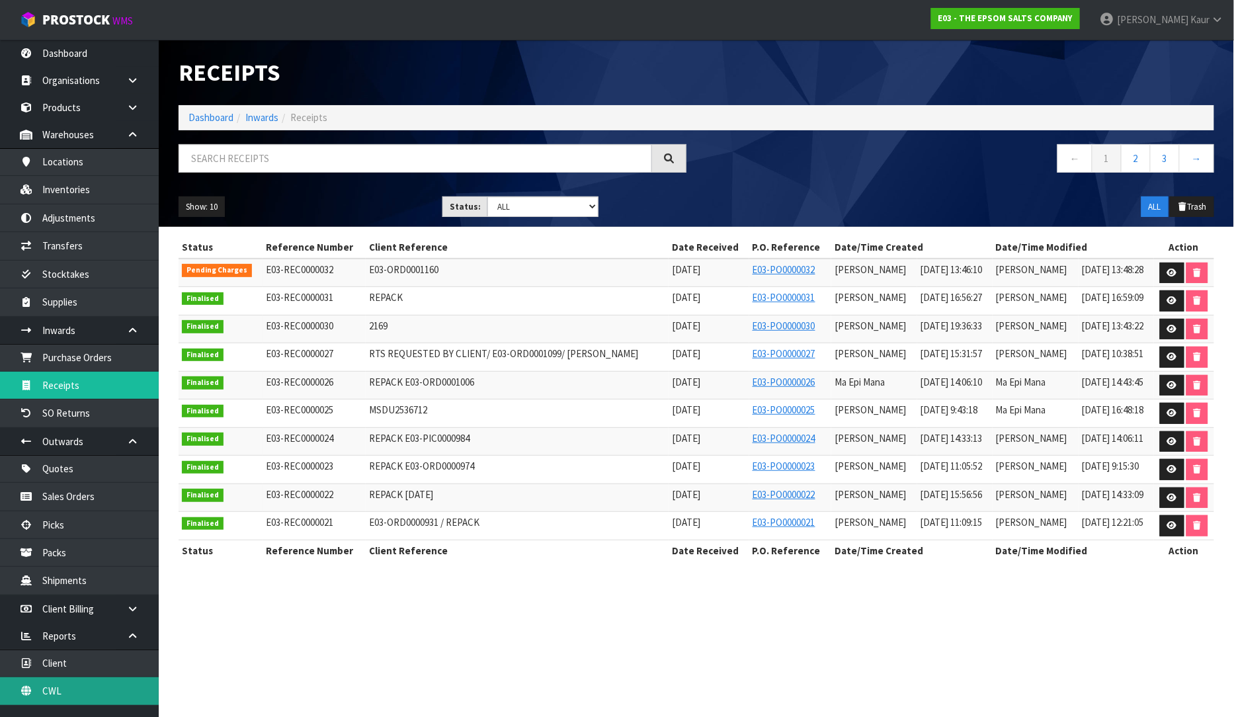
click at [90, 685] on link "CWL" at bounding box center [79, 690] width 159 height 27
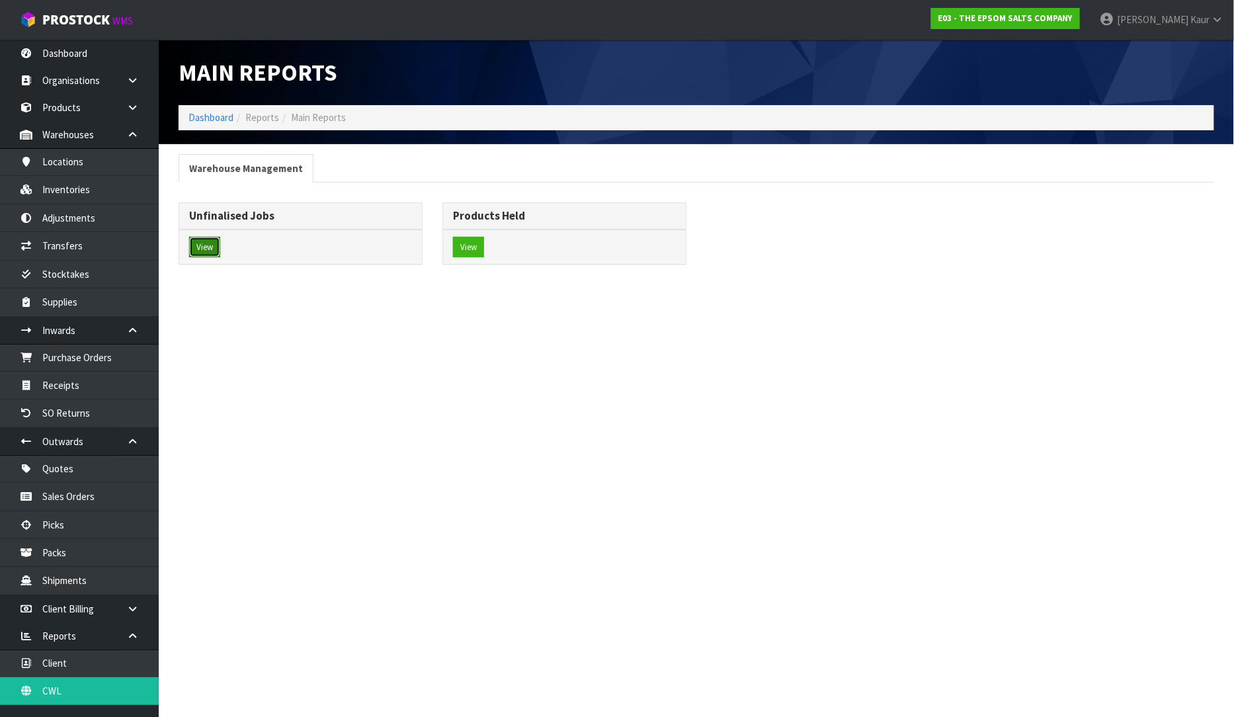
click at [209, 250] on button "View" at bounding box center [204, 247] width 31 height 21
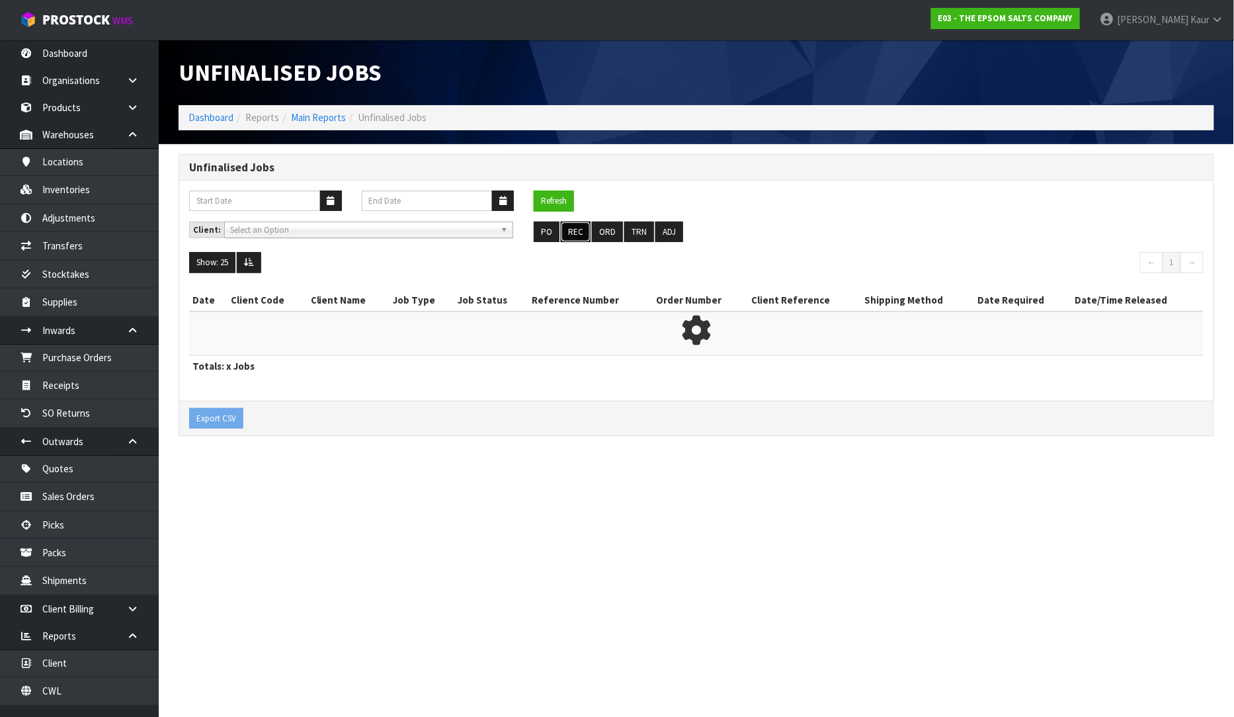
click at [563, 224] on button "REC" at bounding box center [576, 232] width 30 height 21
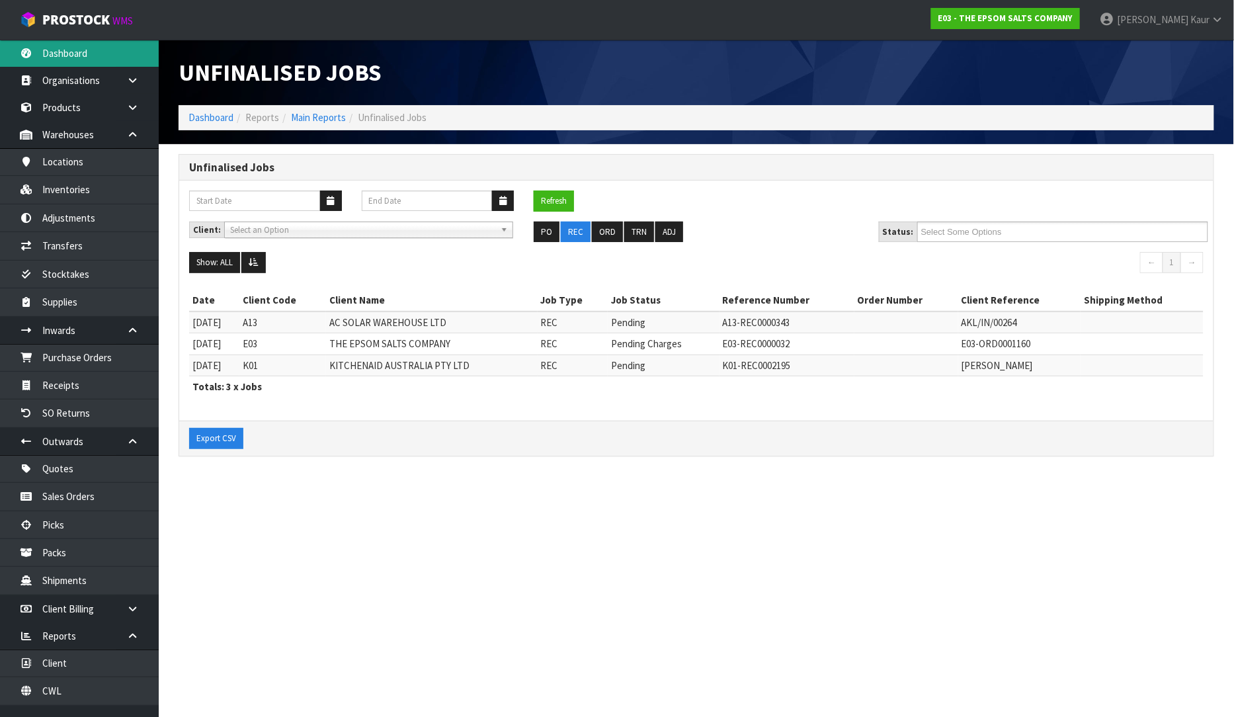
click at [101, 53] on link "Dashboard" at bounding box center [79, 53] width 159 height 27
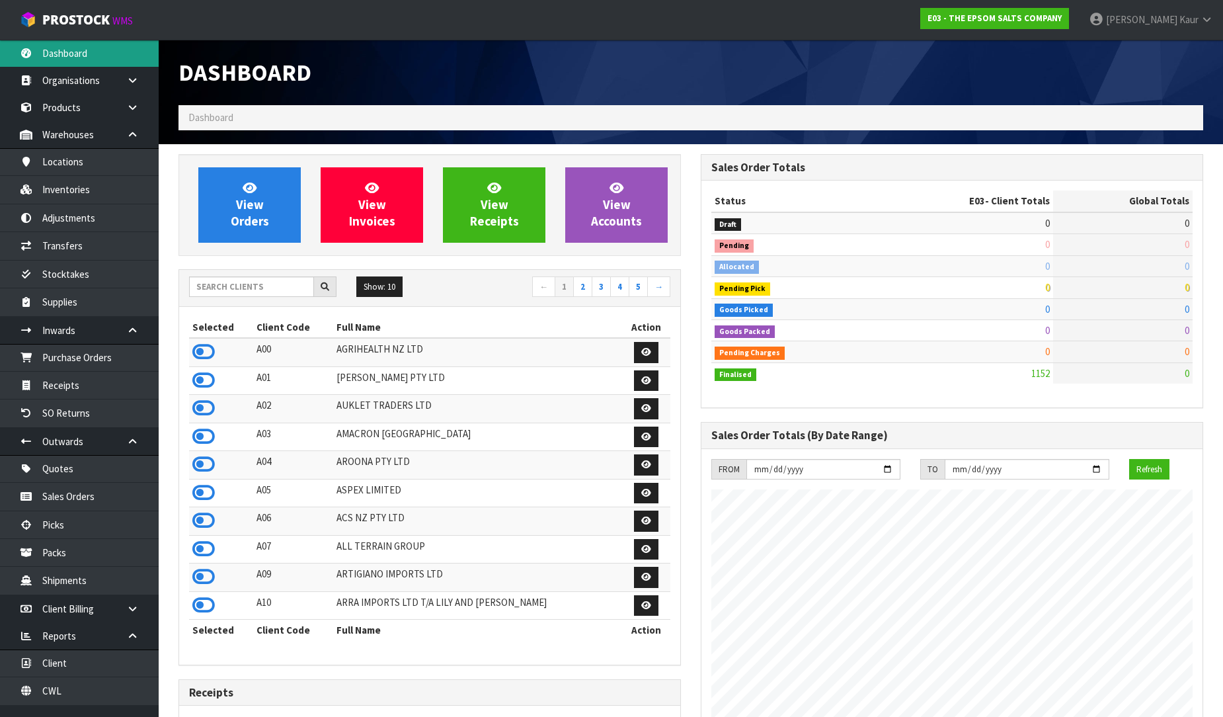
scroll to position [809, 522]
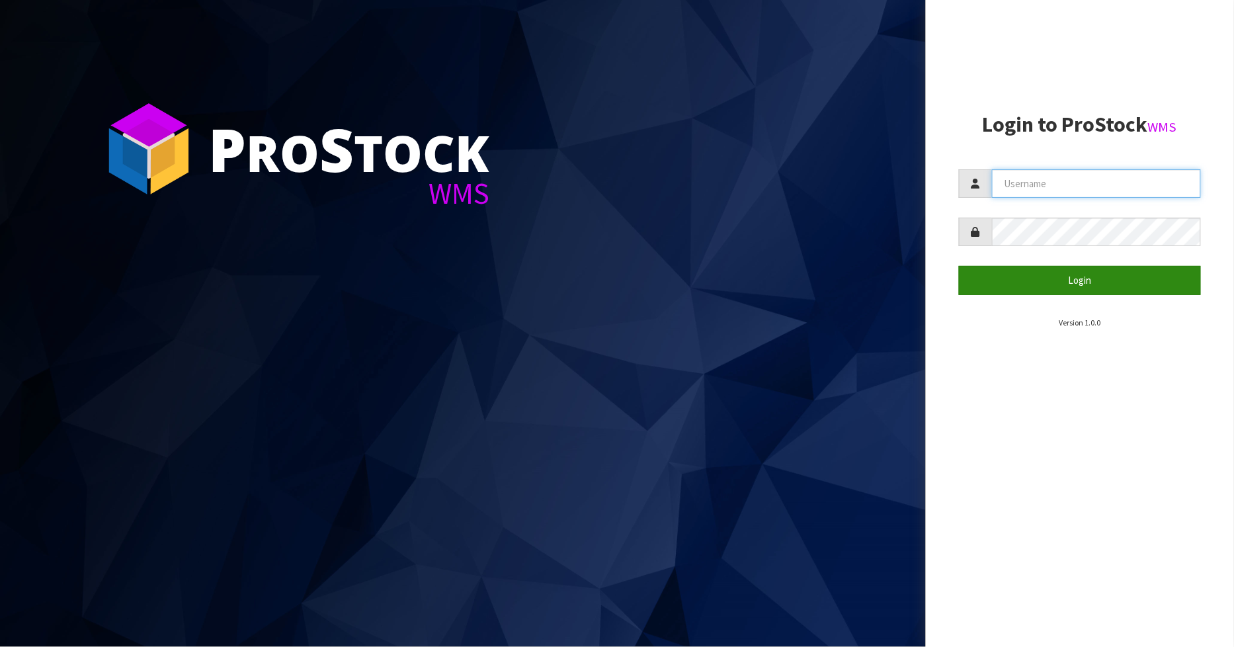
type input "[PERSON_NAME]"
click at [1043, 286] on button "Login" at bounding box center [1080, 280] width 243 height 28
